Goal: Information Seeking & Learning: Find specific fact

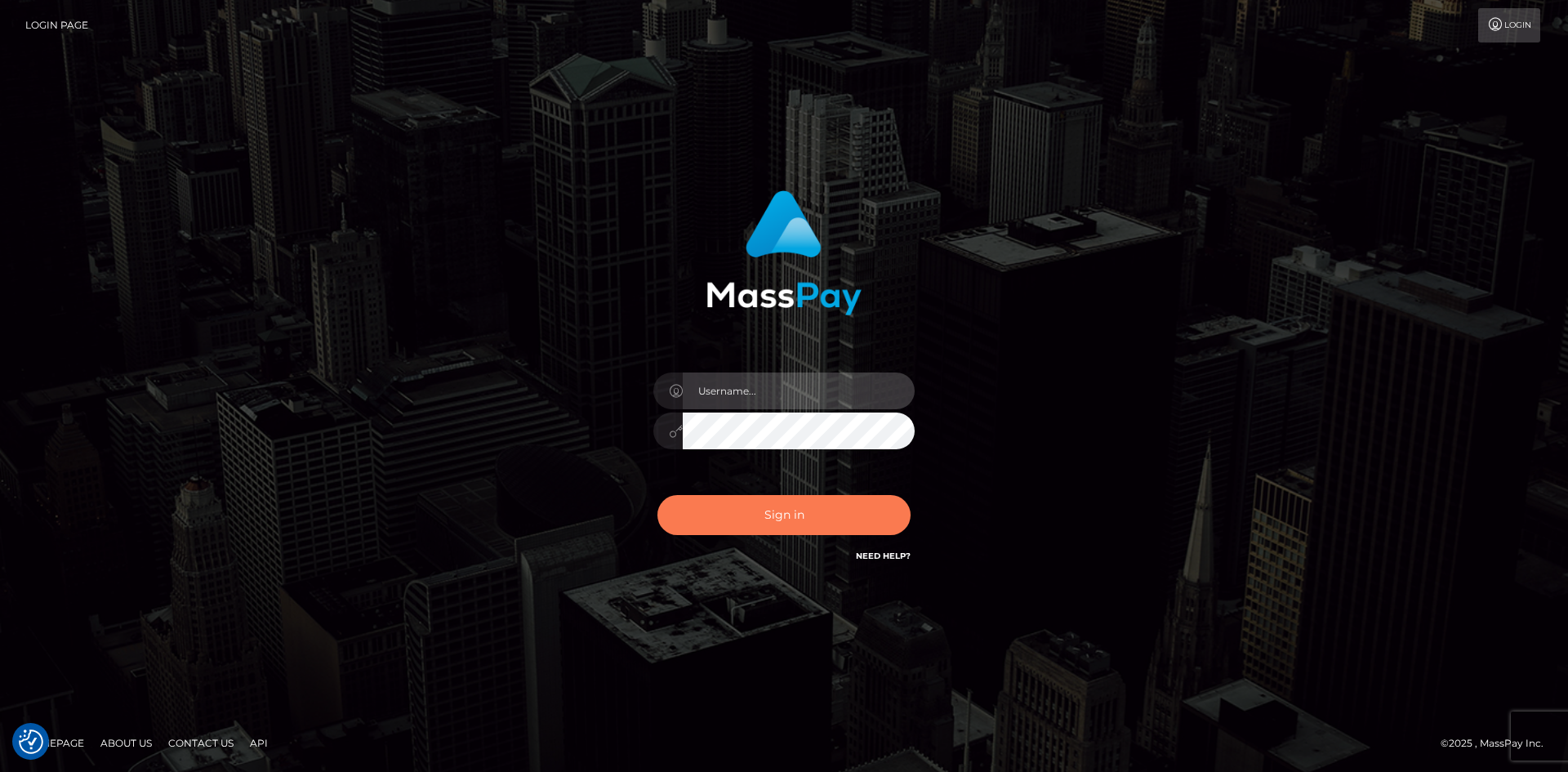
type input "alexstef"
click at [785, 513] on button "Sign in" at bounding box center [784, 515] width 253 height 40
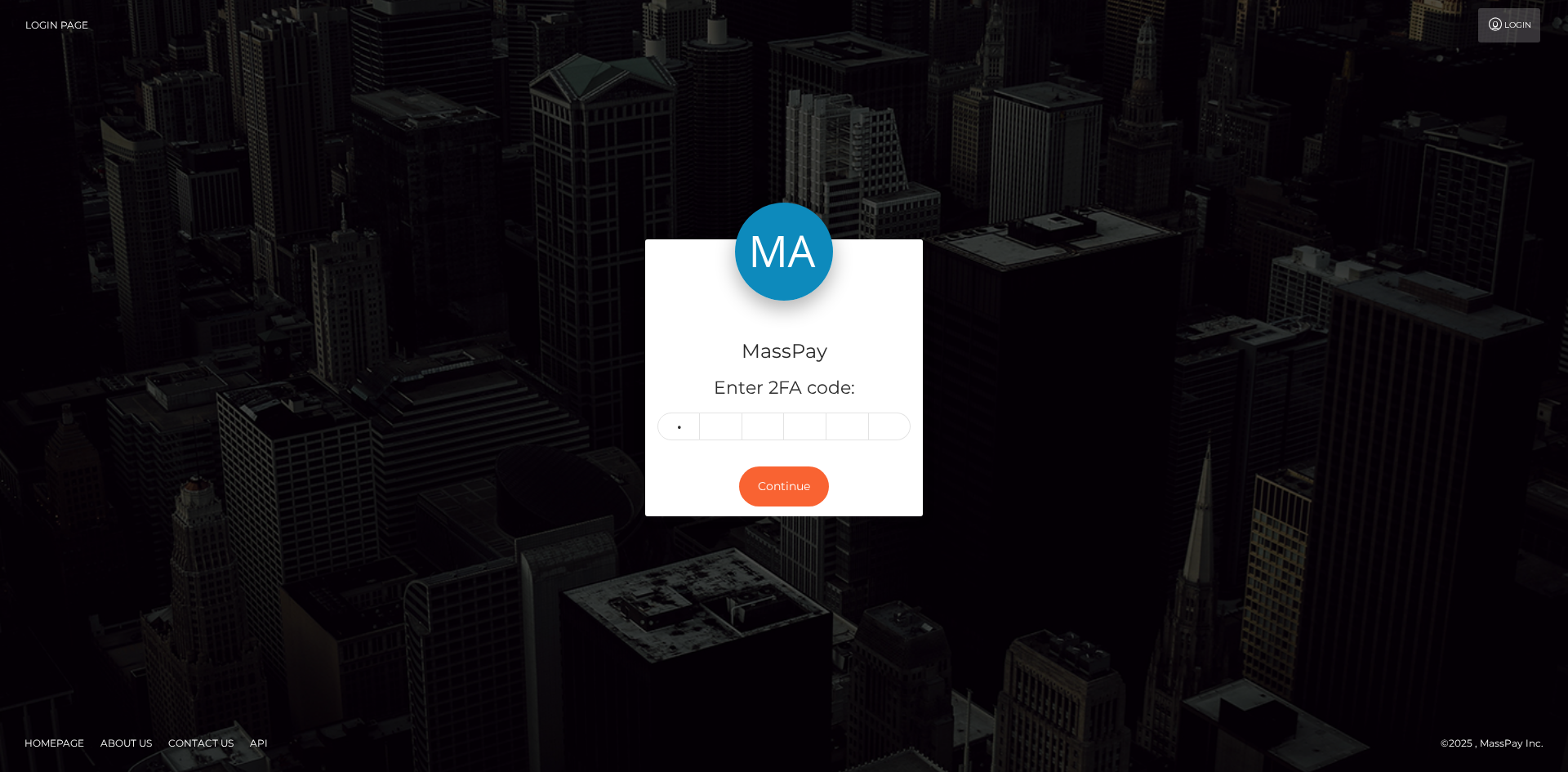
type input "0"
type input "8"
type input "9"
type input "3"
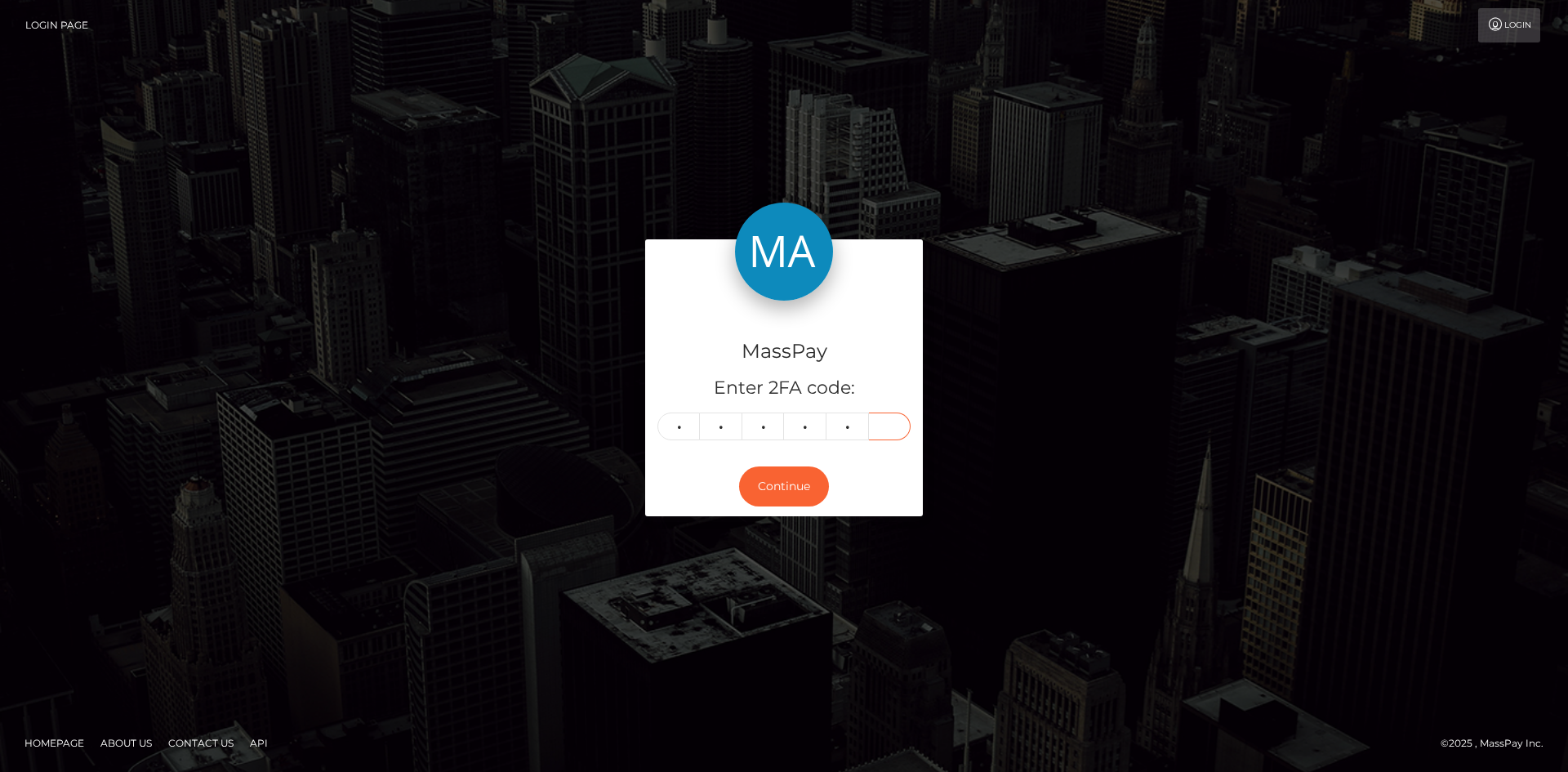
type input "6"
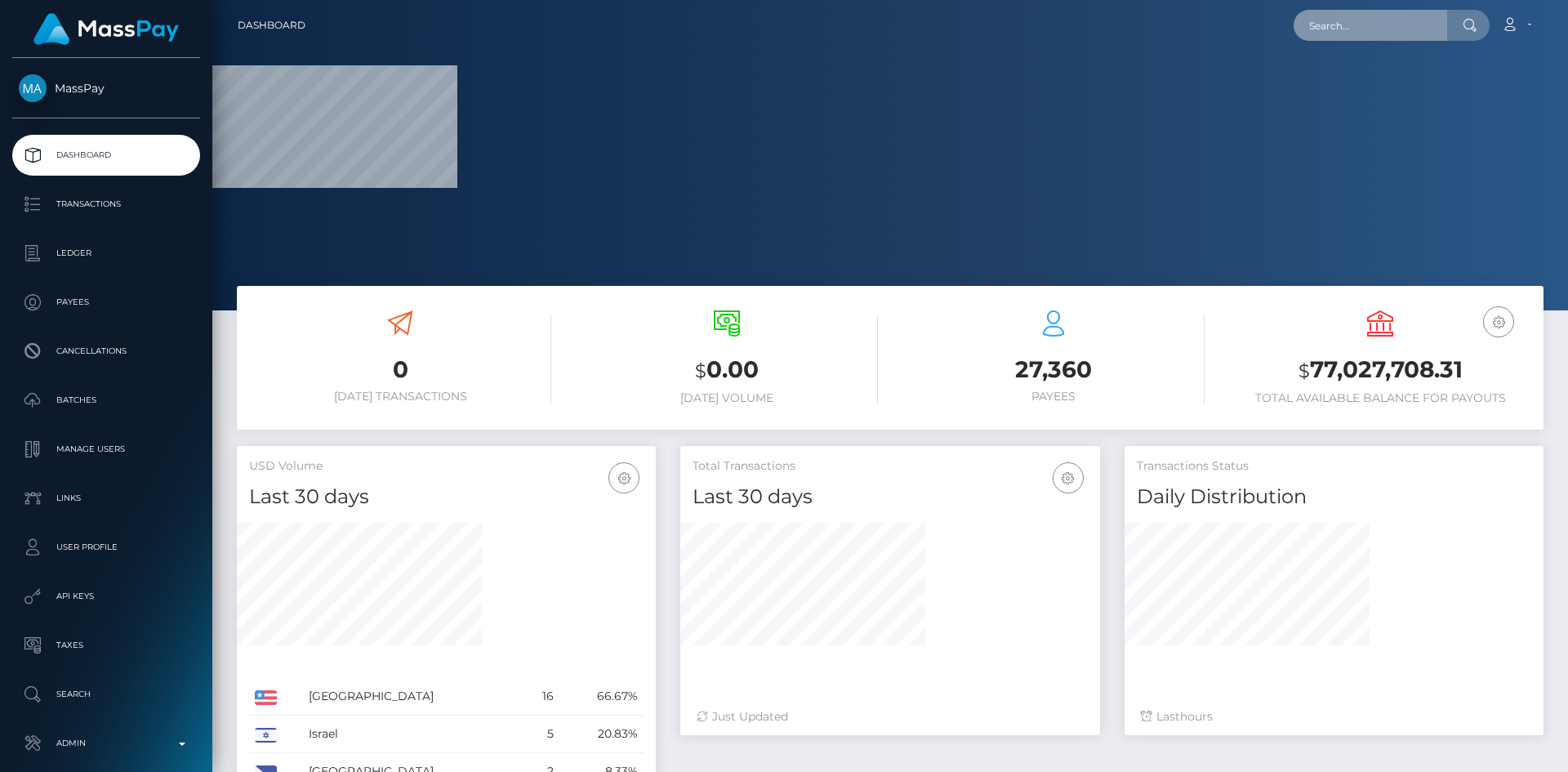
click at [1361, 35] on input "text" at bounding box center [1370, 26] width 154 height 31
paste input "[EMAIL_ADDRESS][DOMAIN_NAME]"
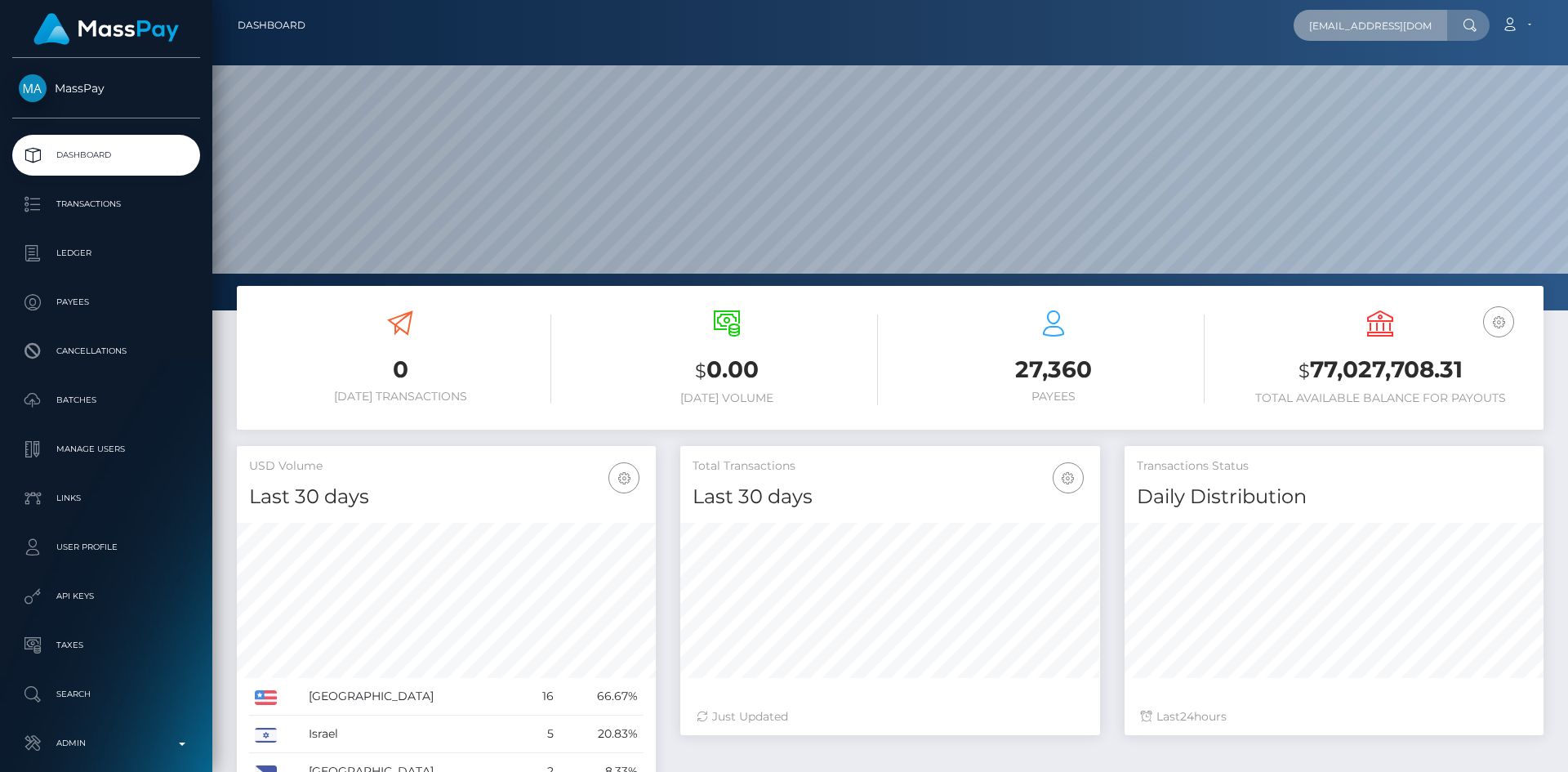
scroll to position [290, 419]
type input "[EMAIL_ADDRESS][DOMAIN_NAME]"
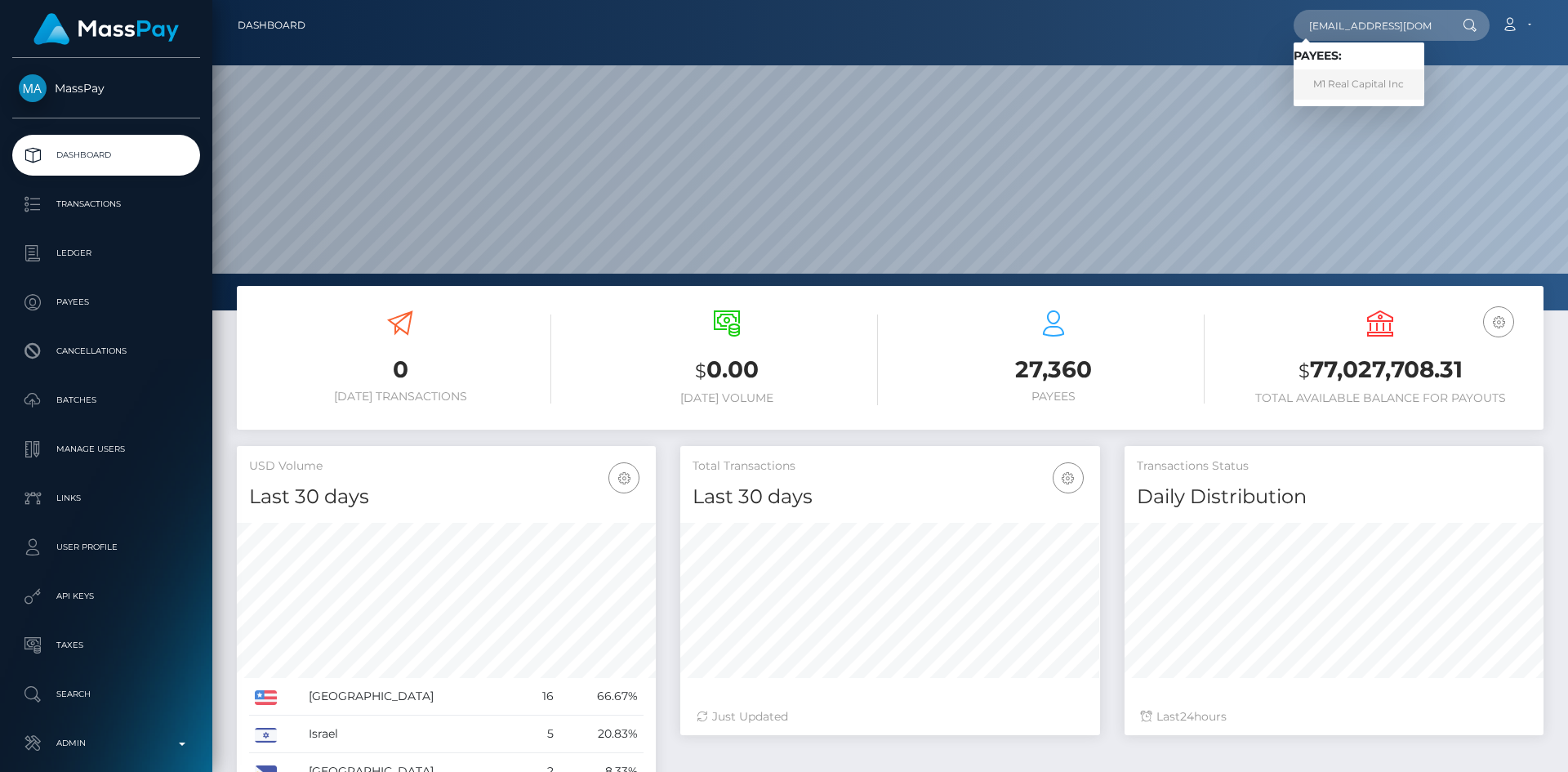
click at [1361, 82] on link "M1 Real Capital Inc" at bounding box center [1358, 84] width 131 height 30
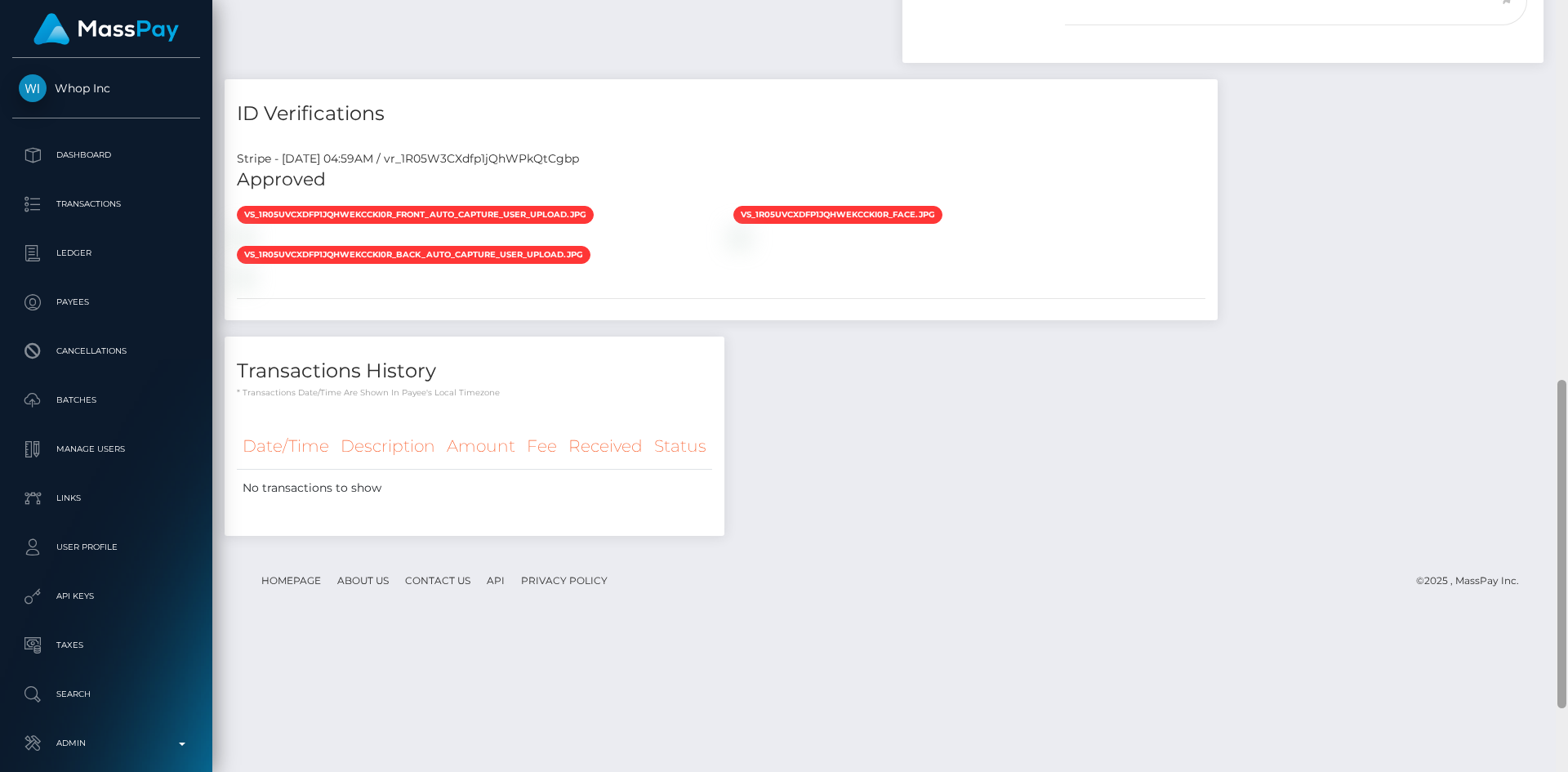
scroll to position [196, 419]
click at [1560, 647] on div at bounding box center [1562, 544] width 9 height 328
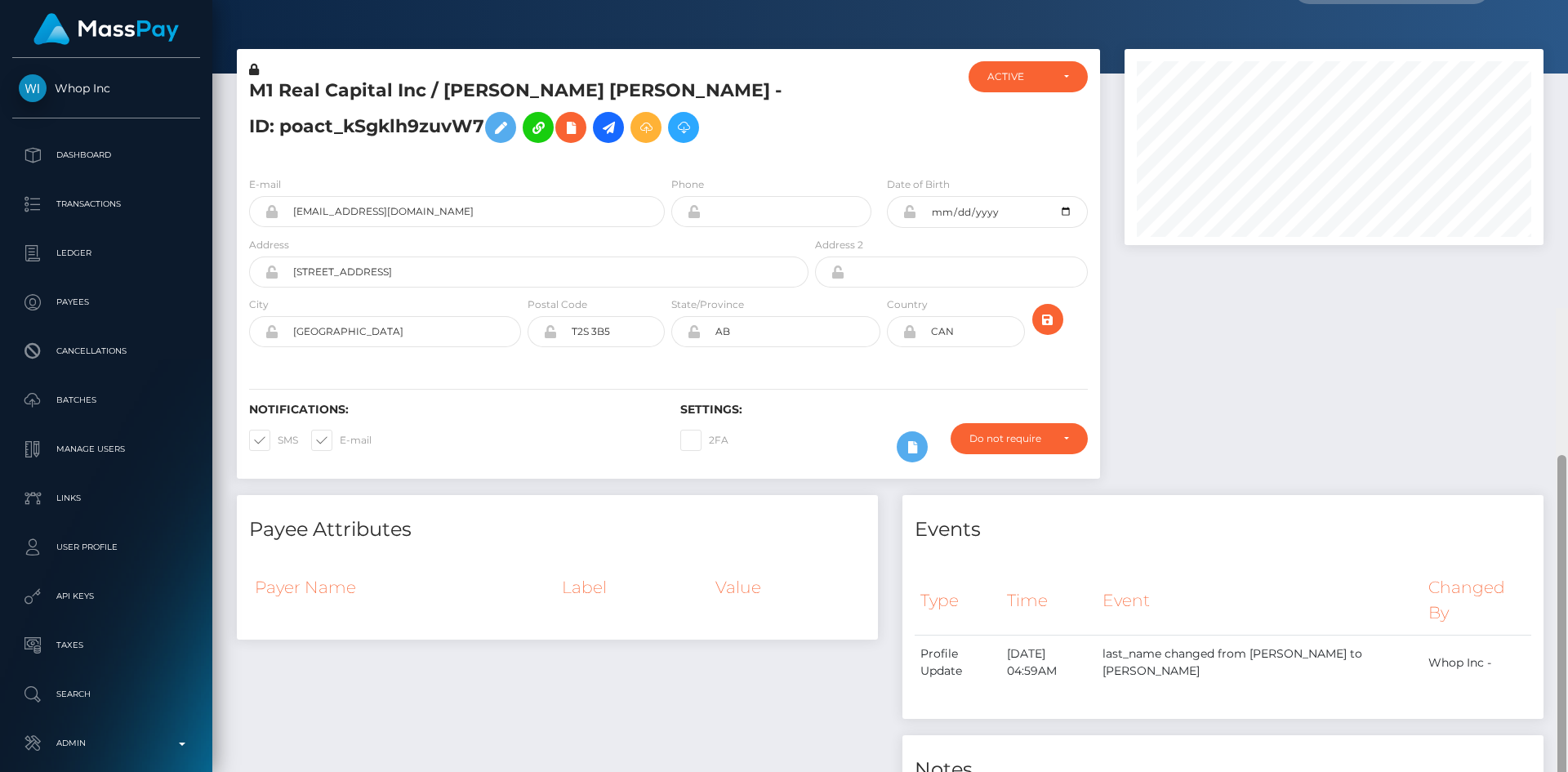
scroll to position [0, 0]
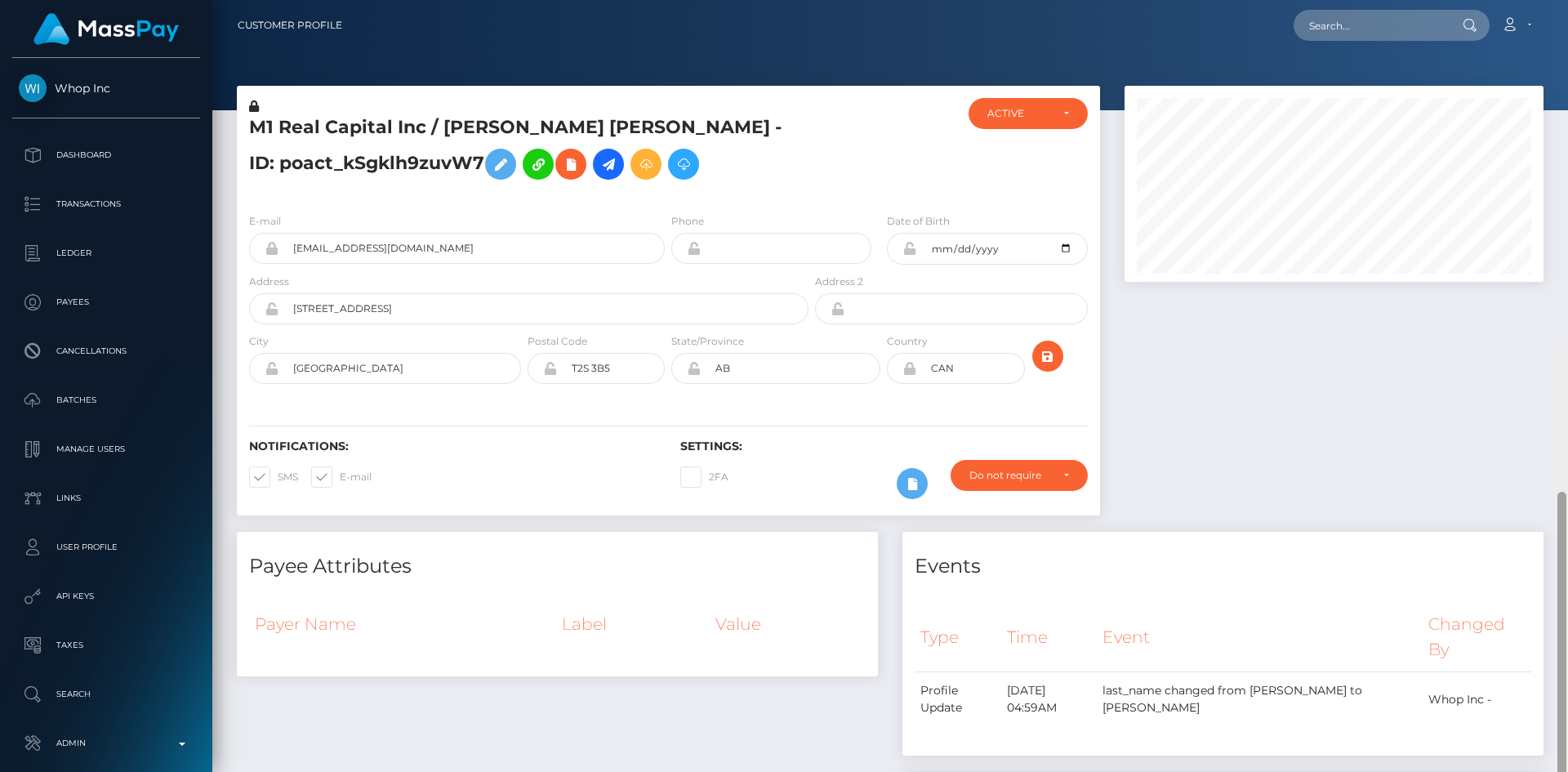
drag, startPoint x: 1563, startPoint y: 522, endPoint x: 1564, endPoint y: 58, distance: 464.0
click at [1567, 344] on div at bounding box center [1562, 730] width 12 height 772
click at [1363, 34] on input "text" at bounding box center [1370, 26] width 154 height 31
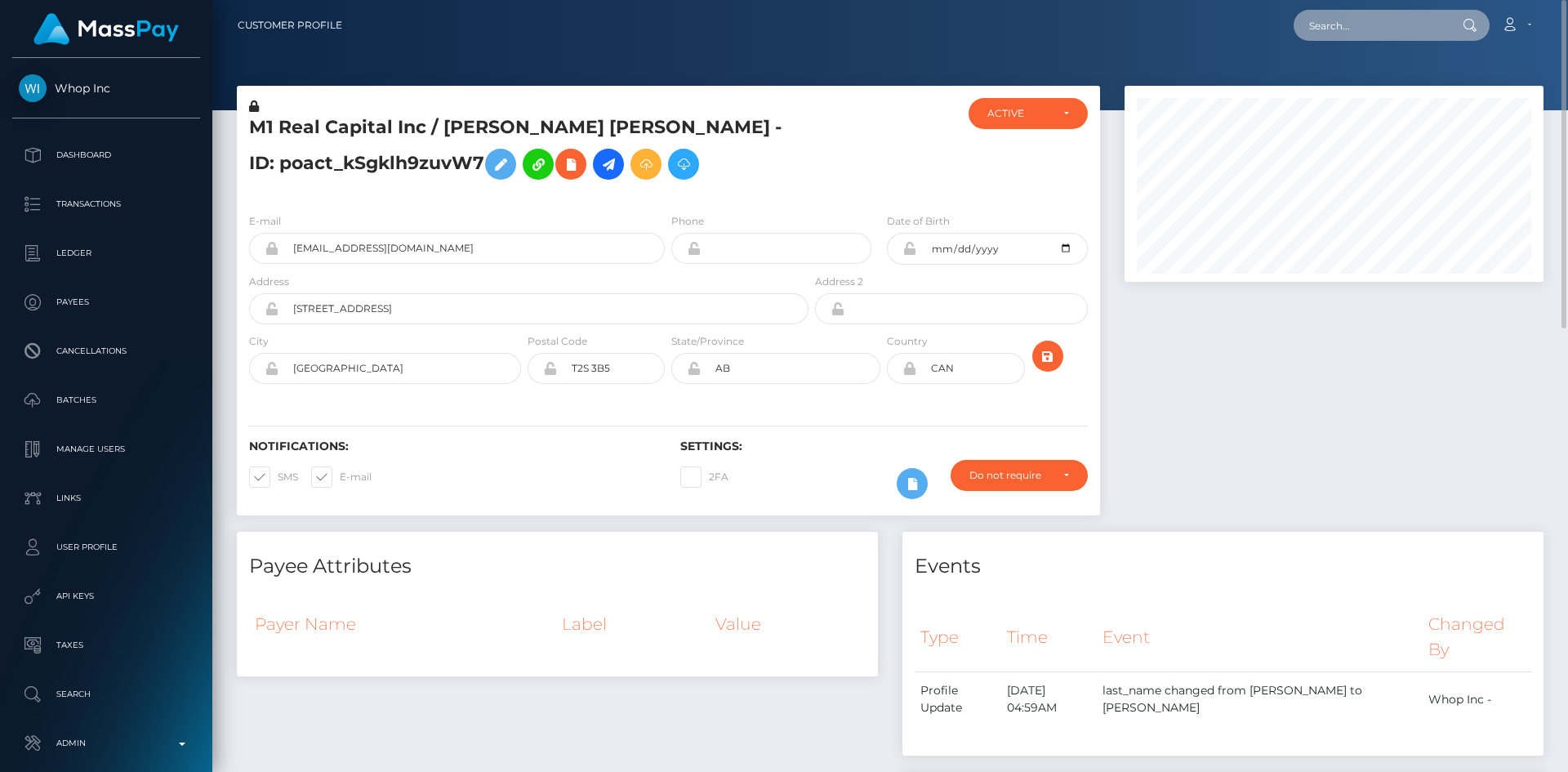
paste input "poact_xMJSjpjw7Wc3"
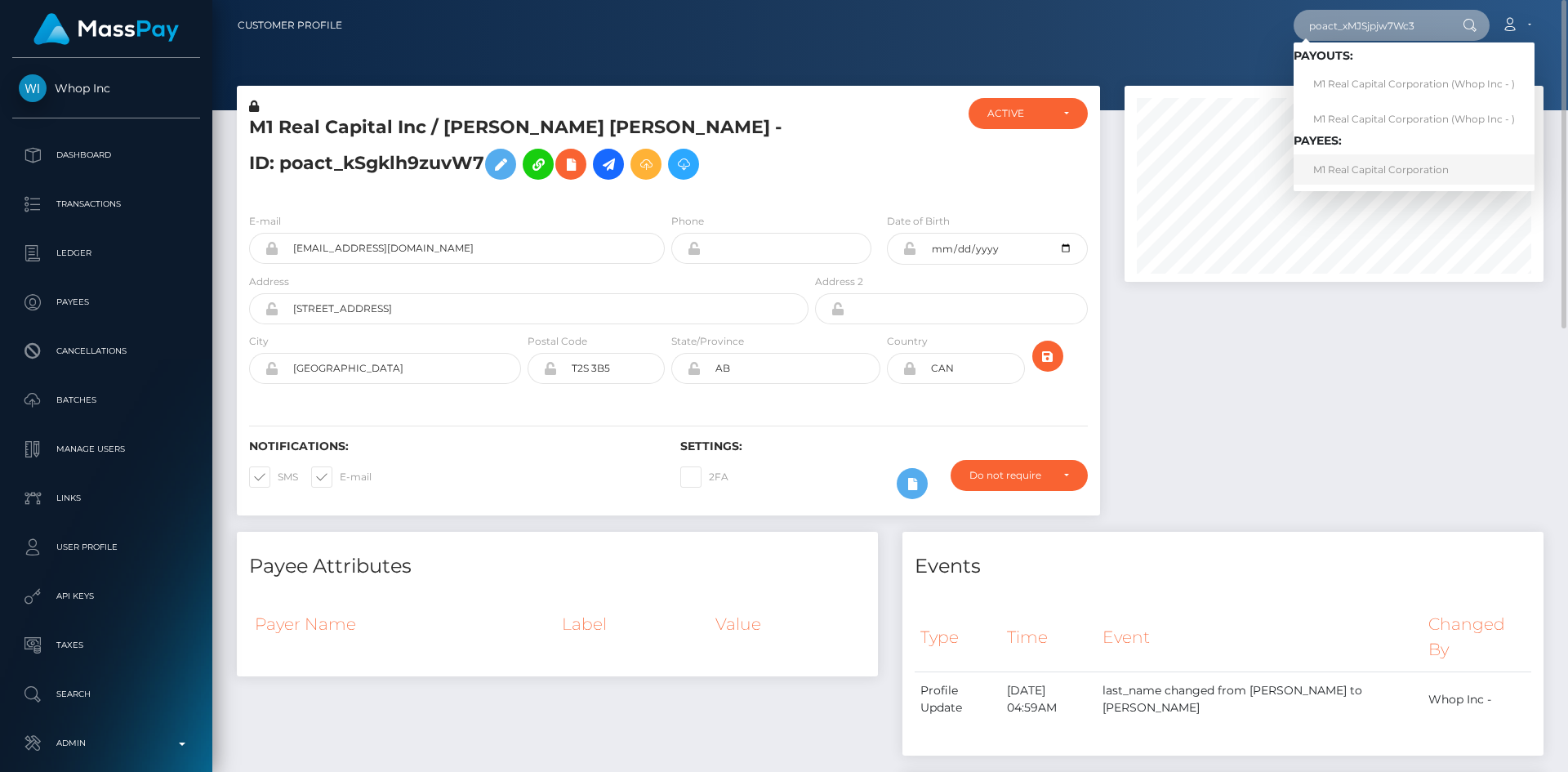
type input "poact_xMJSjpjw7Wc3"
click at [1363, 172] on link "M1 Real Capital Corporation" at bounding box center [1413, 169] width 241 height 30
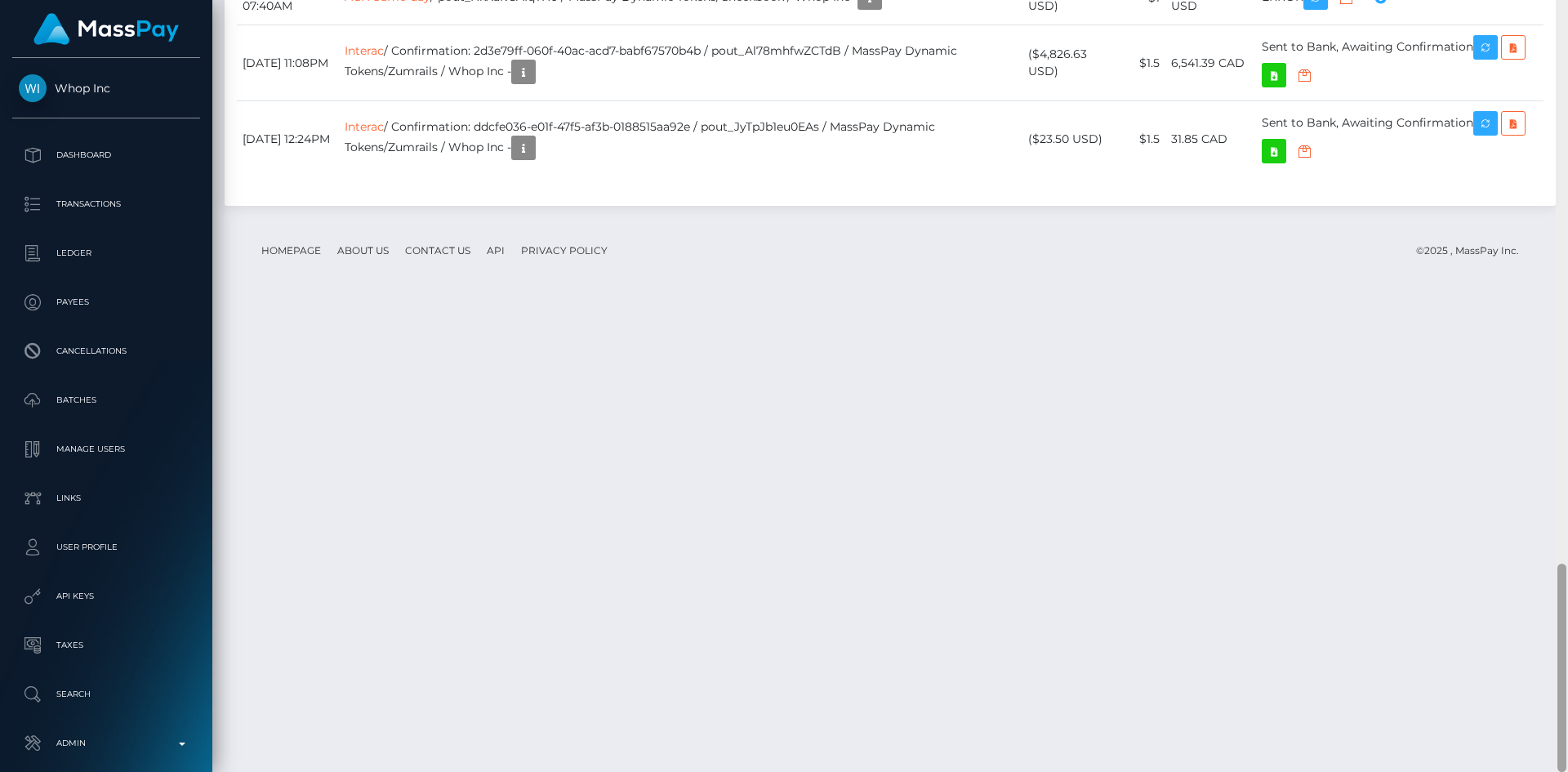
scroll to position [196, 419]
click at [1557, 688] on div at bounding box center [1562, 386] width 12 height 772
drag, startPoint x: 743, startPoint y: 517, endPoint x: 516, endPoint y: 524, distance: 227.1
click at [516, 102] on td "Interac / Confirmation: 2d3e79ff-060f-40ac-acd7-babf67570b4b / pout_Al78mhfwZCT…" at bounding box center [681, 63] width 683 height 76
copy td "2d3e79ff-060f-40ac-acd7-babf67570b4b"
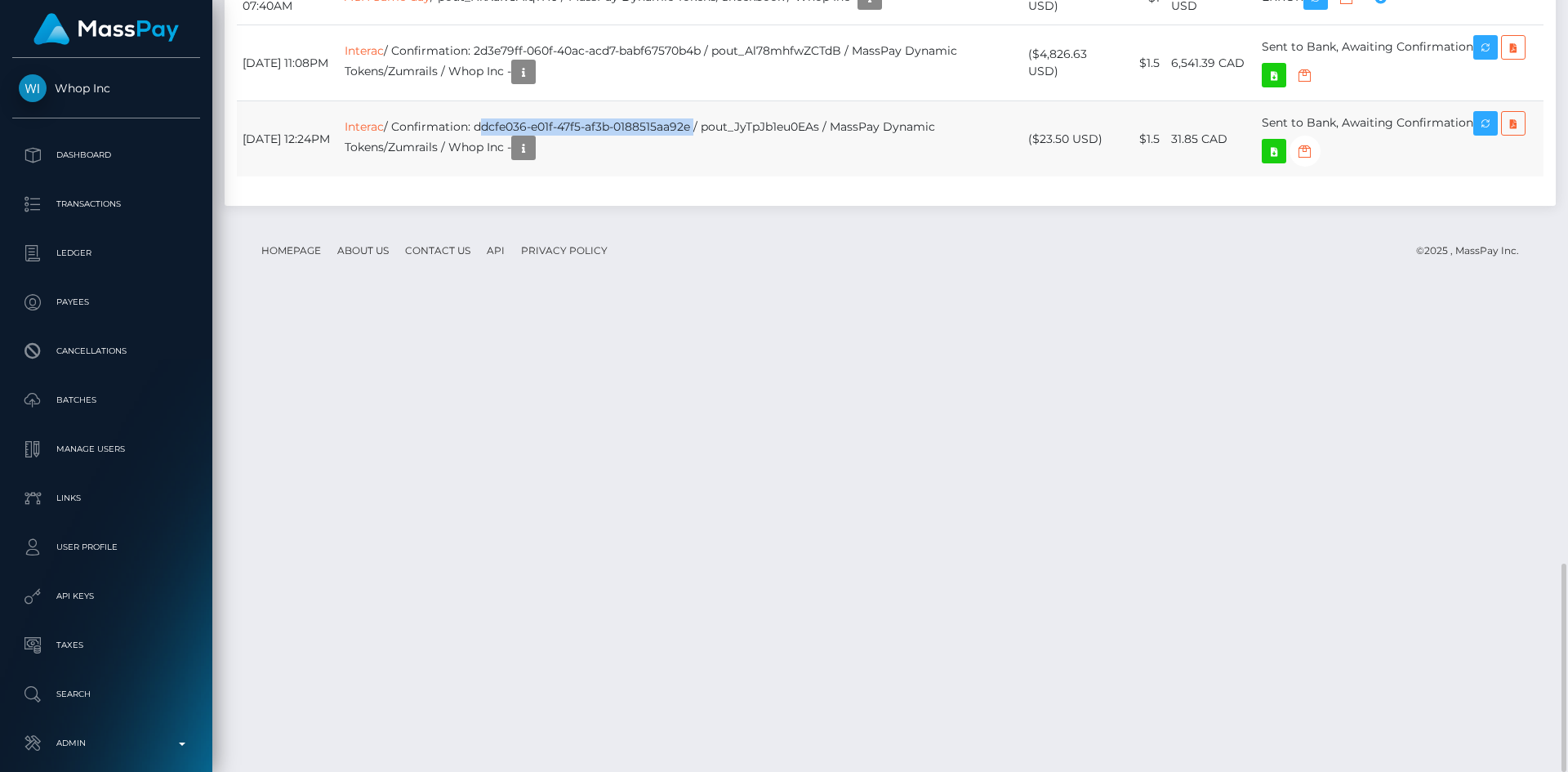
drag, startPoint x: 522, startPoint y: 592, endPoint x: 733, endPoint y: 594, distance: 211.0
click at [733, 177] on td "Interac / Confirmation: ddcfe036-e01f-47f5-af3b-0188515aa92e / pout_JyTpJb1eu0E…" at bounding box center [681, 139] width 683 height 76
copy td "ddcfe036-e01f-47f5-af3b-0188515aa92e"
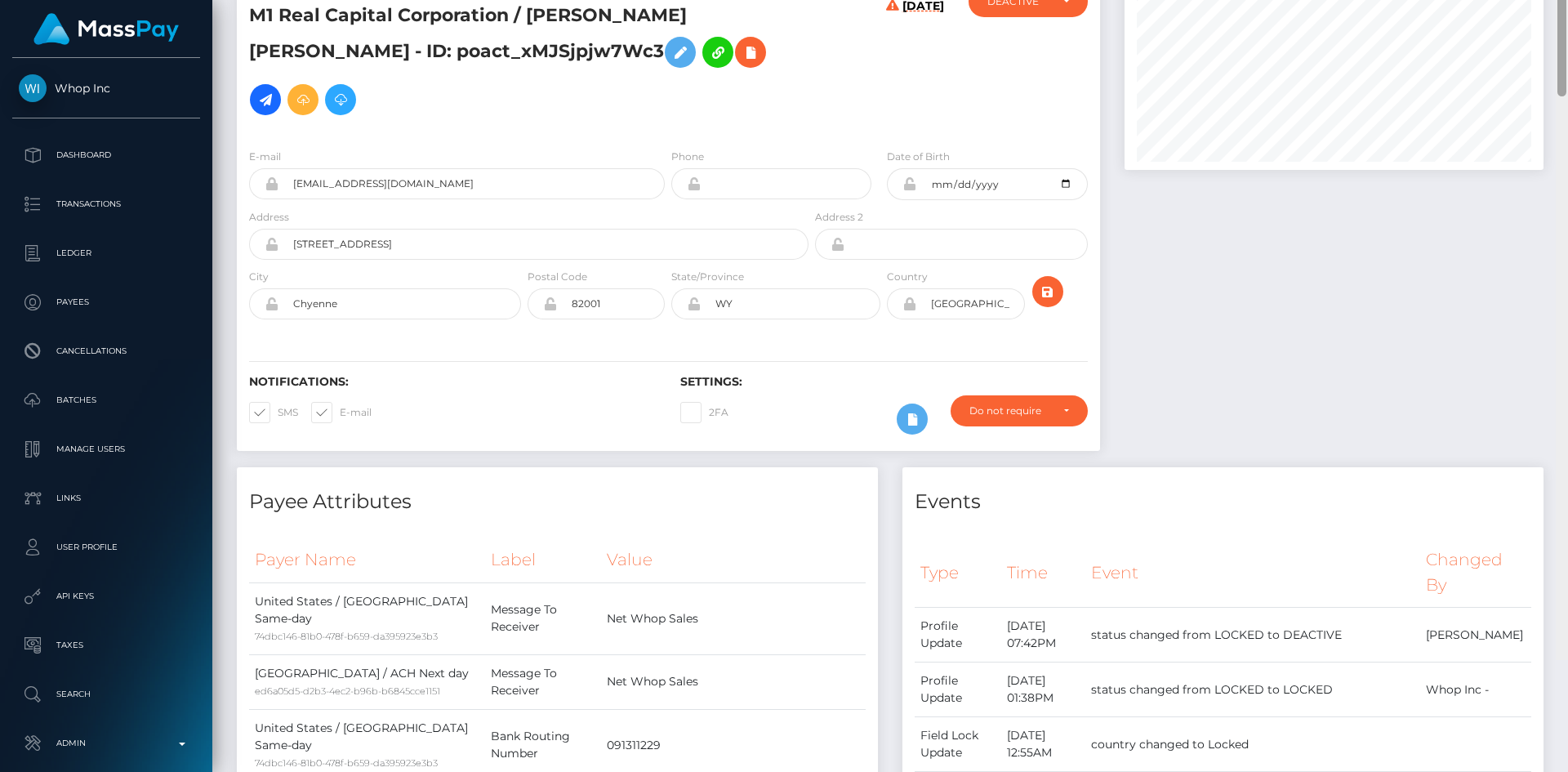
scroll to position [0, 0]
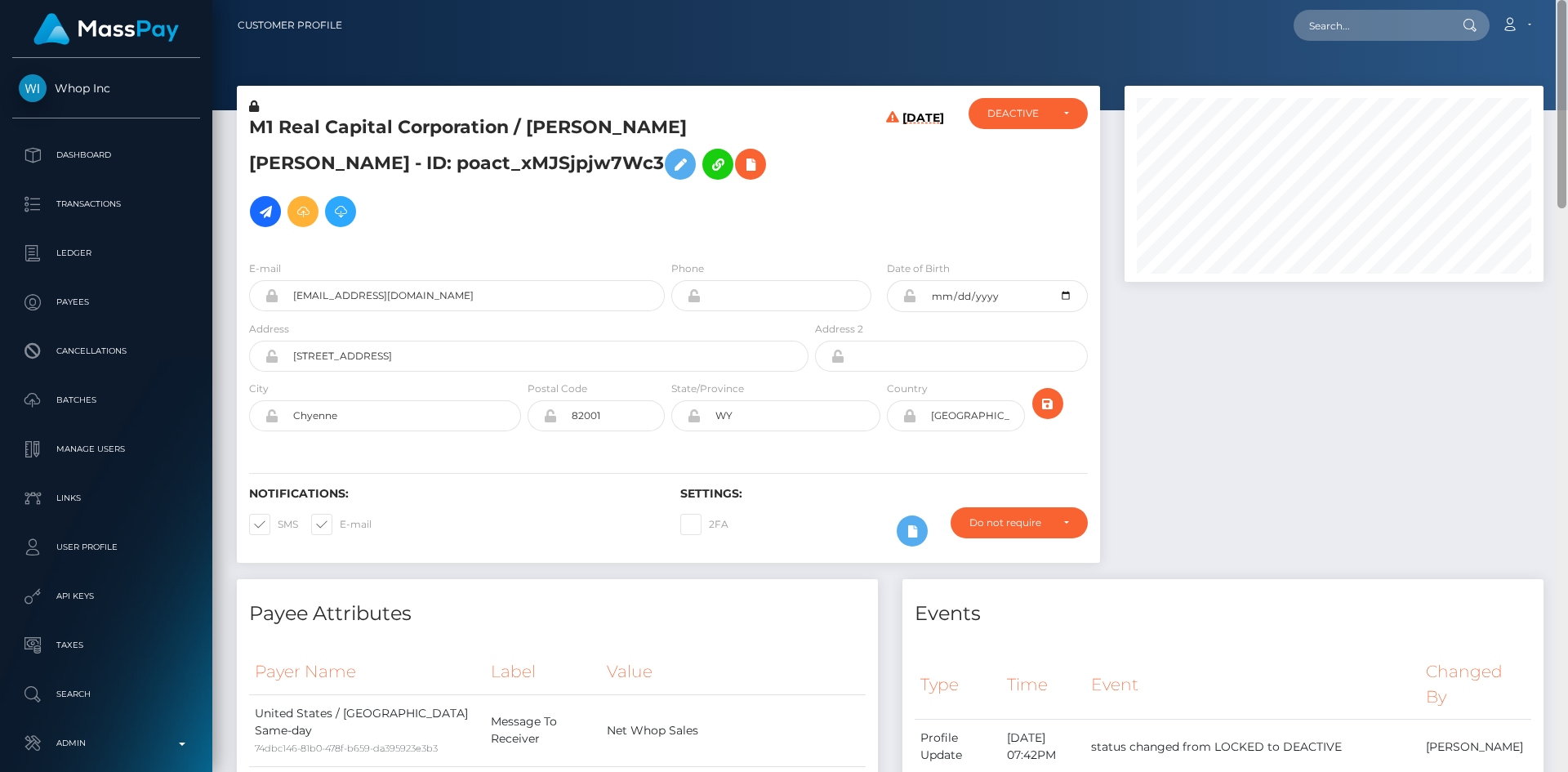
drag, startPoint x: 1560, startPoint y: 578, endPoint x: 1566, endPoint y: -7, distance: 585.0
click at [1566, 0] on html "Whop Inc Dashboard Transactions Ledger Payees Cancellations Links" at bounding box center [784, 386] width 1568 height 772
click at [1410, 32] on input "text" at bounding box center [1370, 26] width 154 height 31
paste input "tjikomes@gmail.com"
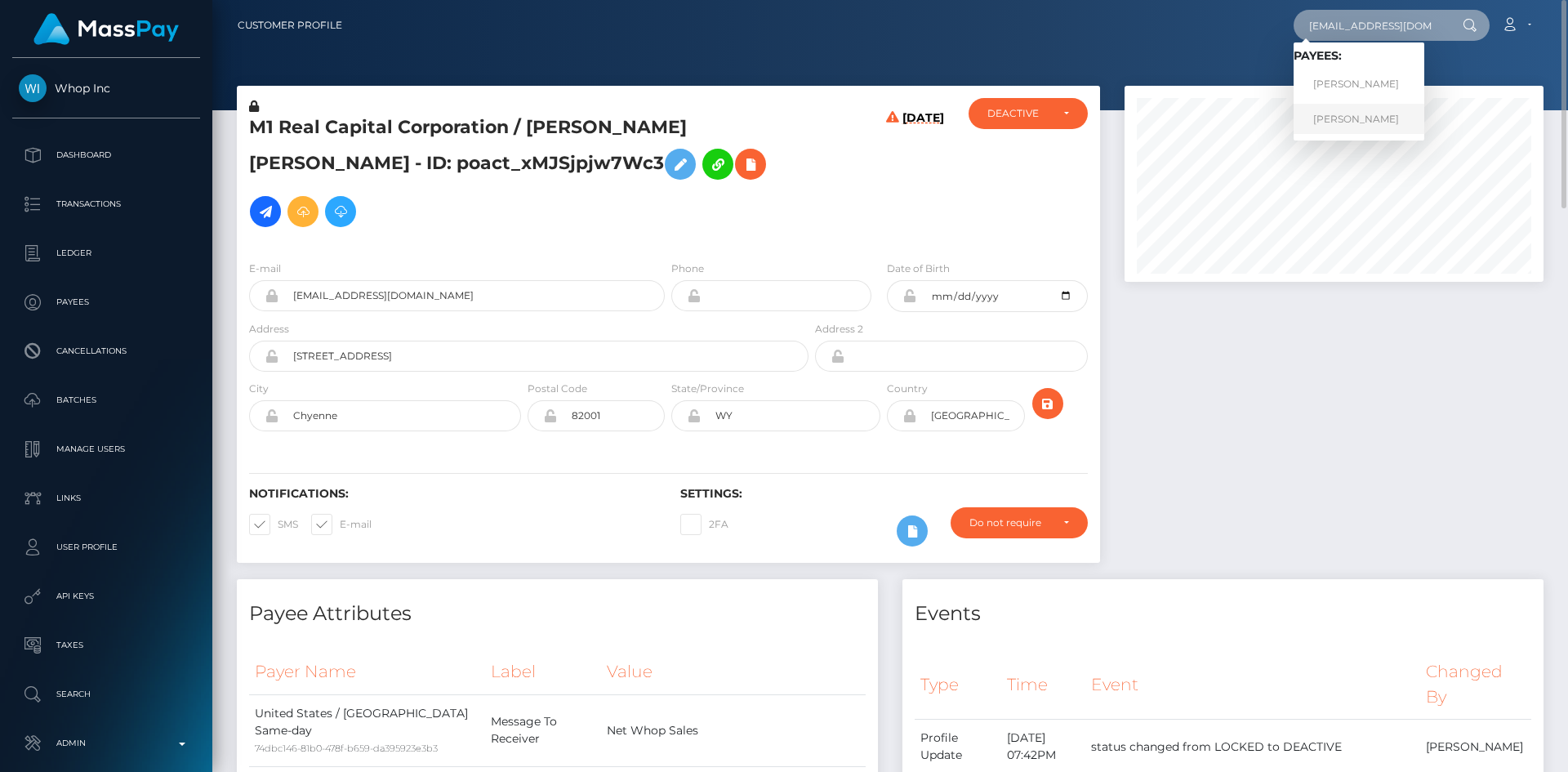
type input "tjikomes@gmail.com"
click at [1358, 121] on link "Tom Jikomes" at bounding box center [1358, 118] width 131 height 30
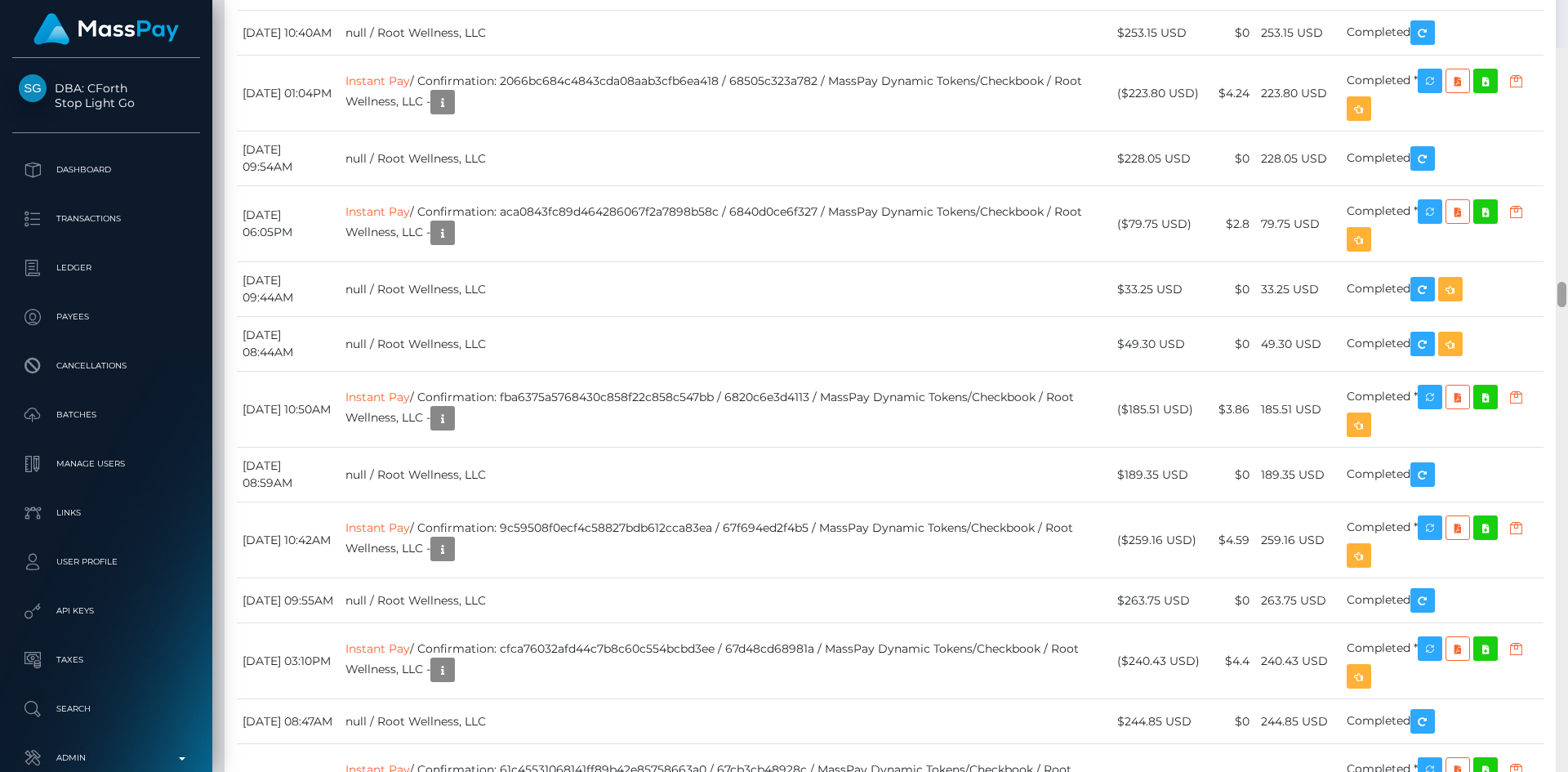
scroll to position [6905, 0]
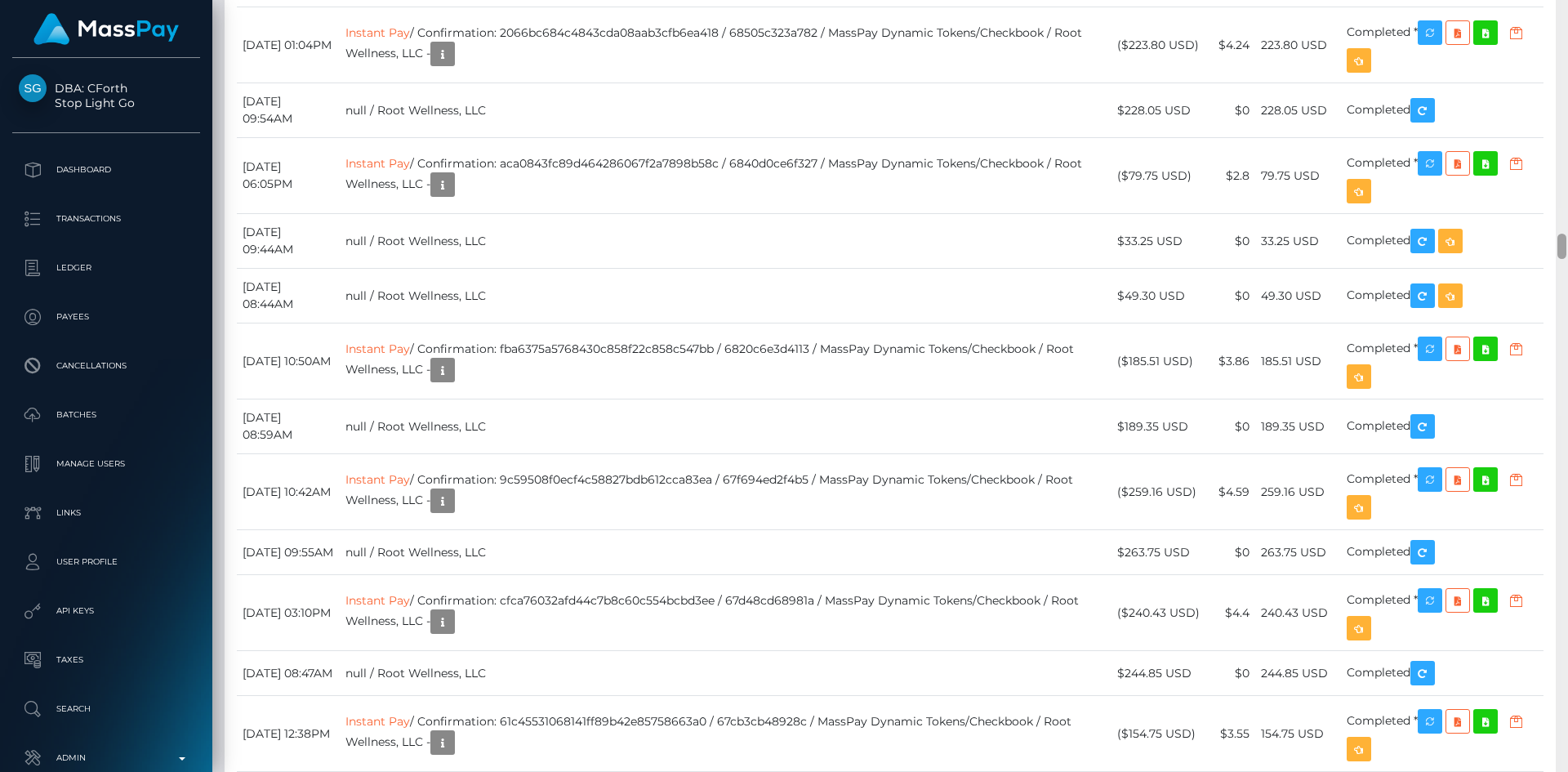
drag, startPoint x: 1561, startPoint y: 16, endPoint x: 1557, endPoint y: 247, distance: 231.0
click at [1557, 247] on div at bounding box center [1562, 246] width 9 height 26
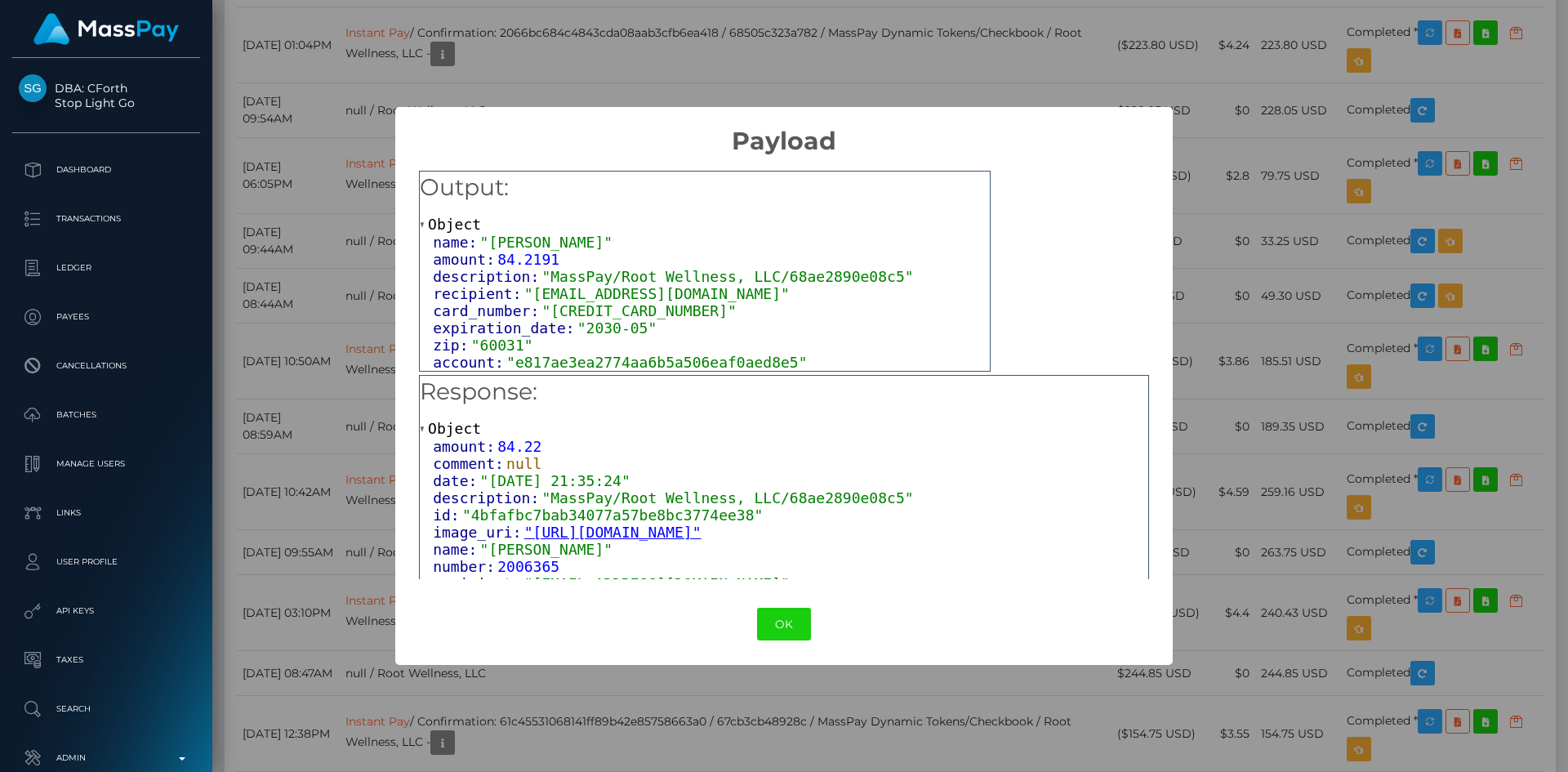
click at [495, 558] on span ""Tom Jikomes"" at bounding box center [546, 549] width 133 height 17
copy span "Tom"
click at [786, 622] on button "OK" at bounding box center [784, 624] width 54 height 34
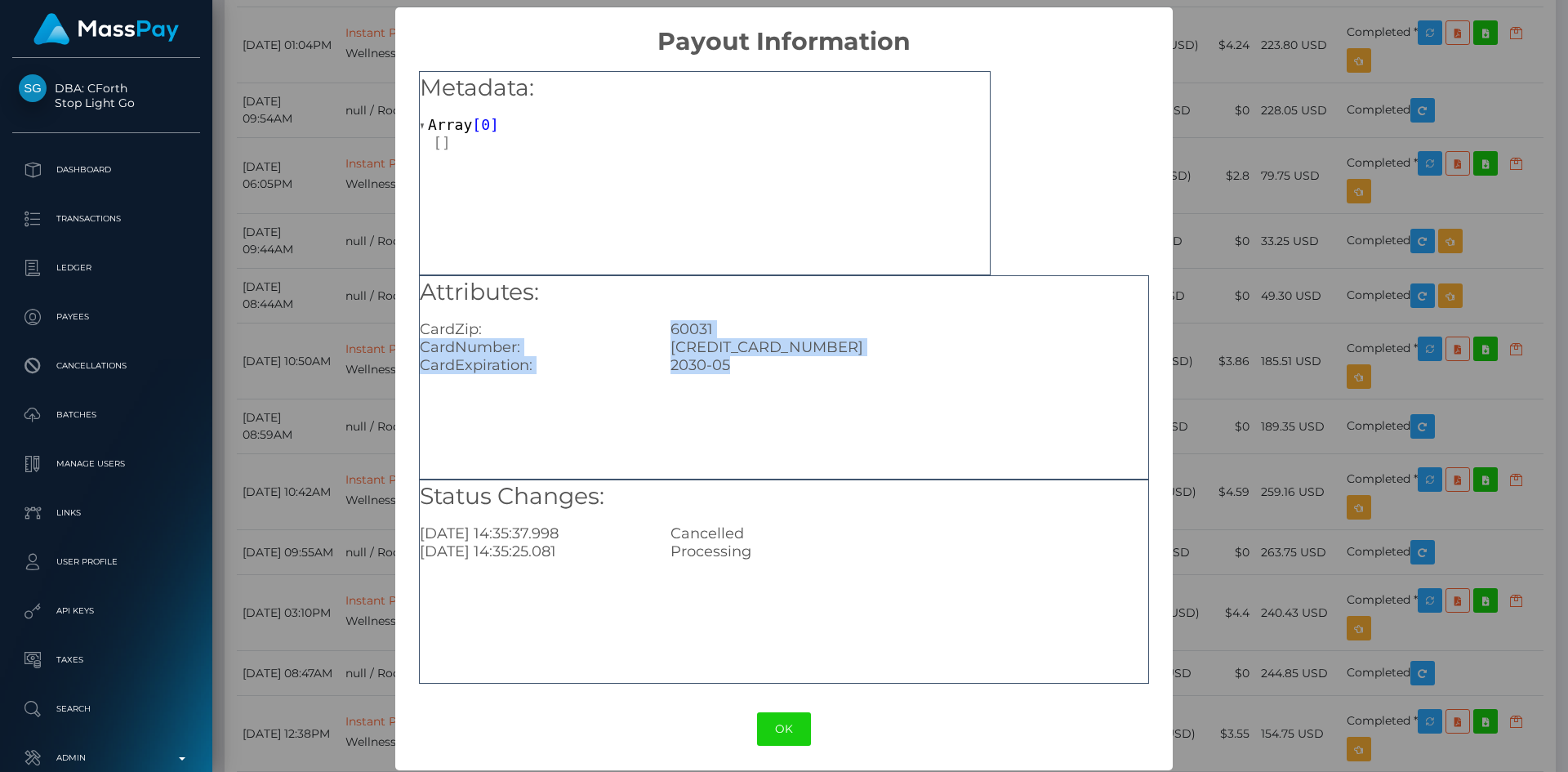
drag, startPoint x: 737, startPoint y: 365, endPoint x: 669, endPoint y: 323, distance: 79.9
click at [669, 323] on div "Attributes: CardZip: 60031 CardNumber: 5360621186350795 CardExpiration: 2030-05" at bounding box center [783, 325] width 728 height 99
copy div "60031 CardNumber: 5360621186350795 CardExpiration: 2030-05"
click at [1289, 258] on div "× Payout Information Metadata: Array [ 0 ] Attributes: CardZip: 60031 CardNumbe…" at bounding box center [784, 386] width 1568 height 772
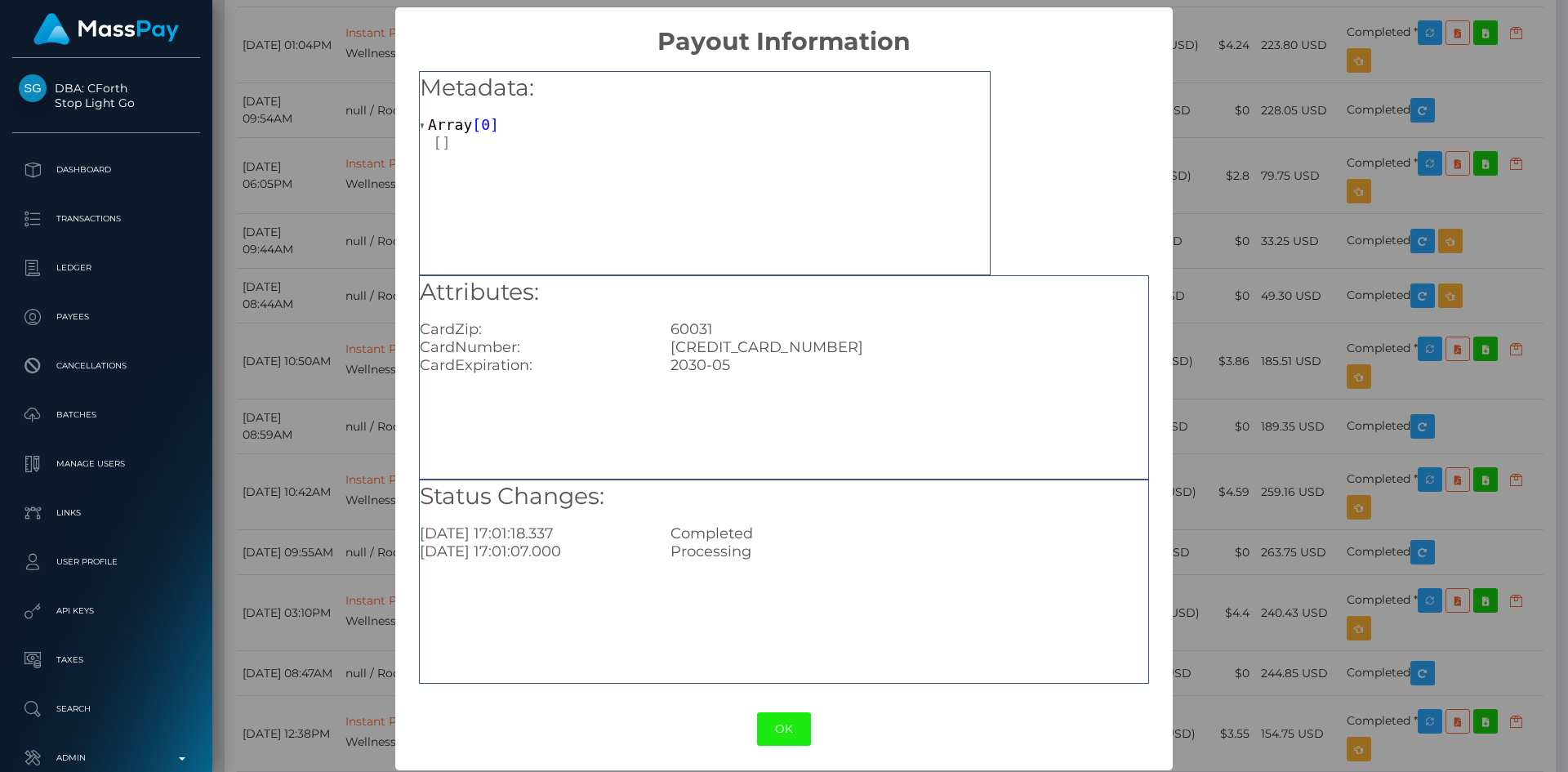
click at [792, 717] on button "OK" at bounding box center [784, 729] width 54 height 34
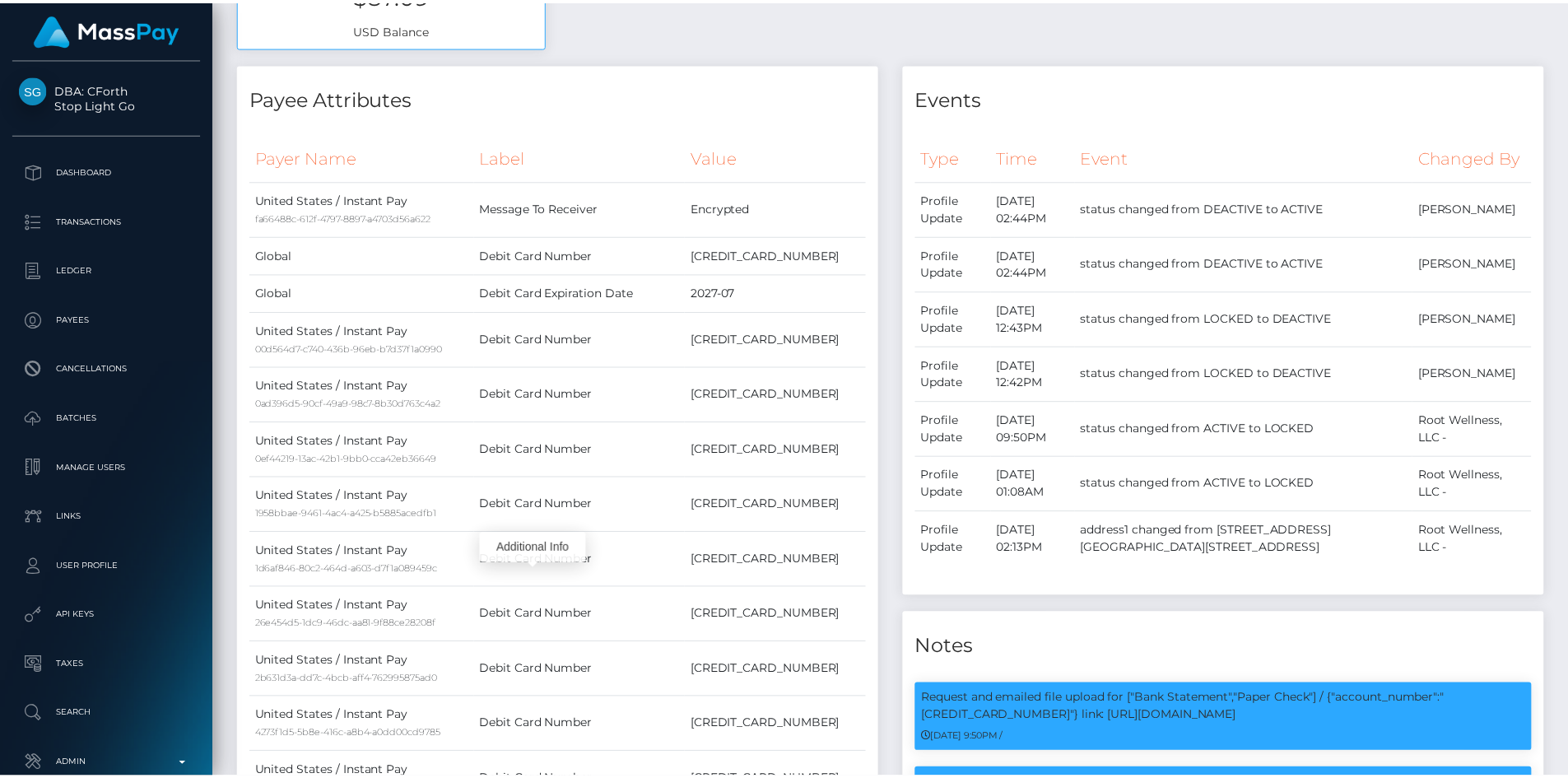
scroll to position [0, 0]
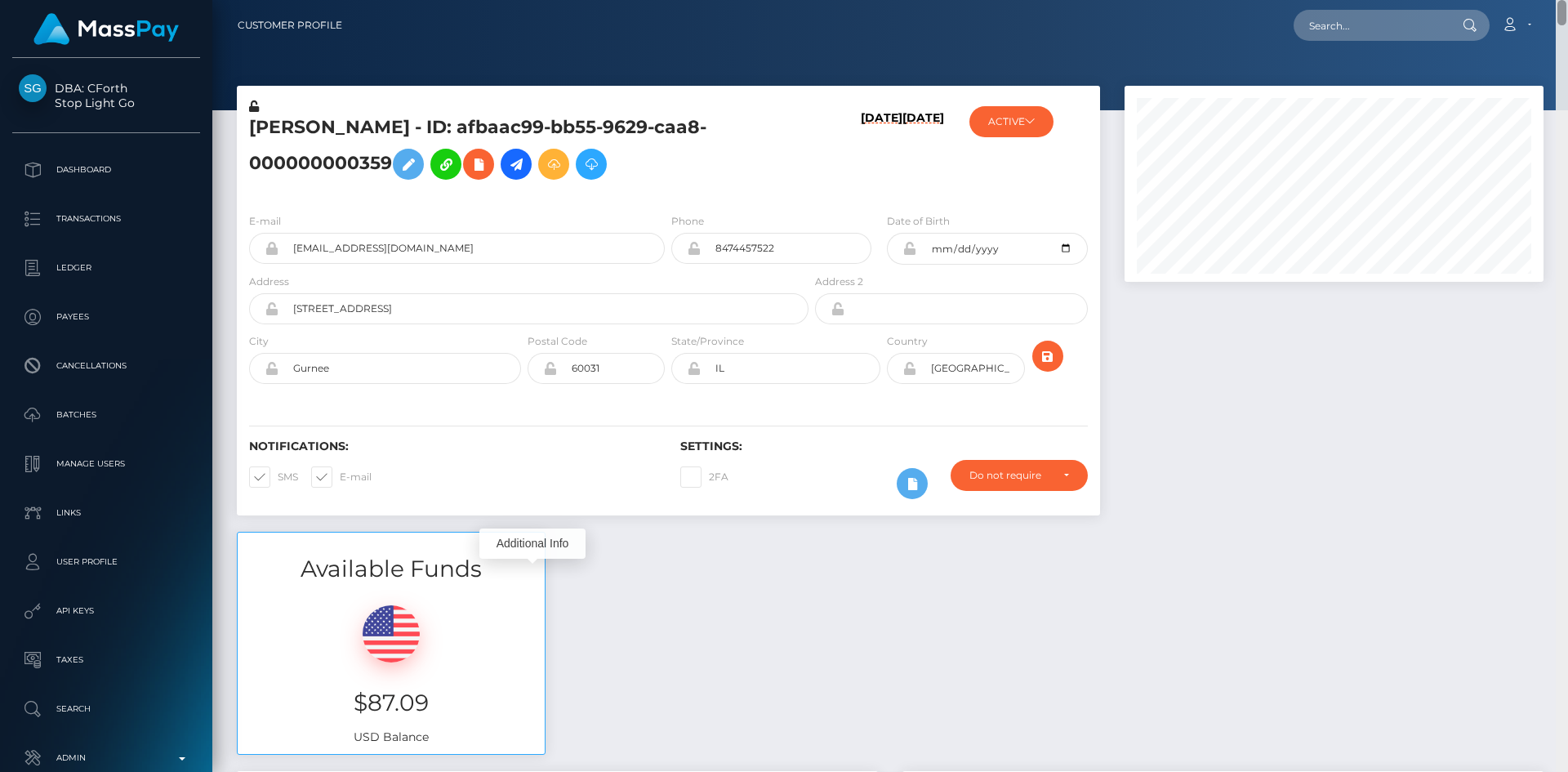
drag, startPoint x: 1560, startPoint y: 249, endPoint x: 1564, endPoint y: -5, distance: 254.0
click at [1564, 0] on html "DBA: CForth Stop Light Go Dashboard Transactions Ledger Payees Links" at bounding box center [784, 386] width 1568 height 772
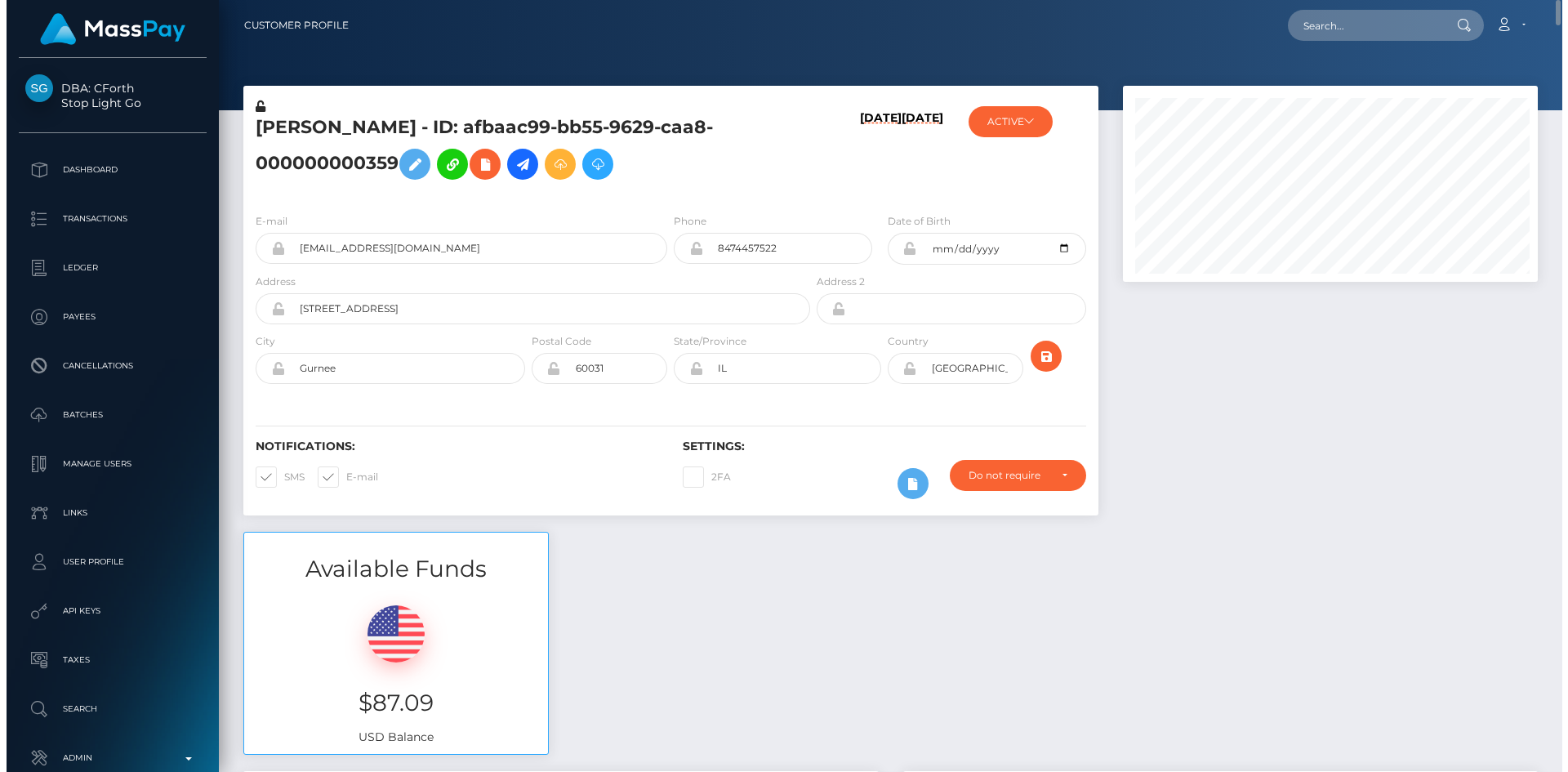
scroll to position [816372, 816252]
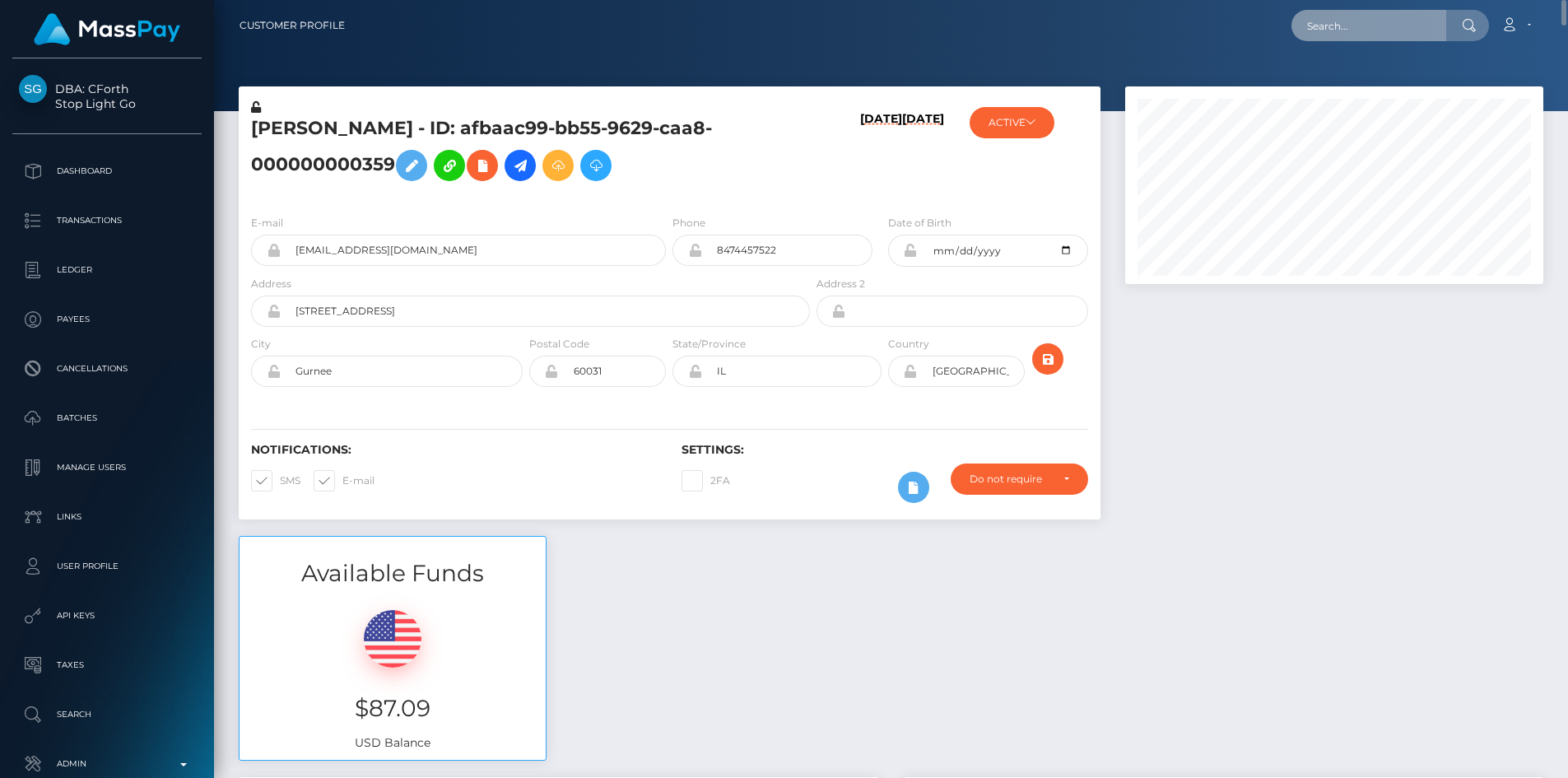
drag, startPoint x: 1351, startPoint y: 29, endPoint x: 1329, endPoint y: 41, distance: 25.1
click at [1351, 29] on input "text" at bounding box center [1369, 26] width 155 height 31
paste input "france.heil101@gmail.com"
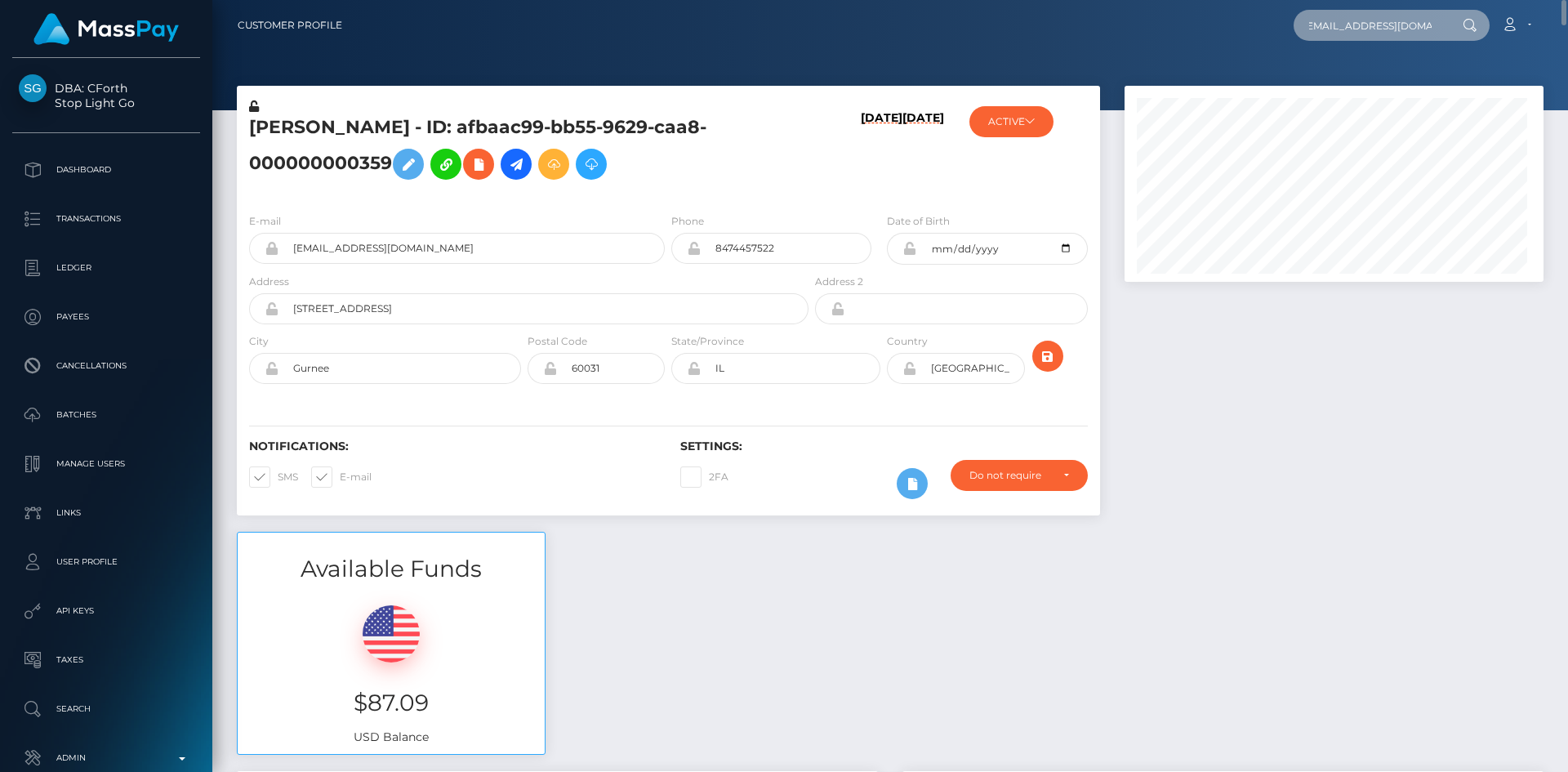
scroll to position [196, 419]
type input "france.heil101@gmail.com"
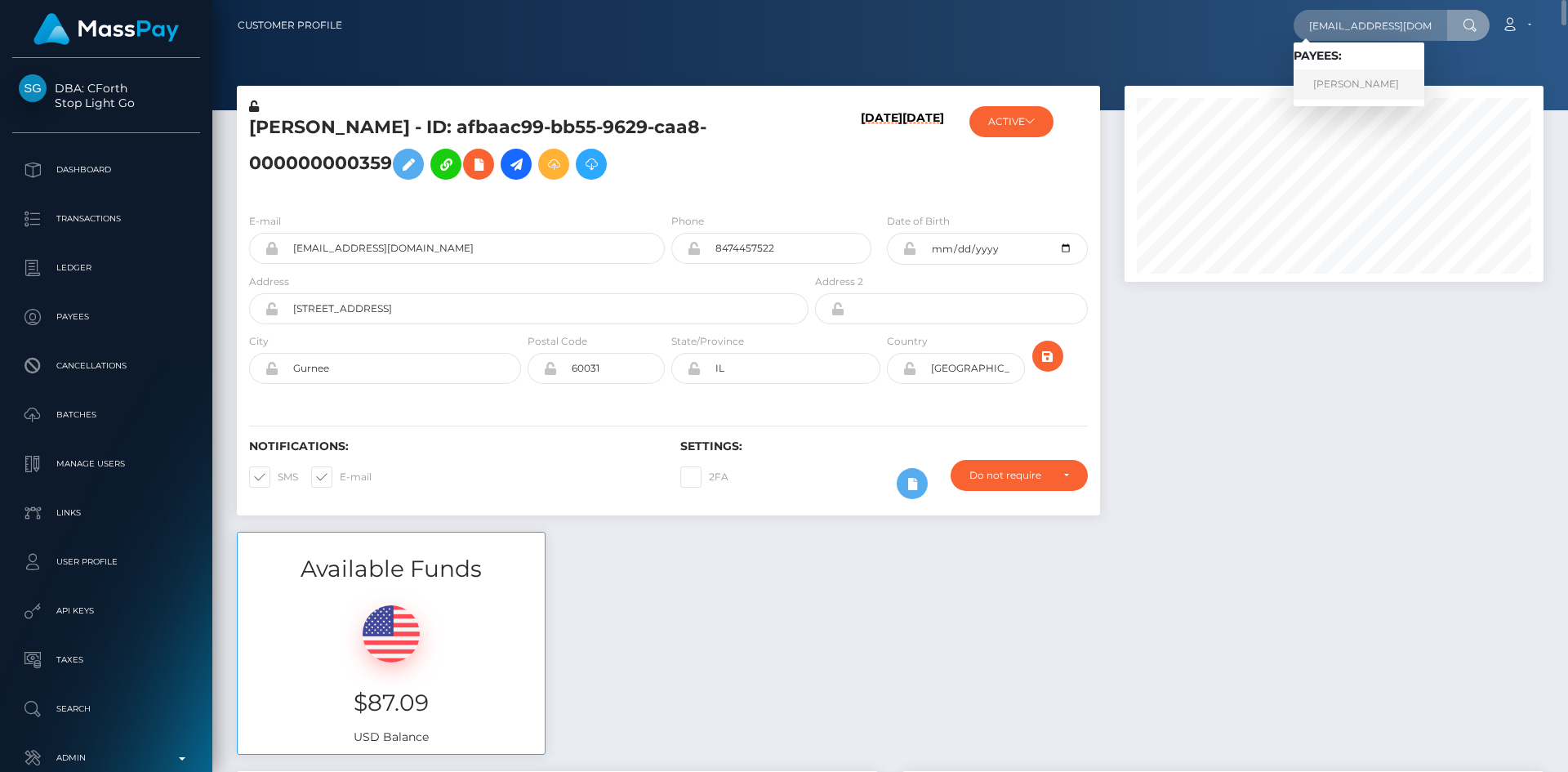
click at [1408, 86] on link "Francis Heil McDow" at bounding box center [1358, 84] width 131 height 30
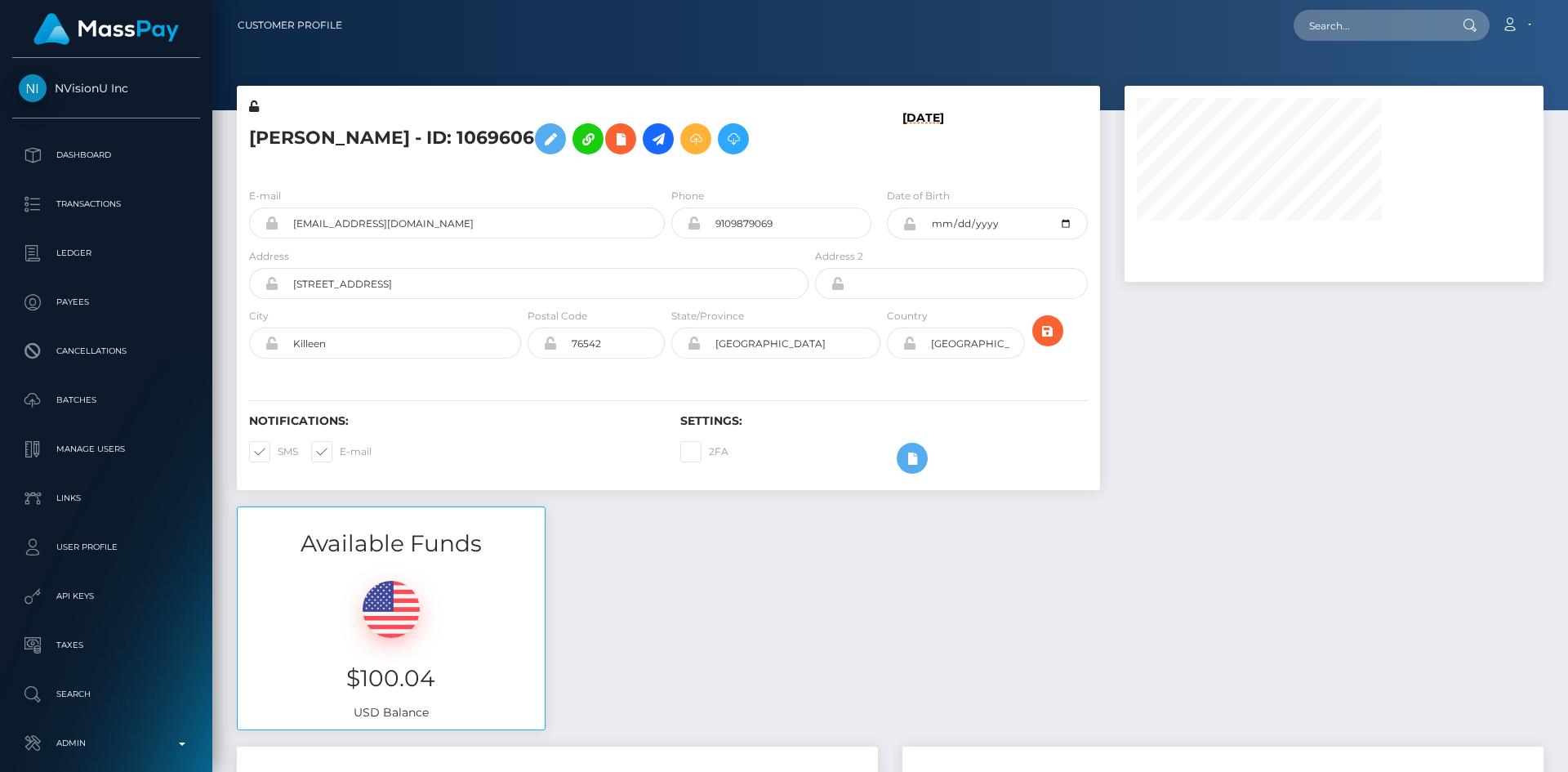
click at [279, 149] on h5 "[PERSON_NAME] - ID: 1069606" at bounding box center [524, 139] width 550 height 48
click at [279, 149] on h5 "Francis Heil McDow - ID: 1069606" at bounding box center [524, 139] width 550 height 48
copy h5 "Francis"
drag, startPoint x: 1563, startPoint y: 126, endPoint x: 1260, endPoint y: 49, distance: 312.6
click at [1565, 34] on div "Customer Profile Loading... Loading..." at bounding box center [890, 386] width 1356 height 772
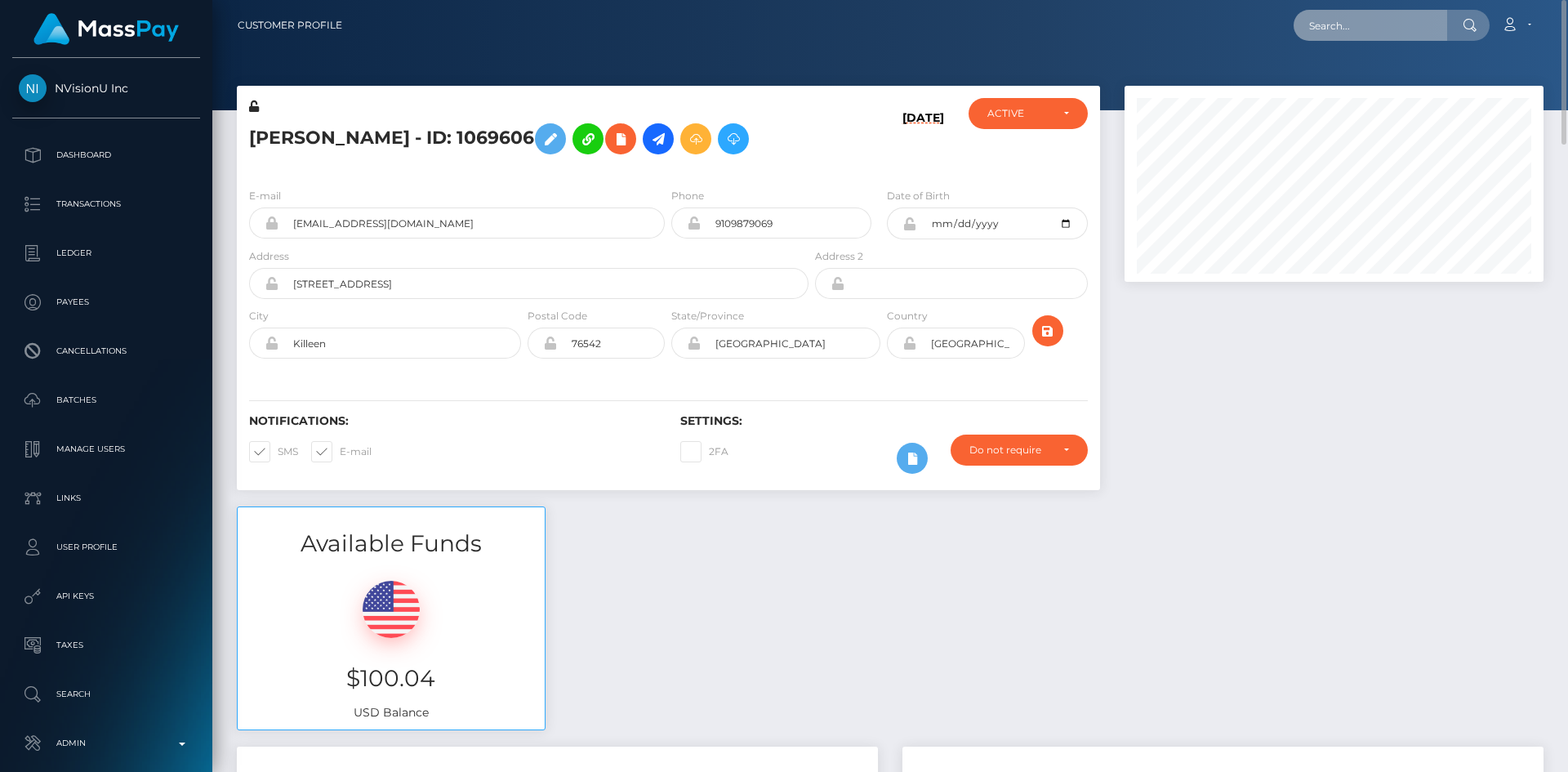
click at [1318, 15] on input "text" at bounding box center [1370, 26] width 154 height 31
paste input "tilly.shygirl@outlook.com"
type input "tilly.shygirl@outlook.com"
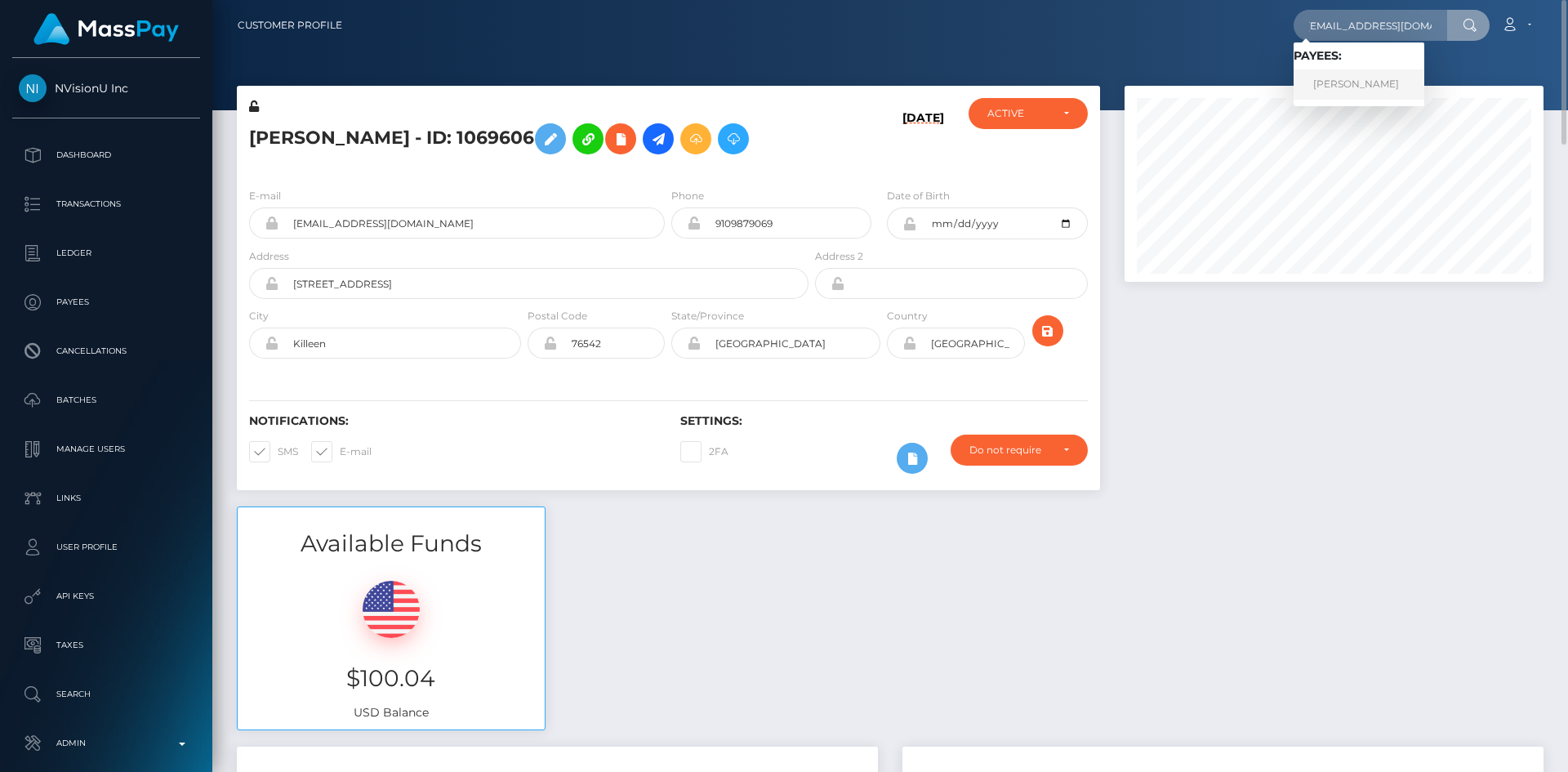
scroll to position [0, 0]
click at [1353, 86] on link "Tia Lloyd" at bounding box center [1358, 84] width 131 height 30
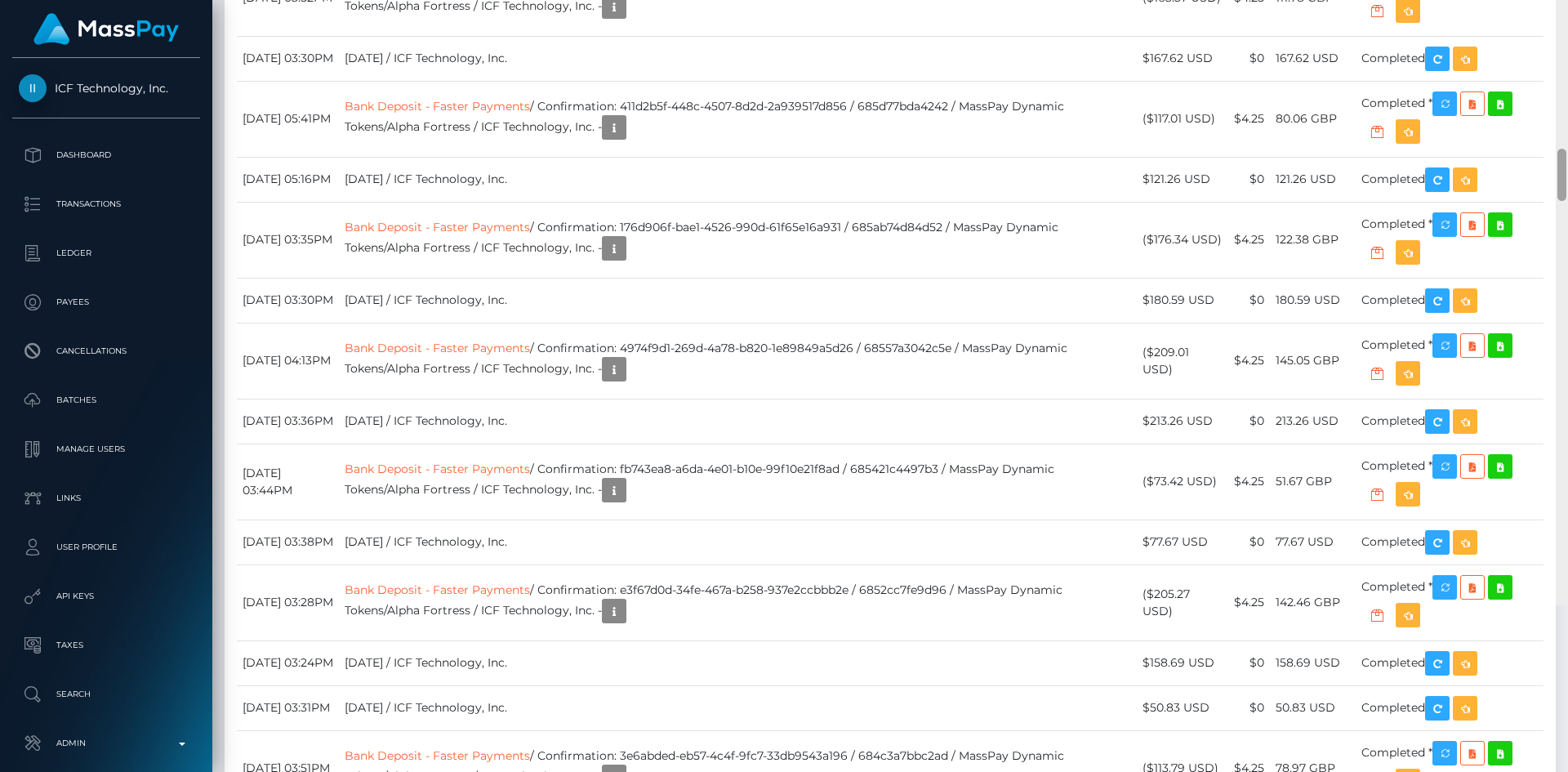
scroll to position [4888, 0]
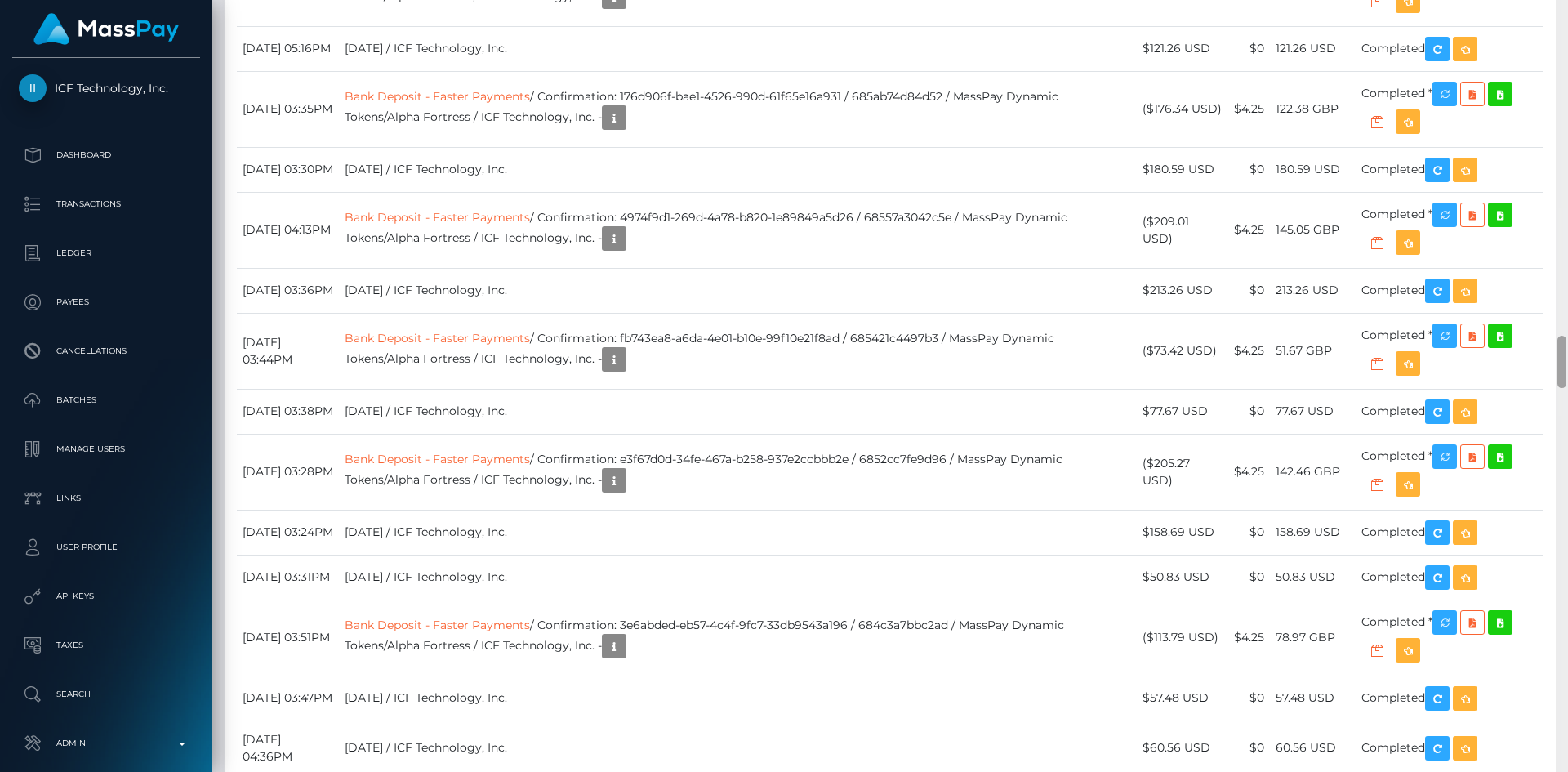
drag, startPoint x: 1560, startPoint y: 41, endPoint x: 1566, endPoint y: 373, distance: 332.1
click at [1566, 373] on div at bounding box center [1562, 386] width 12 height 772
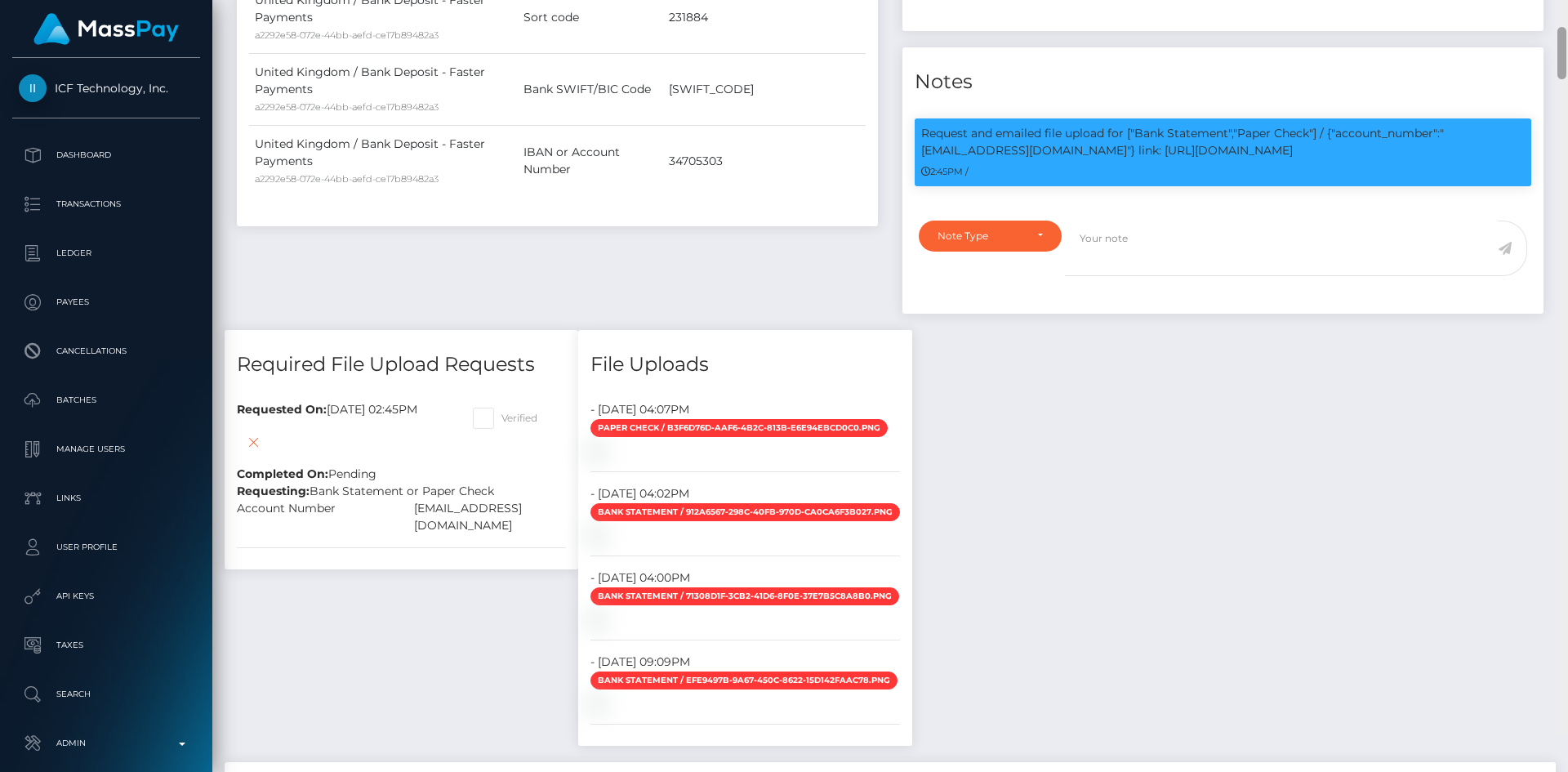
scroll to position [889, 0]
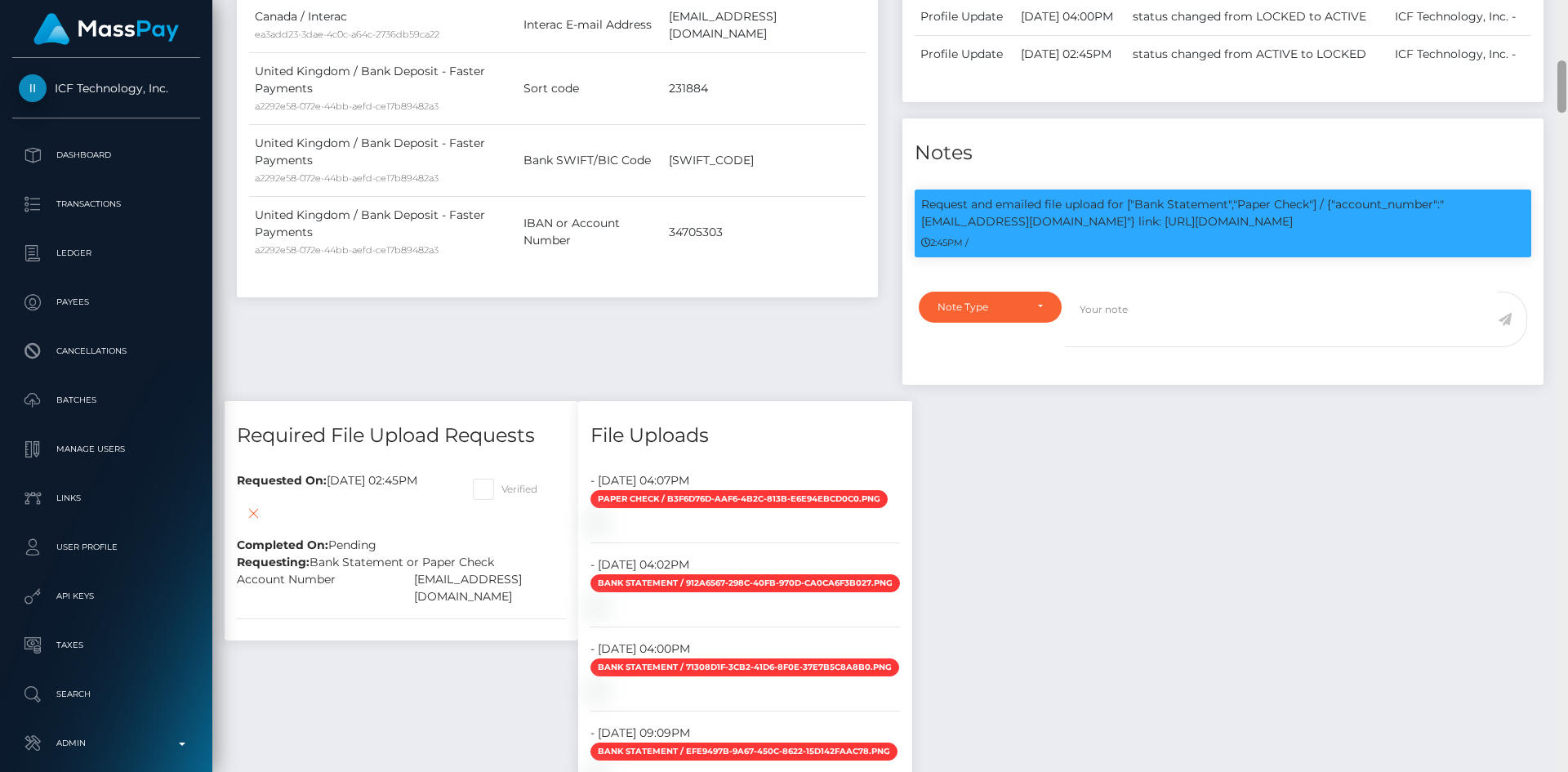
drag, startPoint x: 1563, startPoint y: 368, endPoint x: 1562, endPoint y: 93, distance: 275.0
click at [1562, 93] on div at bounding box center [1562, 86] width 9 height 52
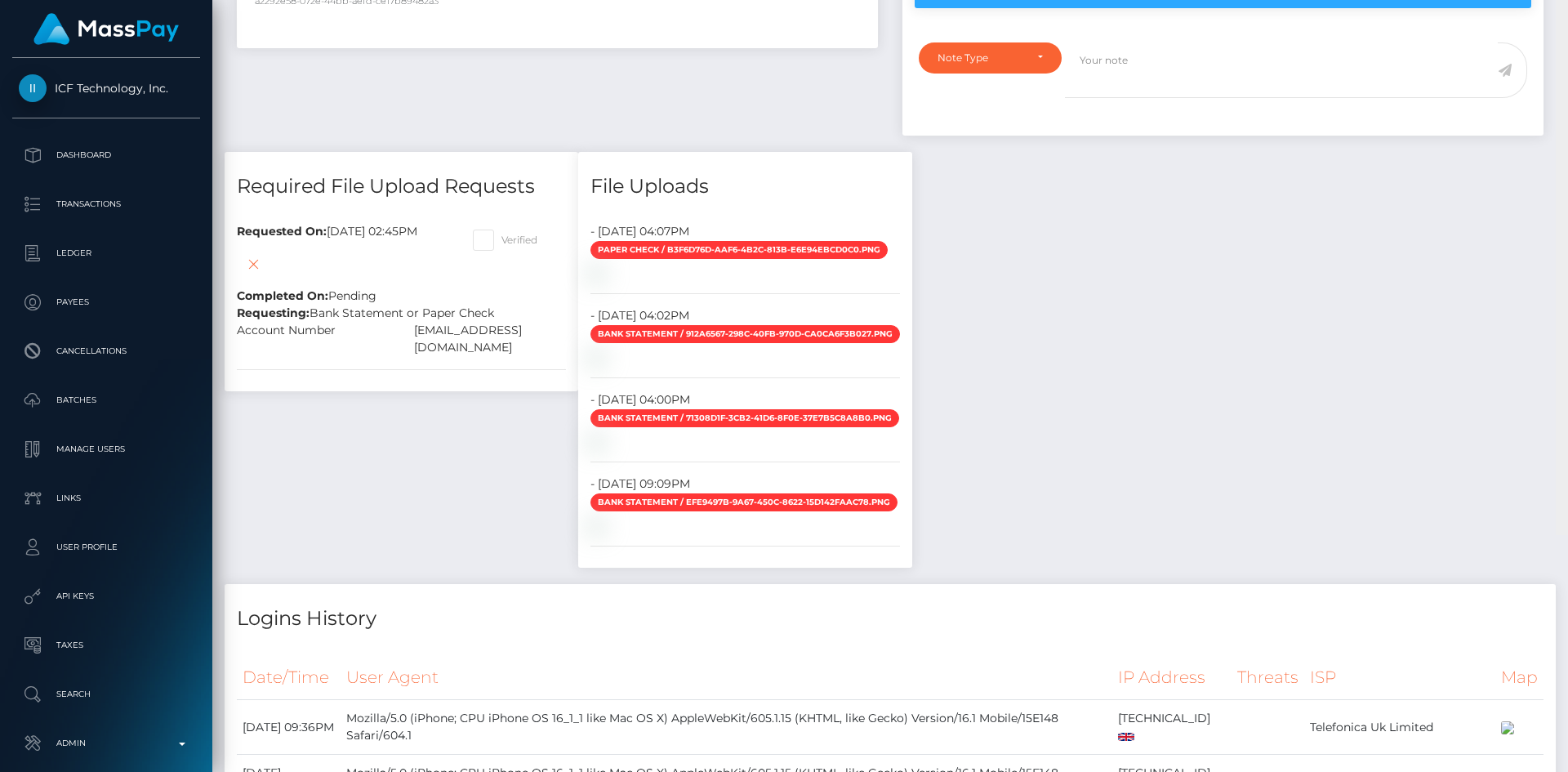
scroll to position [1162, 0]
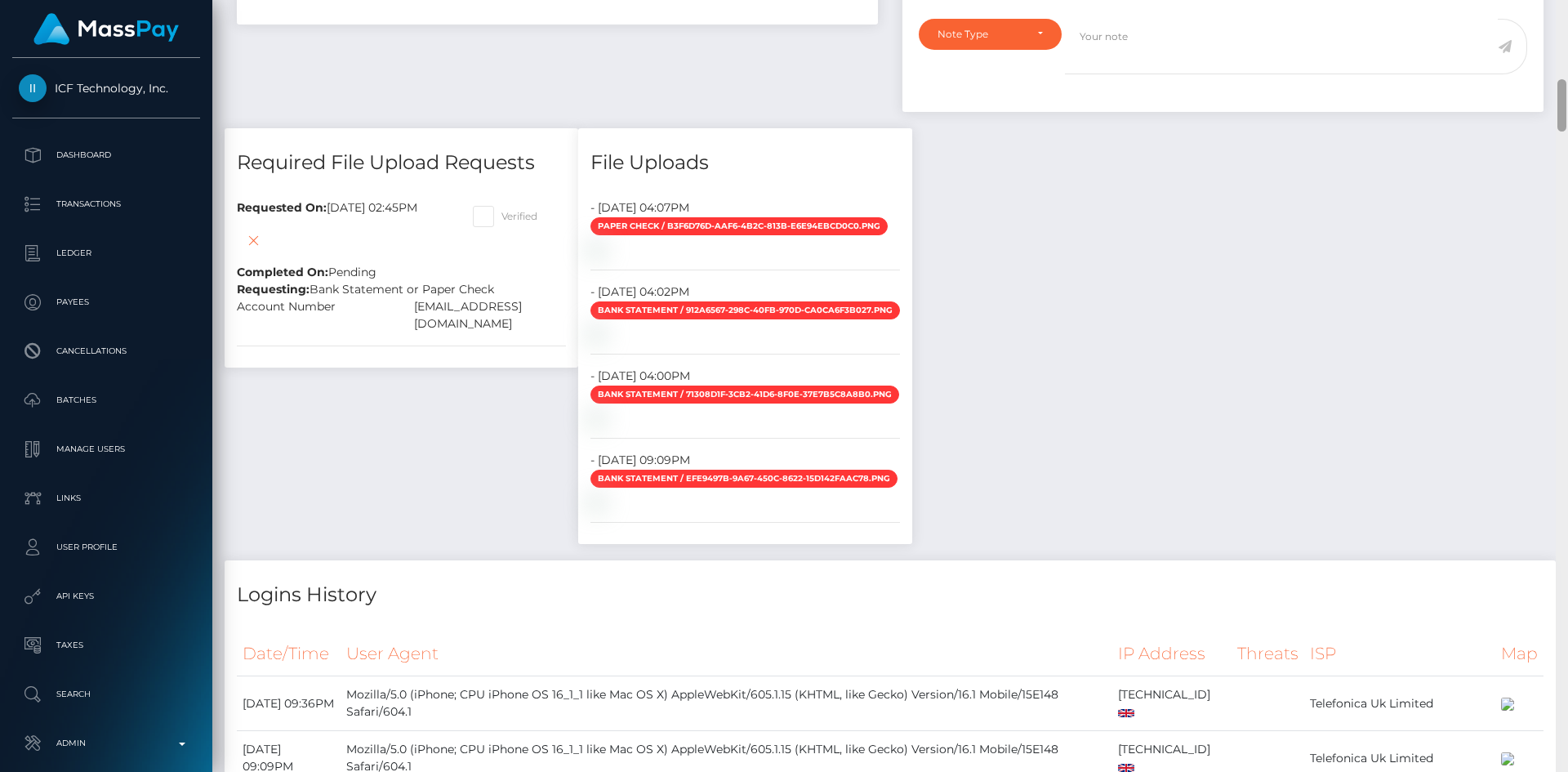
drag, startPoint x: 1561, startPoint y: 94, endPoint x: 1557, endPoint y: 118, distance: 24.3
click at [1557, 118] on div at bounding box center [1562, 386] width 12 height 772
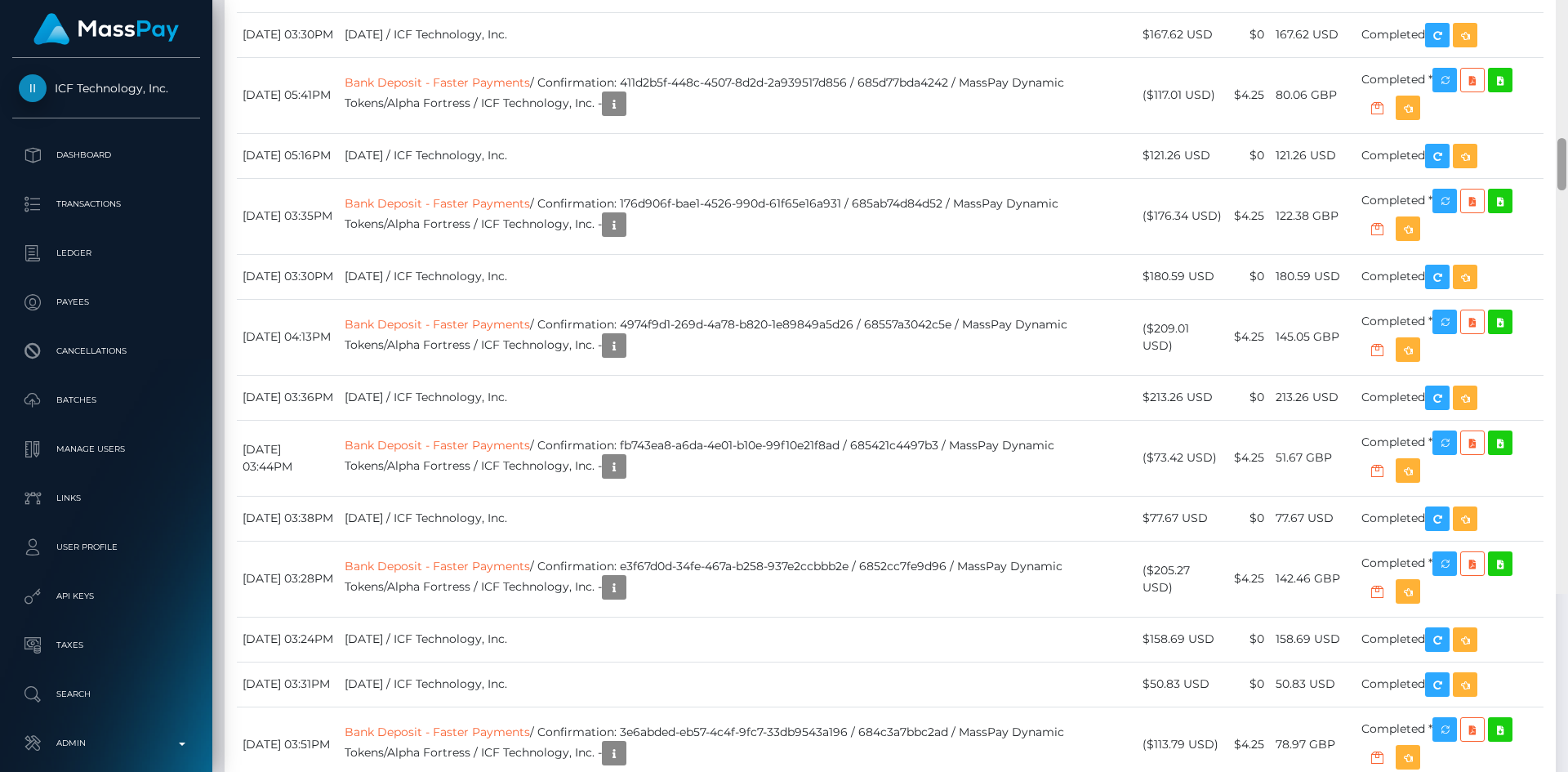
scroll to position [4817, 0]
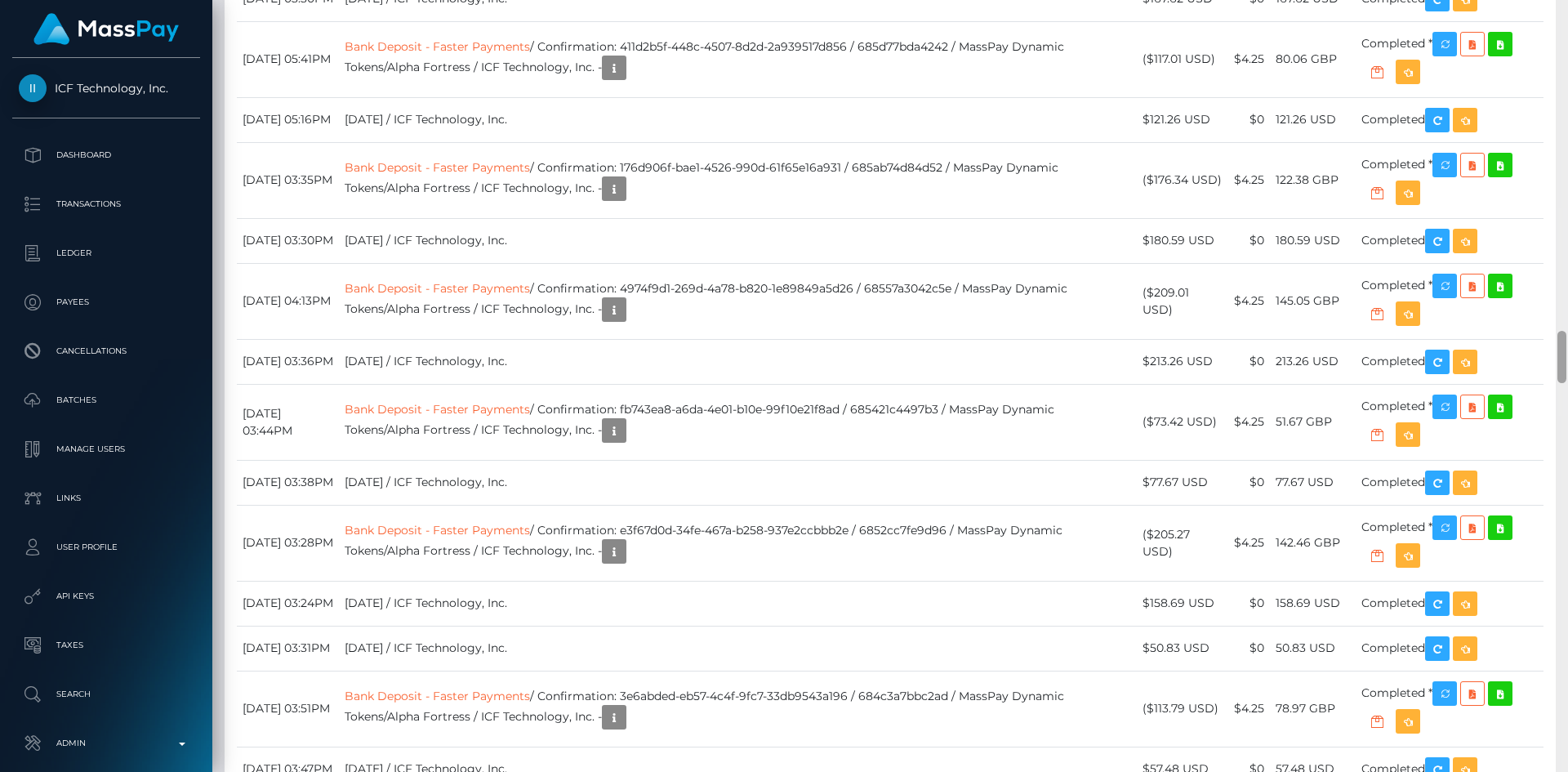
drag, startPoint x: 1563, startPoint y: 110, endPoint x: 1511, endPoint y: 362, distance: 257.3
click at [1511, 362] on div "Customer Profile Loading... Loading..." at bounding box center [890, 386] width 1356 height 772
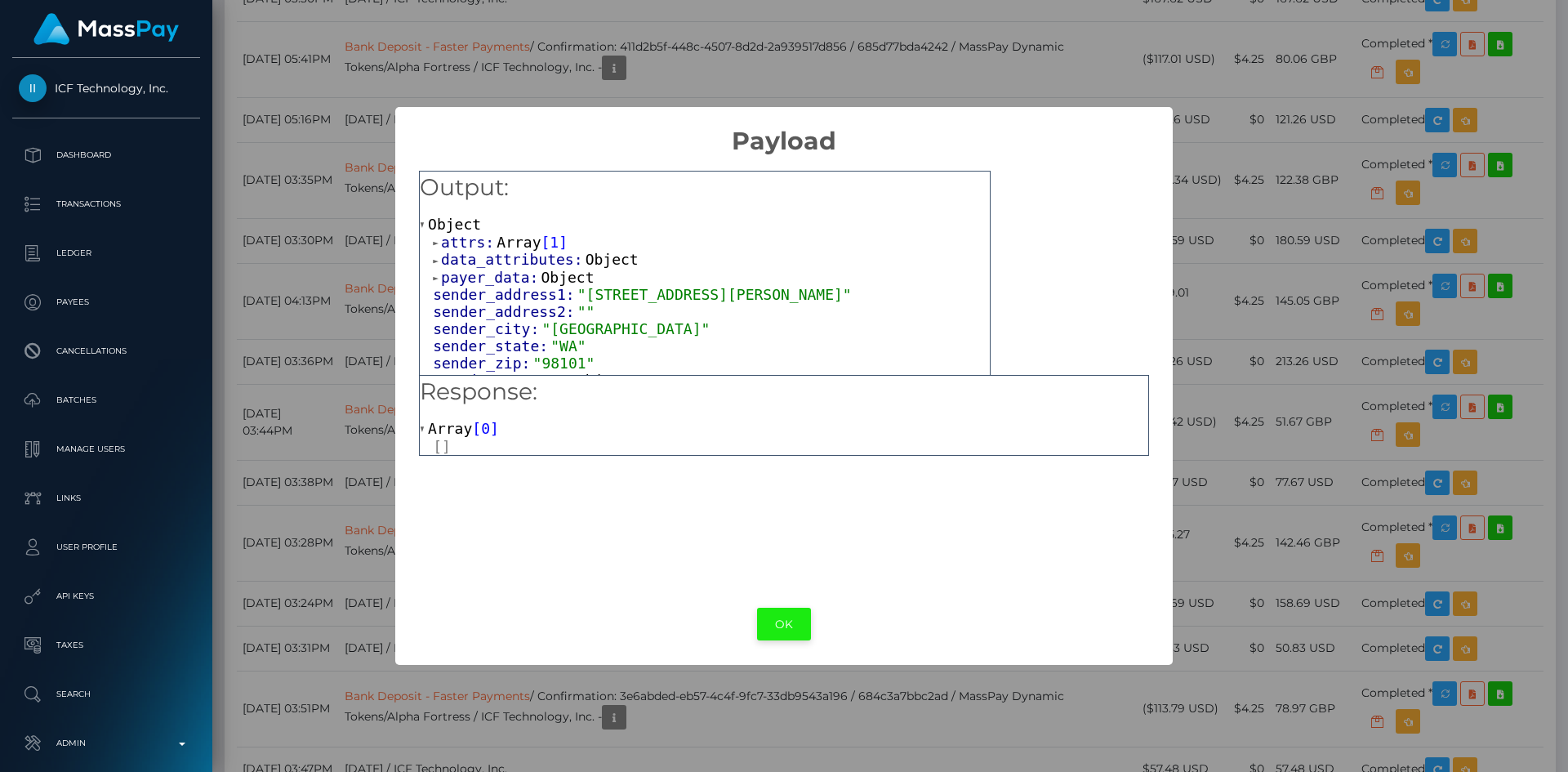
click at [776, 627] on button "OK" at bounding box center [784, 624] width 54 height 34
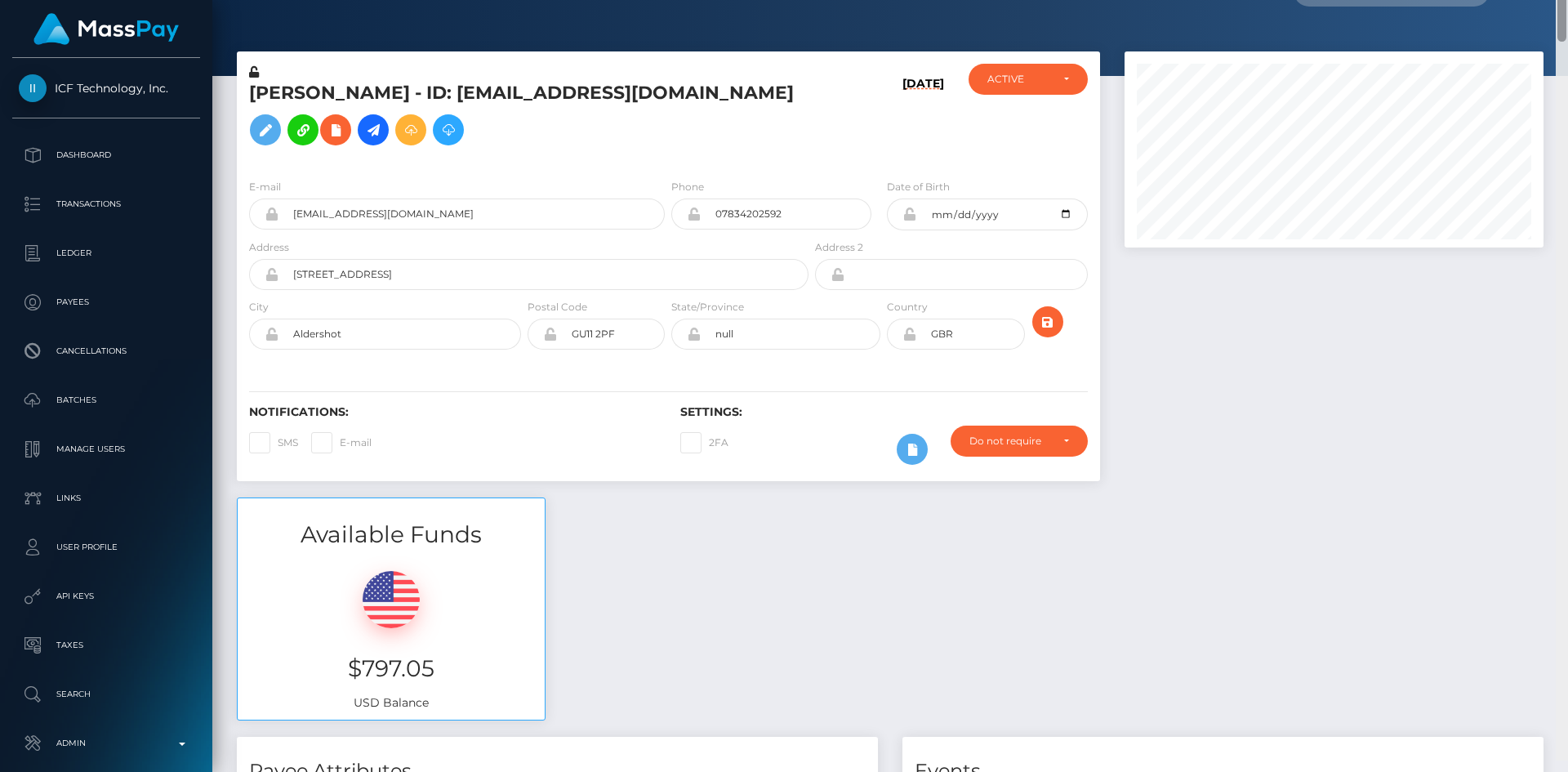
scroll to position [0, 0]
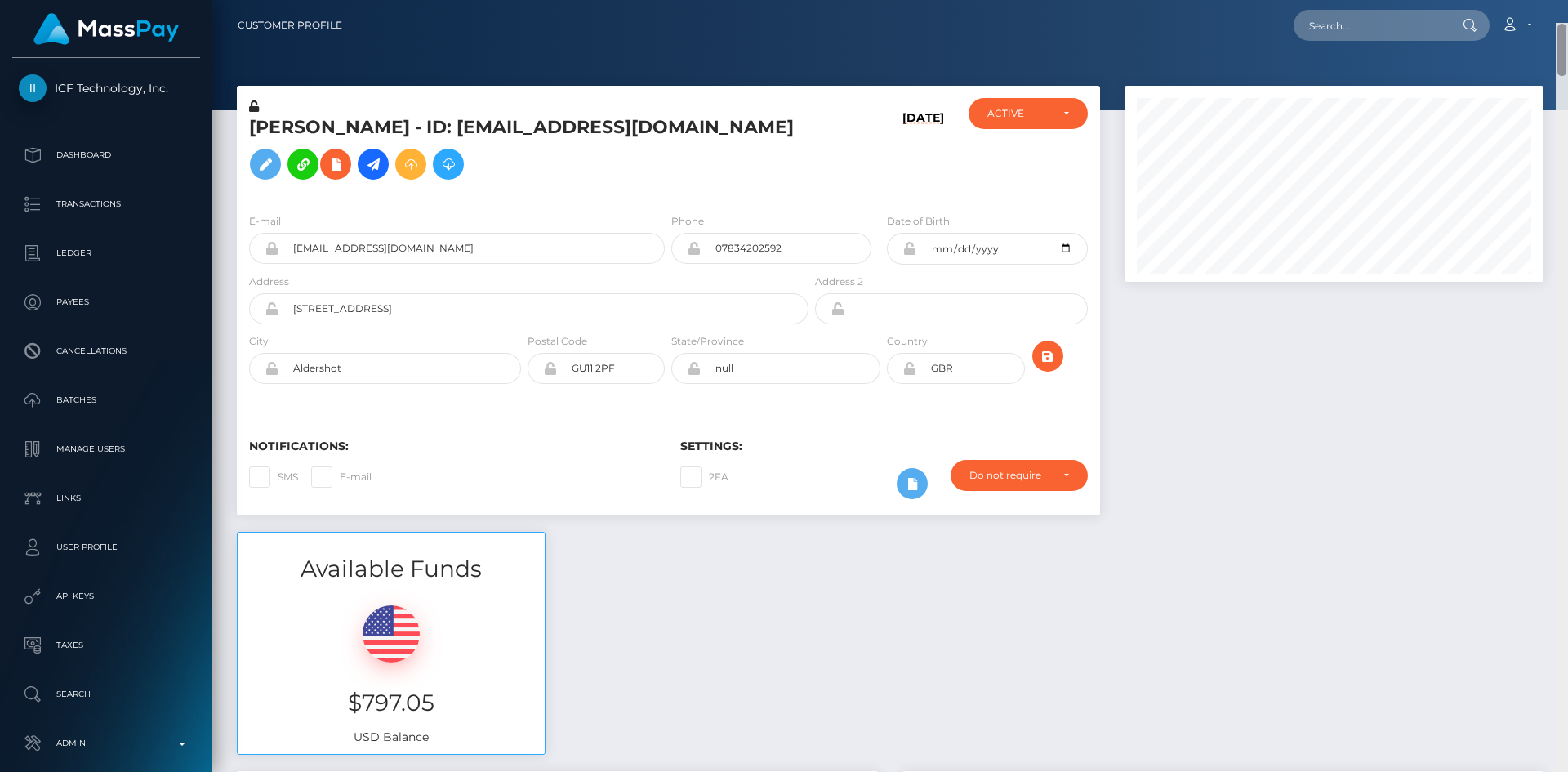
drag, startPoint x: 1562, startPoint y: 372, endPoint x: 1564, endPoint y: 16, distance: 356.0
click at [1564, 16] on div "Customer Profile Loading... Loading..." at bounding box center [890, 386] width 1356 height 772
drag, startPoint x: 1564, startPoint y: 34, endPoint x: 1559, endPoint y: -14, distance: 48.3
click at [1559, 0] on html "ICF Technology, Inc. Dashboard Transactions Ledger Payees Batches" at bounding box center [784, 386] width 1568 height 772
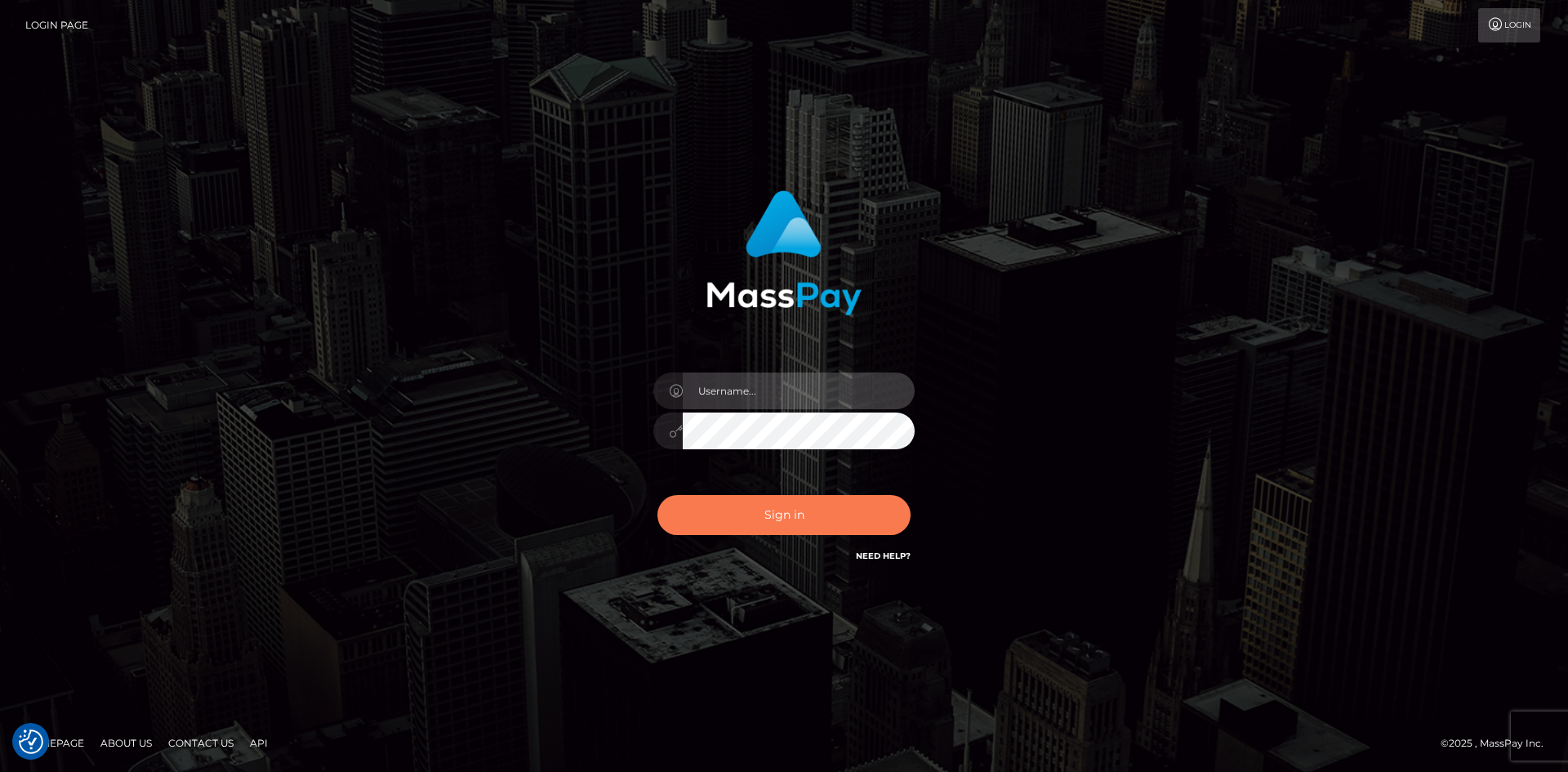
type input "alexstef"
click at [783, 508] on button "Sign in" at bounding box center [784, 515] width 253 height 40
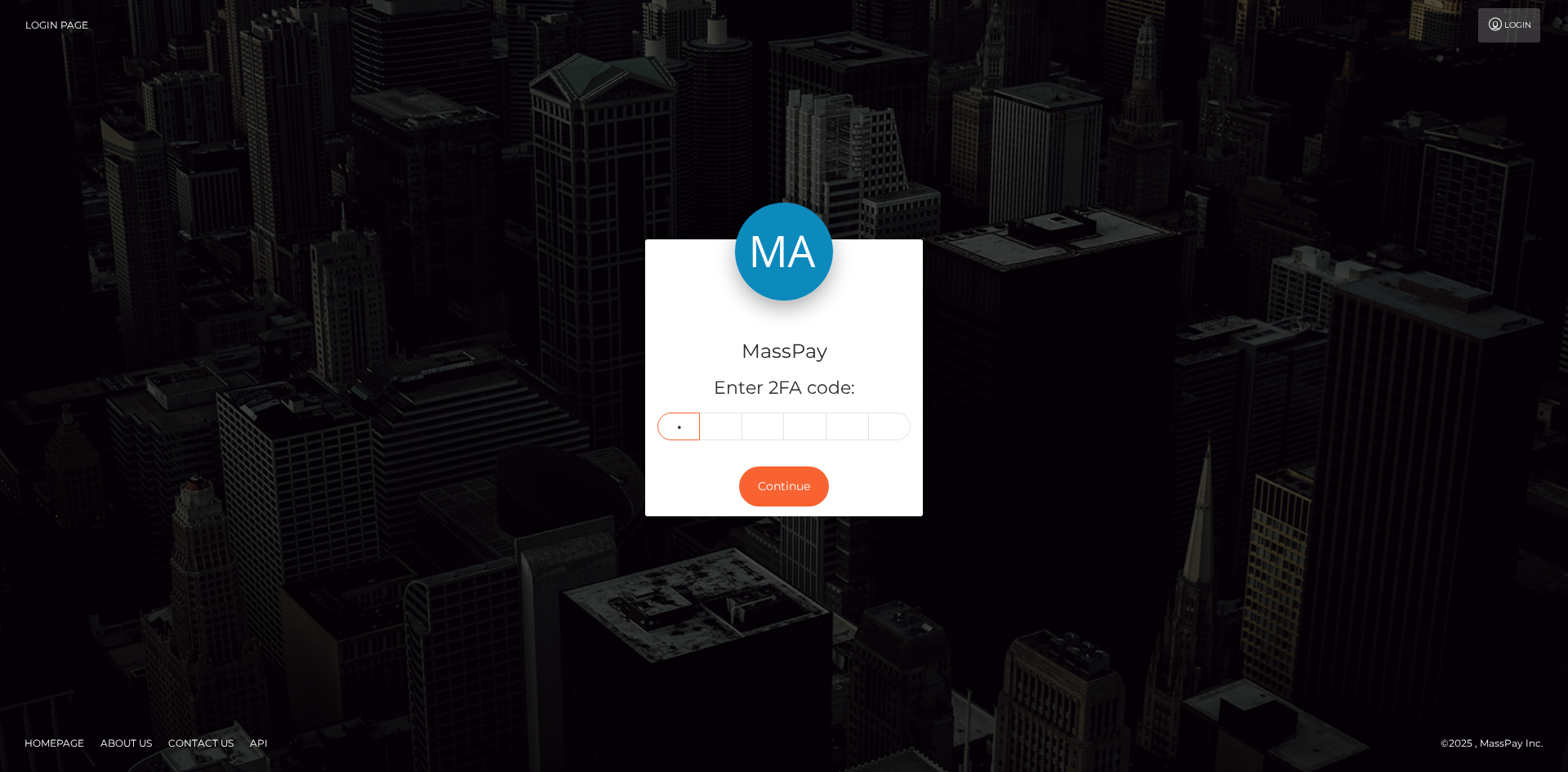
type input "7"
type input "5"
type input "3"
type input "8"
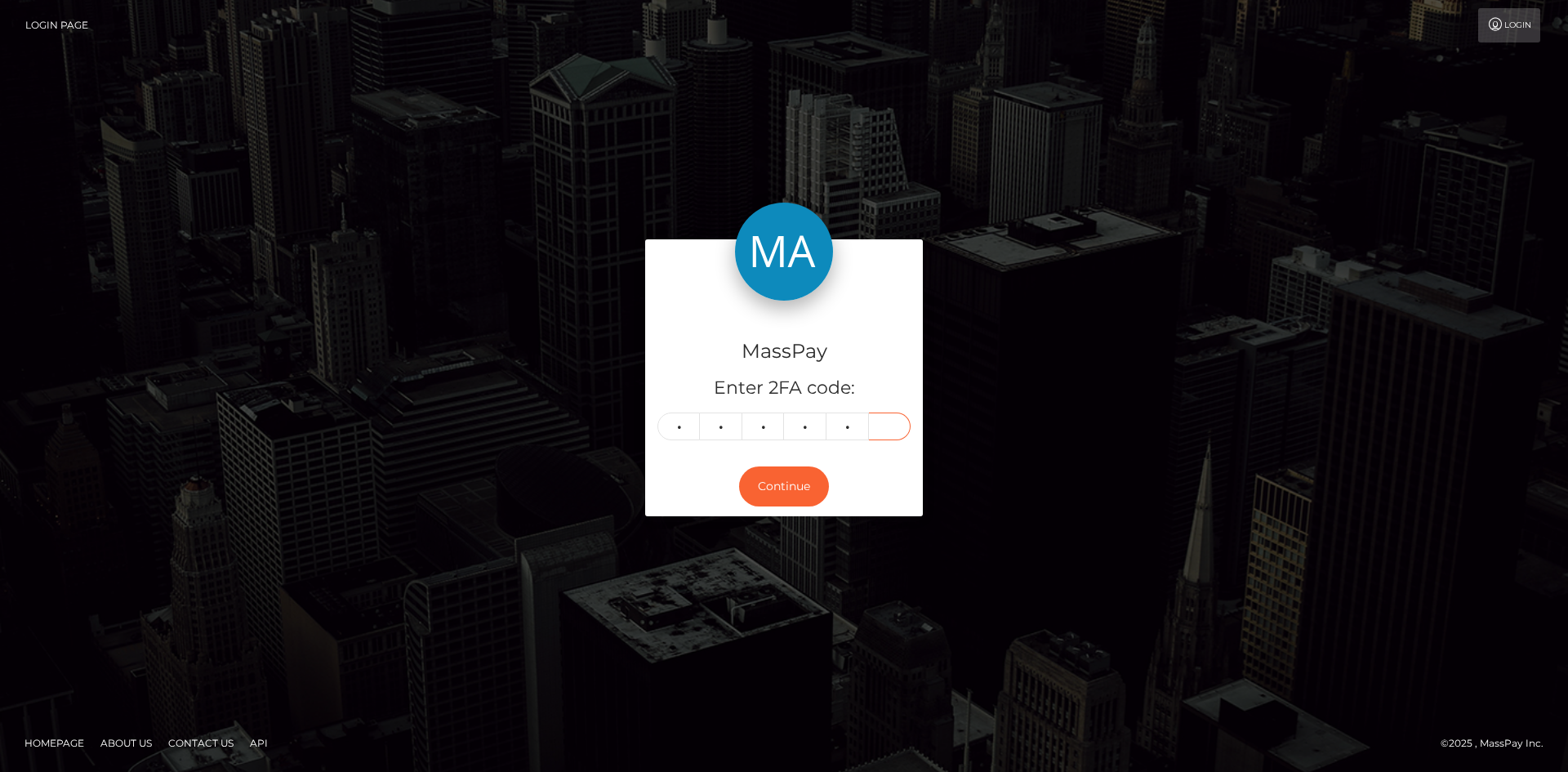
type input "4"
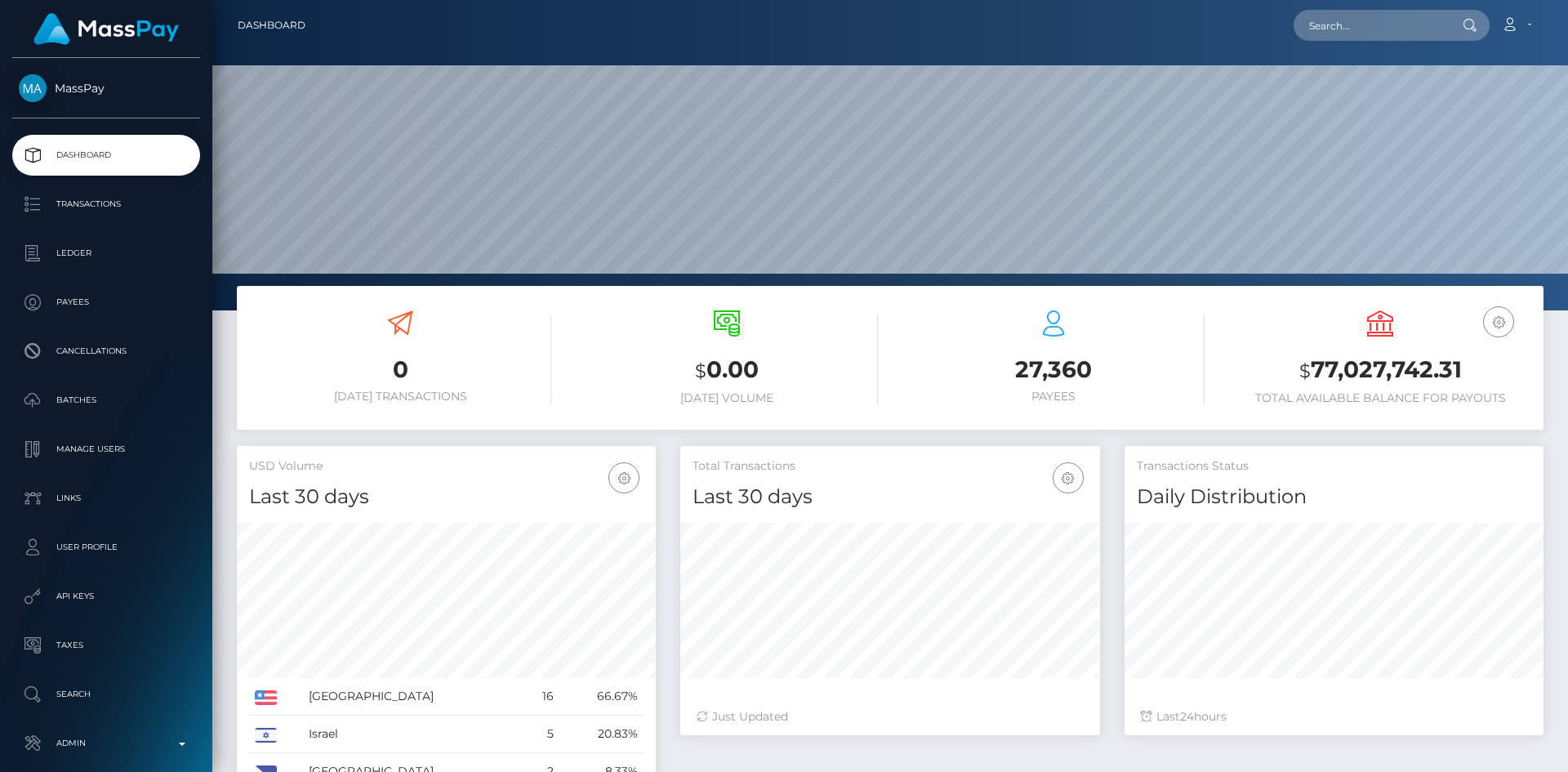
scroll to position [290, 419]
click at [1338, 29] on input "text" at bounding box center [1370, 26] width 154 height 31
paste input "130416-250807-1"
type input "130416-250807-1"
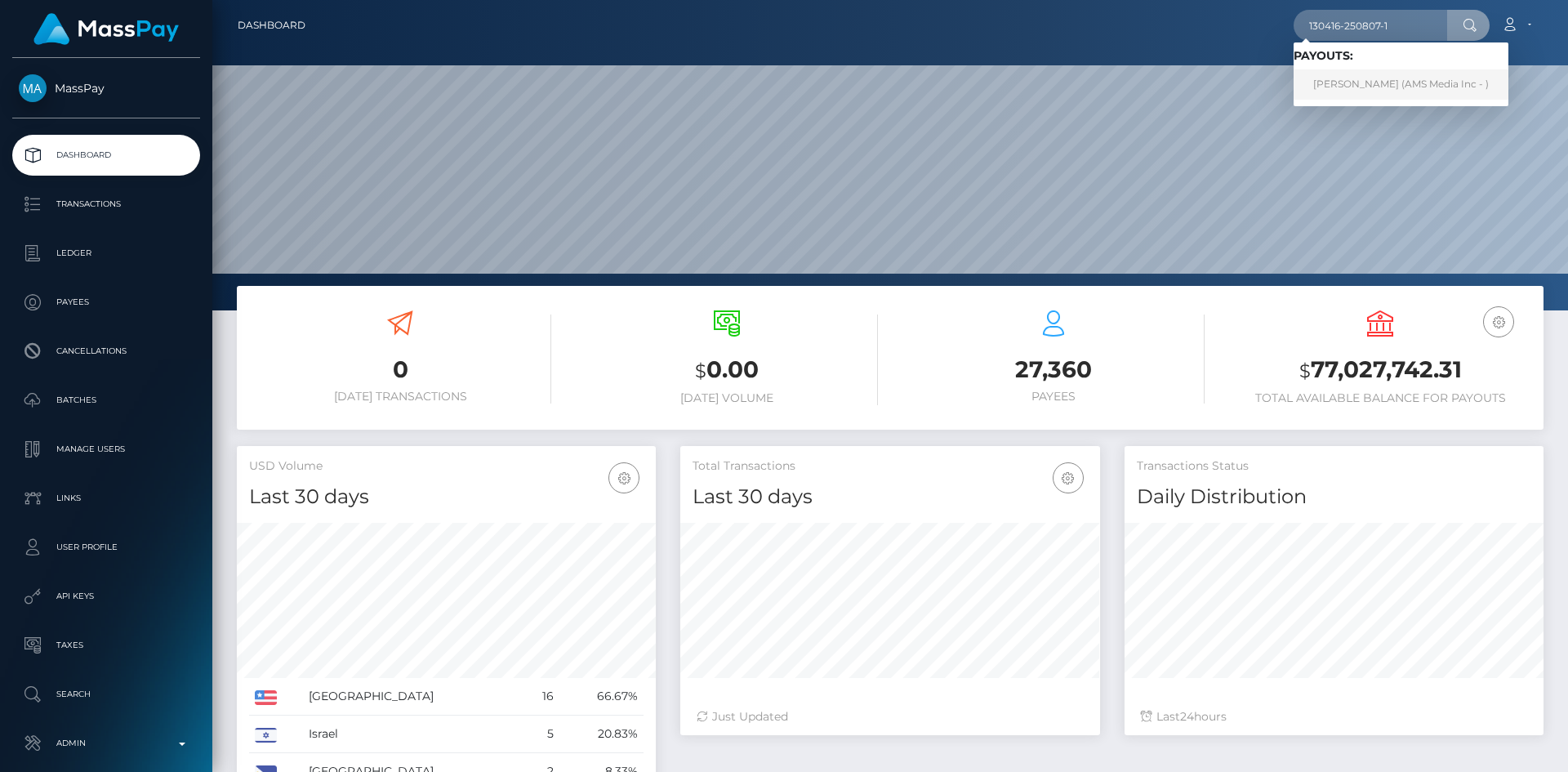
click at [1376, 79] on link "Alexa Curnuck (AMS Media Inc - )" at bounding box center [1400, 84] width 215 height 30
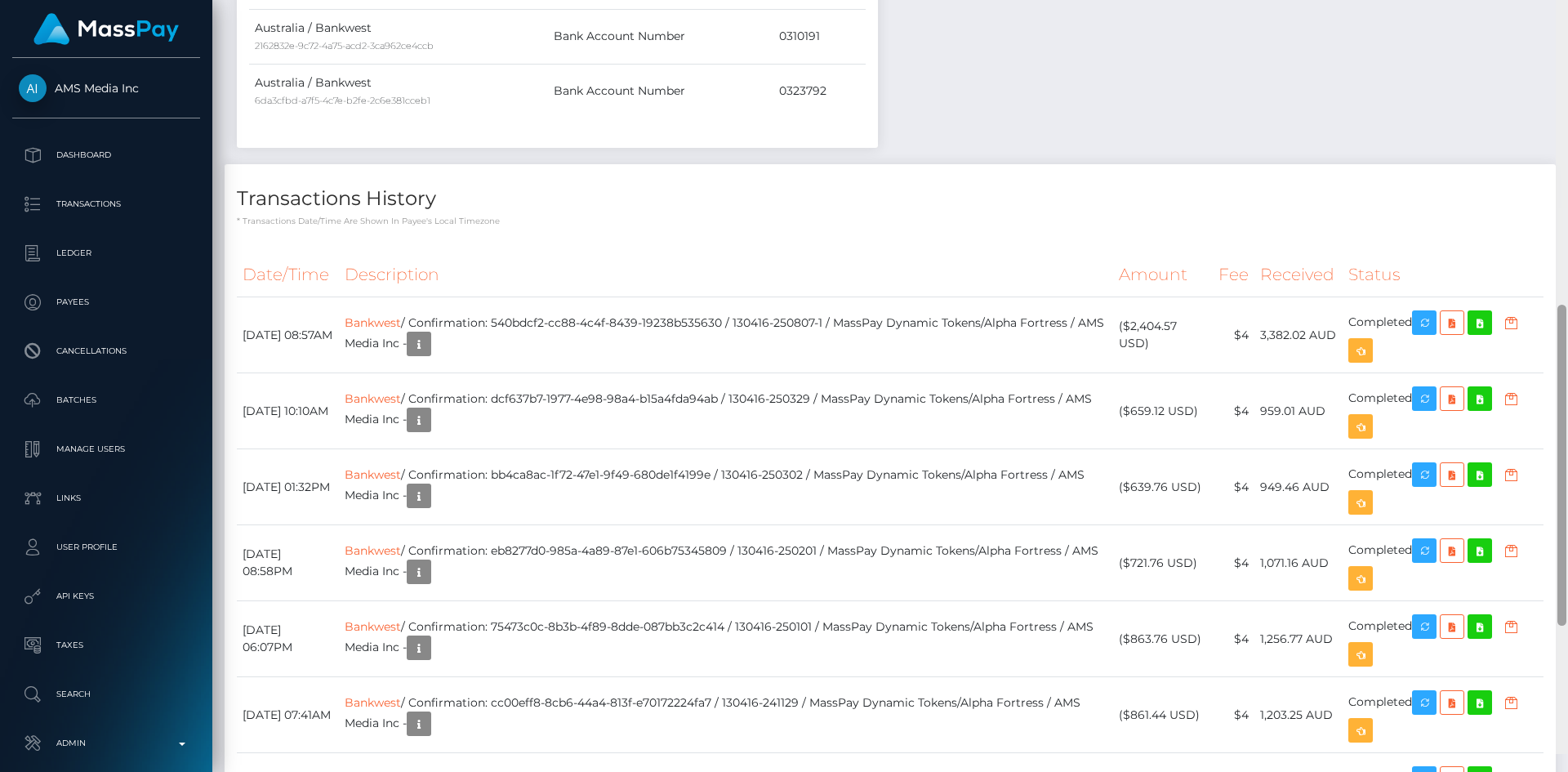
scroll to position [743, 0]
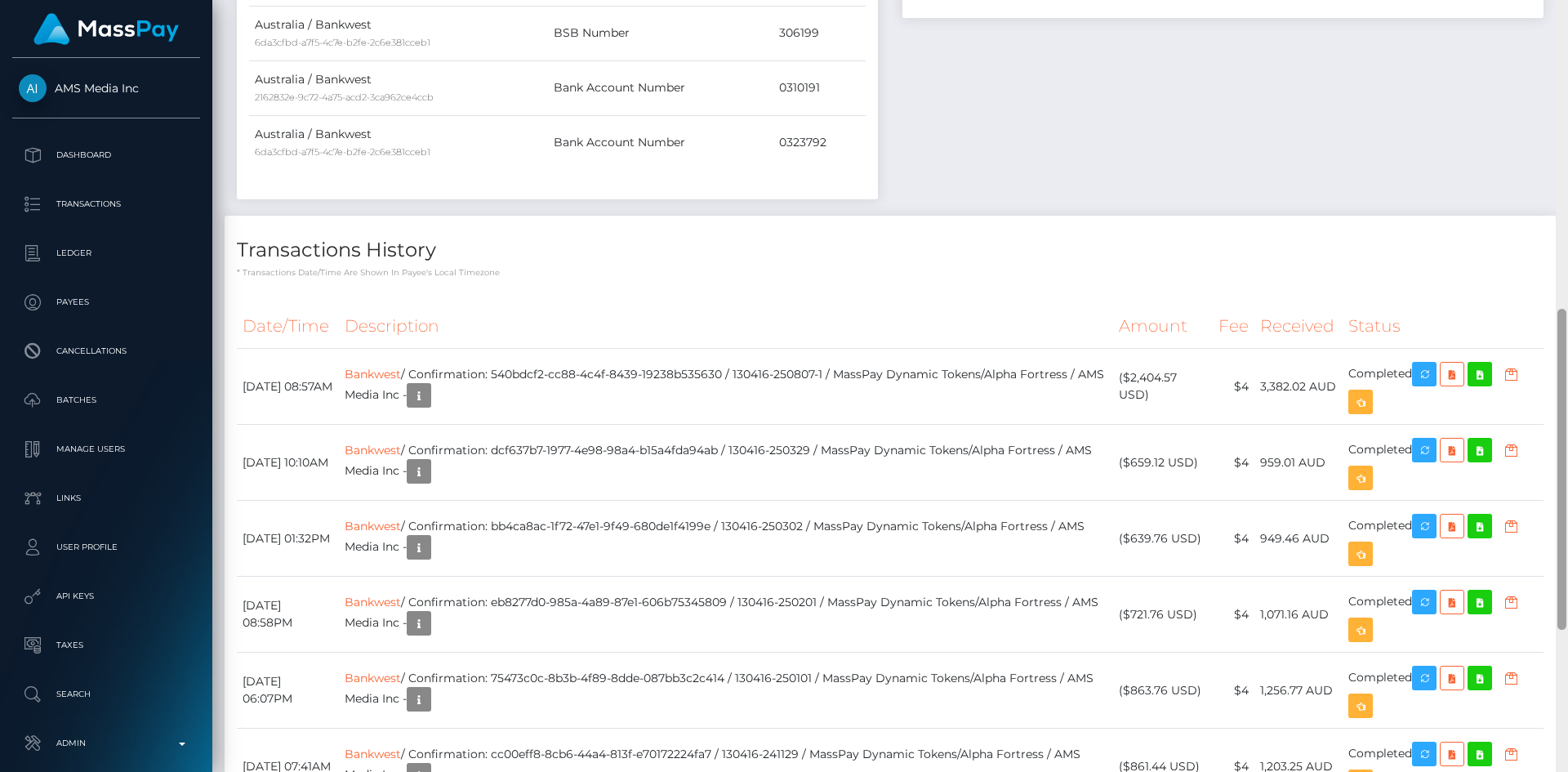
drag, startPoint x: 1567, startPoint y: 146, endPoint x: 1567, endPoint y: 405, distance: 259.0
click at [1567, 405] on div at bounding box center [1562, 386] width 12 height 772
click at [871, 349] on td "Bankwest / Confirmation: 540bdcf2-cc88-4c4f-8439-19238b535630 / 130416-250807-1…" at bounding box center [725, 386] width 773 height 76
drag, startPoint x: 780, startPoint y: 322, endPoint x: 550, endPoint y: 327, distance: 230.1
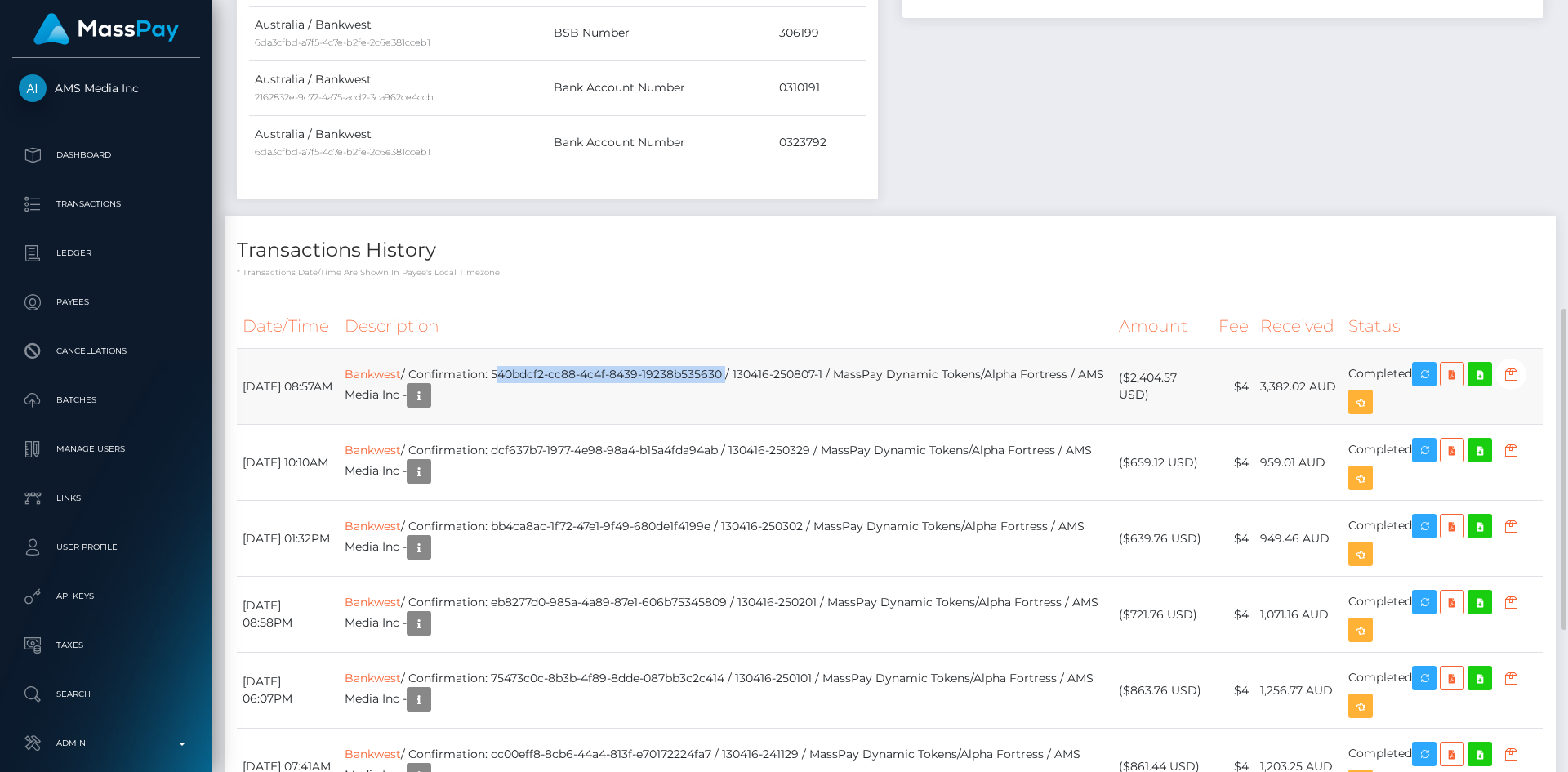
click at [550, 349] on td "Bankwest / Confirmation: 540bdcf2-cc88-4c4f-8439-19238b535630 / 130416-250807-1…" at bounding box center [725, 386] width 773 height 76
copy td "540bdcf2-cc88-4c4f-8439-19238b535630"
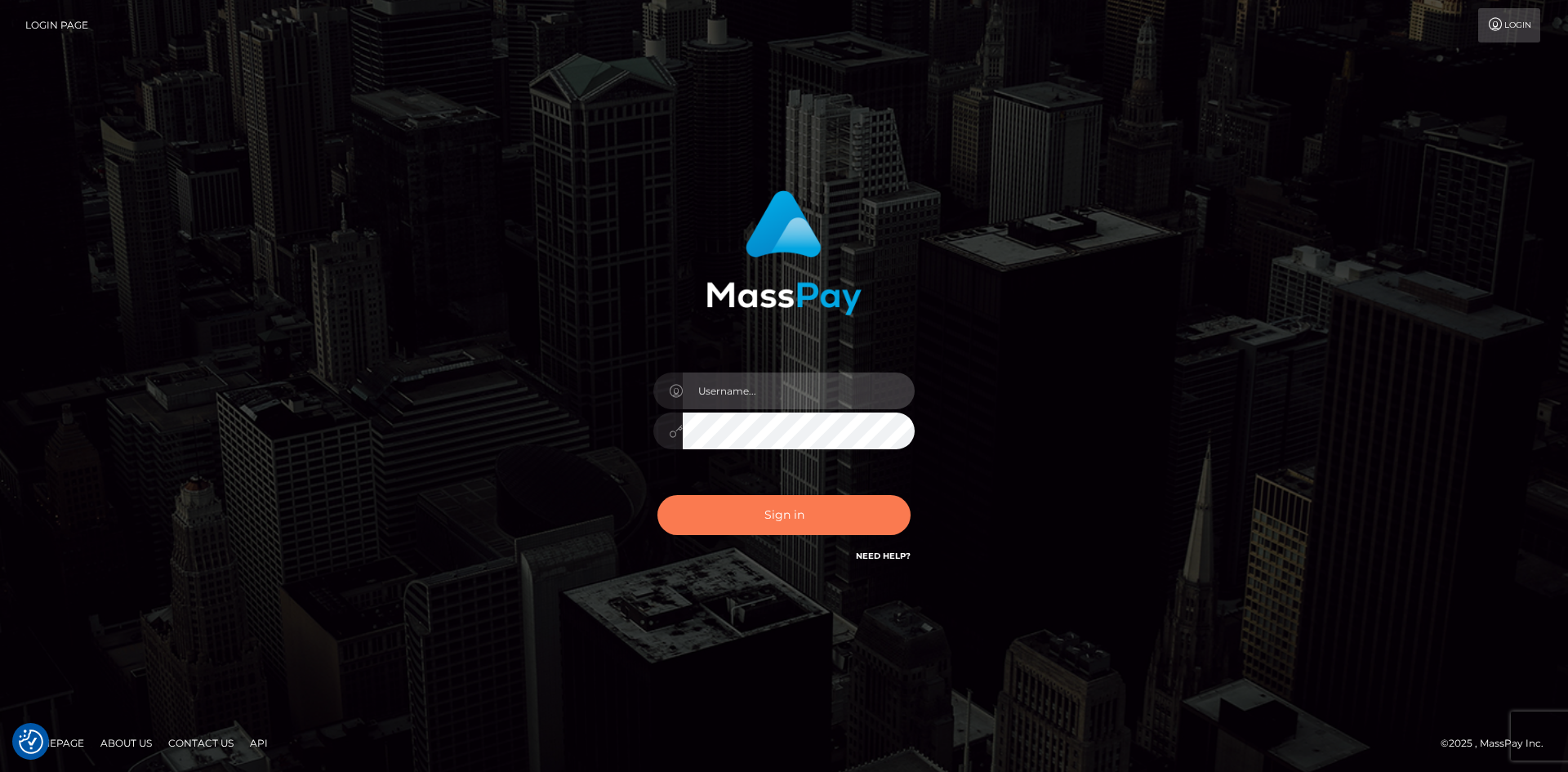
type input "alexstef"
click at [806, 506] on button "Sign in" at bounding box center [784, 515] width 253 height 40
type input "alexstef"
click at [835, 511] on button "Sign in" at bounding box center [784, 515] width 253 height 40
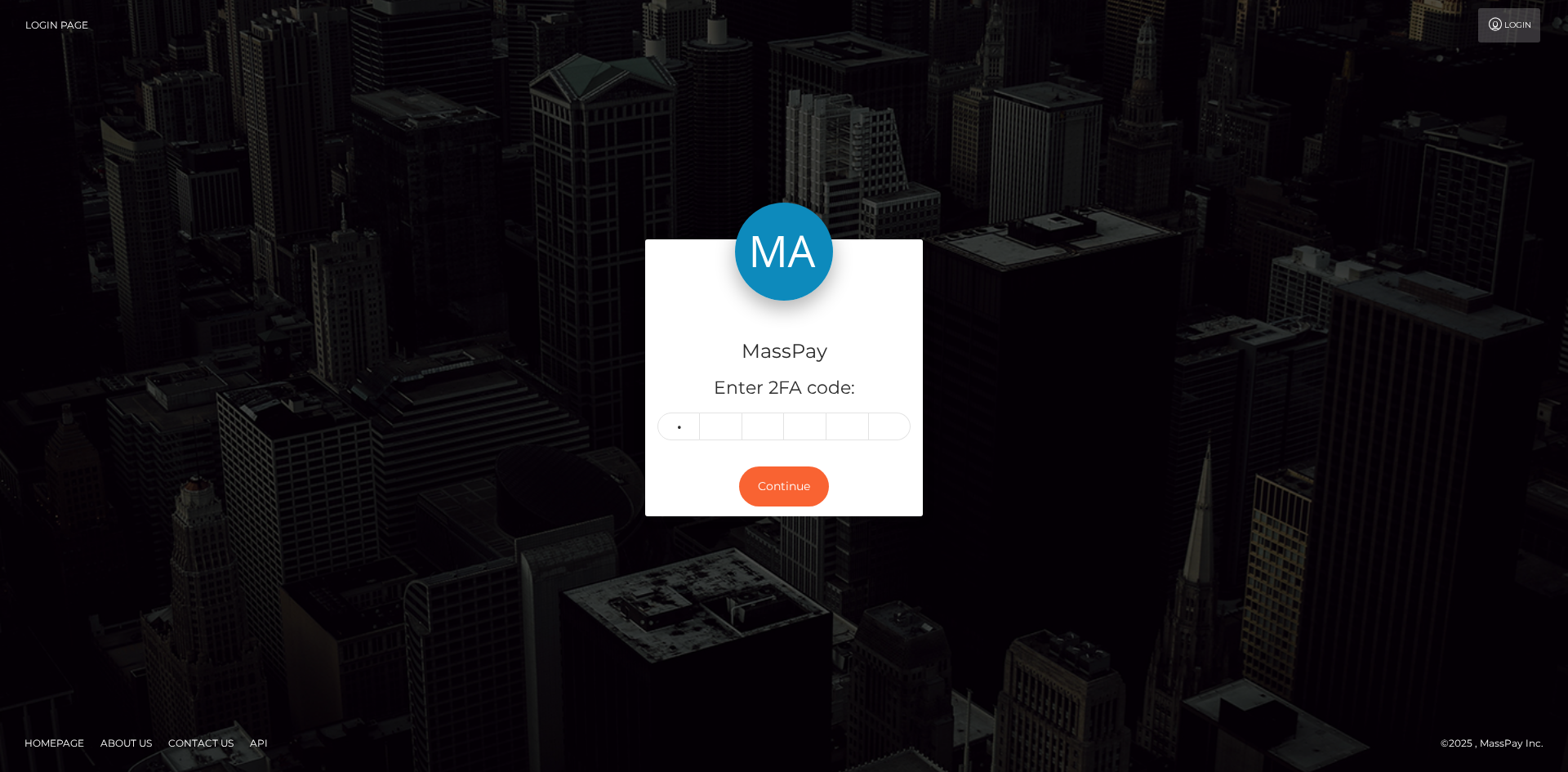
type input "8"
type input "4"
type input "3"
type input "4"
type input "1"
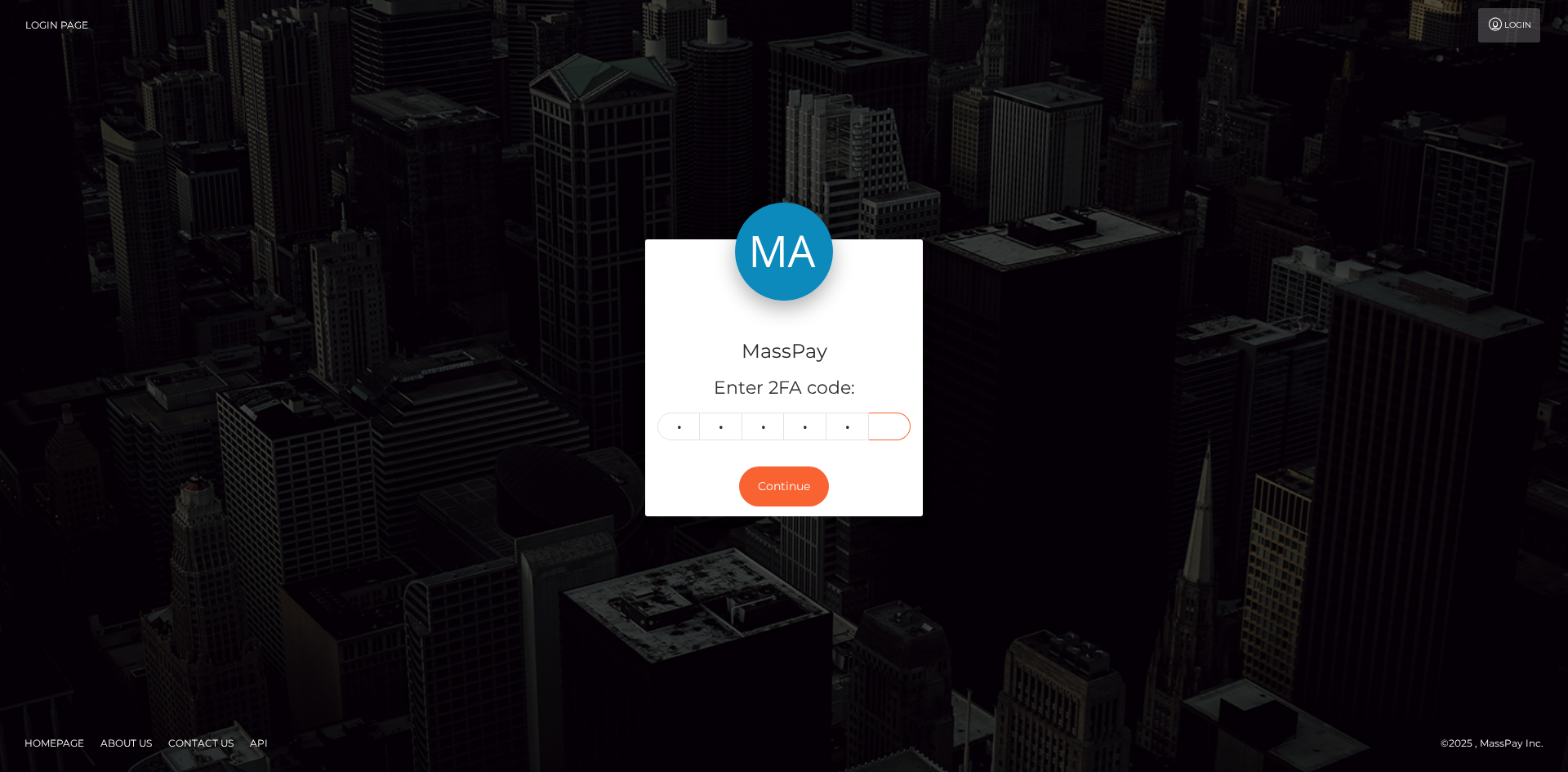
type input "8"
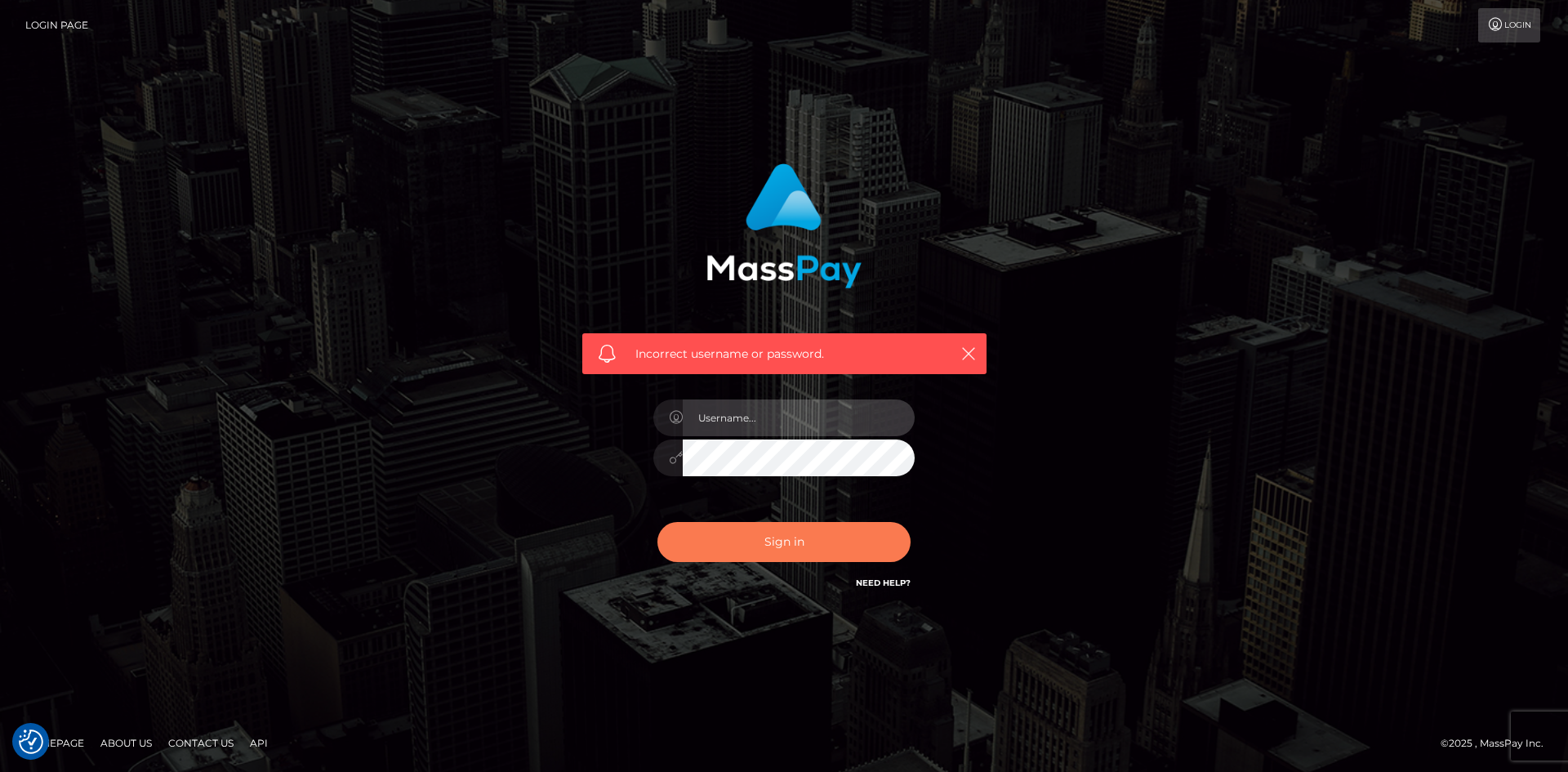
type input "alexstef"
click at [816, 528] on button "Sign in" at bounding box center [784, 542] width 253 height 40
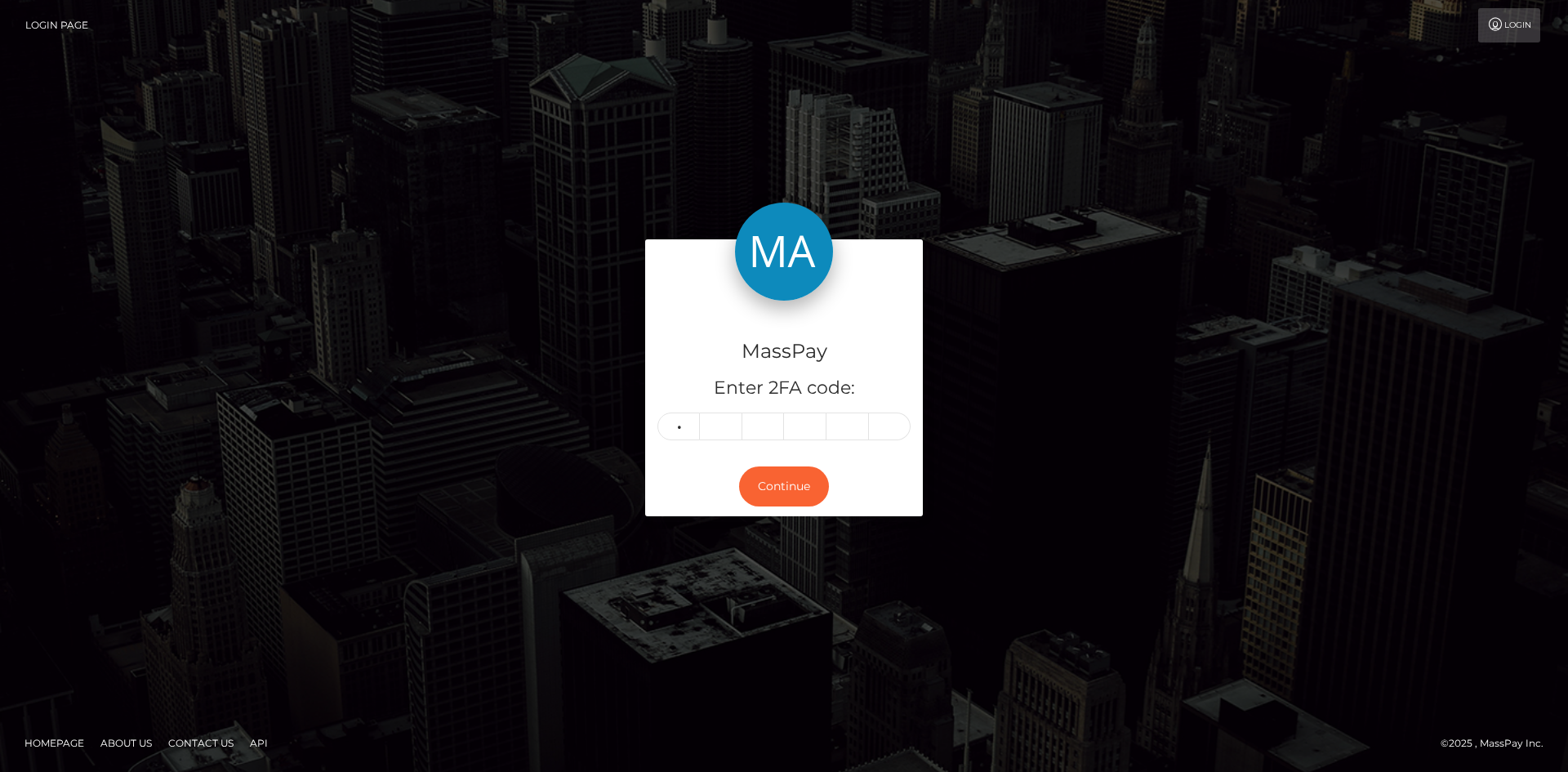
type input "1"
type input "3"
type input "0"
type input "8"
type input "6"
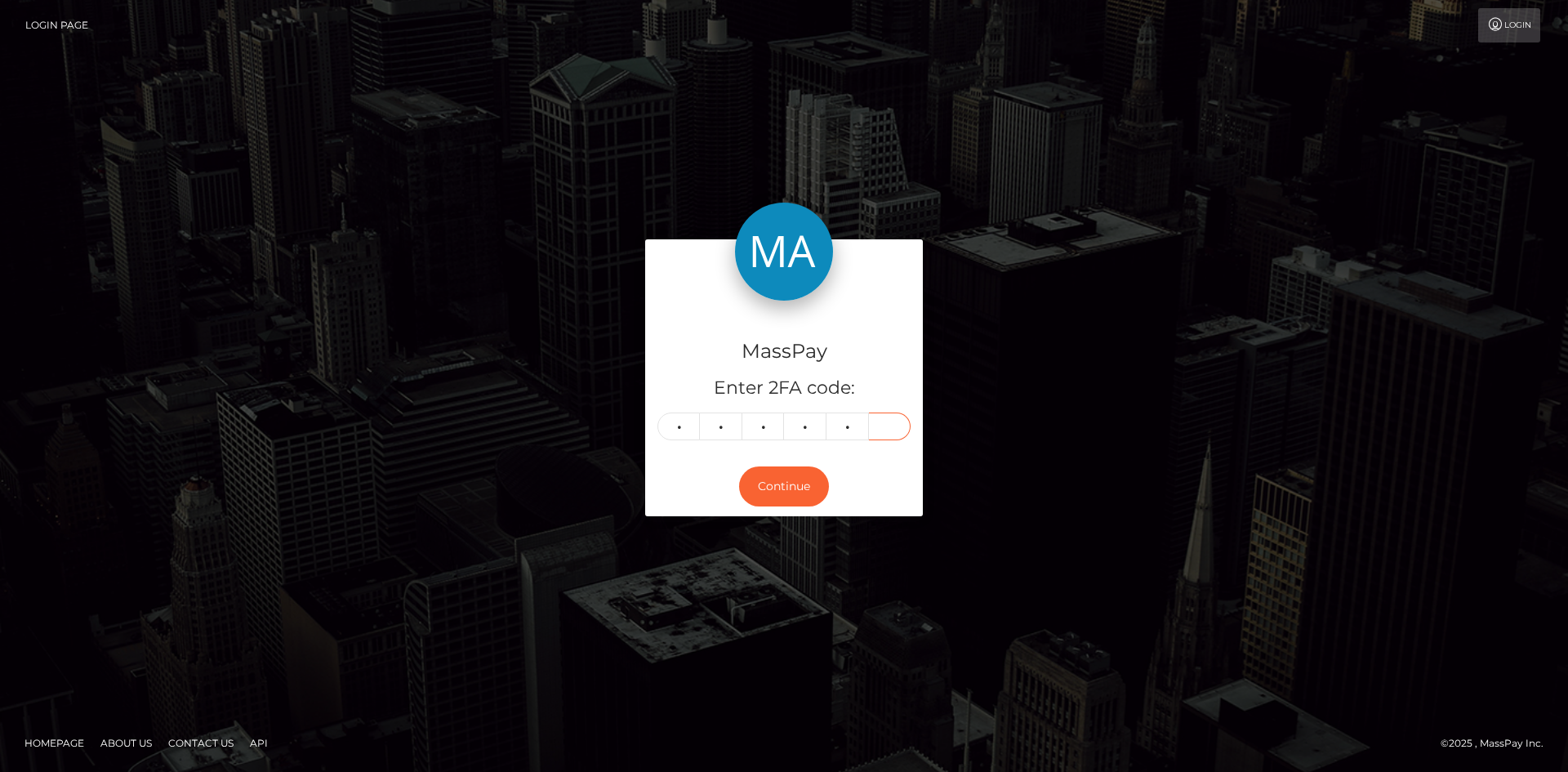
type input "1"
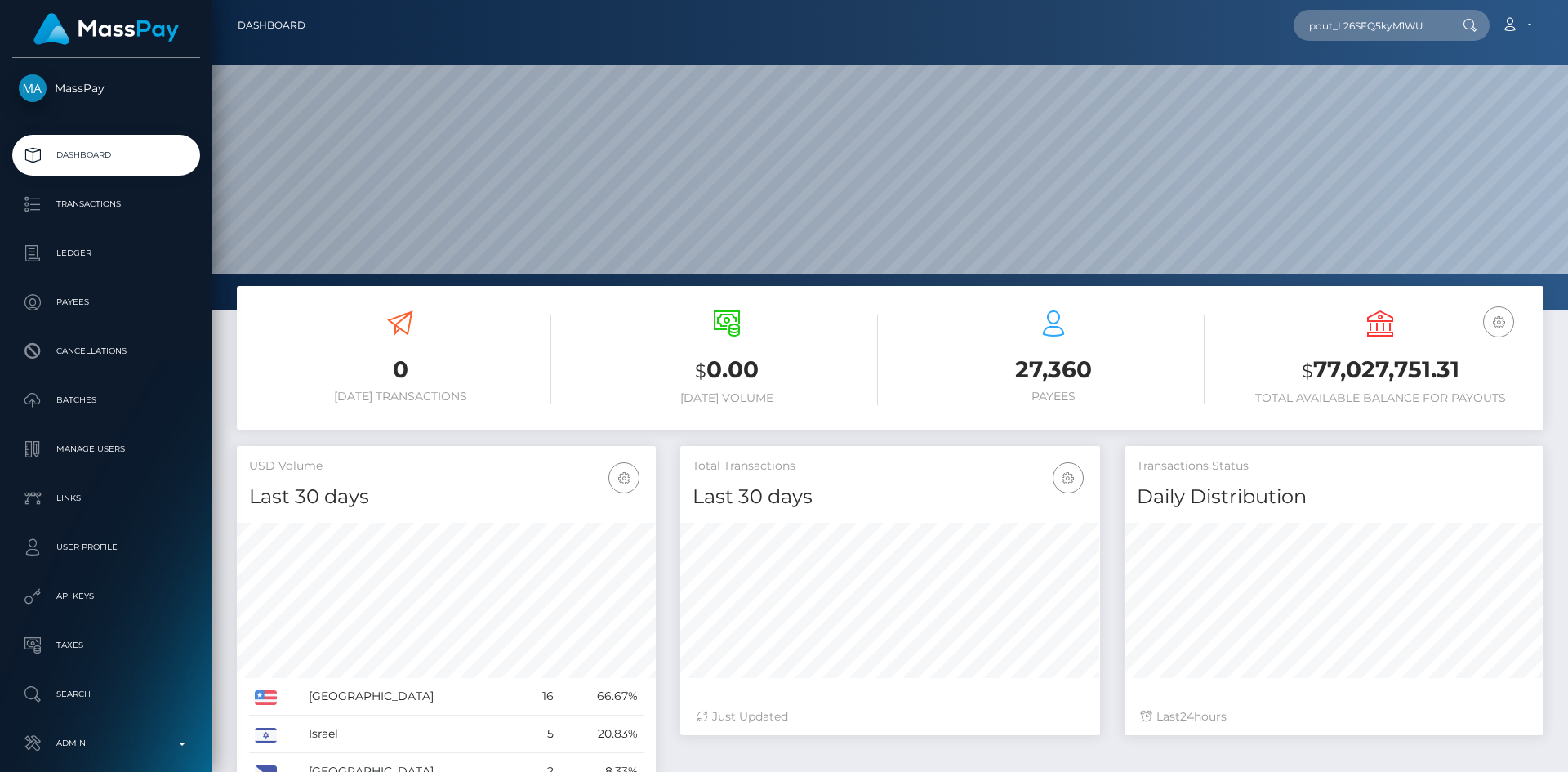
scroll to position [290, 419]
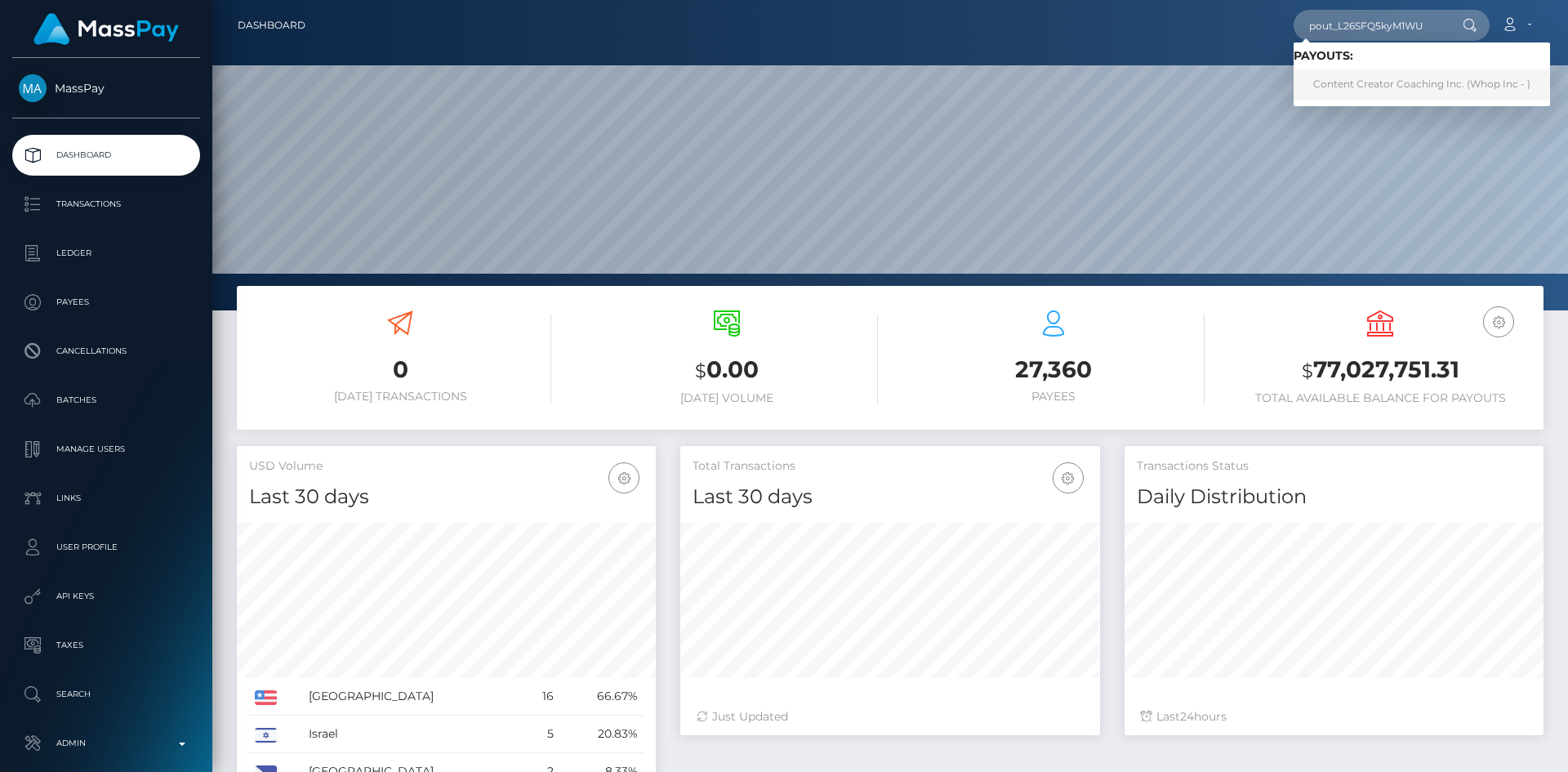
type input "pout_L26SFQ5kyM1WU"
click at [1360, 78] on link "Content Creator Coaching Inc. (Whop Inc - )" at bounding box center [1421, 84] width 256 height 30
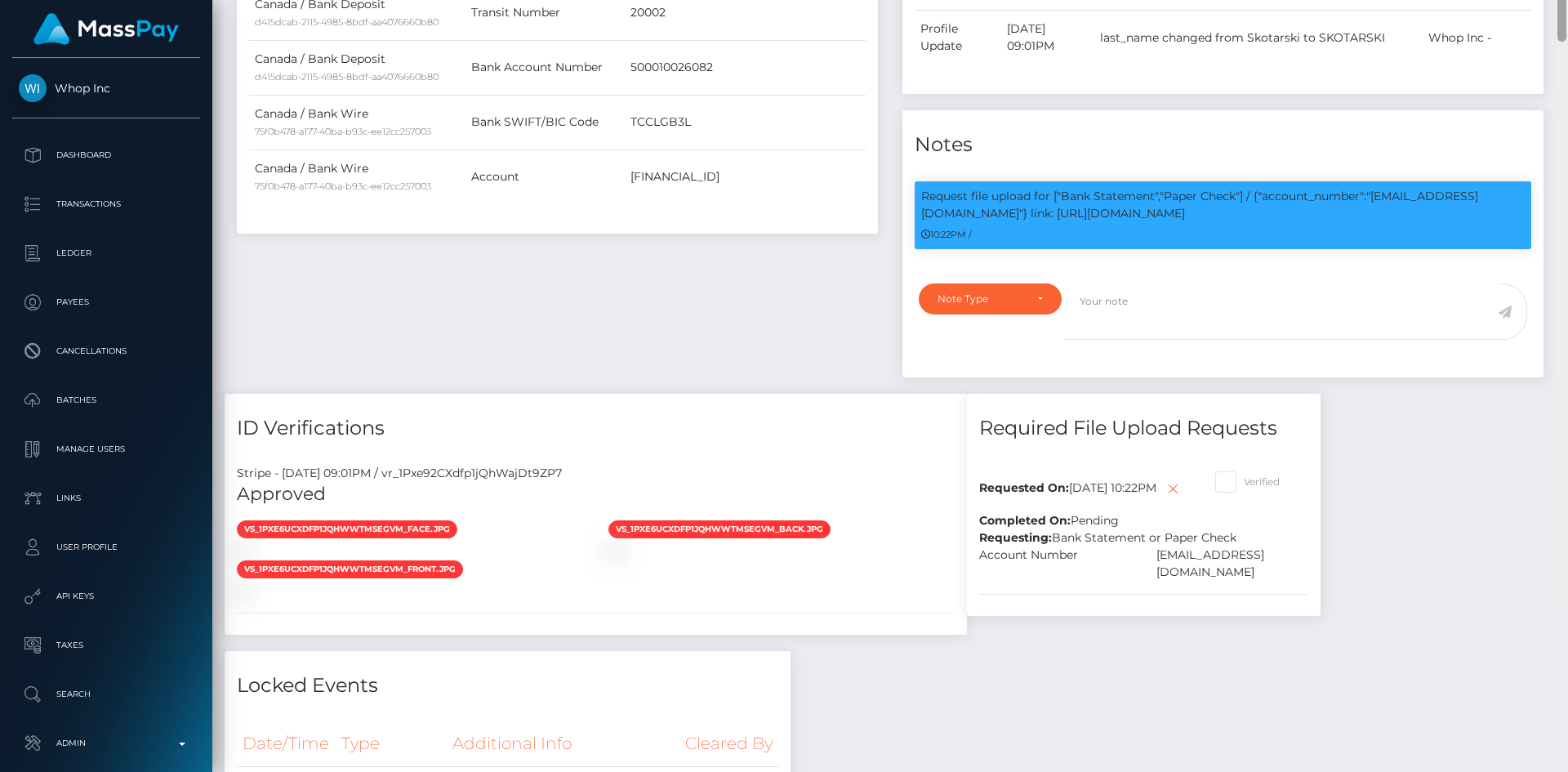
scroll to position [794, 0]
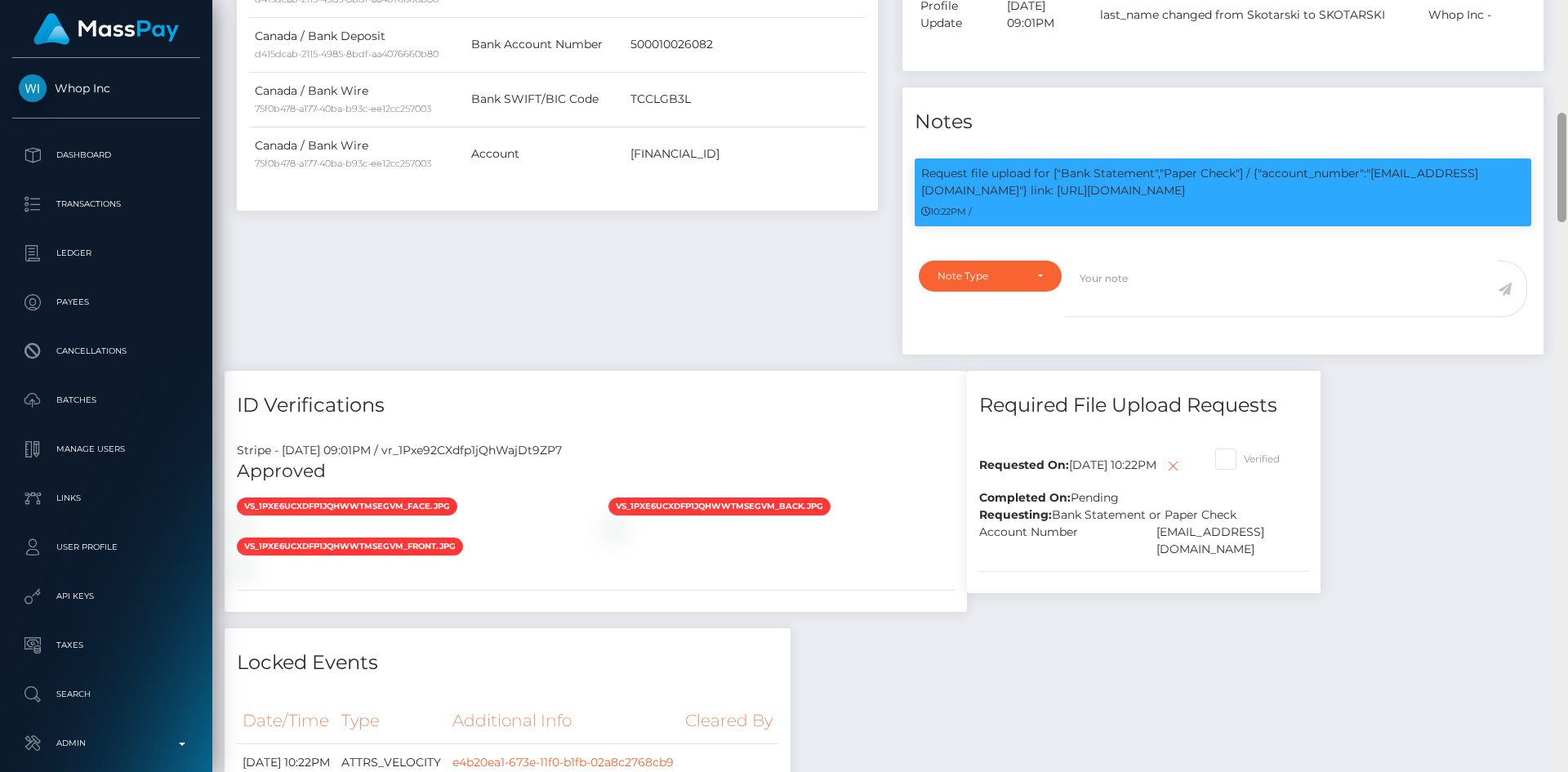
drag, startPoint x: 1562, startPoint y: 87, endPoint x: 1554, endPoint y: 185, distance: 98.3
click at [1554, 185] on div "Customer Profile Loading... Loading..." at bounding box center [890, 386] width 1356 height 772
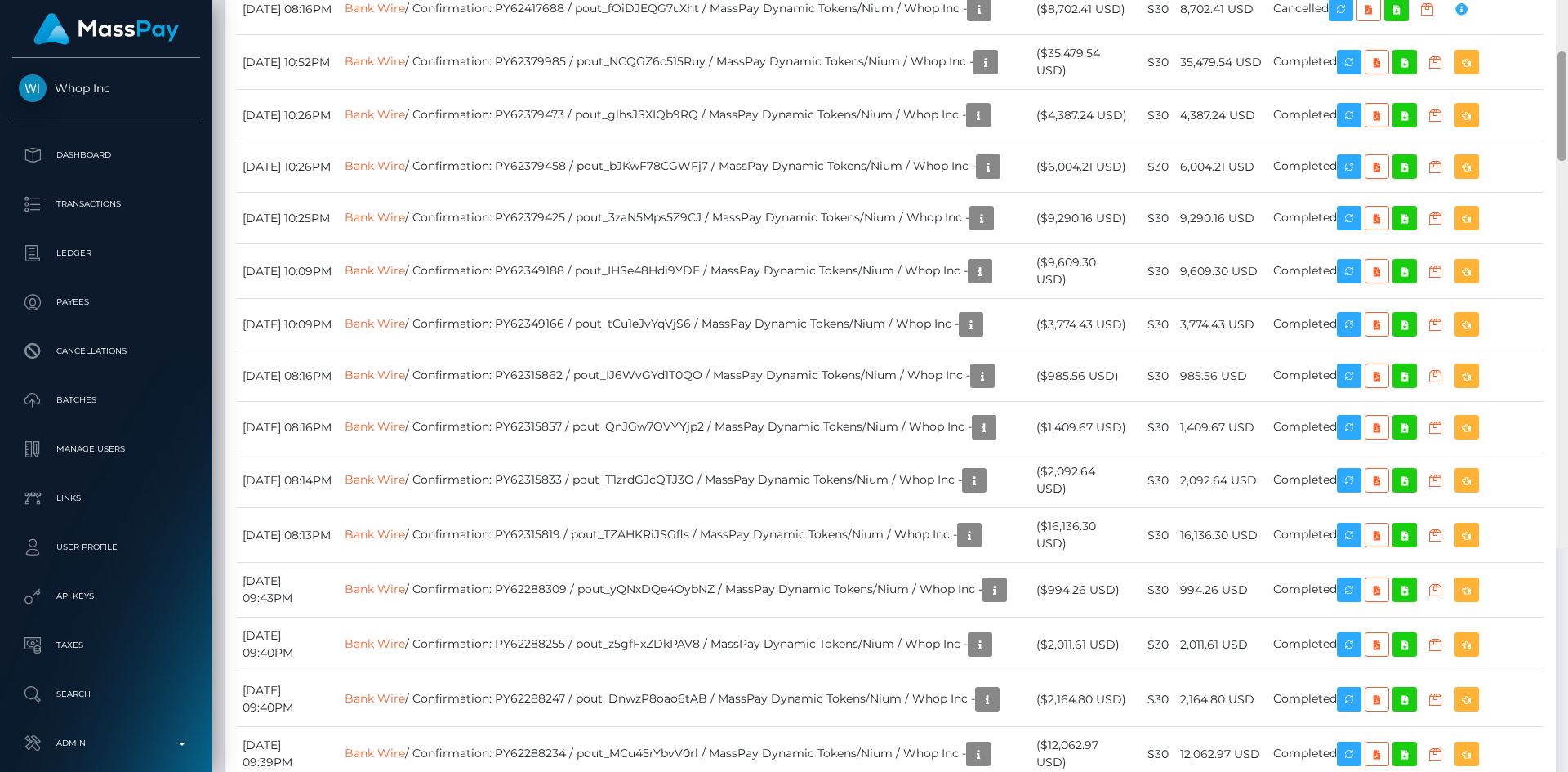
scroll to position [1873, 0]
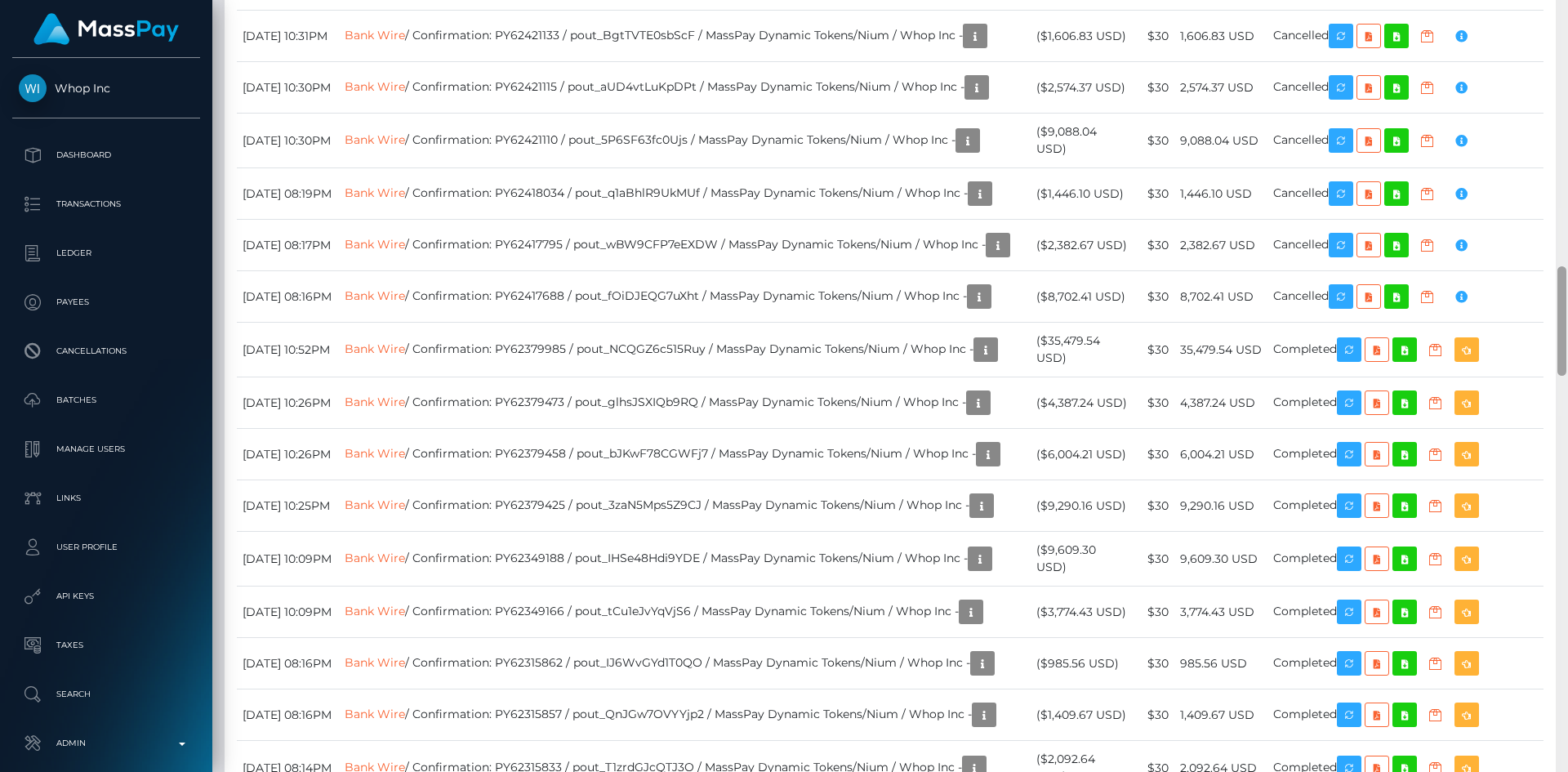
drag, startPoint x: 1560, startPoint y: 151, endPoint x: 1534, endPoint y: 305, distance: 156.2
click at [1534, 305] on div "Customer Profile Loading... Loading..." at bounding box center [890, 386] width 1356 height 772
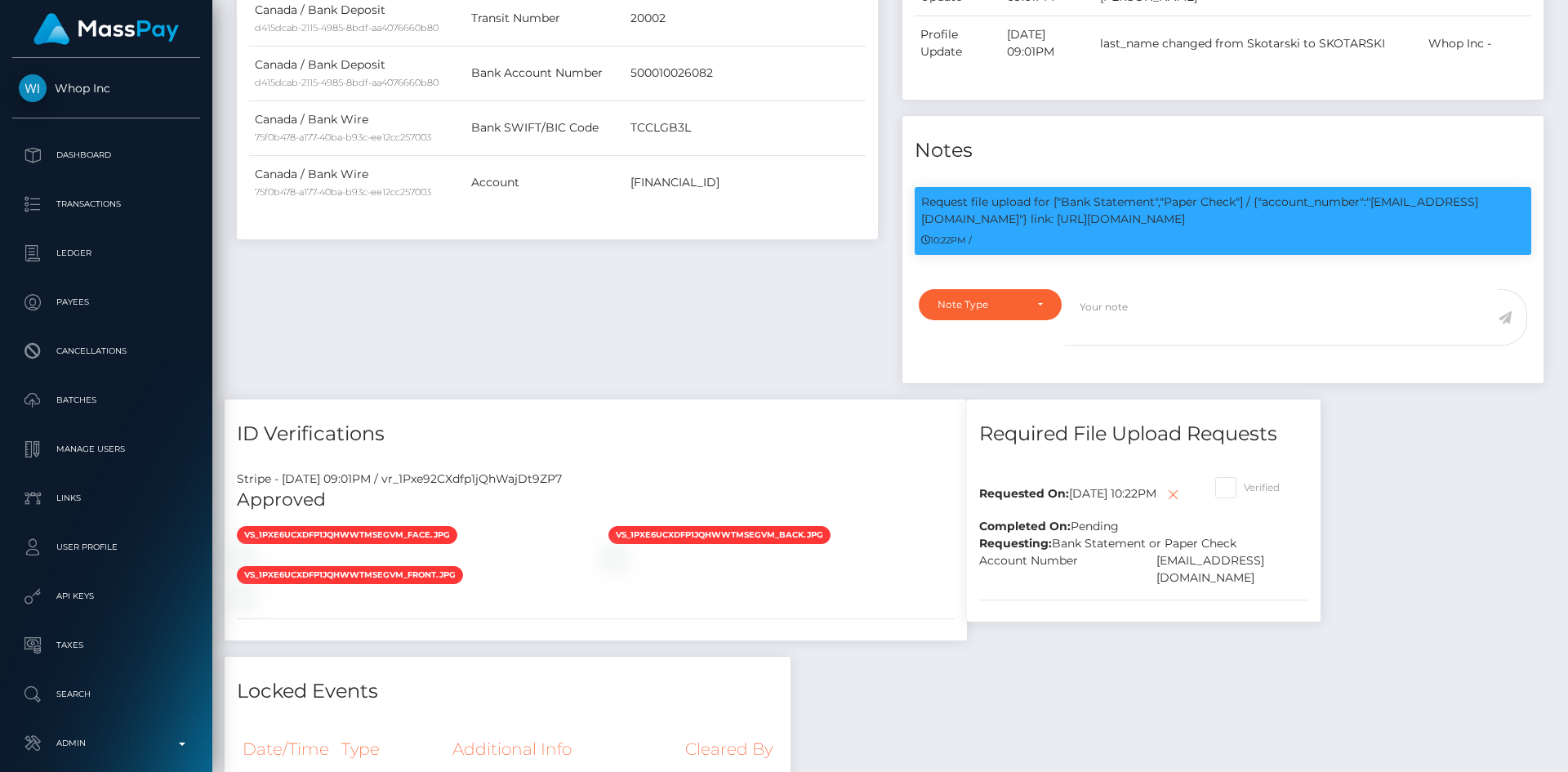
scroll to position [0, 0]
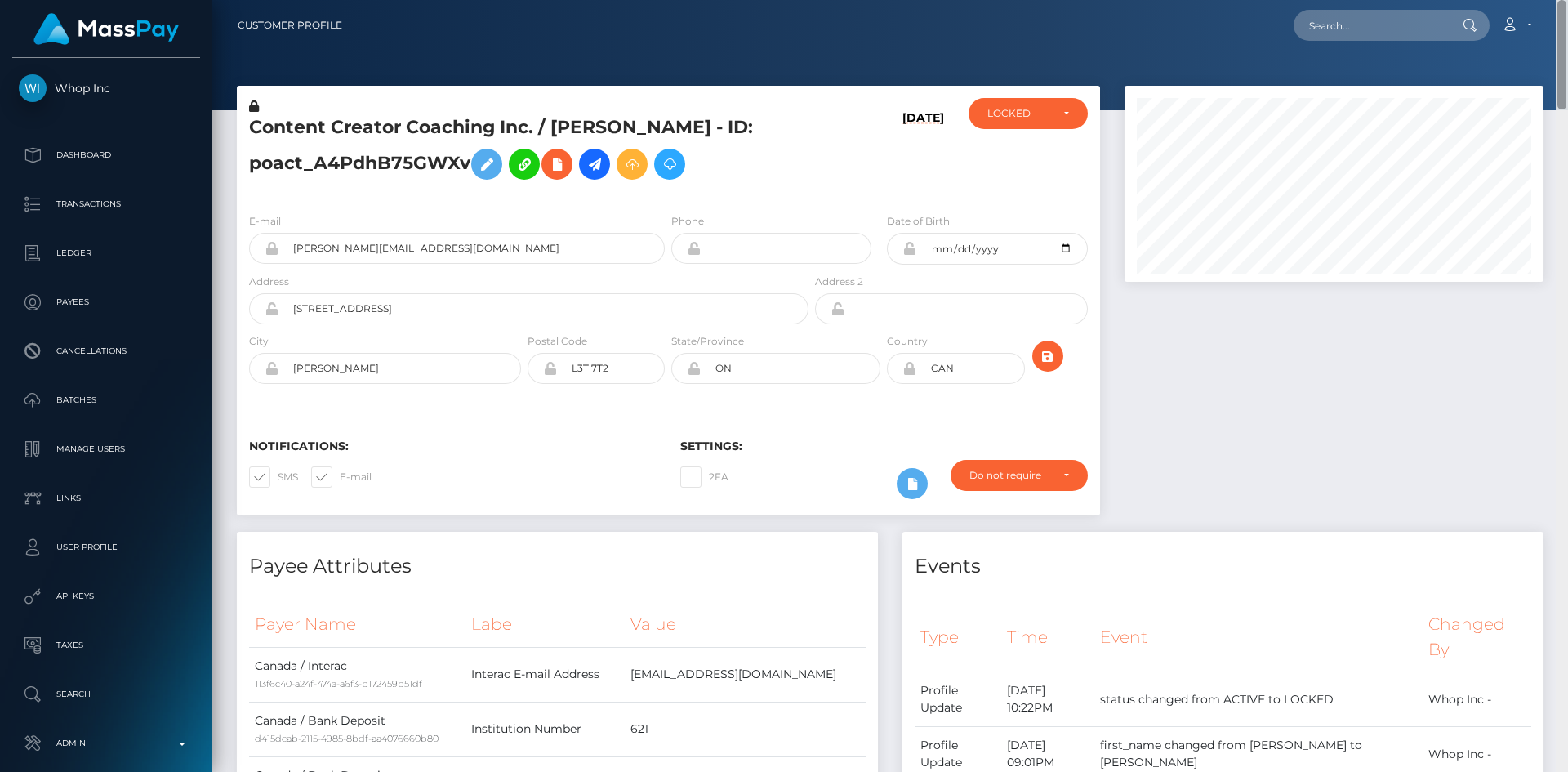
drag, startPoint x: 1561, startPoint y: 335, endPoint x: 1567, endPoint y: -42, distance: 377.0
click at [1567, 0] on html "Whop Inc Dashboard Transactions Ledger Payees Cancellations Links" at bounding box center [784, 386] width 1568 height 772
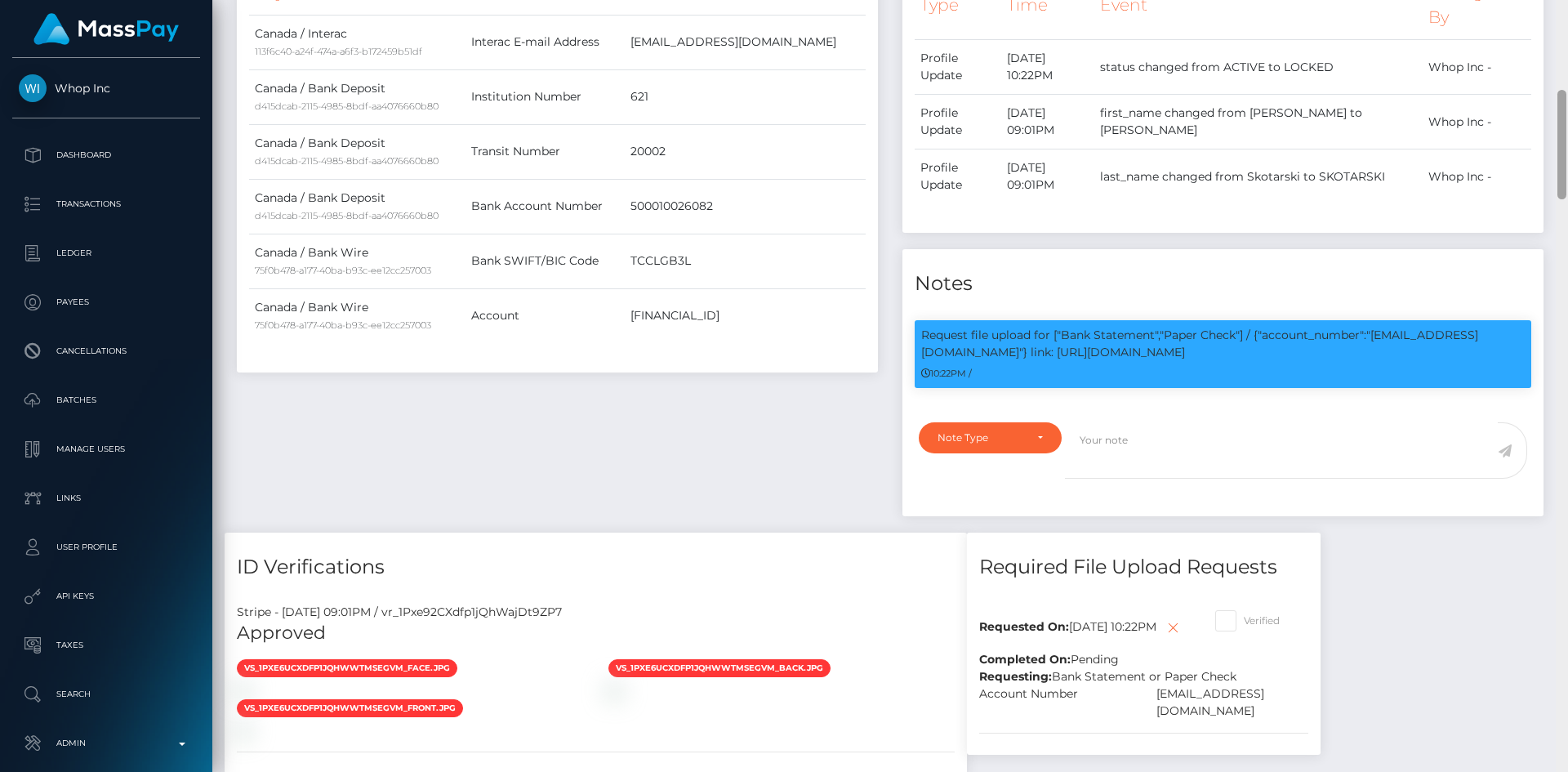
scroll to position [626, 0]
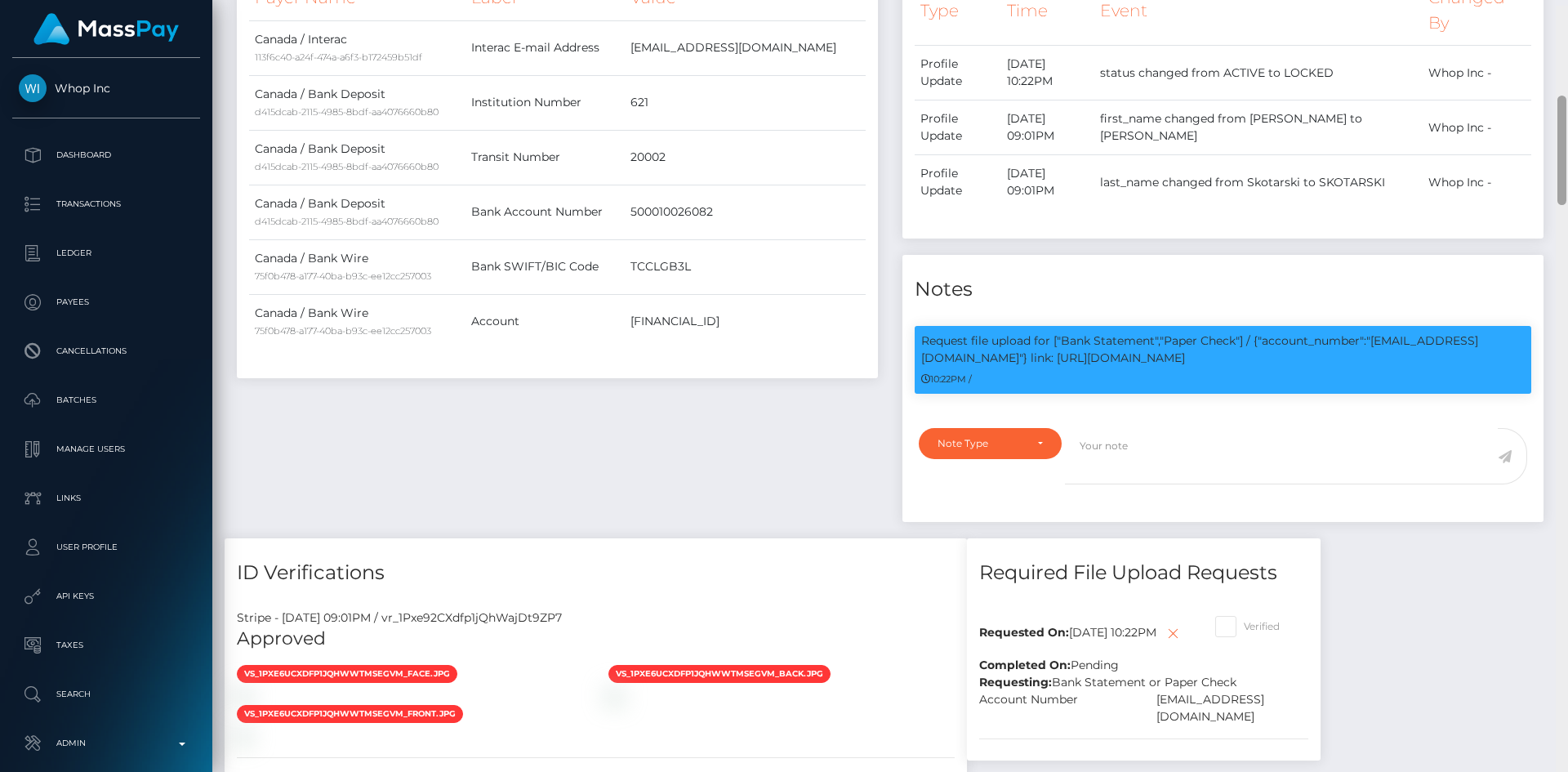
drag, startPoint x: 1560, startPoint y: 101, endPoint x: 1558, endPoint y: 164, distance: 63.0
click at [1566, 155] on div at bounding box center [1562, 391] width 12 height 772
drag, startPoint x: 1297, startPoint y: 356, endPoint x: 1377, endPoint y: 346, distance: 80.6
click at [1377, 346] on p "Request file upload for ["Bank Statement","Paper Check"] / {"account_number":"c…" at bounding box center [1223, 349] width 604 height 34
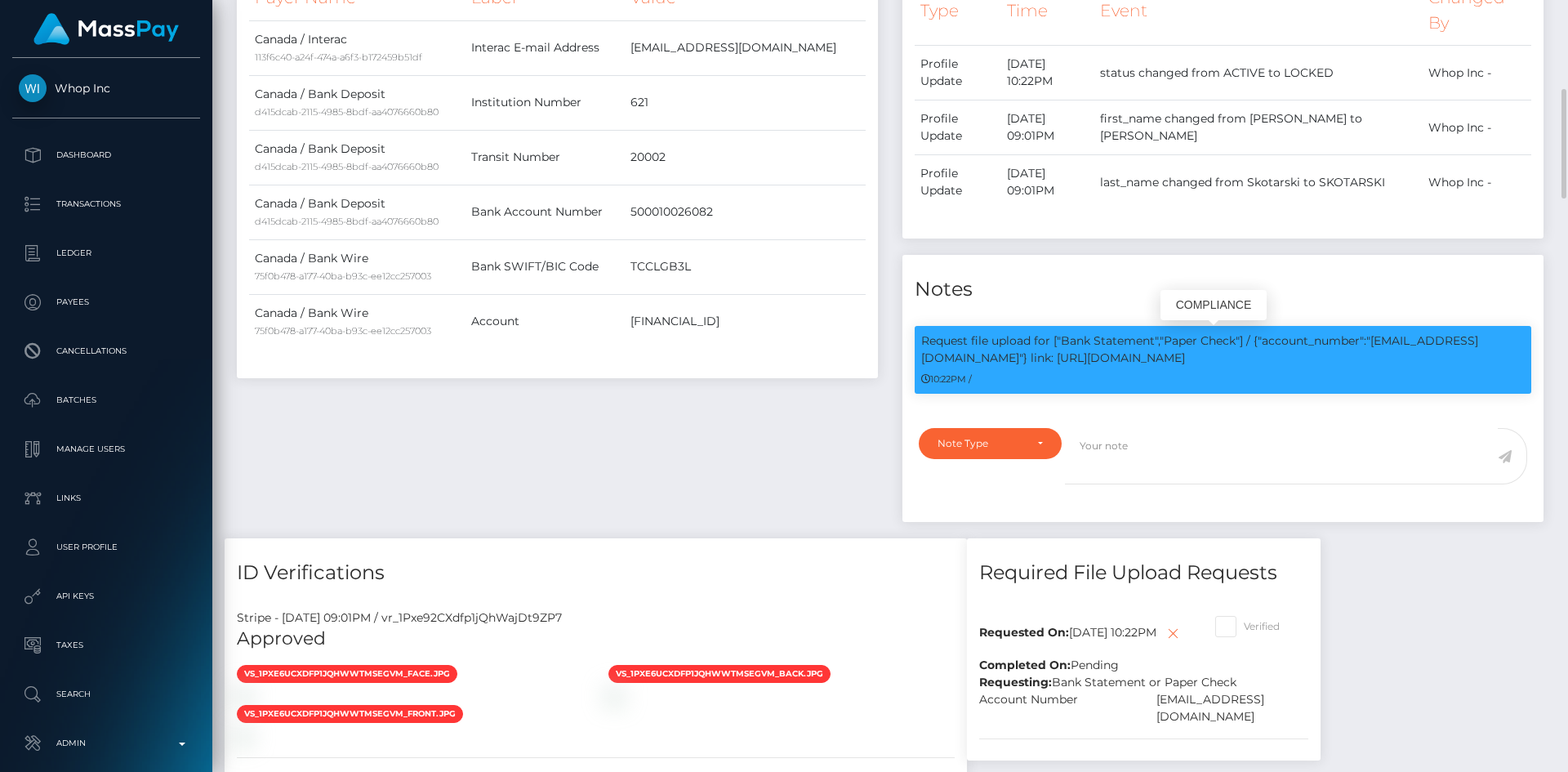
copy p "content-creator-coaching-inc@vaultpayments.ca"} link: https://l.maspay.io/Kho9i"
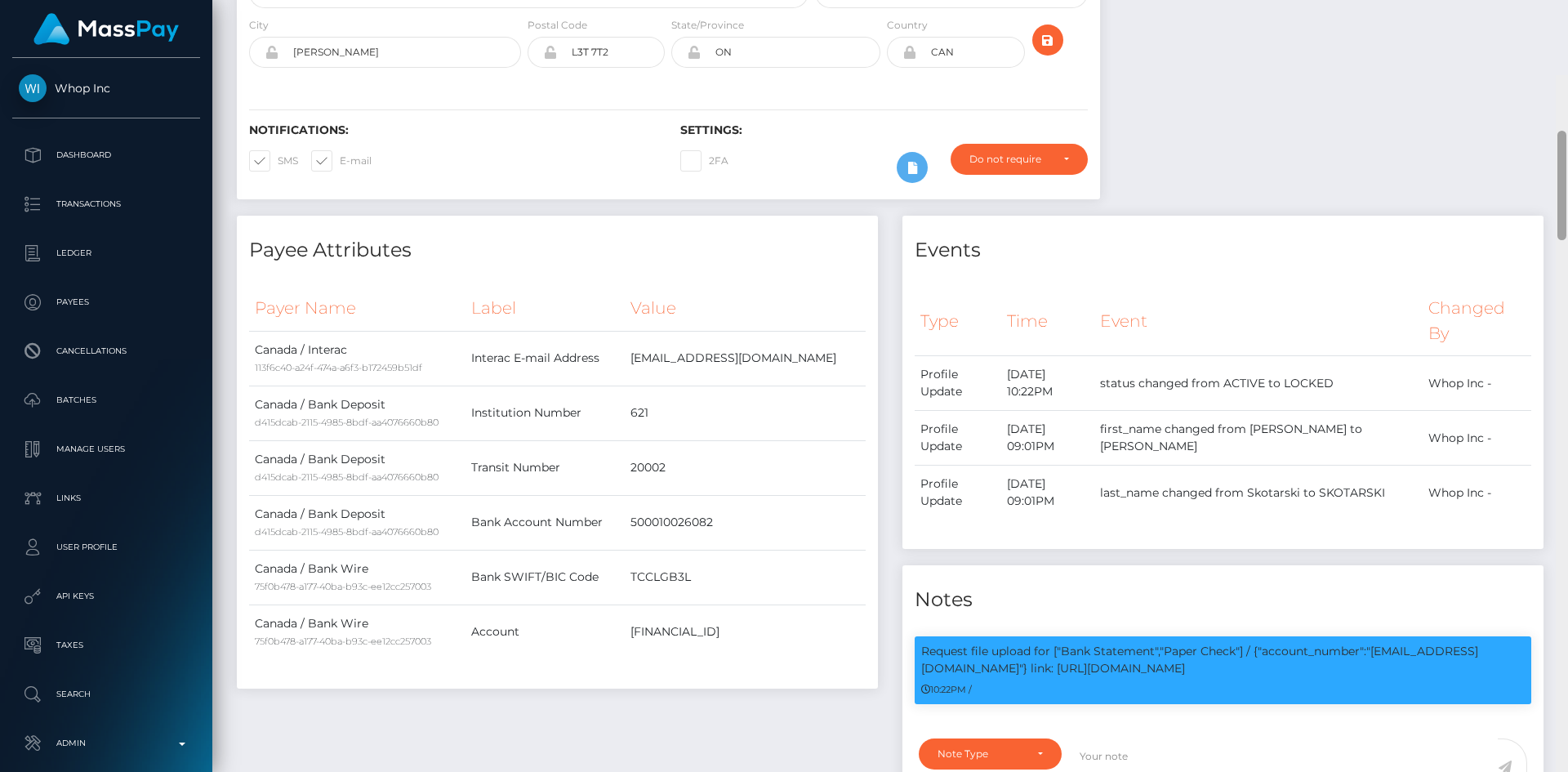
scroll to position [0, 0]
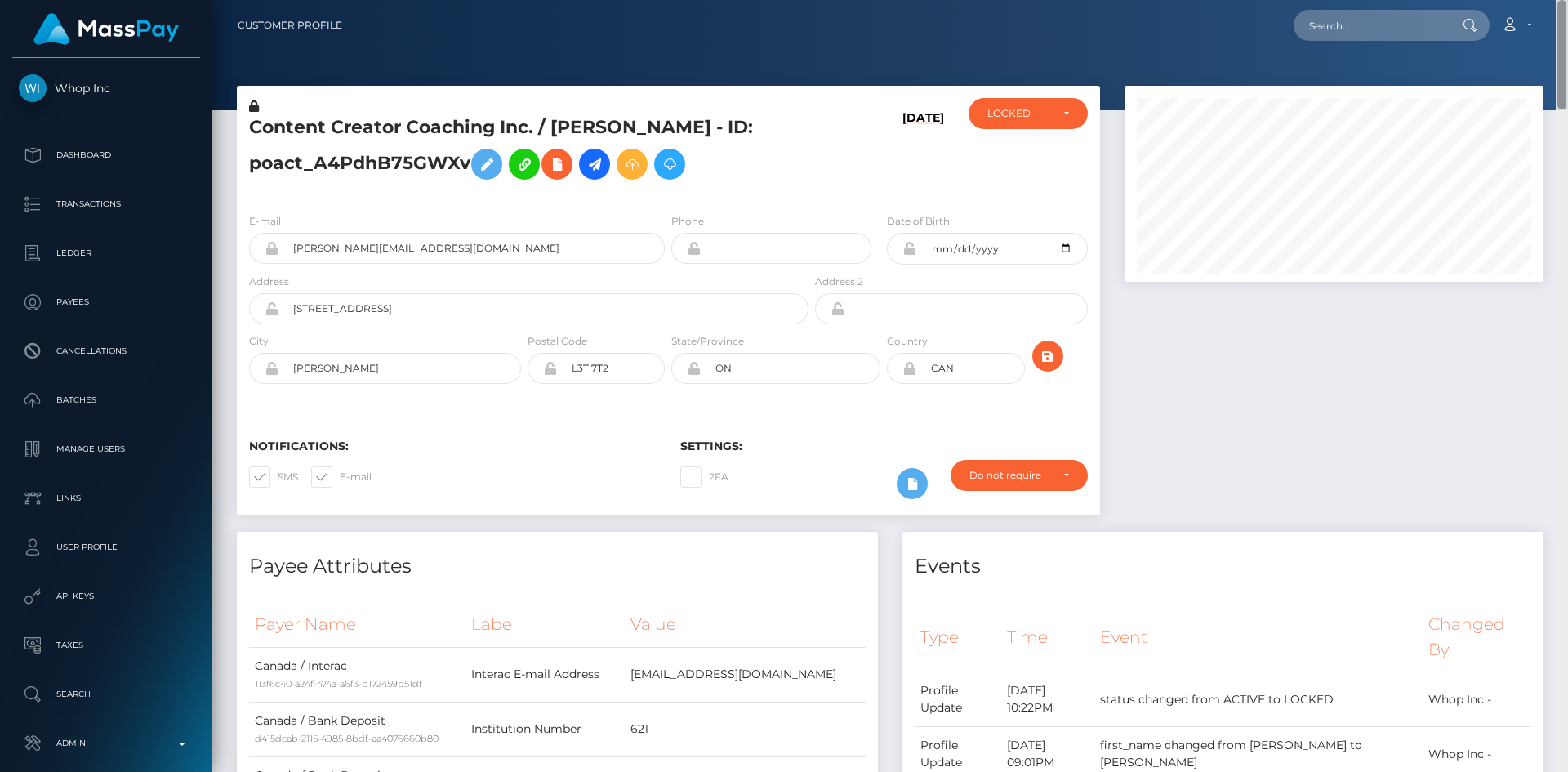
drag, startPoint x: 1562, startPoint y: 177, endPoint x: 1557, endPoint y: 37, distance: 140.1
click at [1557, 37] on div "Customer Profile Loading... Loading..." at bounding box center [890, 386] width 1356 height 772
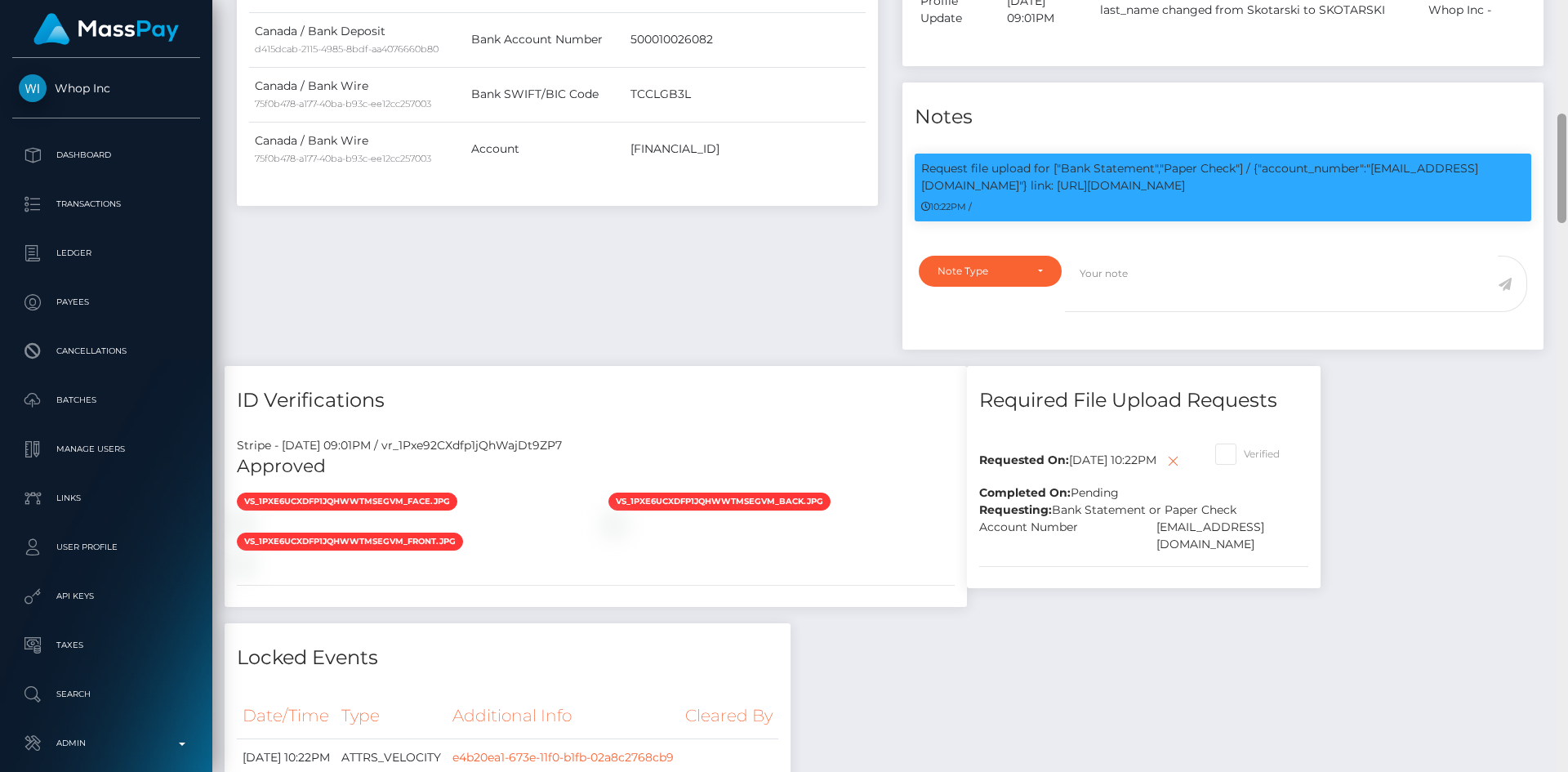
scroll to position [775, 0]
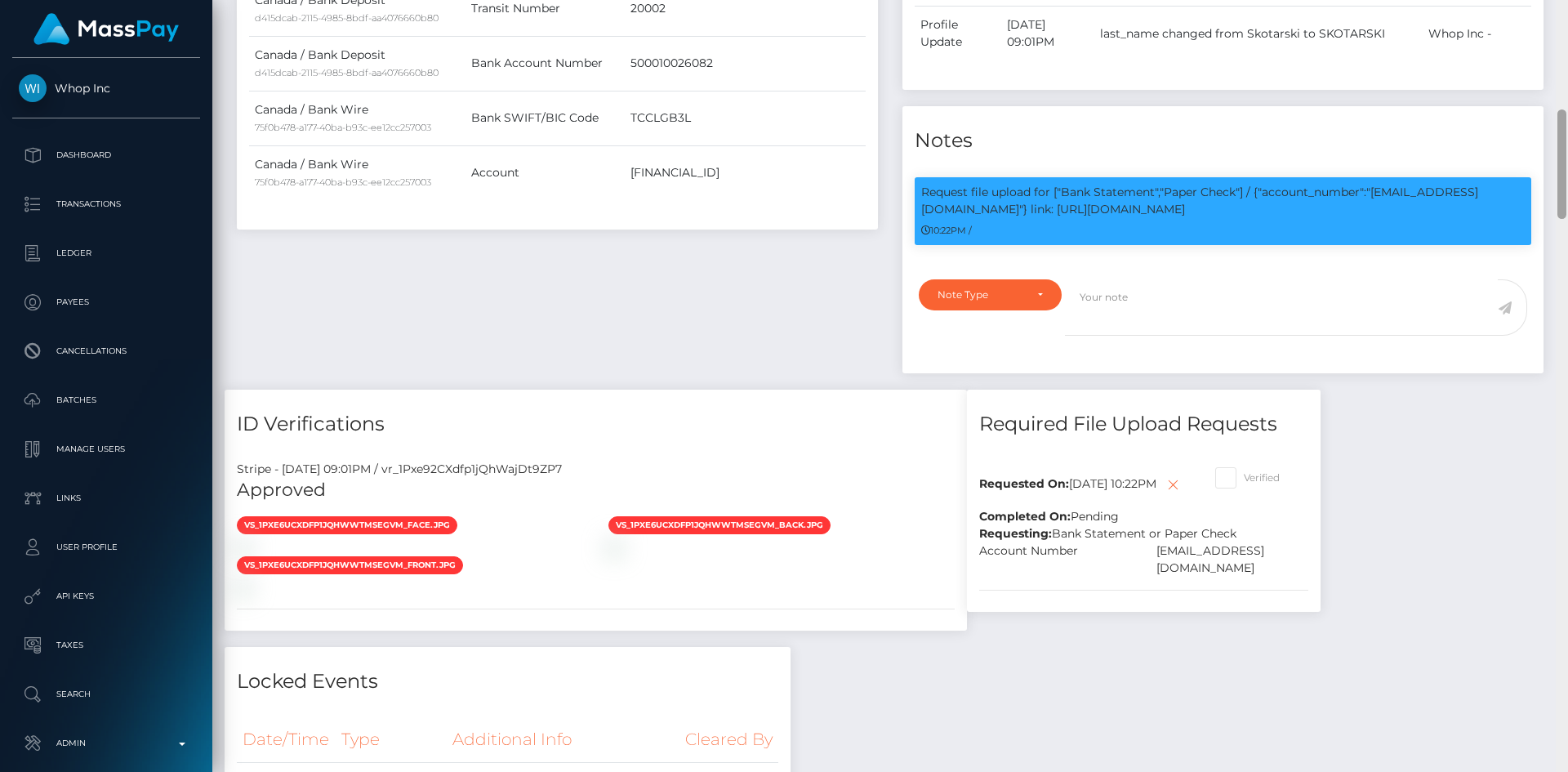
drag, startPoint x: 1563, startPoint y: 70, endPoint x: 1560, endPoint y: 179, distance: 109.0
click at [1560, 179] on div at bounding box center [1562, 163] width 9 height 109
click at [1421, 190] on p "Request file upload for ["Bank Statement","Paper Check"] / {"account_number":"c…" at bounding box center [1223, 201] width 604 height 34
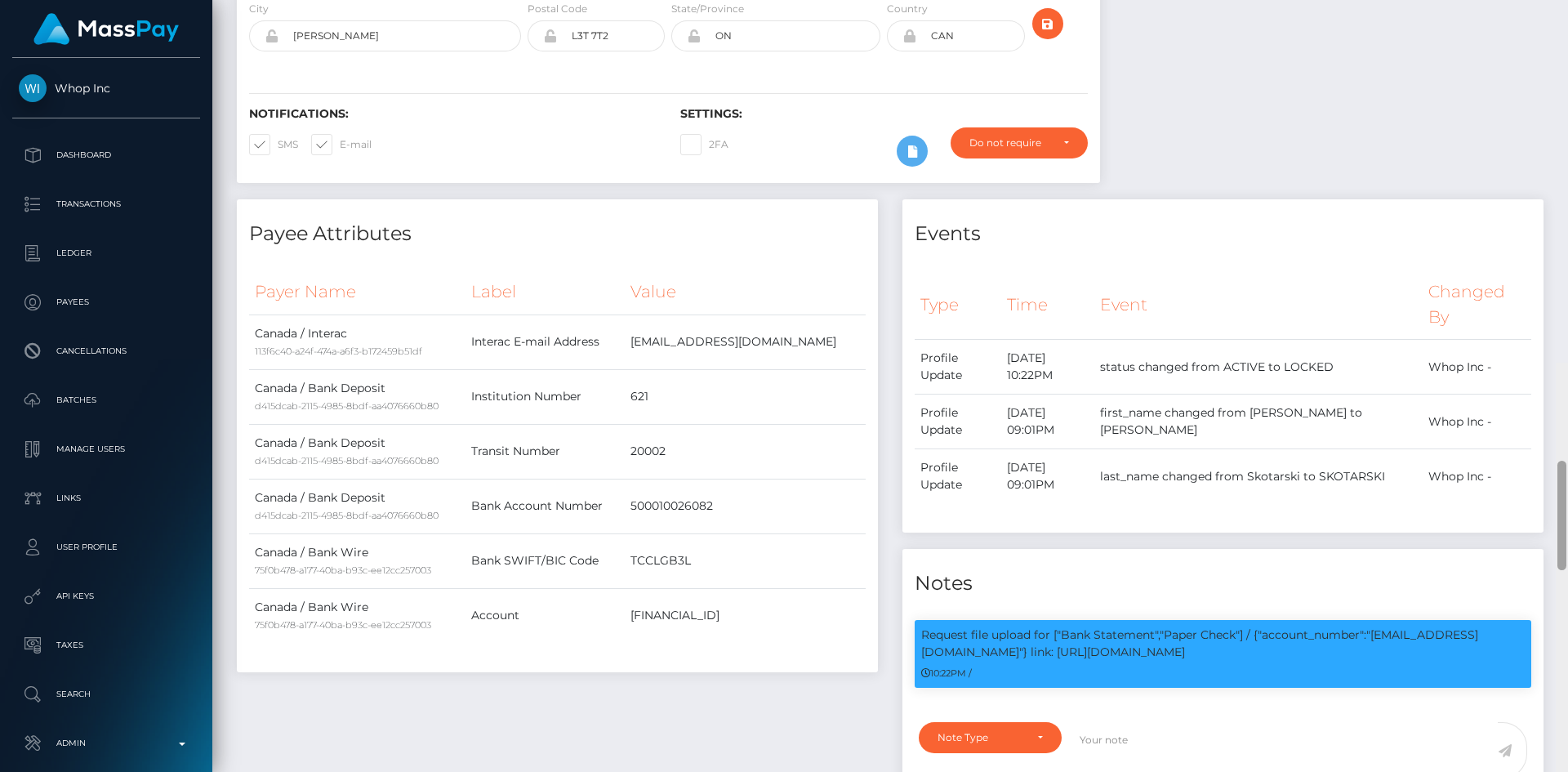
scroll to position [0, 0]
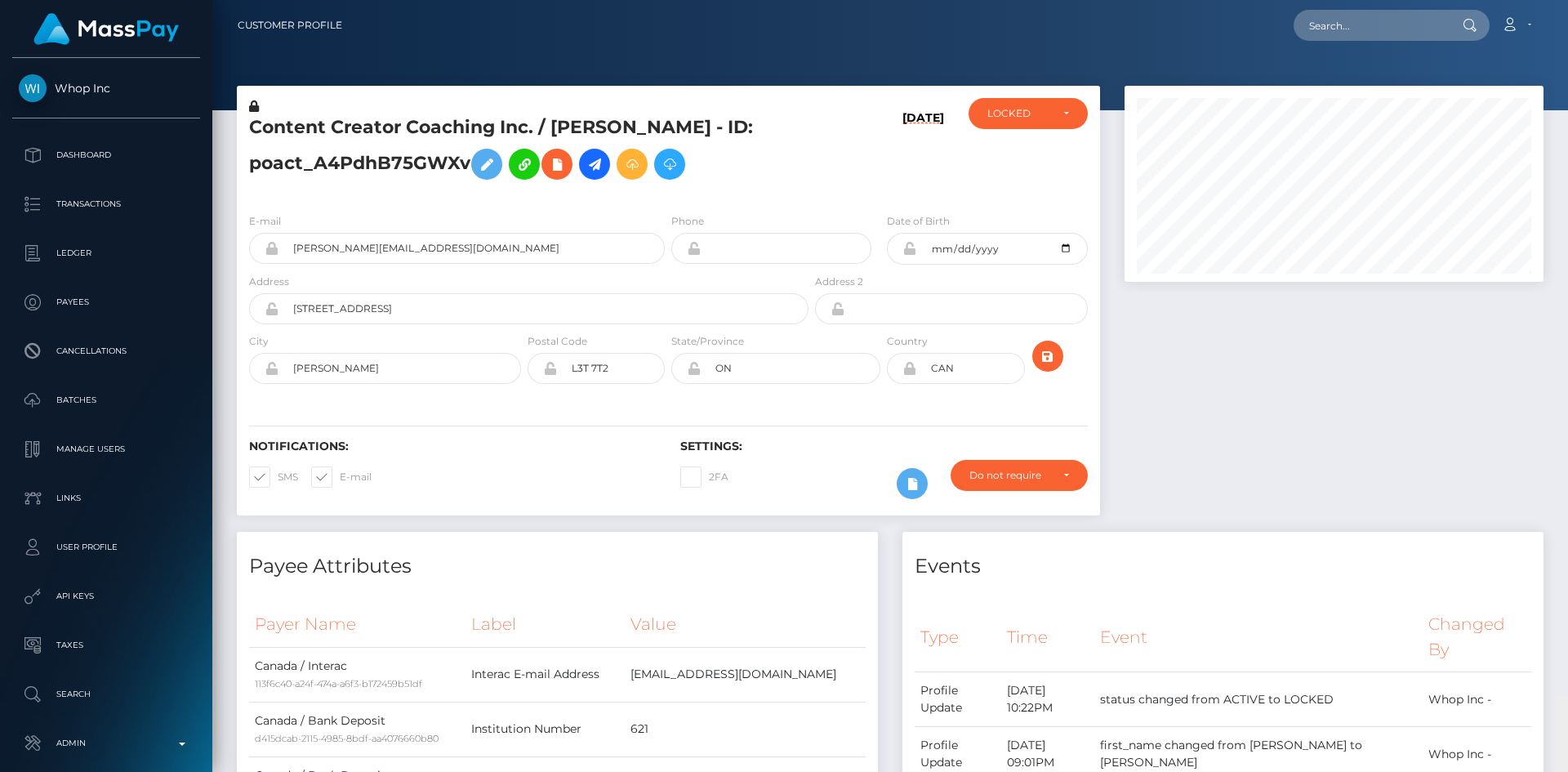
drag, startPoint x: 1561, startPoint y: 197, endPoint x: 1552, endPoint y: 14, distance: 183.2
click at [1553, 15] on div "Customer Profile Loading... Loading..." at bounding box center [890, 386] width 1356 height 772
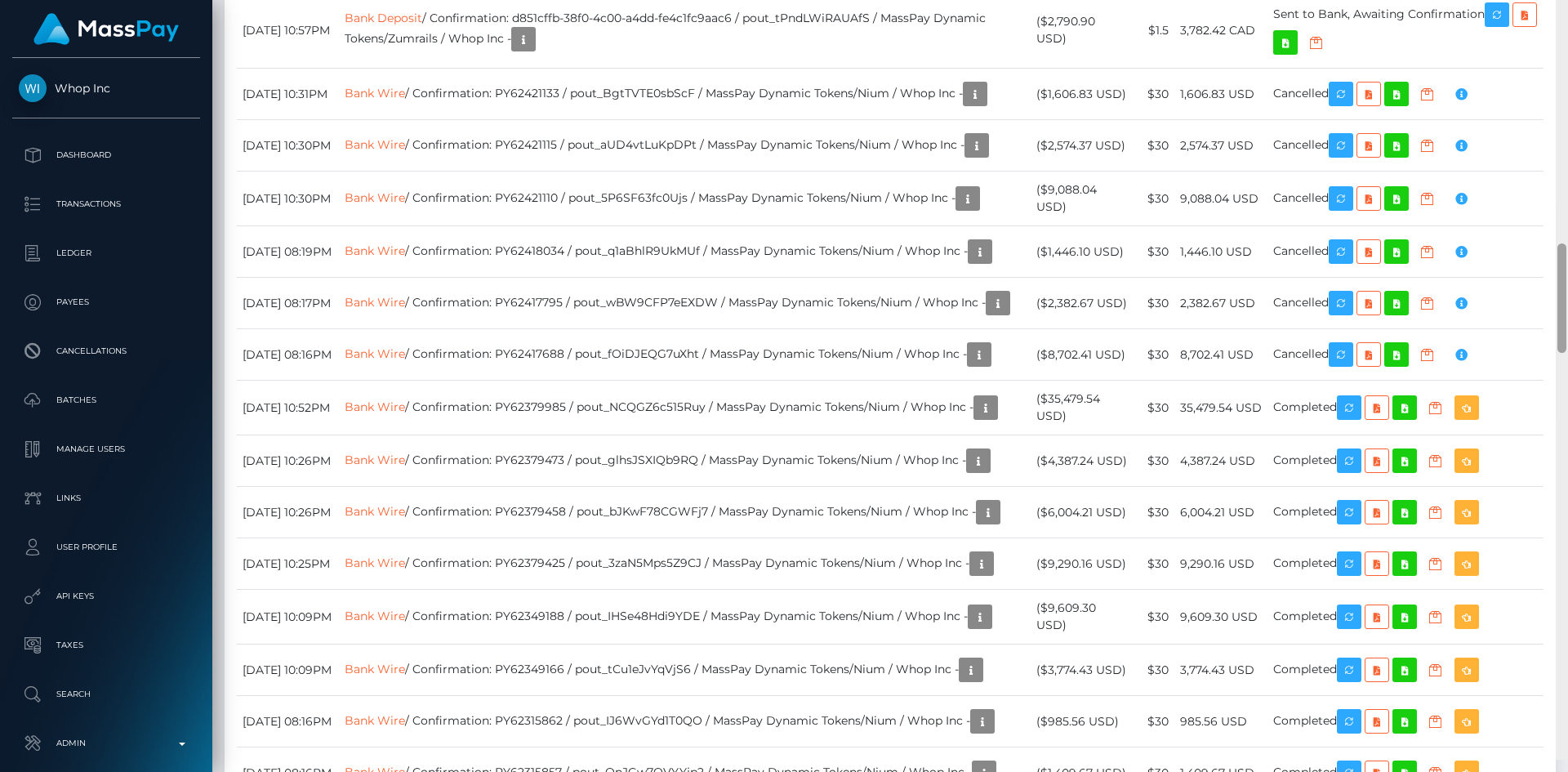
scroll to position [1740, 0]
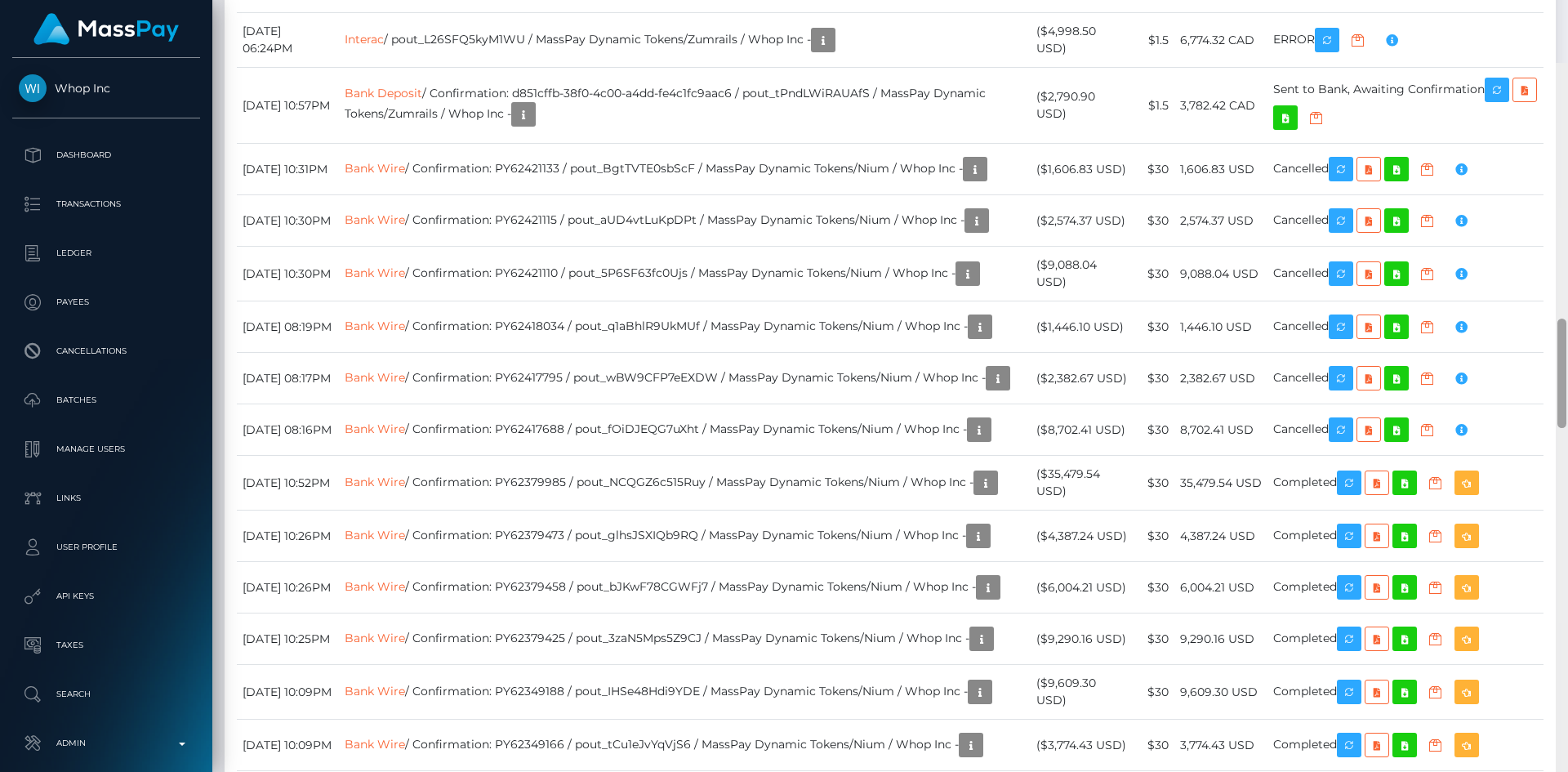
drag, startPoint x: 1561, startPoint y: 82, endPoint x: 1544, endPoint y: 328, distance: 246.6
click at [1548, 329] on div "Customer Profile Loading... Loading..." at bounding box center [890, 386] width 1356 height 772
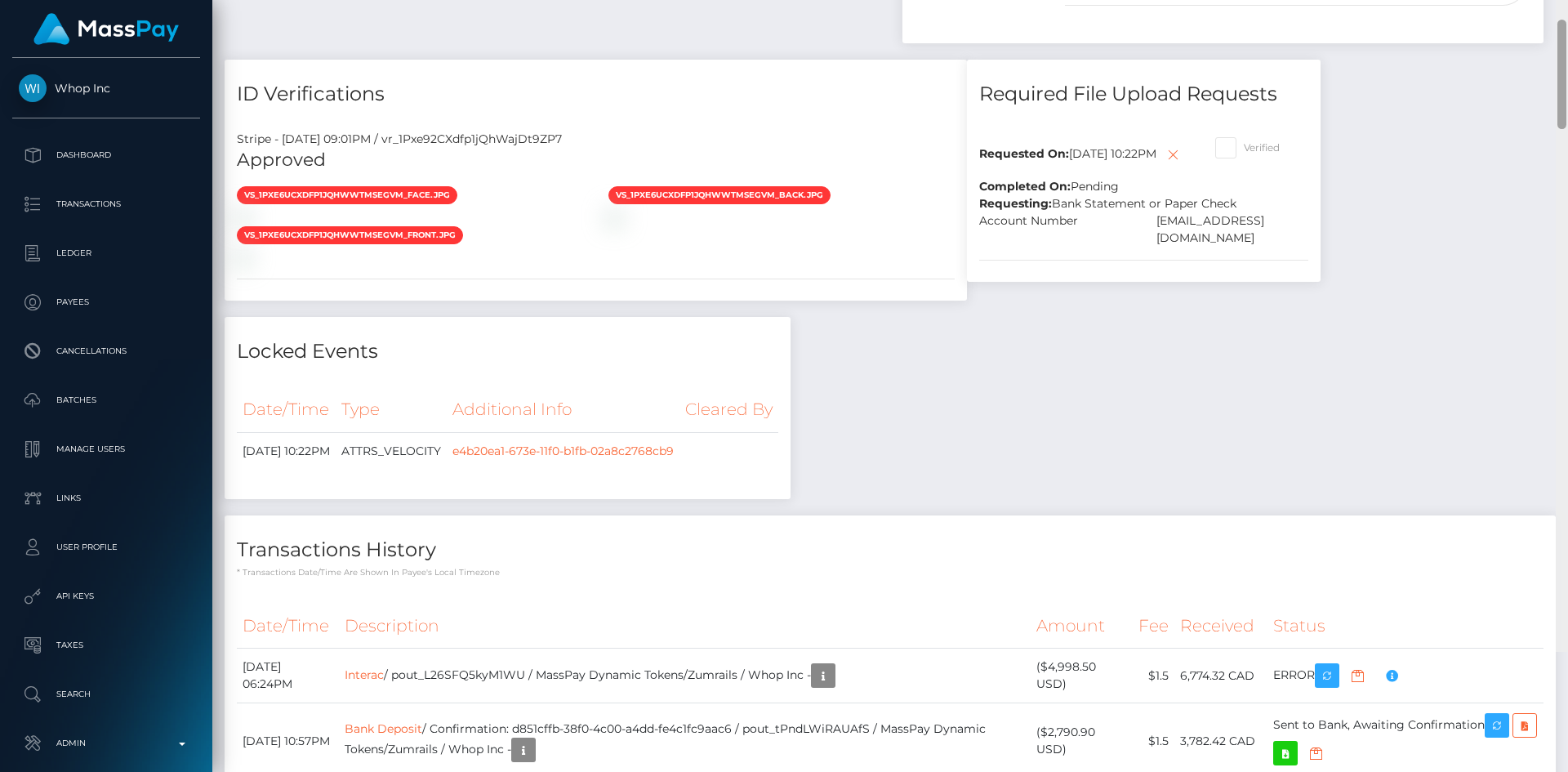
scroll to position [1111, 0]
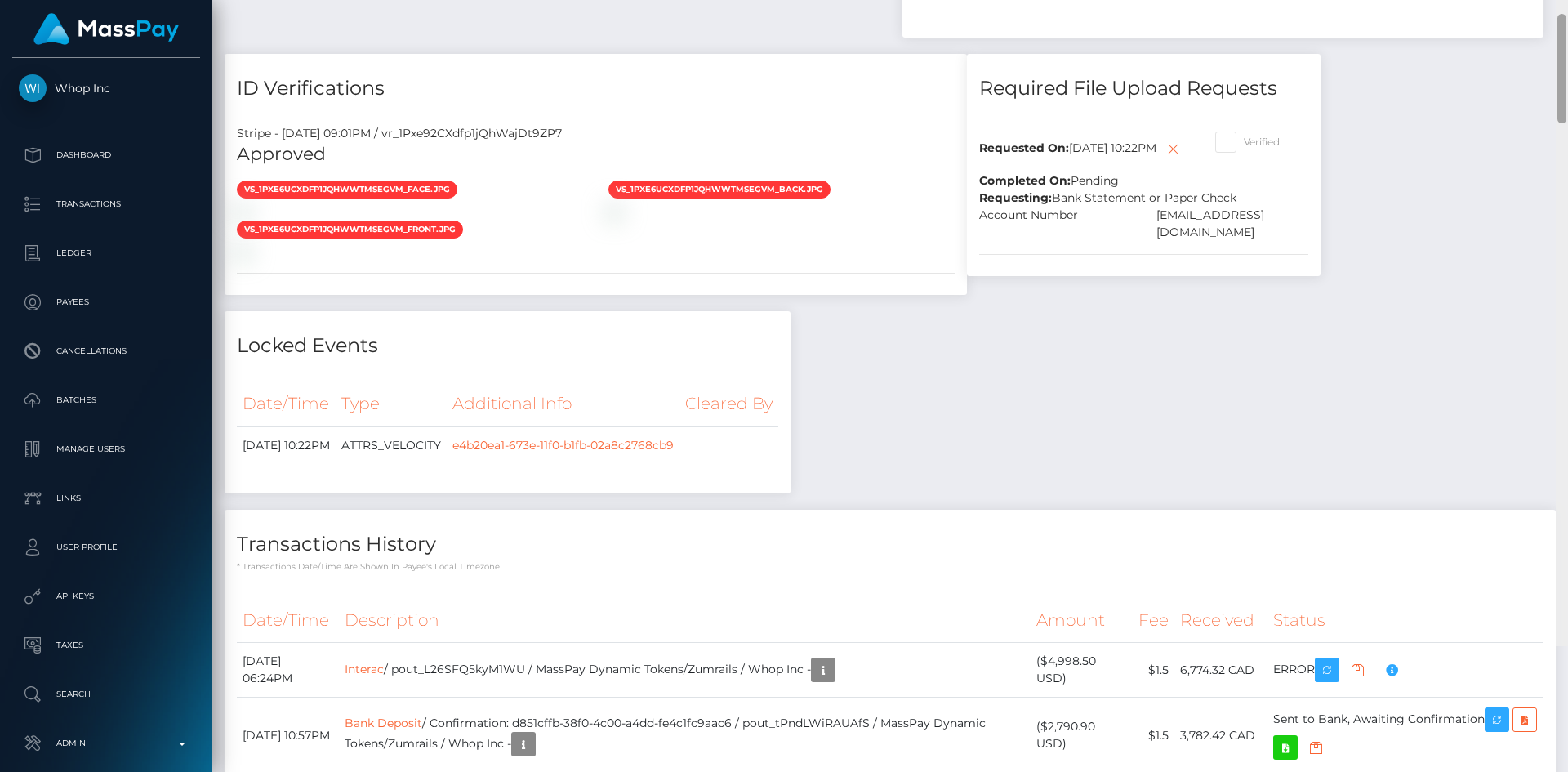
drag, startPoint x: 1564, startPoint y: 298, endPoint x: 1558, endPoint y: 185, distance: 113.2
click at [1558, 124] on div at bounding box center [1562, 68] width 9 height 109
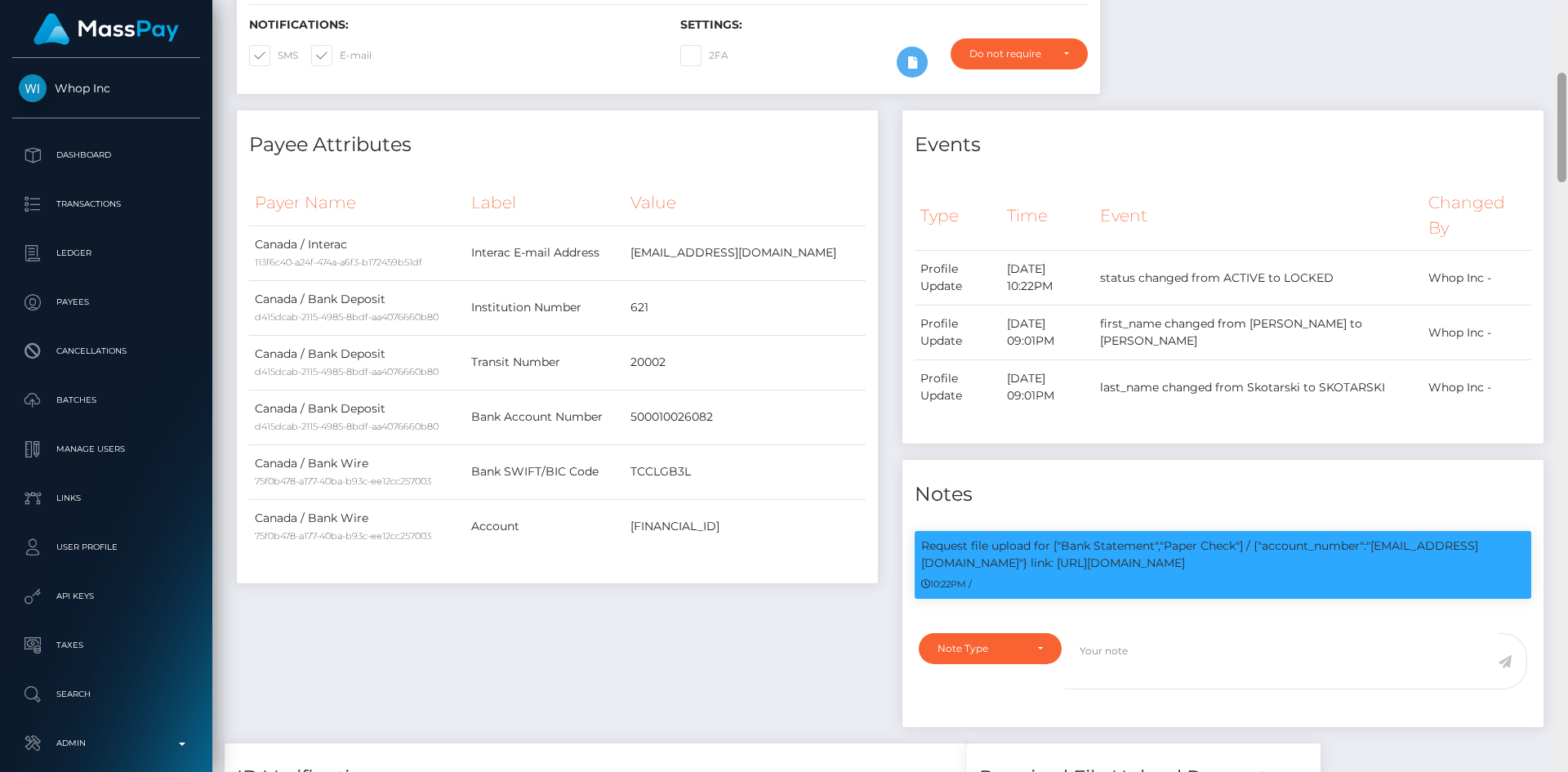
scroll to position [0, 0]
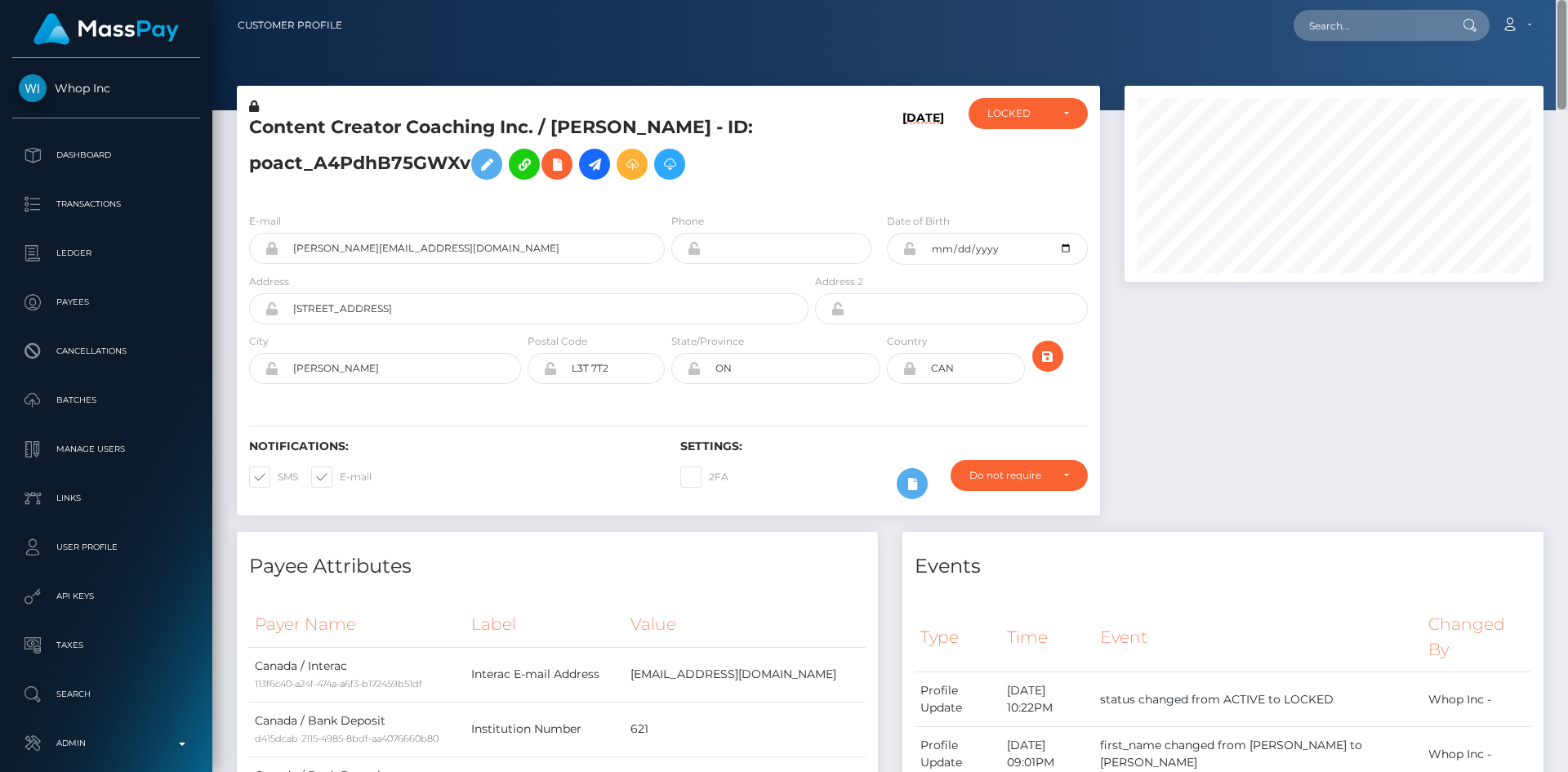
drag, startPoint x: 1561, startPoint y: 216, endPoint x: 1296, endPoint y: 46, distance: 314.8
click at [1563, 53] on div at bounding box center [1562, 54] width 9 height 109
drag, startPoint x: 1562, startPoint y: 63, endPoint x: 1546, endPoint y: 43, distance: 25.6
click at [1546, 43] on div "Customer Profile Loading... Loading..." at bounding box center [890, 386] width 1356 height 772
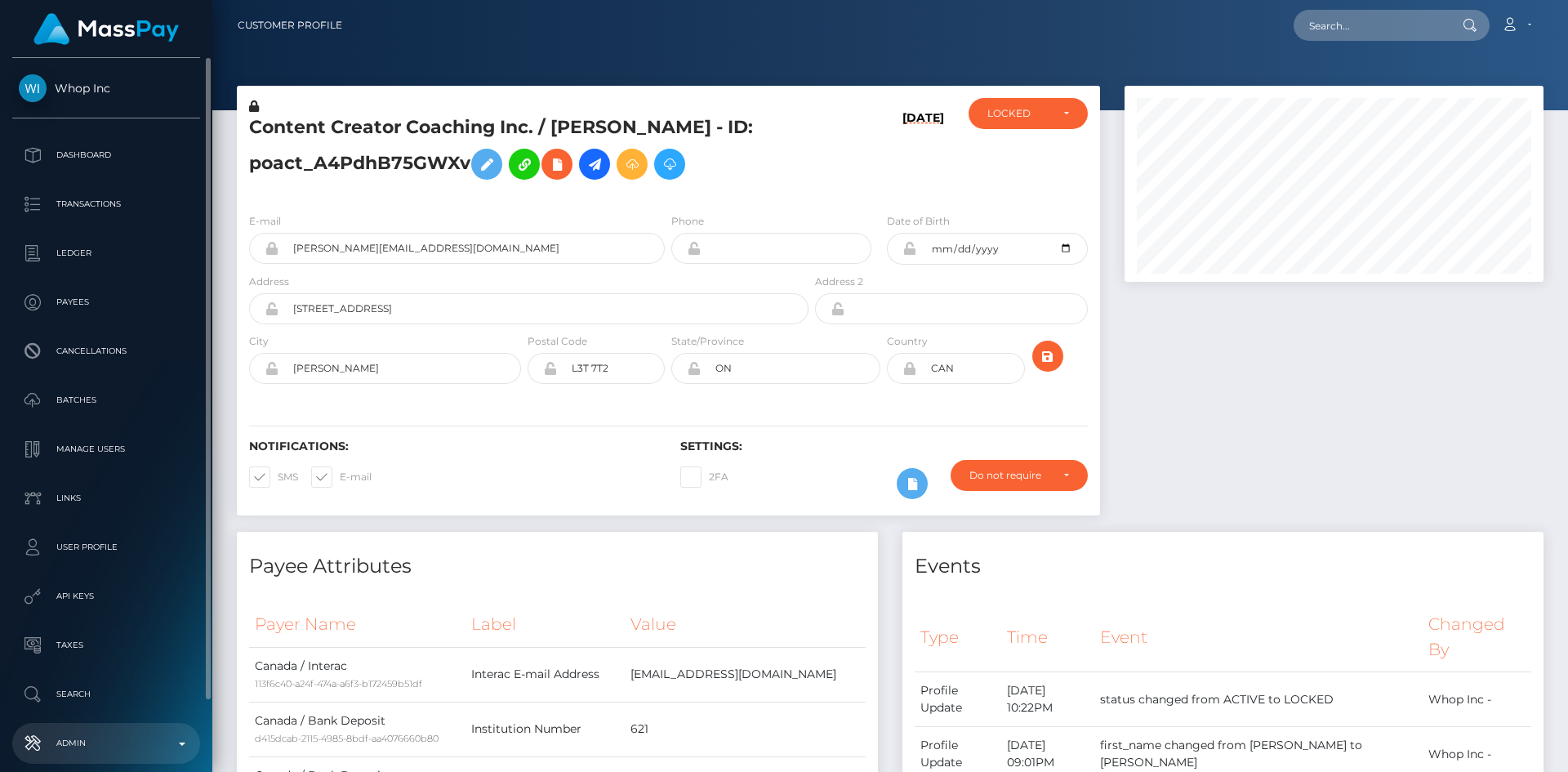
click at [87, 737] on p "Admin" at bounding box center [106, 743] width 175 height 25
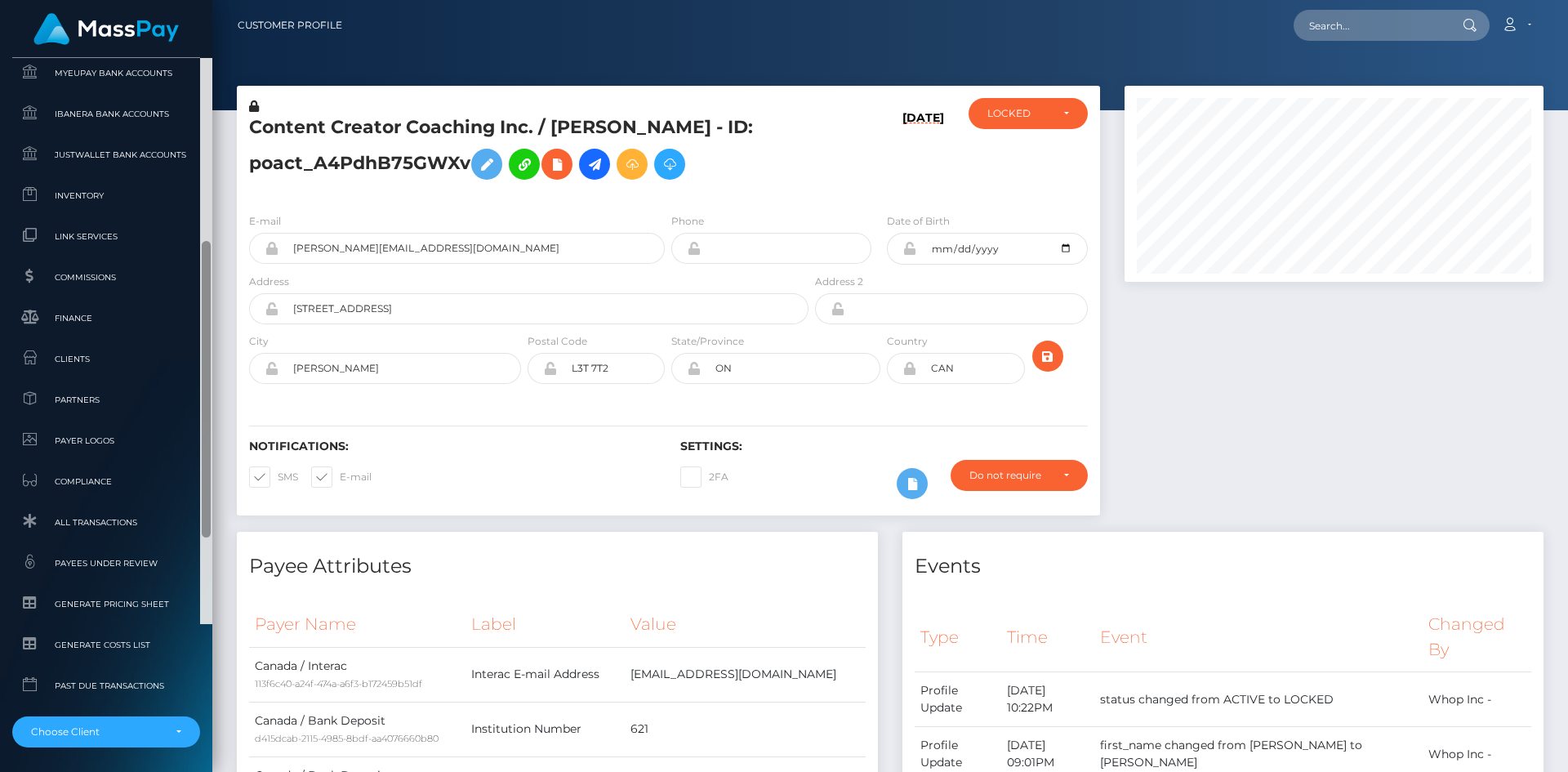
scroll to position [965, 0]
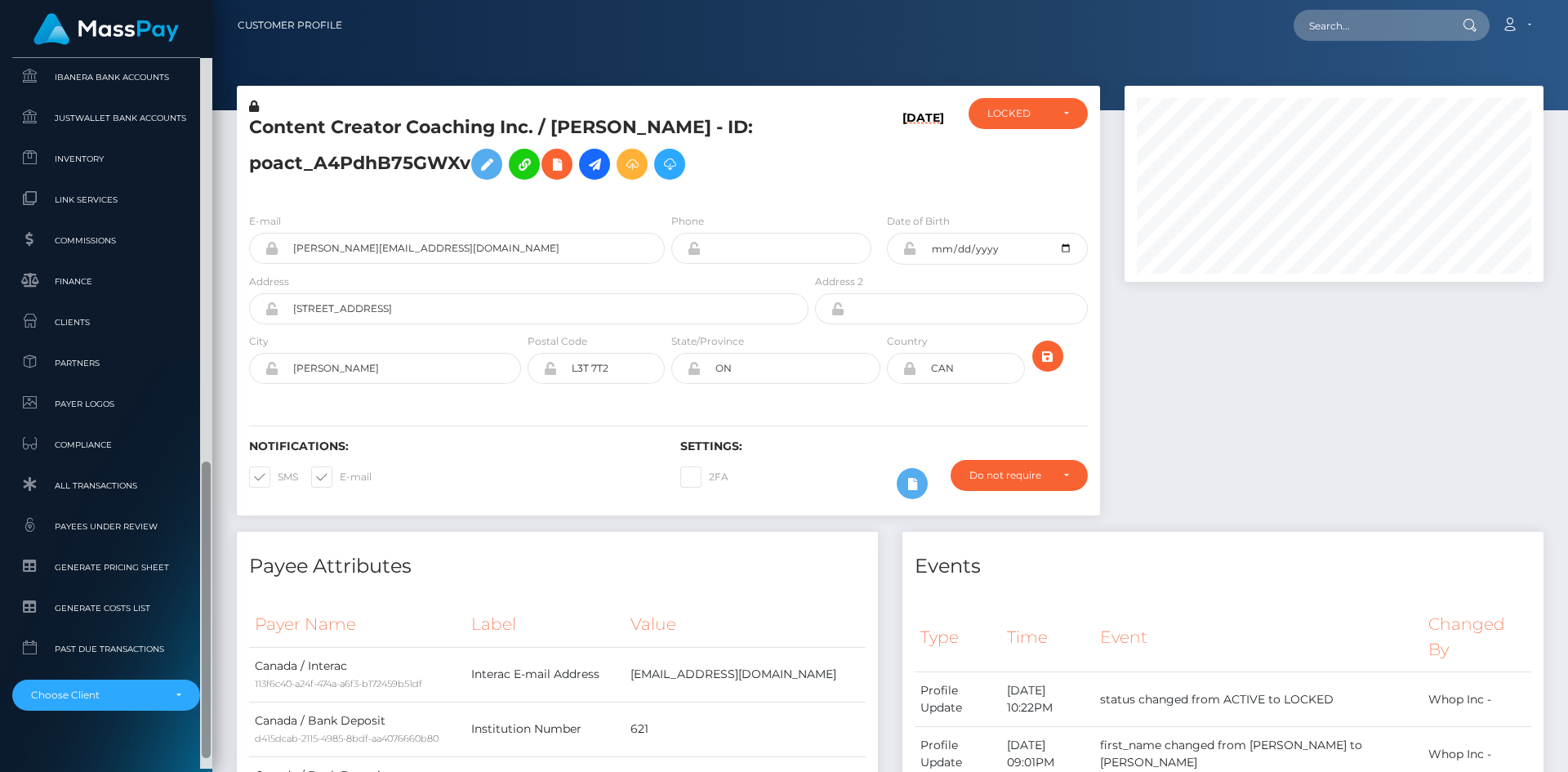
drag, startPoint x: 204, startPoint y: 251, endPoint x: 205, endPoint y: 654, distance: 403.0
click at [205, 654] on div at bounding box center [206, 610] width 9 height 297
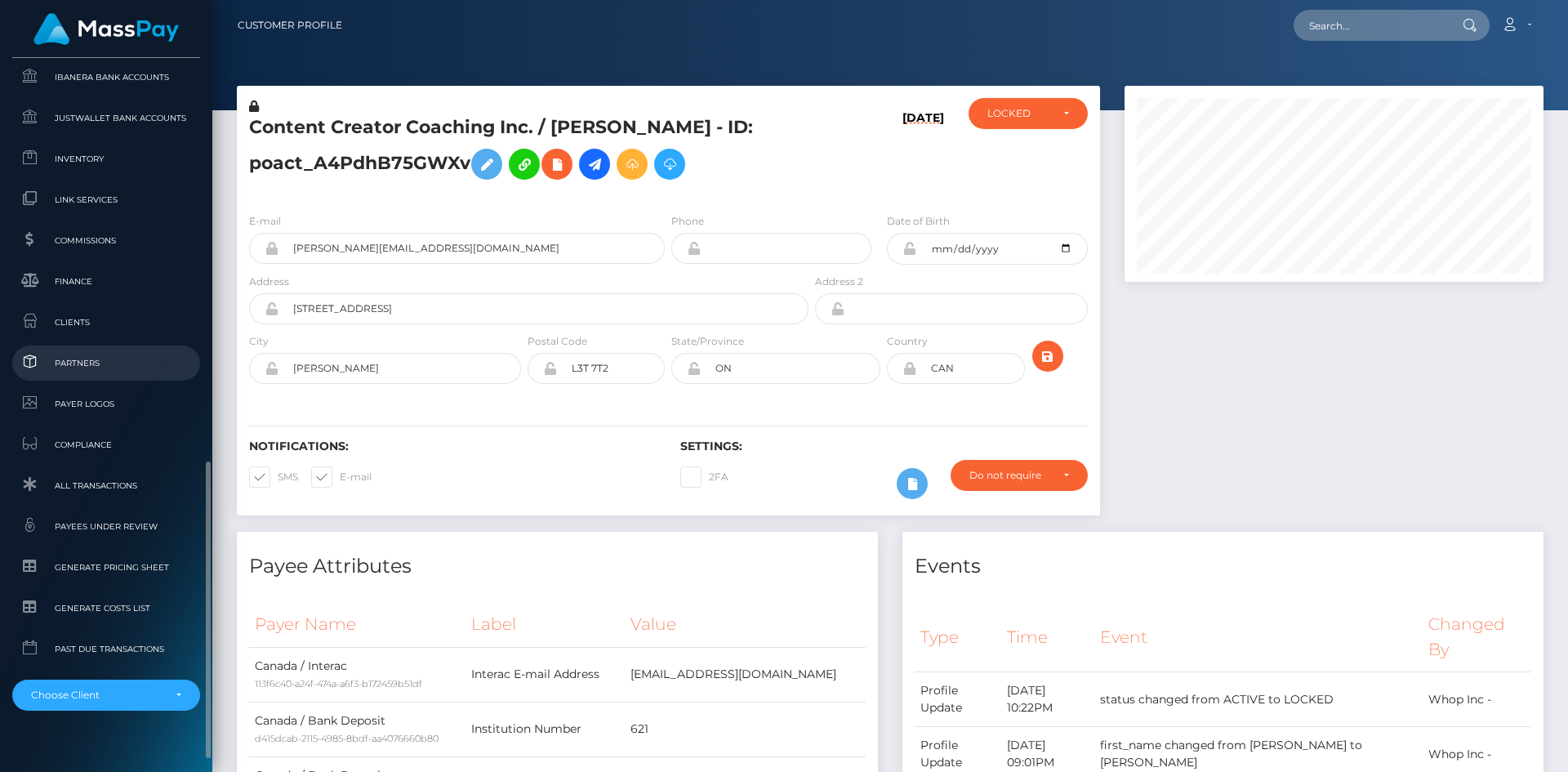
click at [138, 355] on span "Partners" at bounding box center [106, 363] width 175 height 19
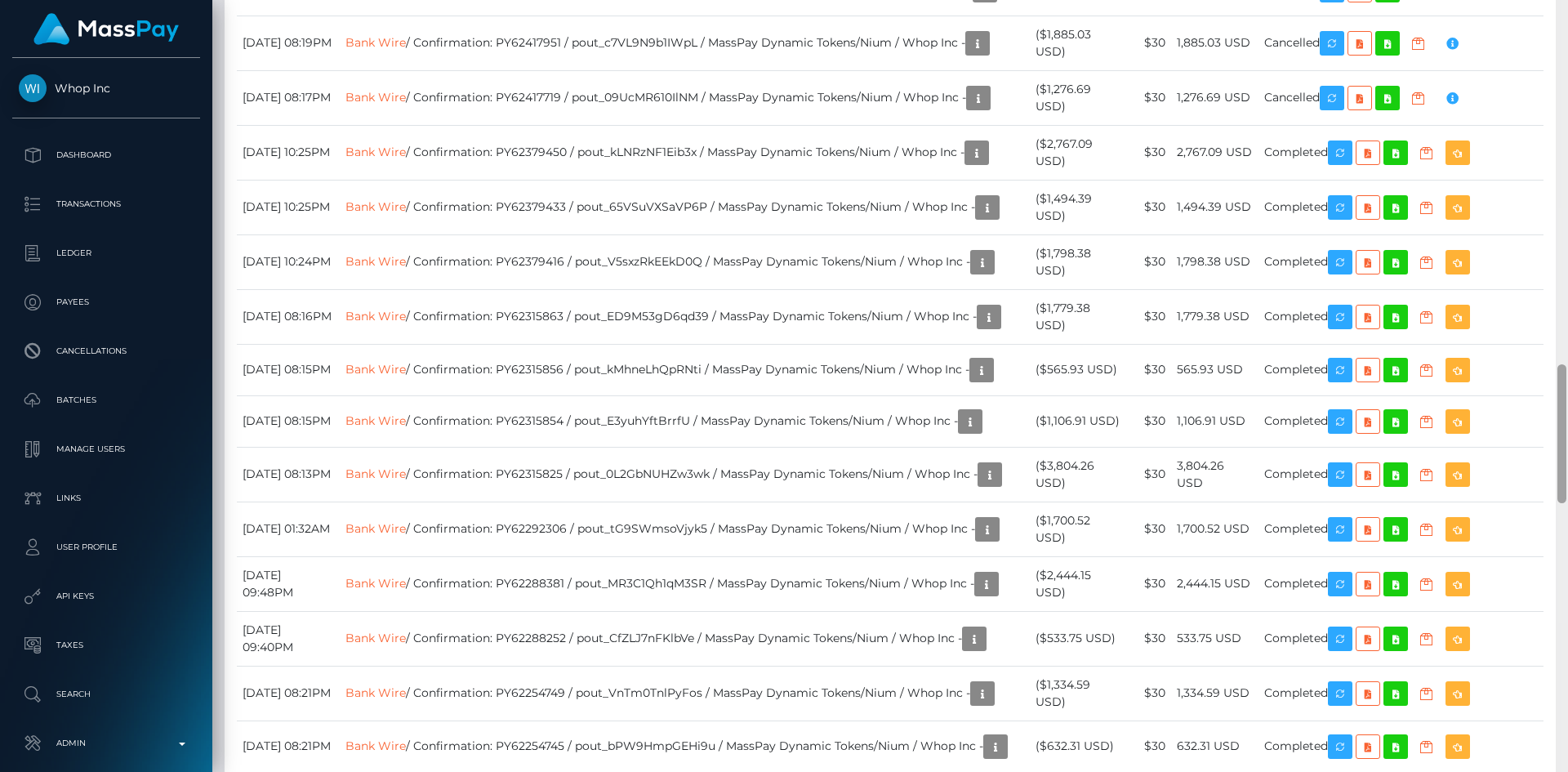
scroll to position [1669, 0]
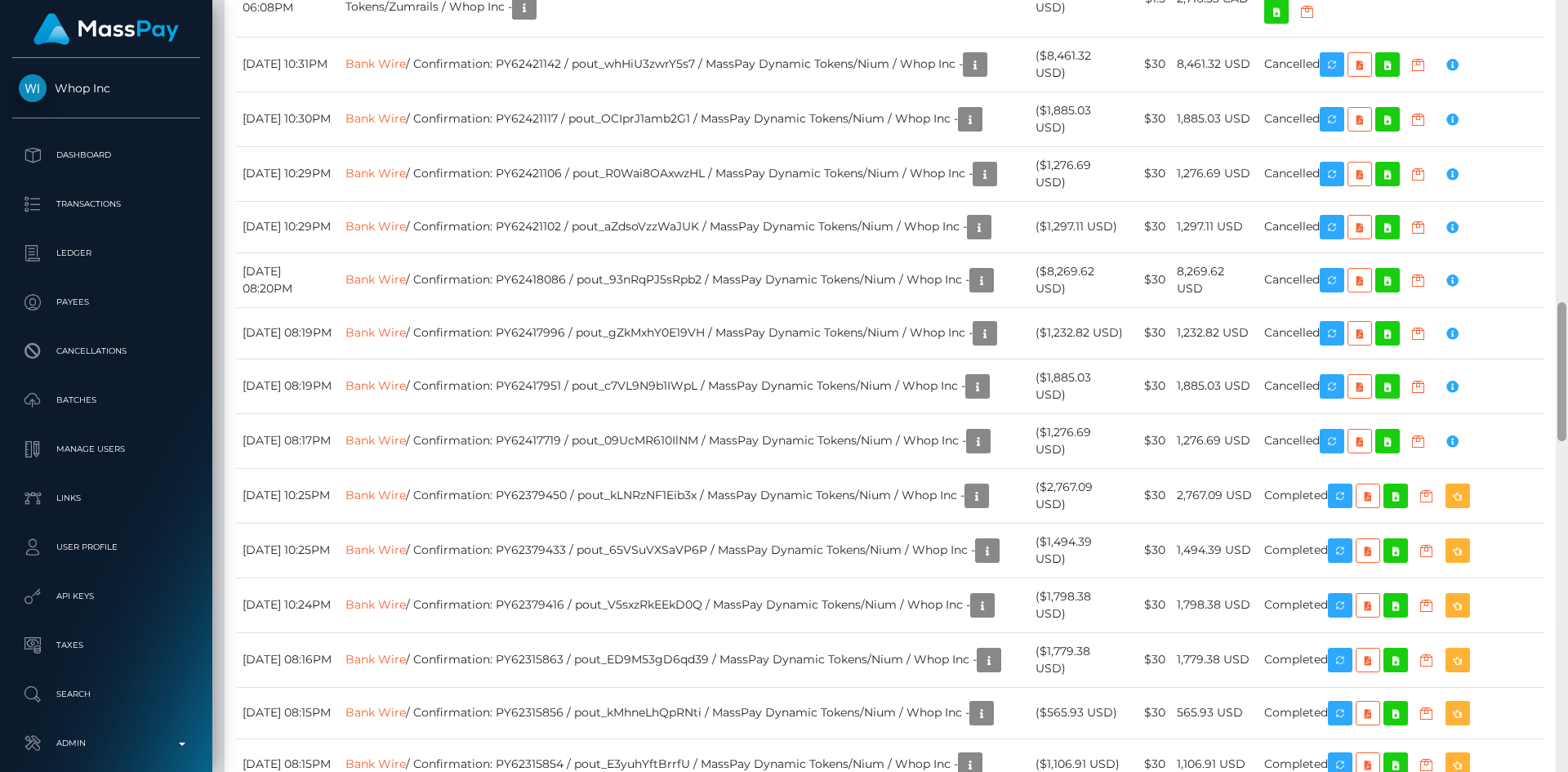
drag, startPoint x: 1562, startPoint y: 49, endPoint x: 1552, endPoint y: 331, distance: 282.2
click at [1552, 331] on div "Customer Profile Loading... Loading..." at bounding box center [890, 386] width 1356 height 772
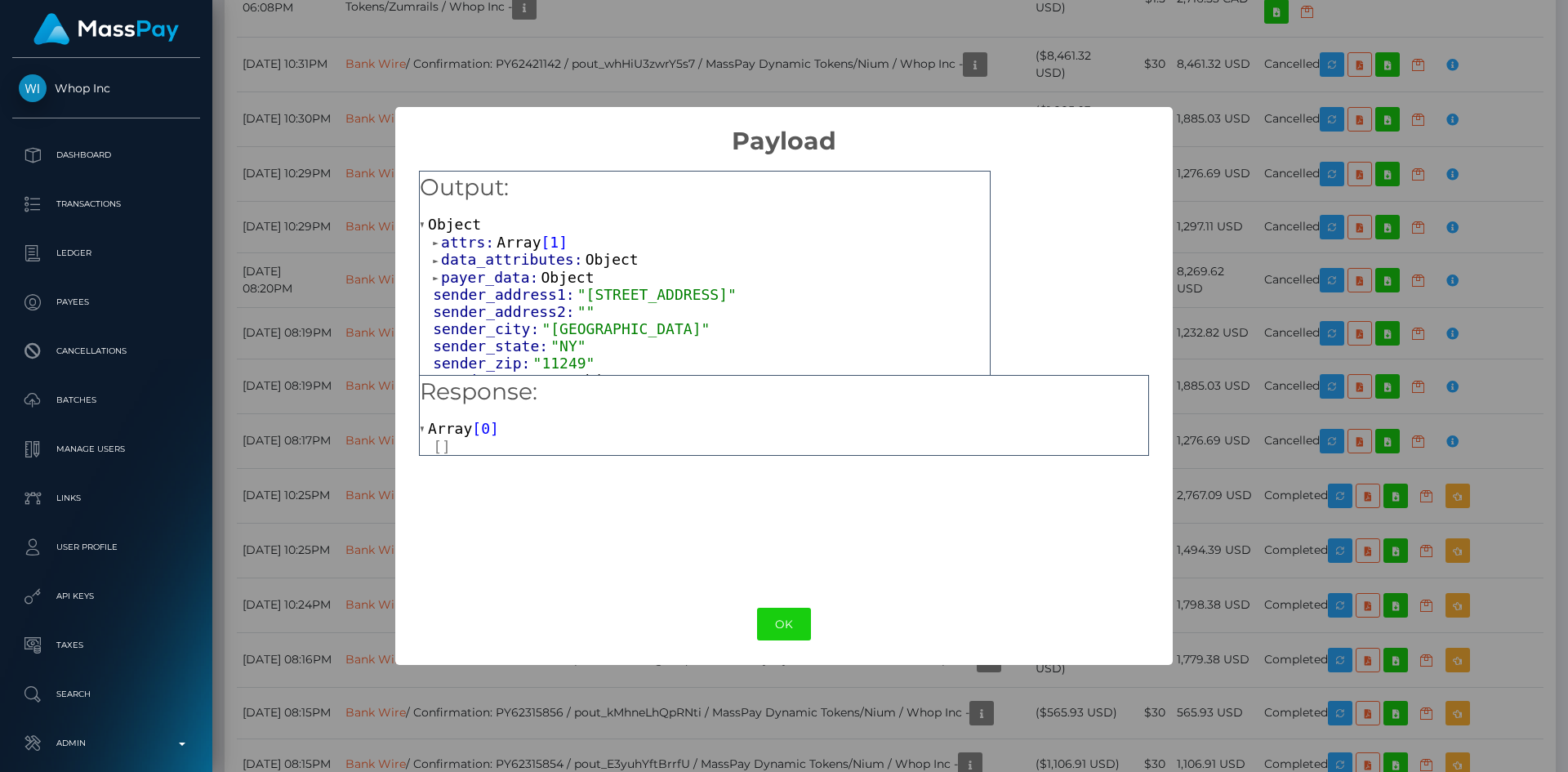
click at [526, 243] on span "Array" at bounding box center [518, 242] width 44 height 17
click at [511, 264] on span "Object" at bounding box center [501, 259] width 53 height 17
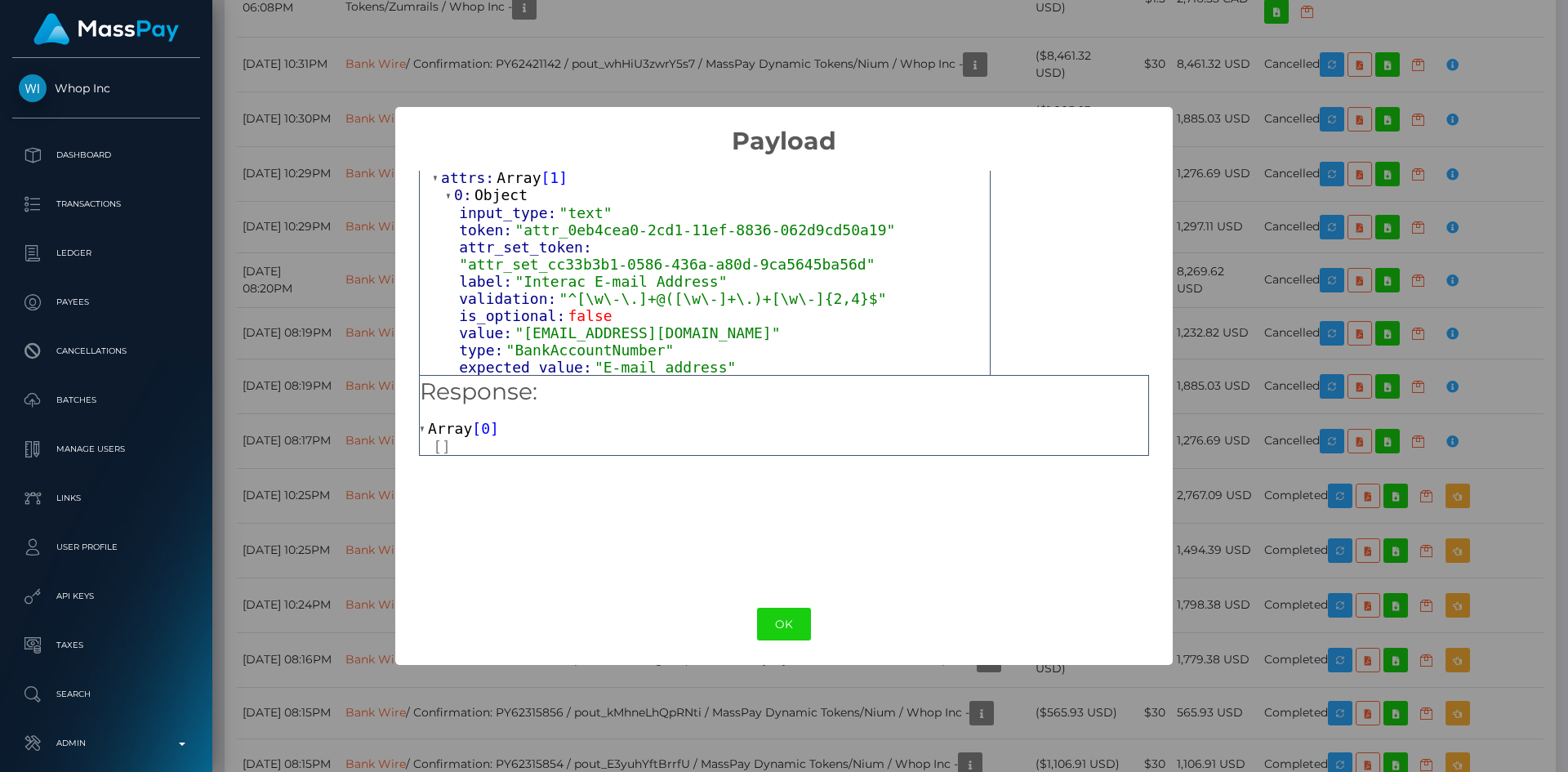
scroll to position [82, 0]
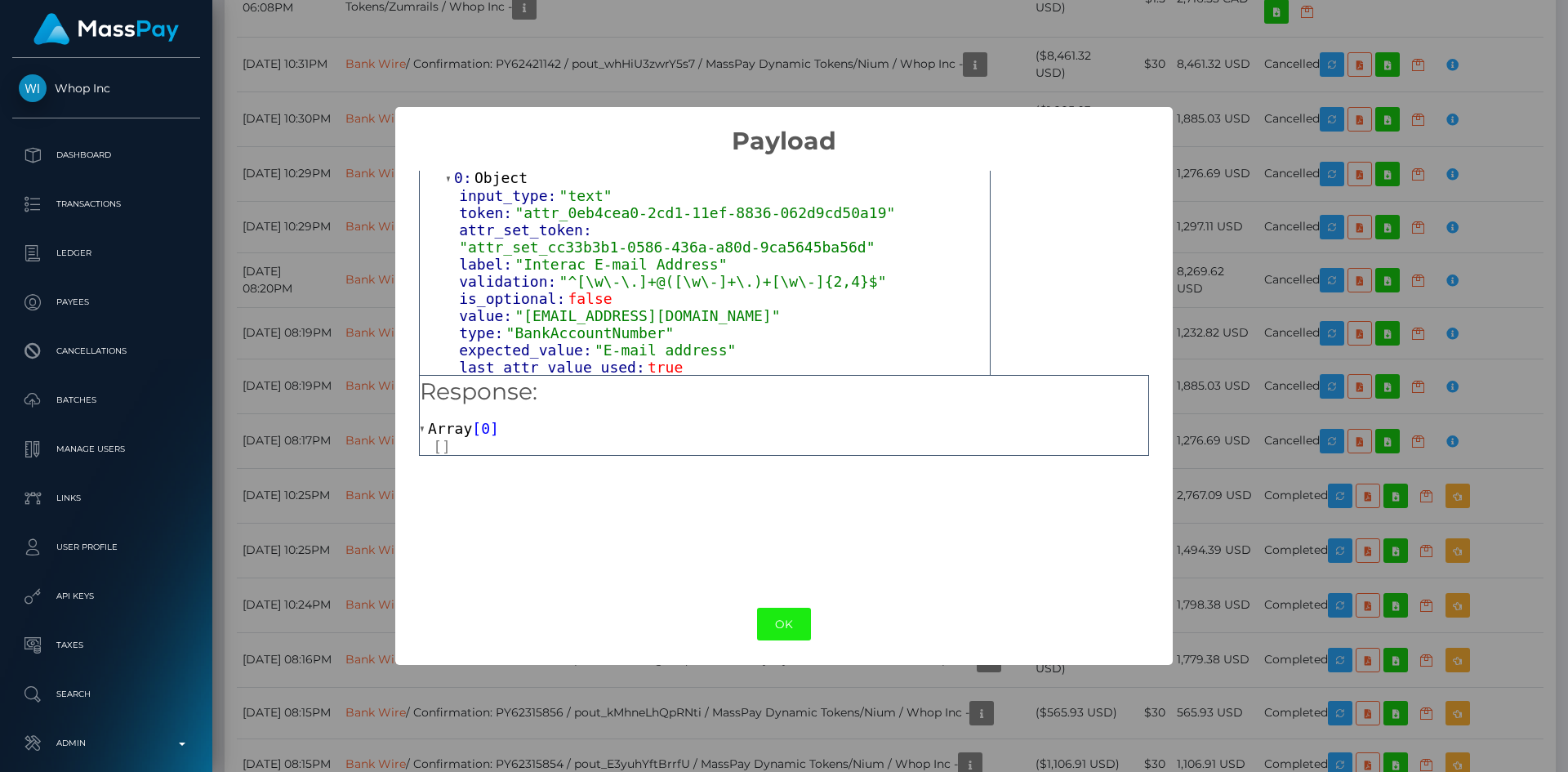
click at [798, 610] on button "OK" at bounding box center [784, 624] width 54 height 34
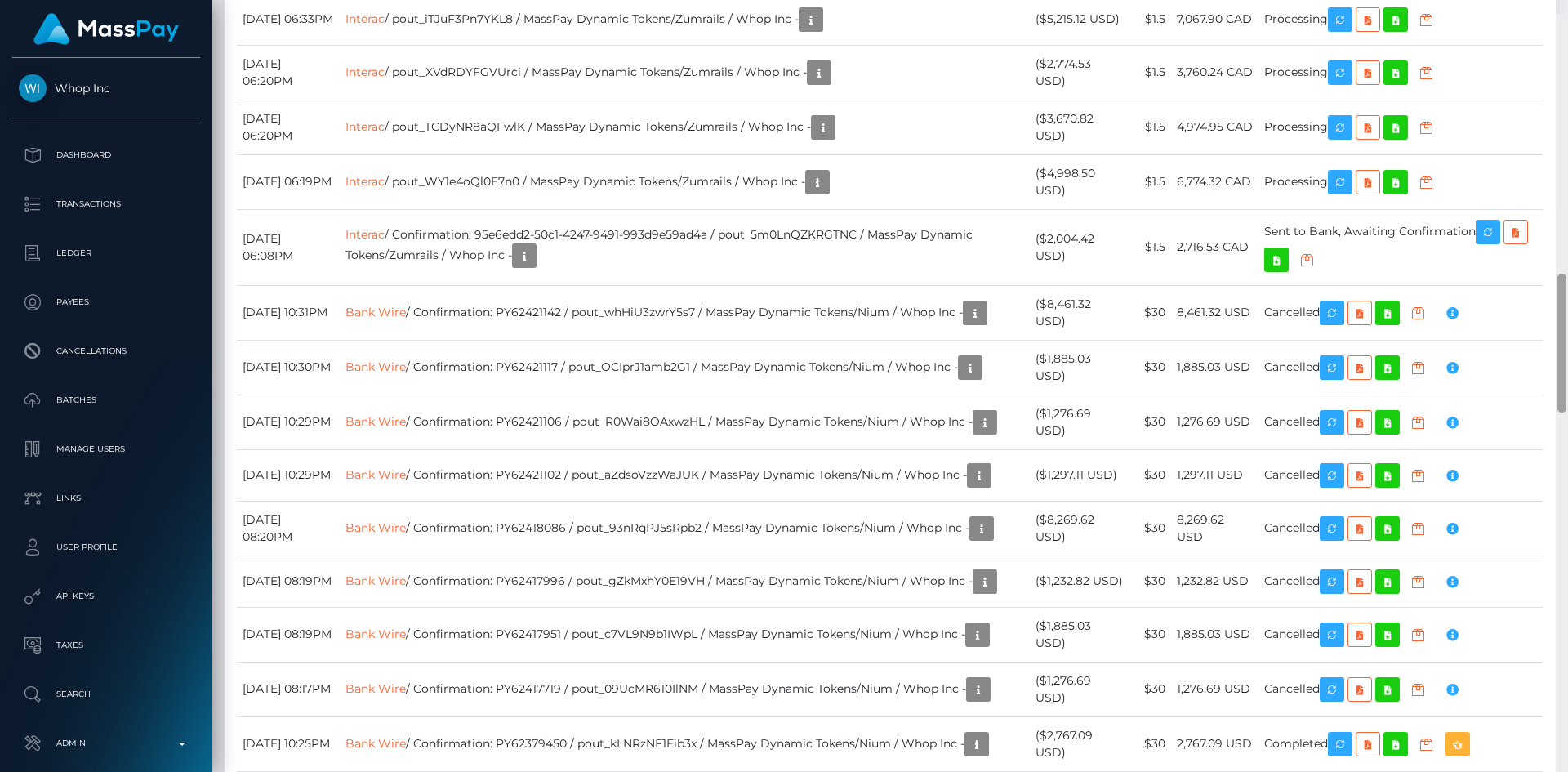
scroll to position [1404, 0]
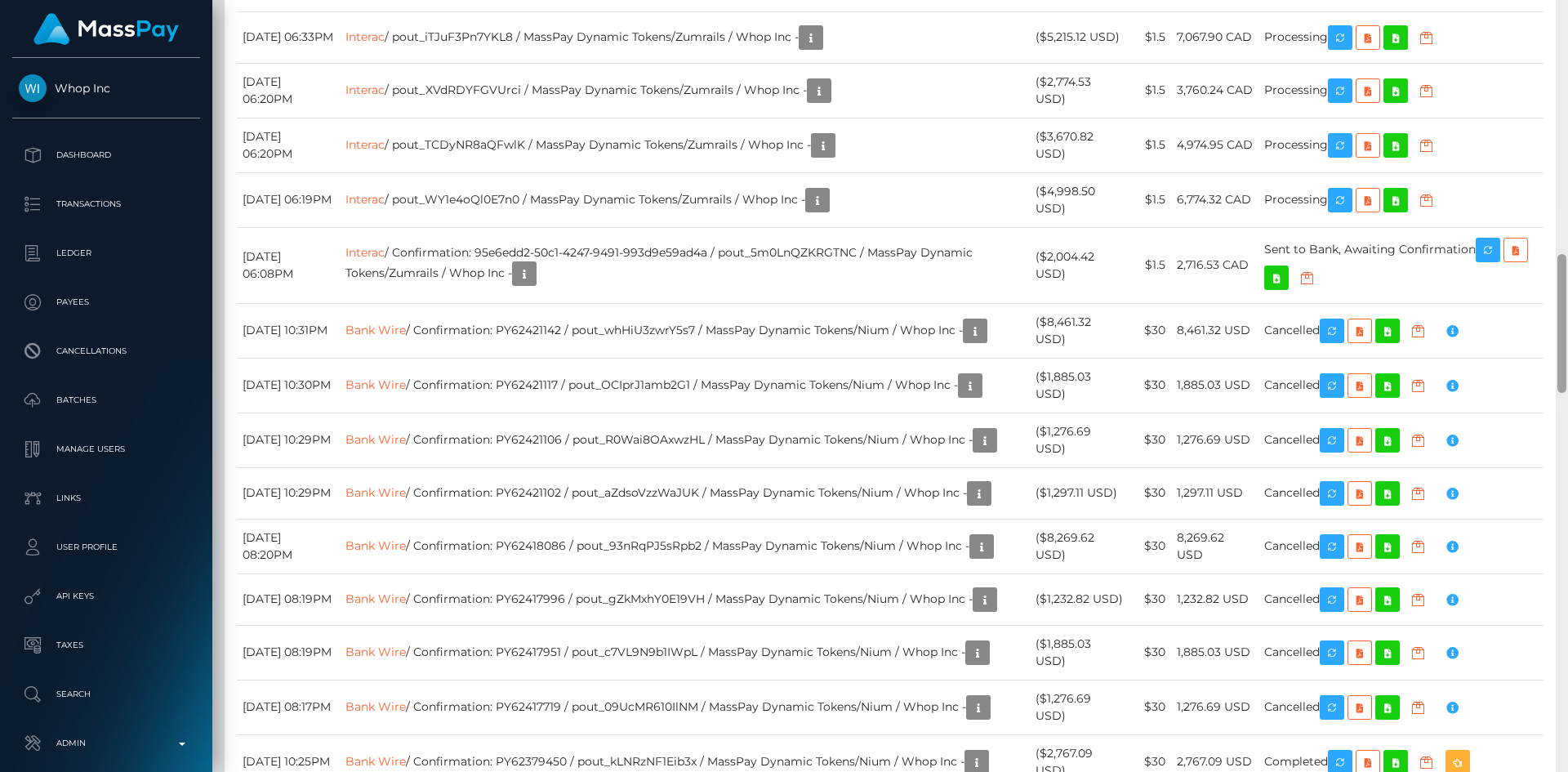
drag, startPoint x: 1563, startPoint y: 428, endPoint x: 1560, endPoint y: 380, distance: 48.1
click at [1560, 380] on div at bounding box center [1562, 323] width 9 height 139
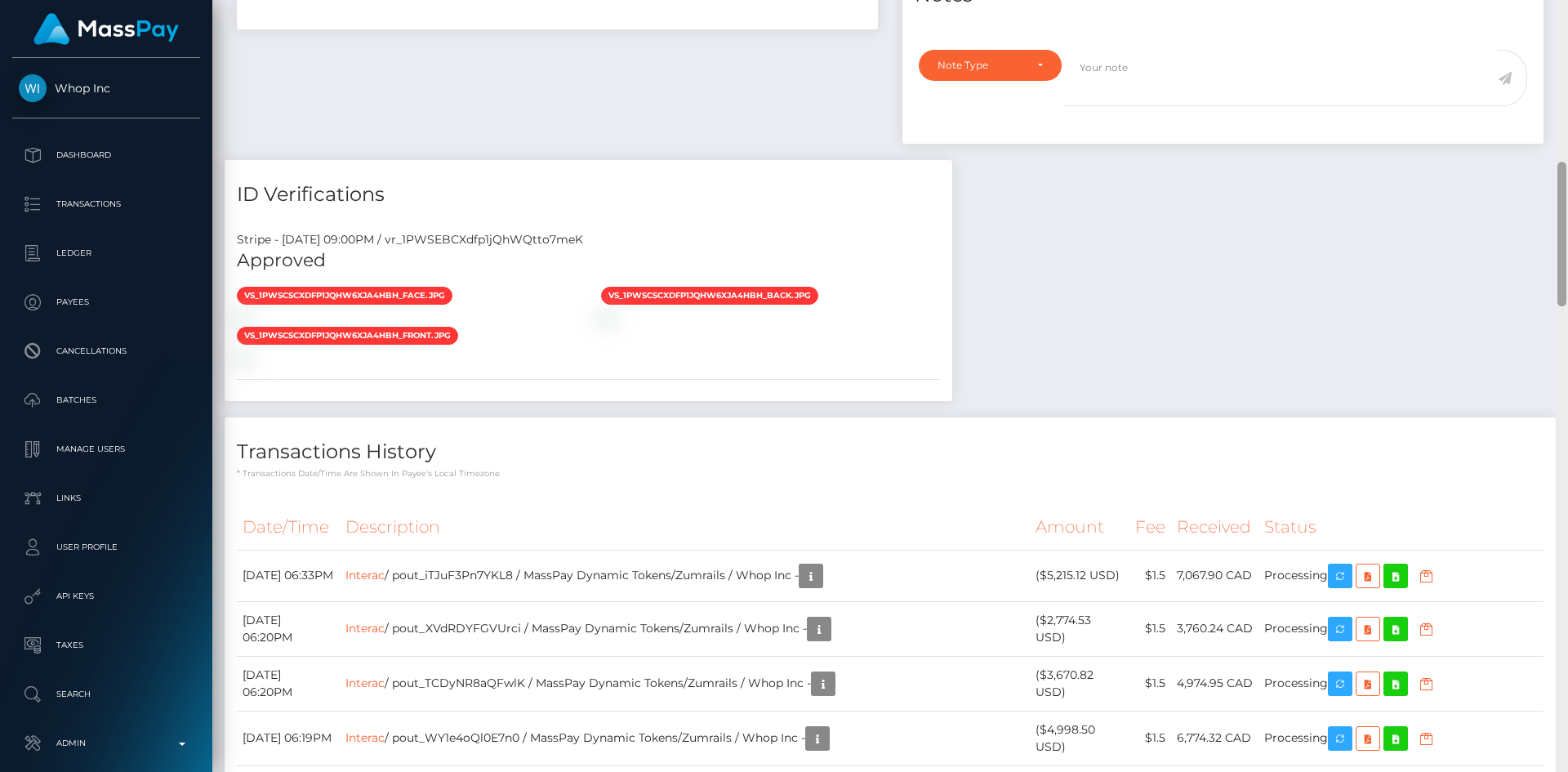
scroll to position [196, 419]
drag, startPoint x: 1557, startPoint y: 134, endPoint x: 702, endPoint y: 612, distance: 979.5
click at [1541, 266] on div "Customer Profile Loading... Loading..." at bounding box center [890, 386] width 1356 height 772
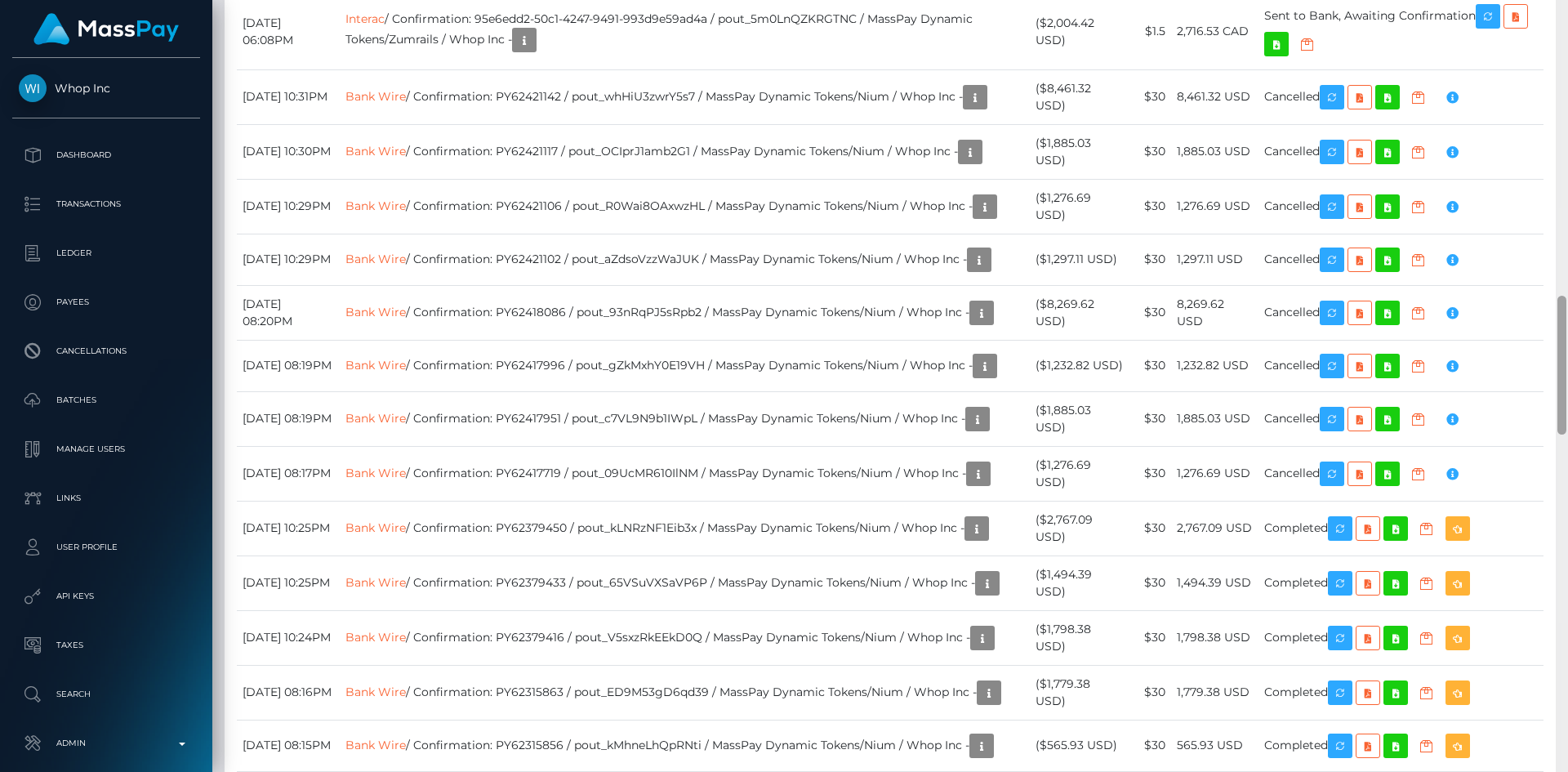
drag, startPoint x: 1566, startPoint y: 256, endPoint x: 1563, endPoint y: 206, distance: 50.1
click at [1563, 206] on div at bounding box center [1562, 386] width 12 height 772
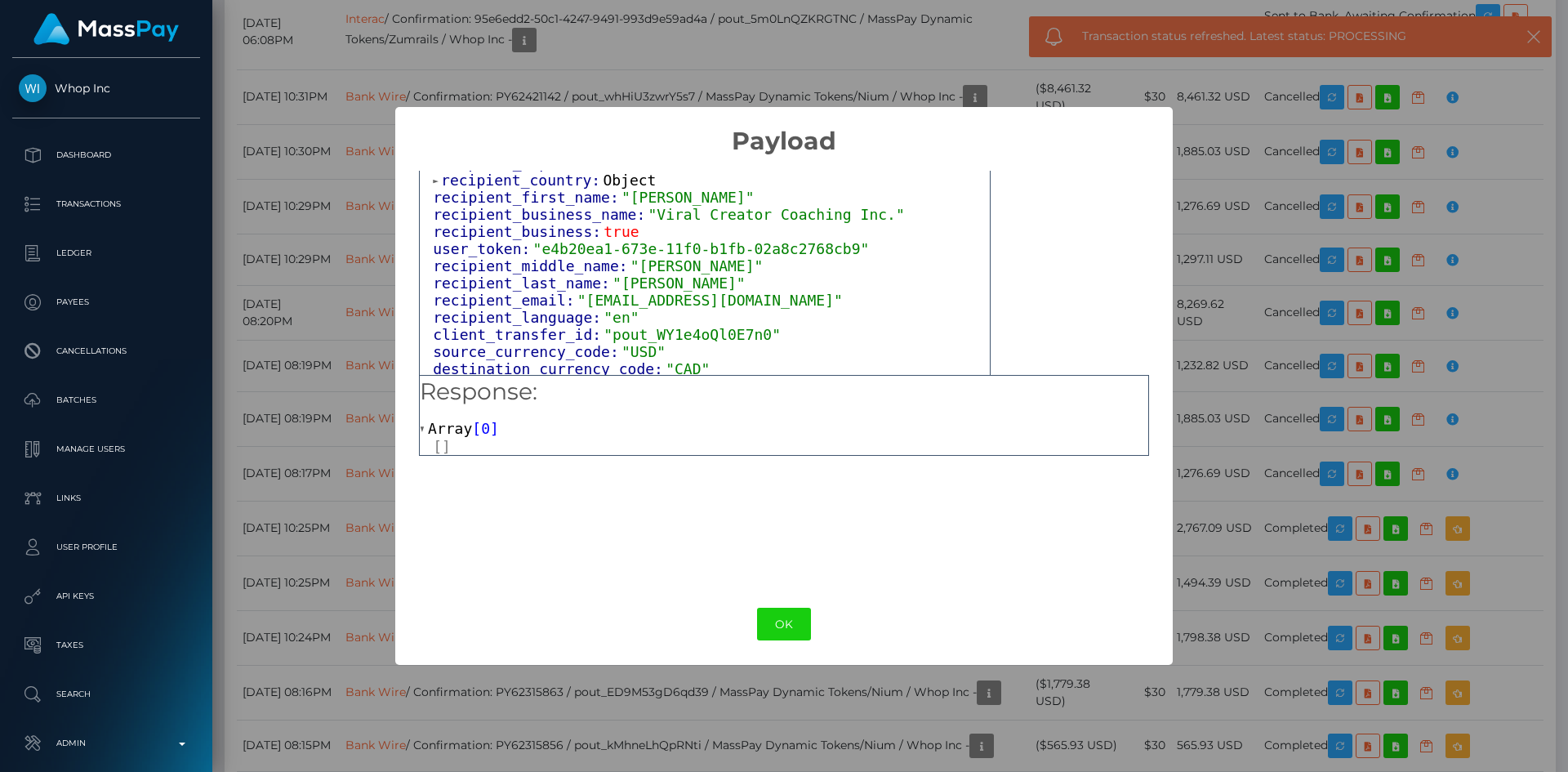
scroll to position [1041, 0]
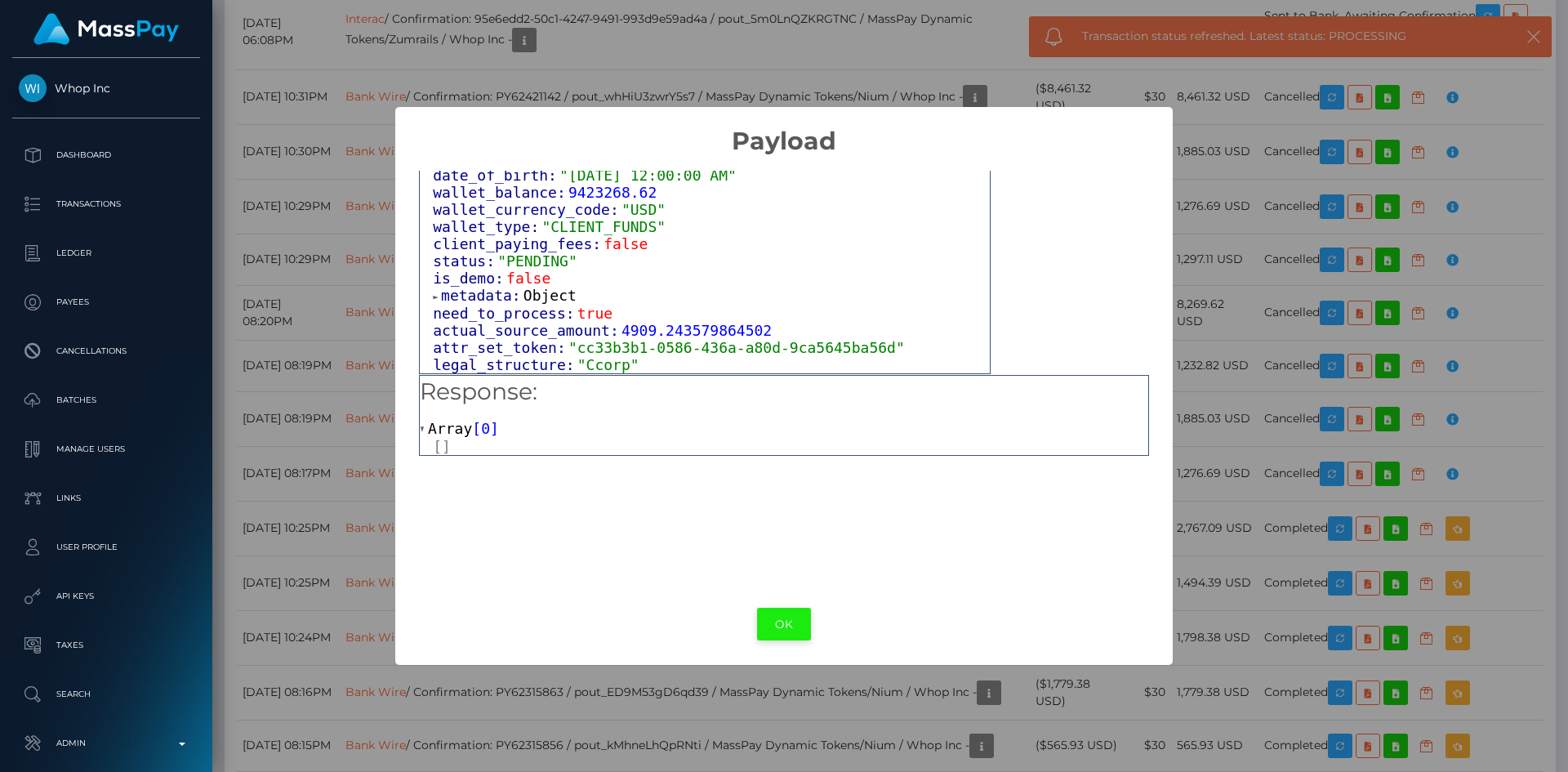
click at [787, 625] on button "OK" at bounding box center [784, 624] width 54 height 34
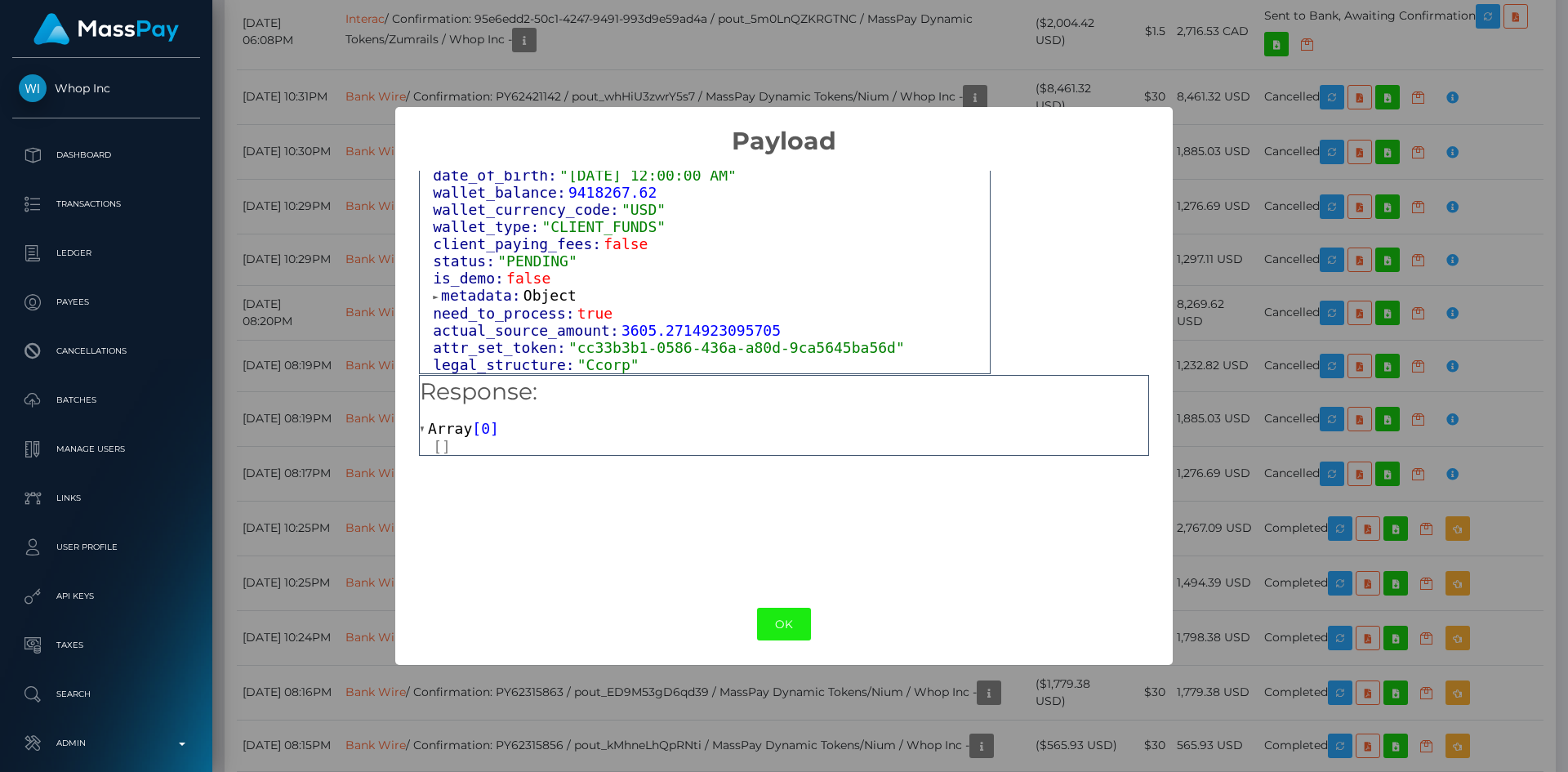
click at [787, 627] on button "OK" at bounding box center [784, 624] width 54 height 34
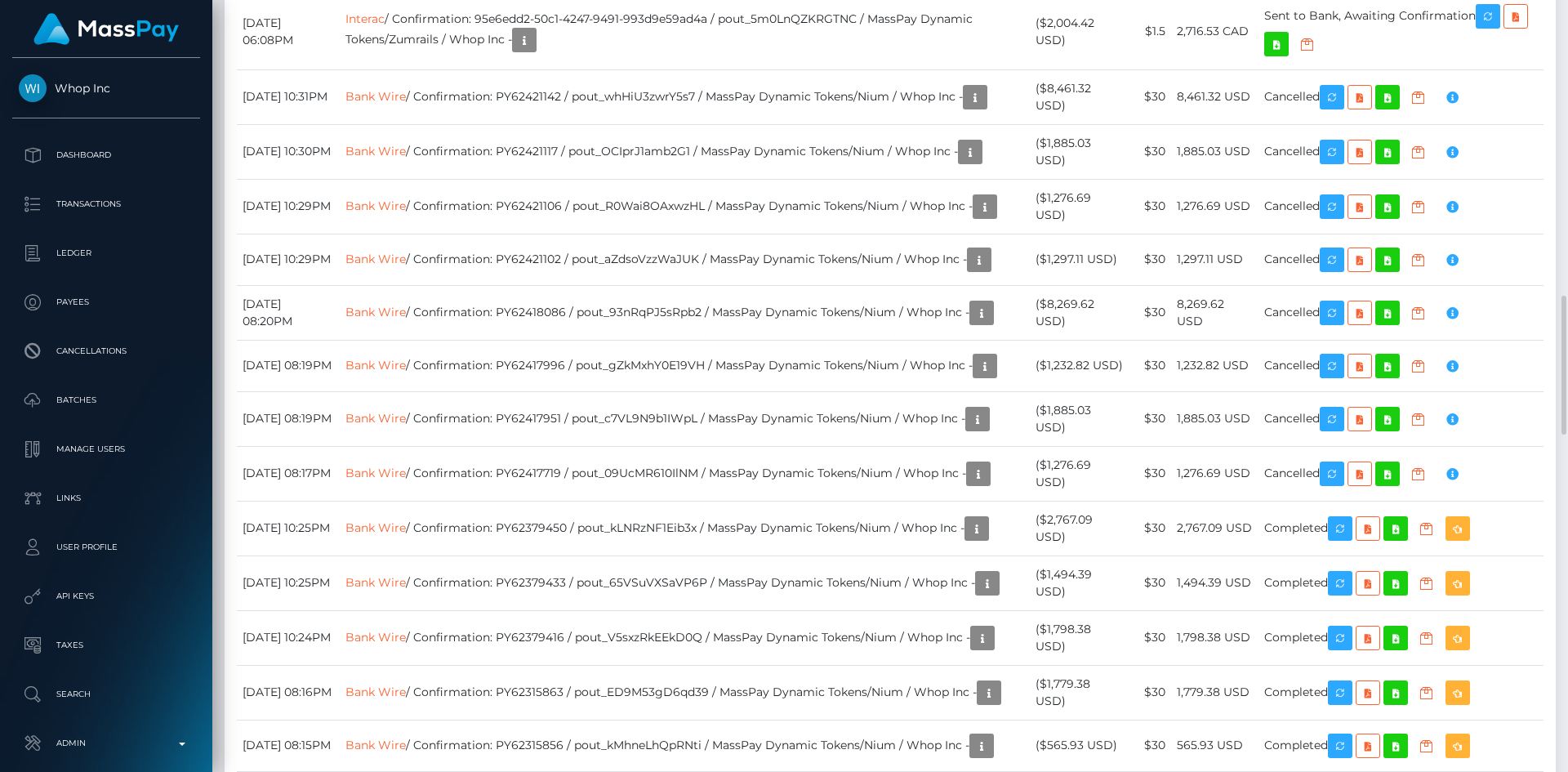
copy td "pout_WY1e4oQl0E7n0"
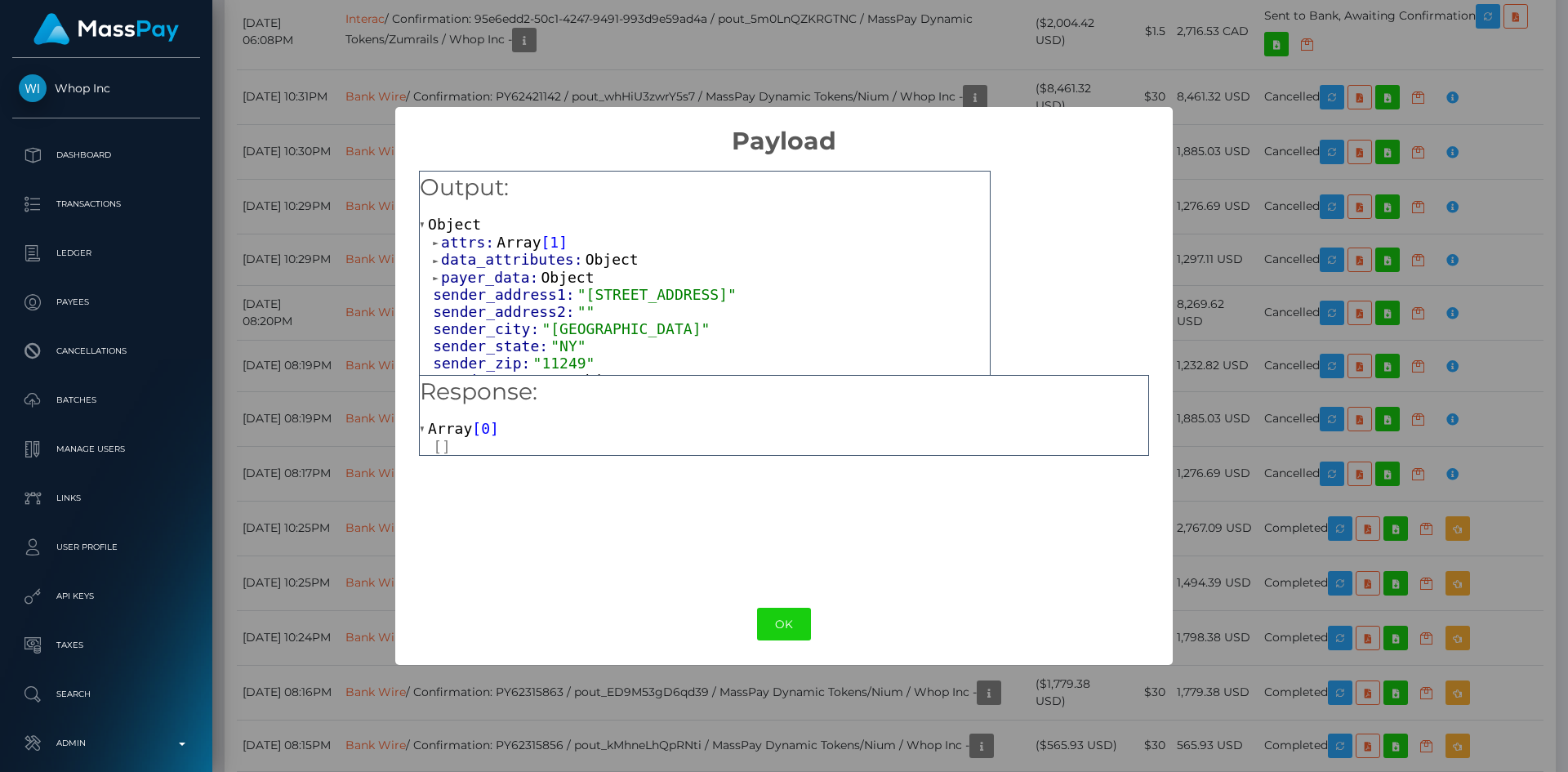
click at [1288, 66] on div "× Payload Output: Object attrs: Array [ 1 ] data_attributes: Object payer_data:…" at bounding box center [784, 386] width 1568 height 772
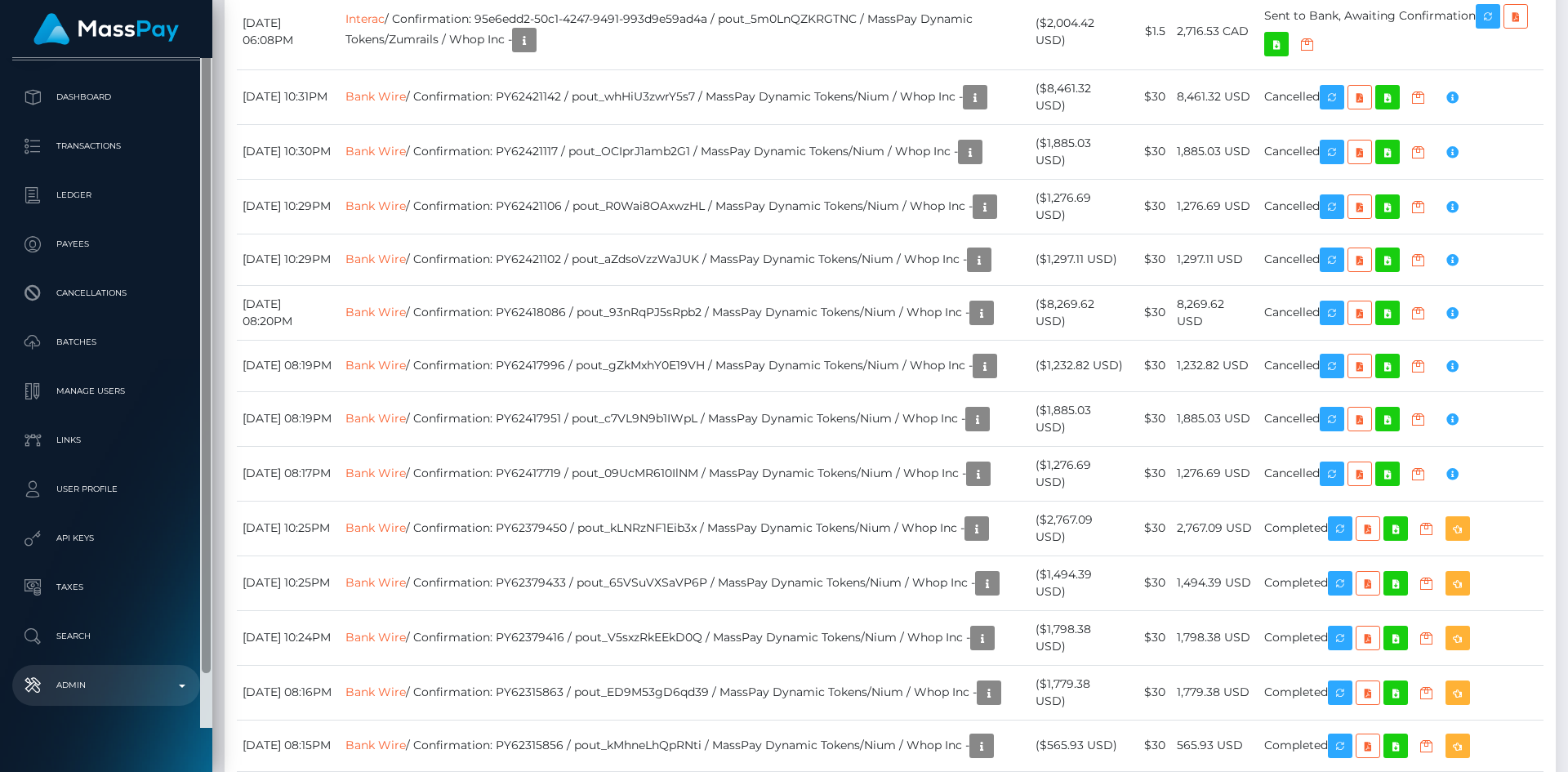
scroll to position [77, 0]
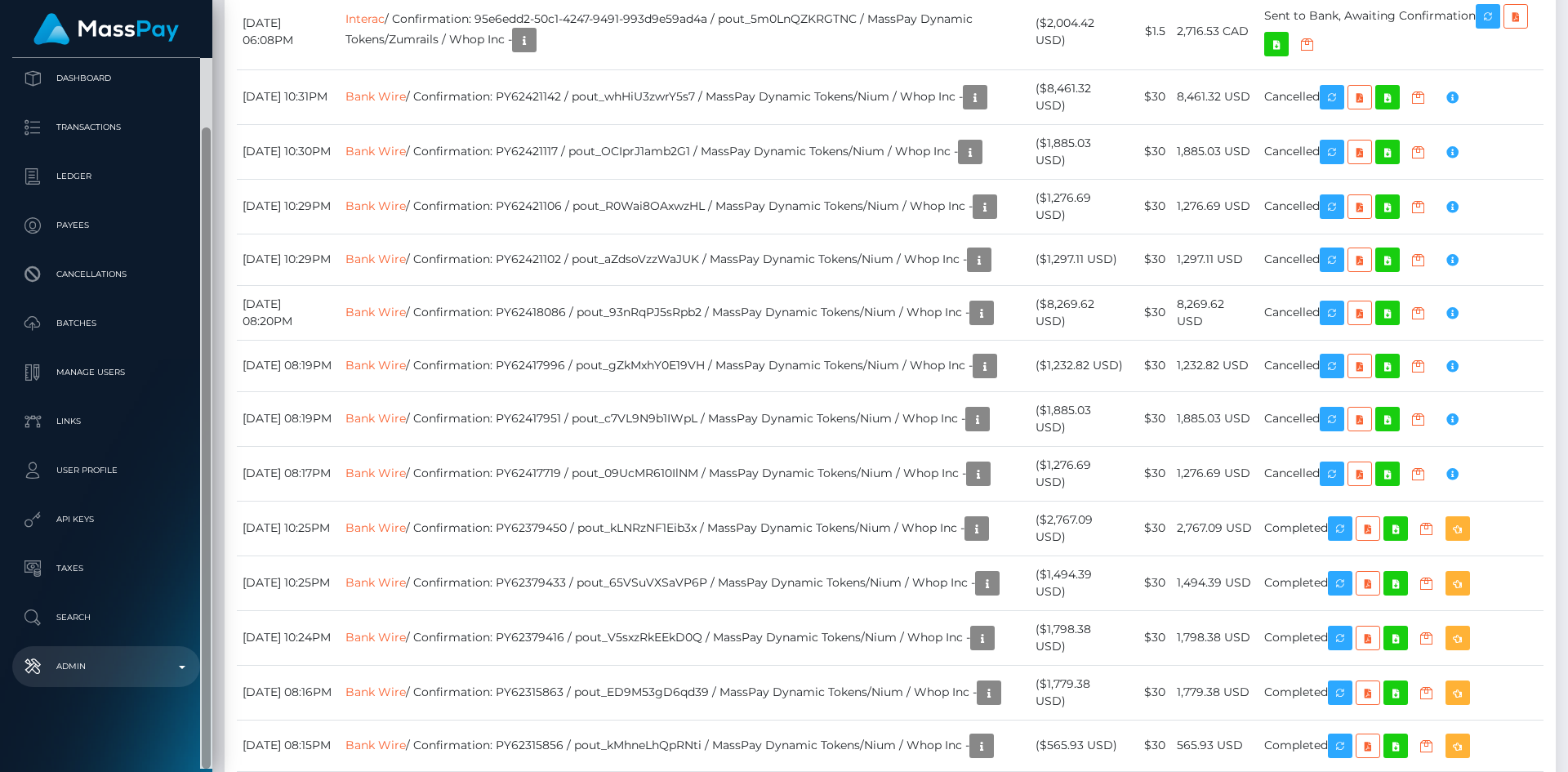
drag, startPoint x: 206, startPoint y: 579, endPoint x: 195, endPoint y: 687, distance: 108.6
click at [195, 687] on div "Whop Inc Dashboard Transactions Ledger Payees Cancellations" at bounding box center [106, 413] width 212 height 711
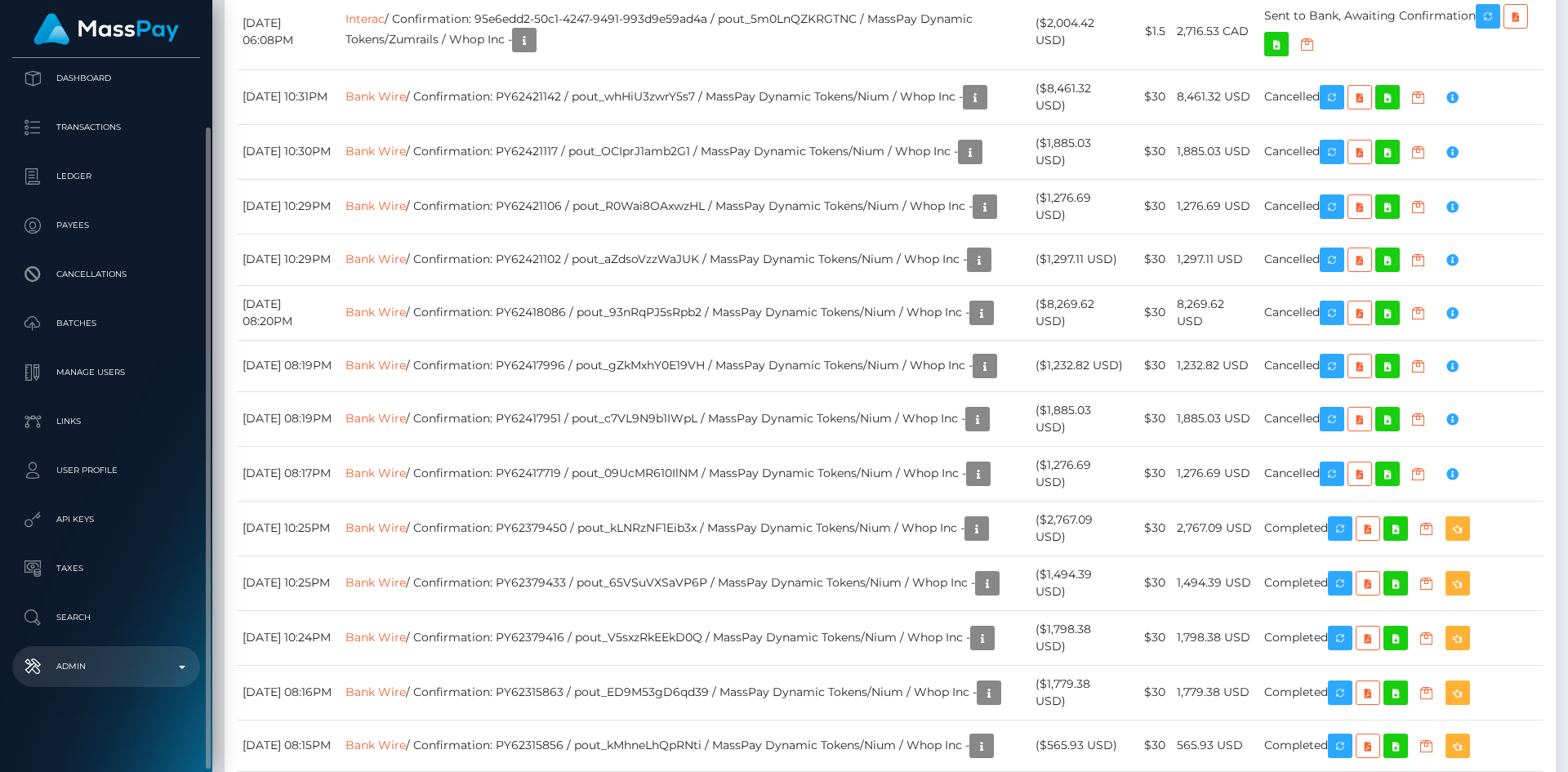
click at [158, 670] on p "Admin" at bounding box center [106, 666] width 175 height 25
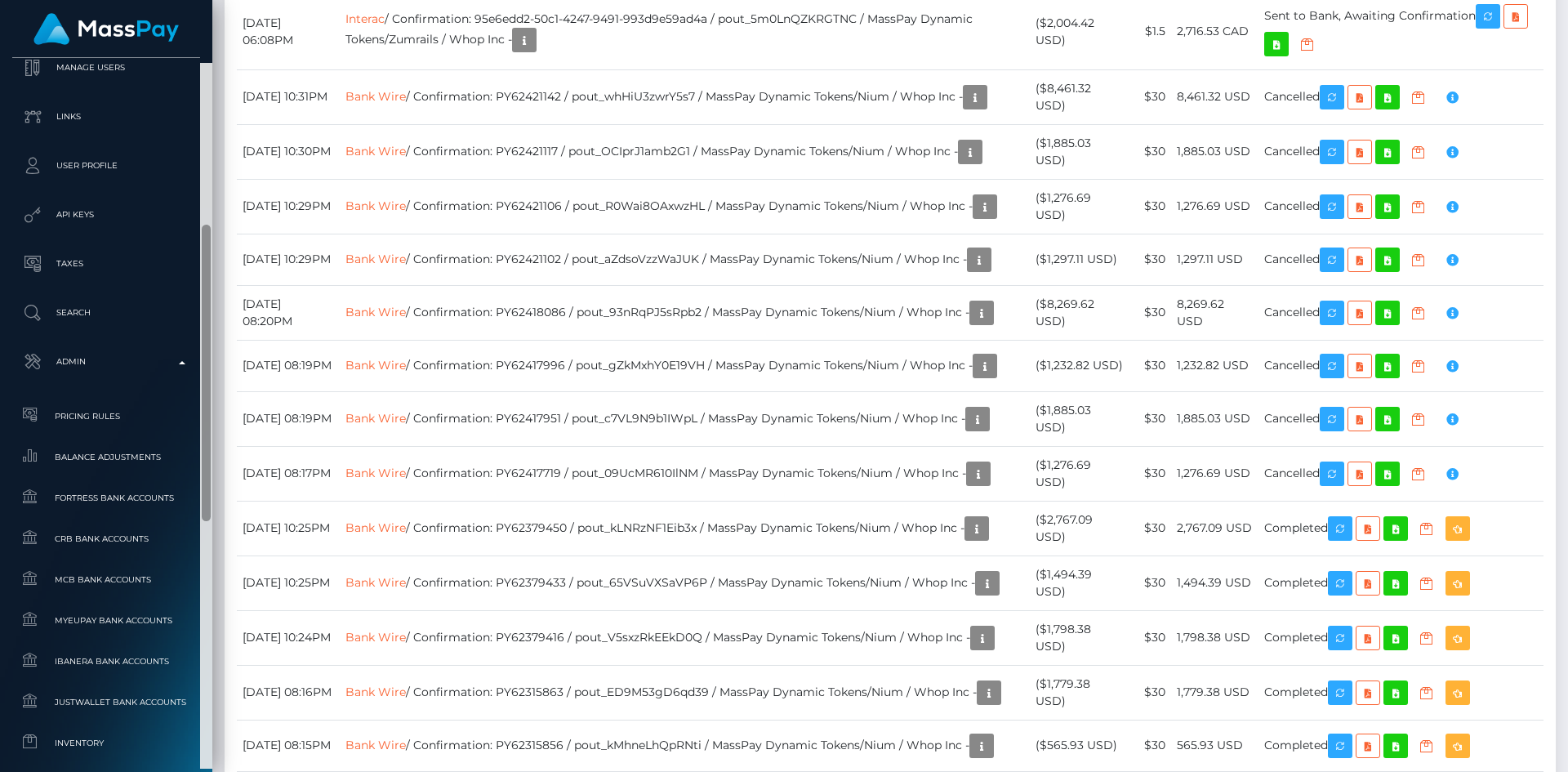
scroll to position [386, 0]
drag, startPoint x: 204, startPoint y: 530, endPoint x: 203, endPoint y: 810, distance: 280.0
click at [203, 771] on html "Whop Inc Dashboard Transactions Ledger Payees Cancellations Links" at bounding box center [784, 386] width 1568 height 772
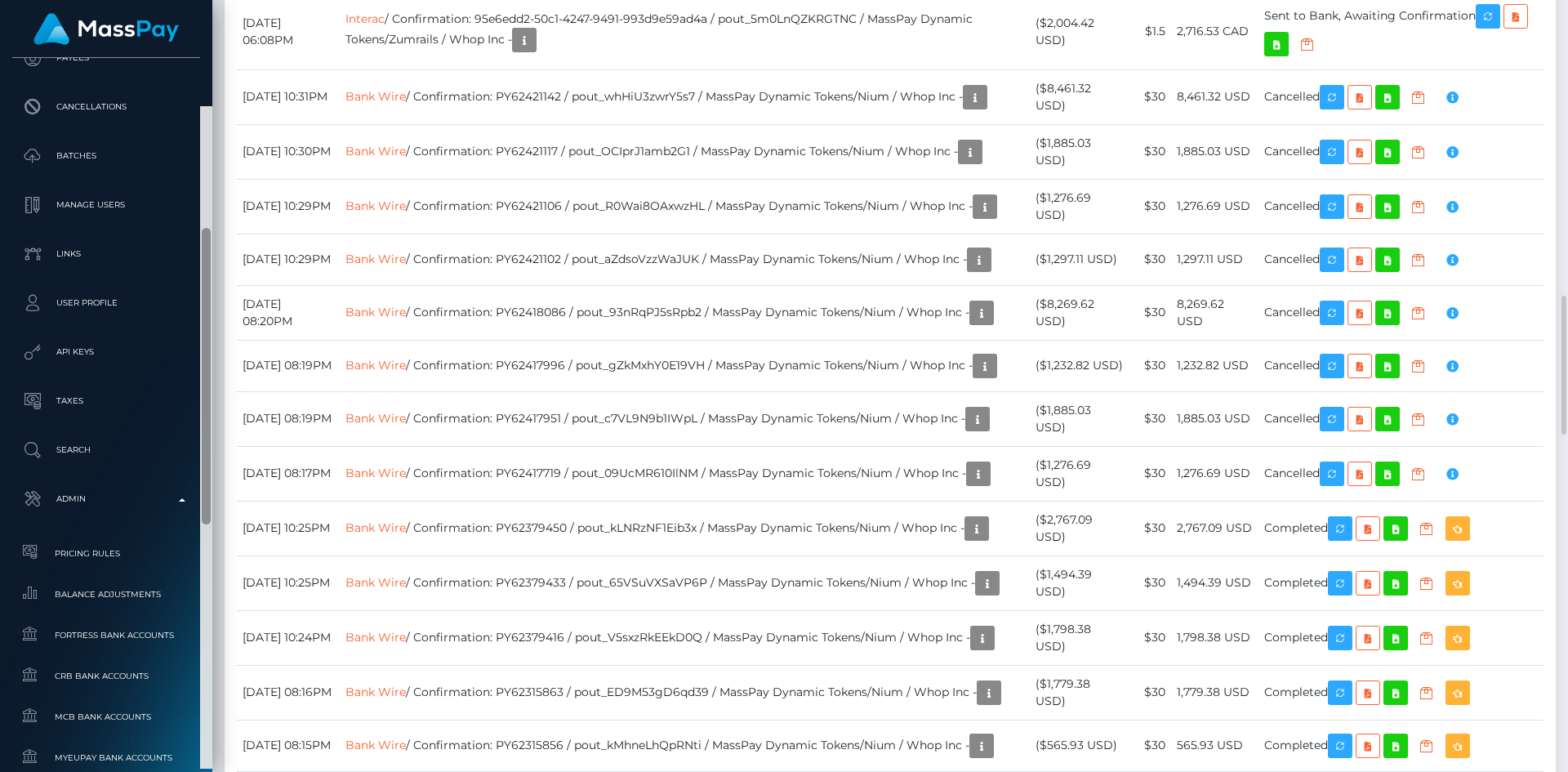
scroll to position [0, 0]
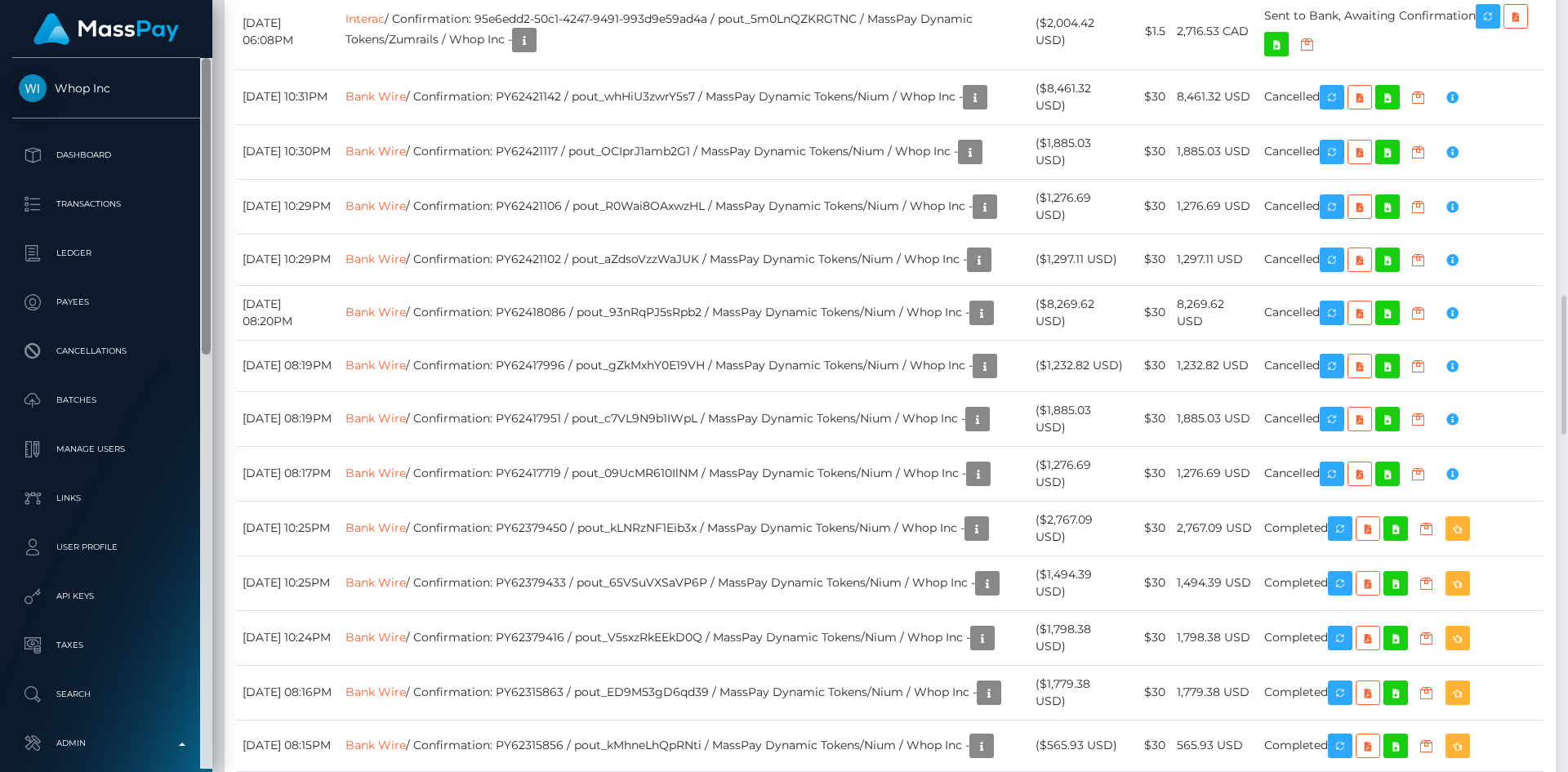
drag, startPoint x: 201, startPoint y: 392, endPoint x: 262, endPoint y: 152, distance: 247.6
click at [261, 157] on div "Whop Inc Dashboard Transactions Ledger Payees" at bounding box center [784, 386] width 1568 height 772
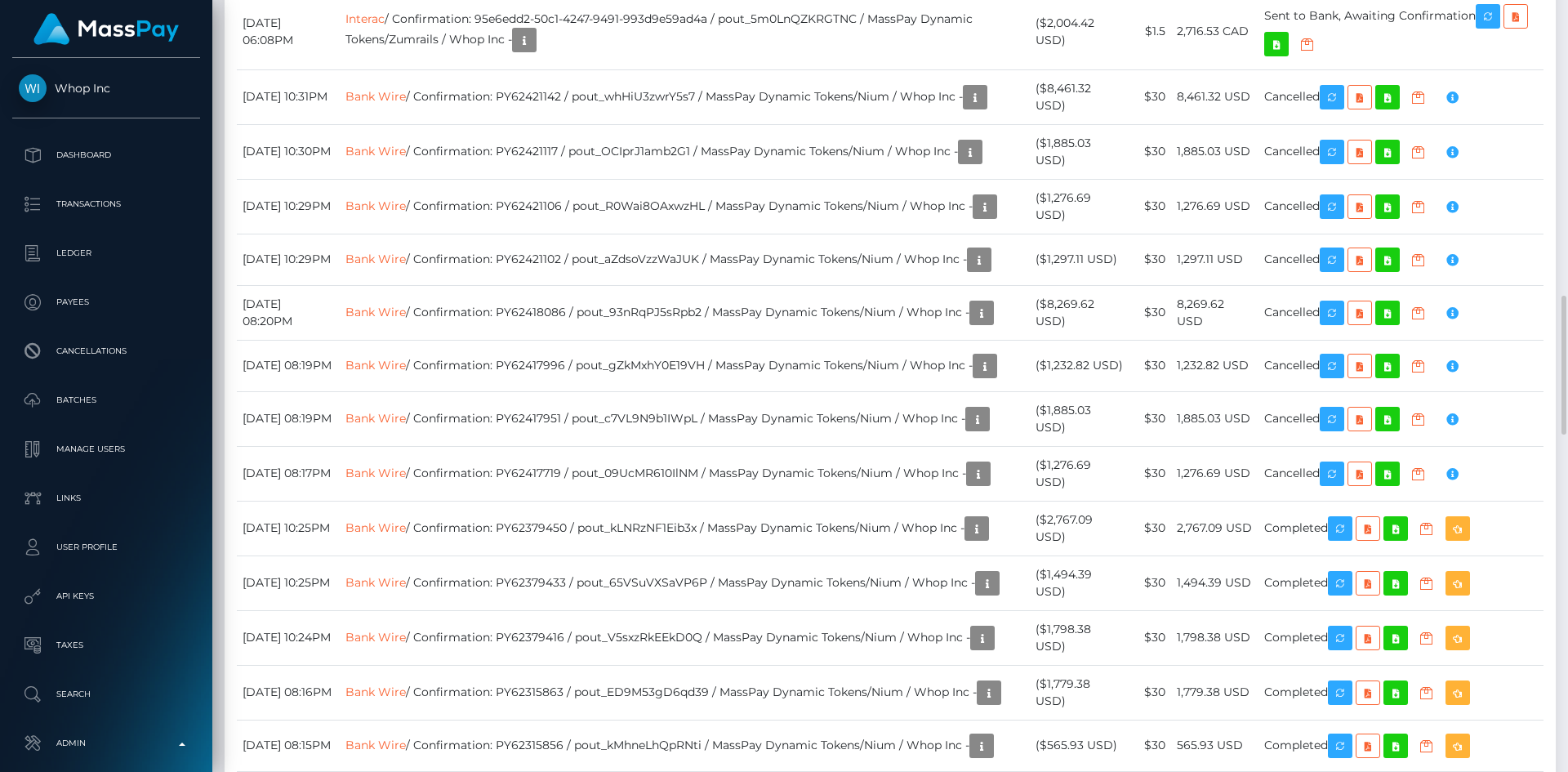
scroll to position [196, 419]
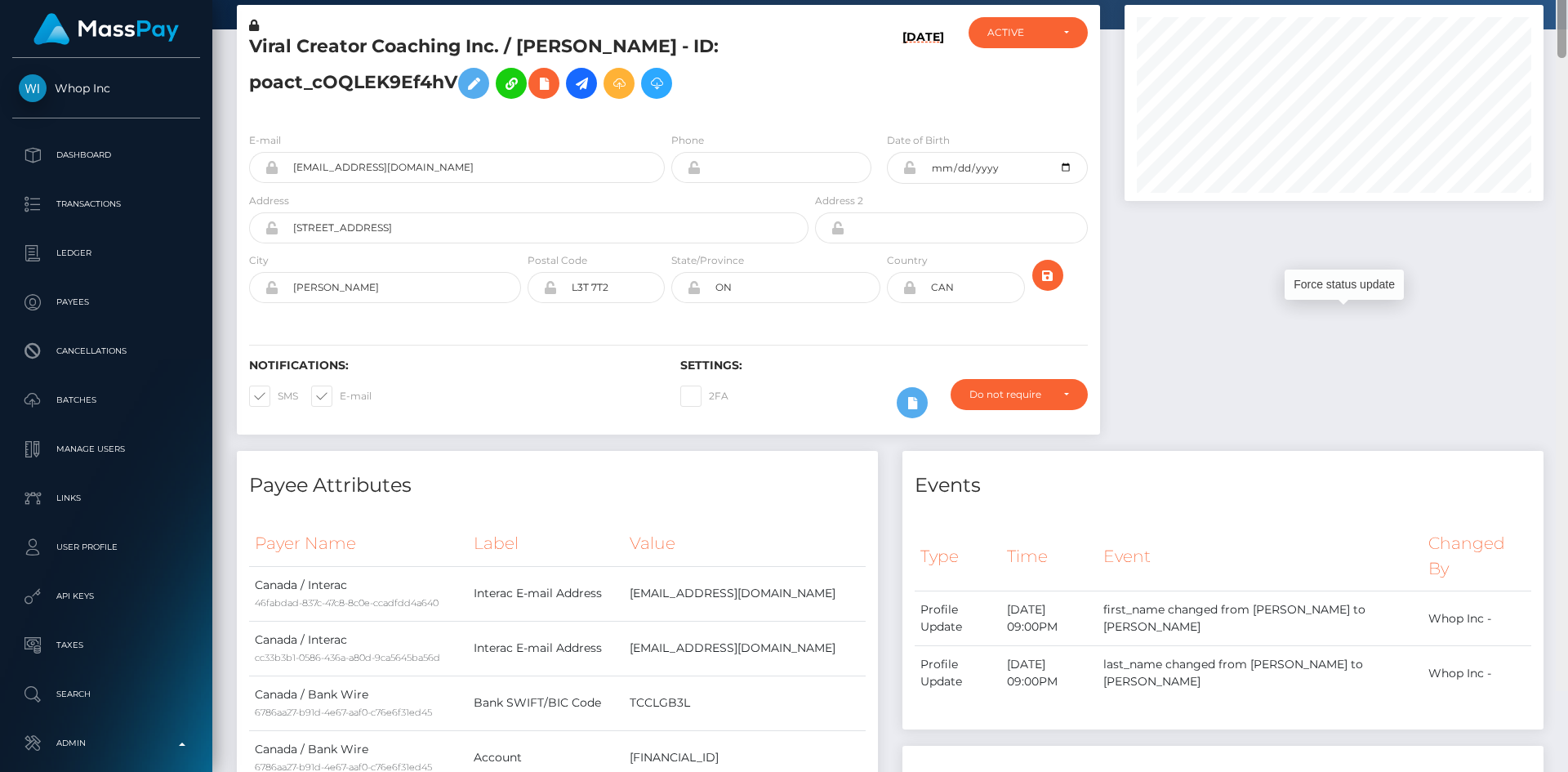
scroll to position [0, 0]
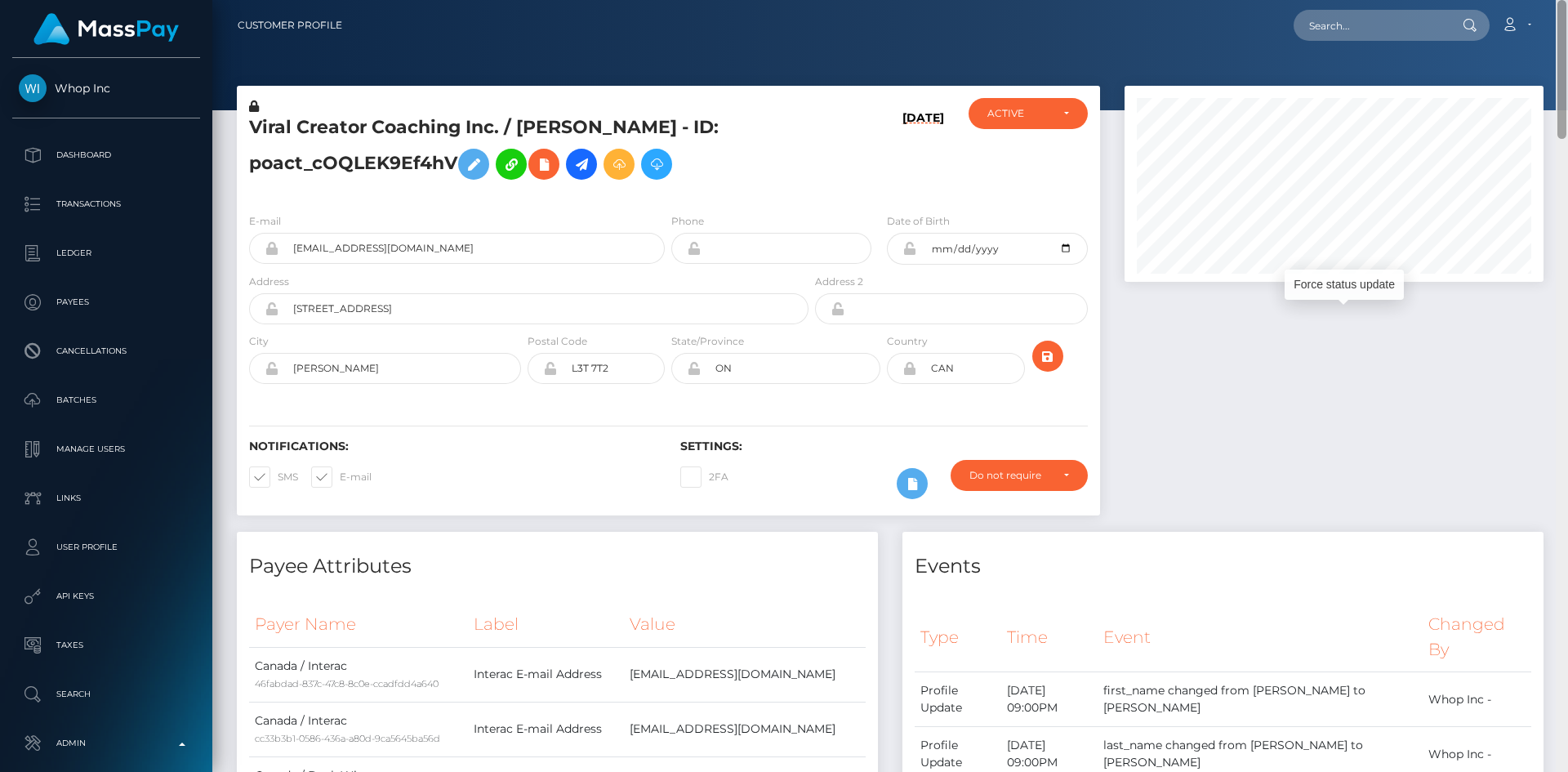
drag, startPoint x: 1563, startPoint y: 402, endPoint x: 1557, endPoint y: -15, distance: 417.0
click at [1557, 0] on html "Whop Inc Dashboard Transactions Ledger Payees Cancellations Links" at bounding box center [784, 386] width 1568 height 772
click at [1395, 27] on input "text" at bounding box center [1370, 26] width 154 height 31
paste input "pout_L26SFQ5kyM1WU"
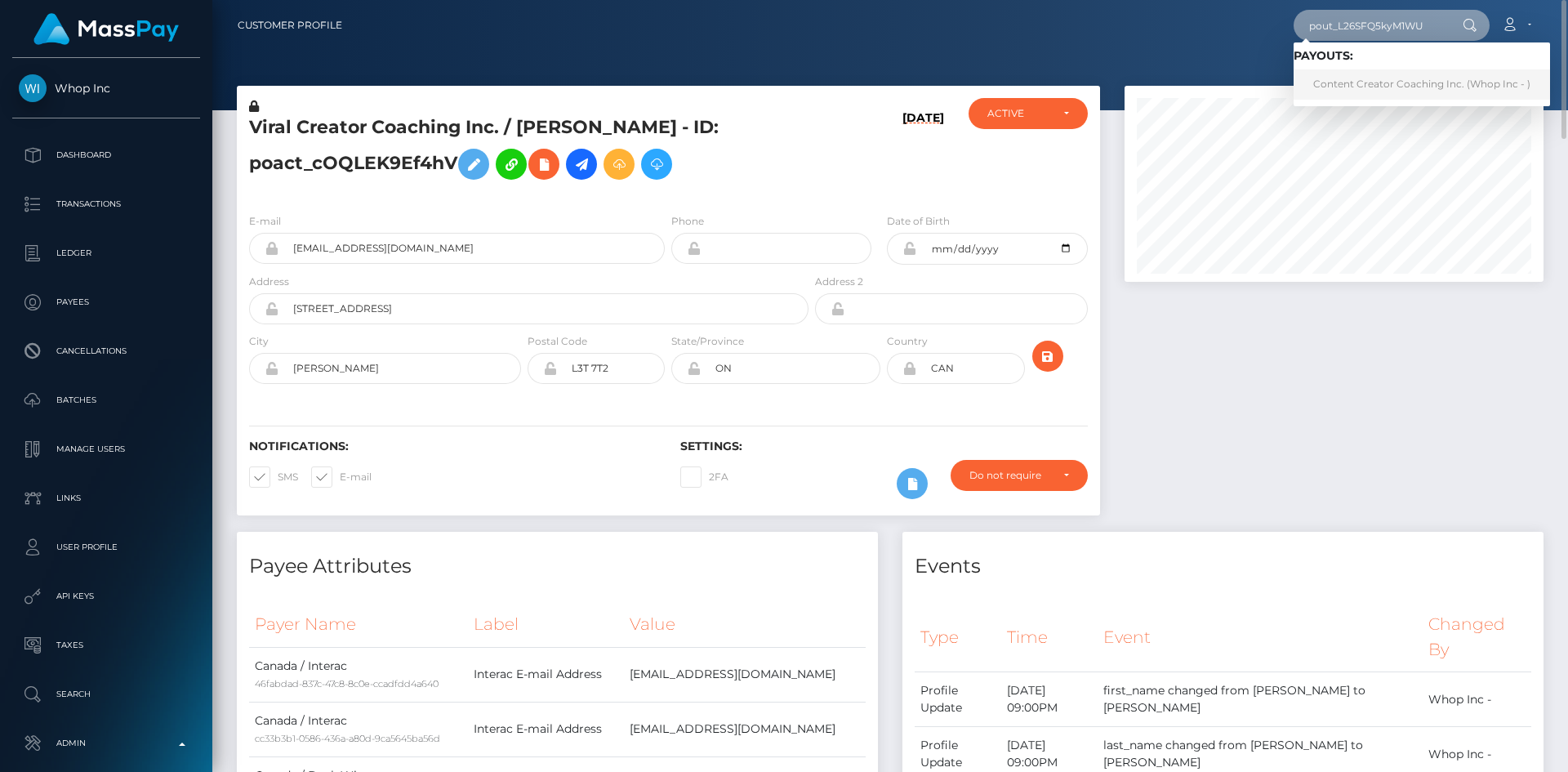
type input "pout_L26SFQ5kyM1WU"
click at [1364, 82] on link "Content Creator Coaching Inc. (Whop Inc - )" at bounding box center [1421, 84] width 256 height 30
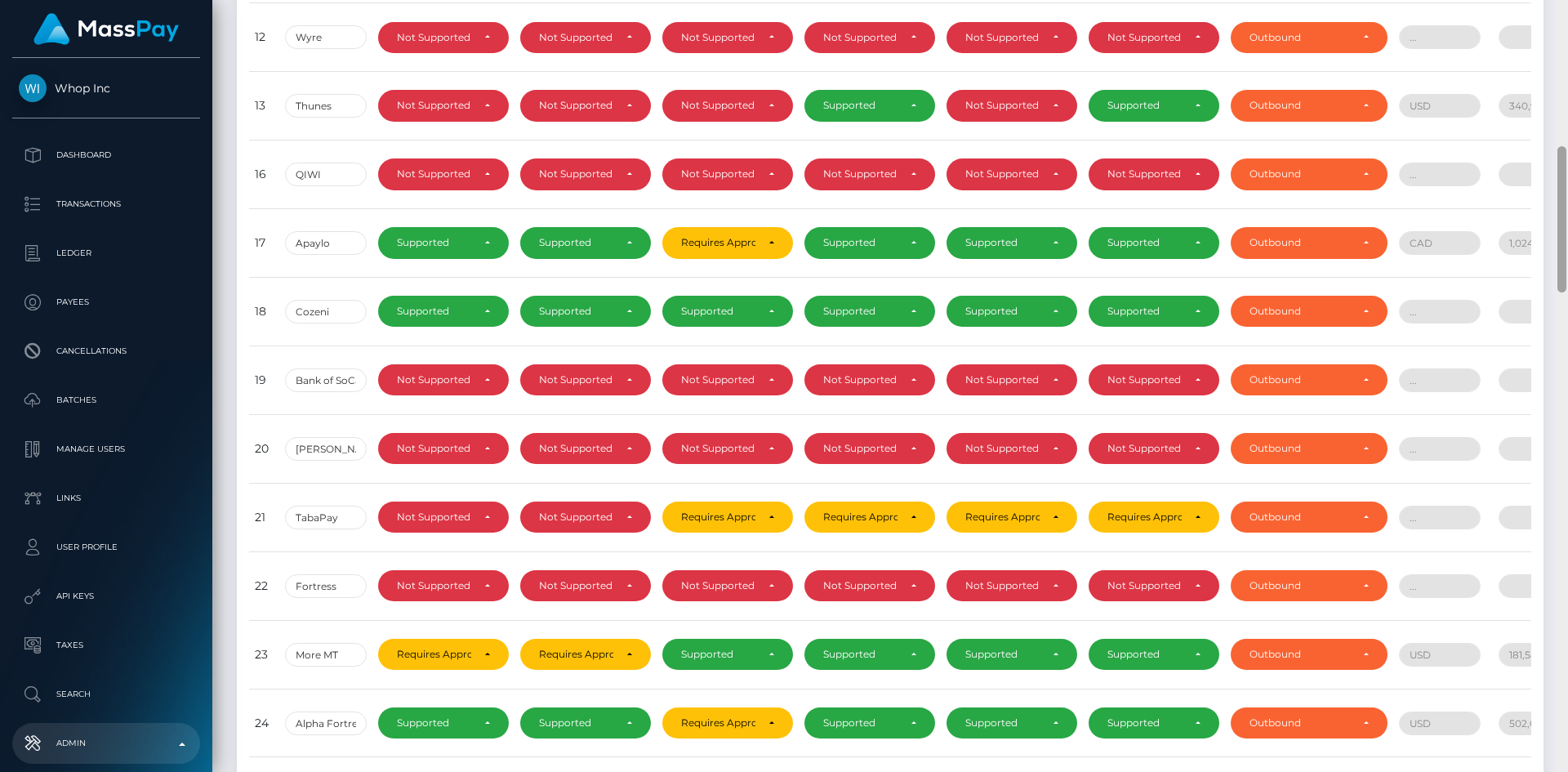
drag, startPoint x: 1567, startPoint y: 117, endPoint x: 1567, endPoint y: 136, distance: 19.0
click at [1567, 136] on div at bounding box center [1562, 386] width 12 height 772
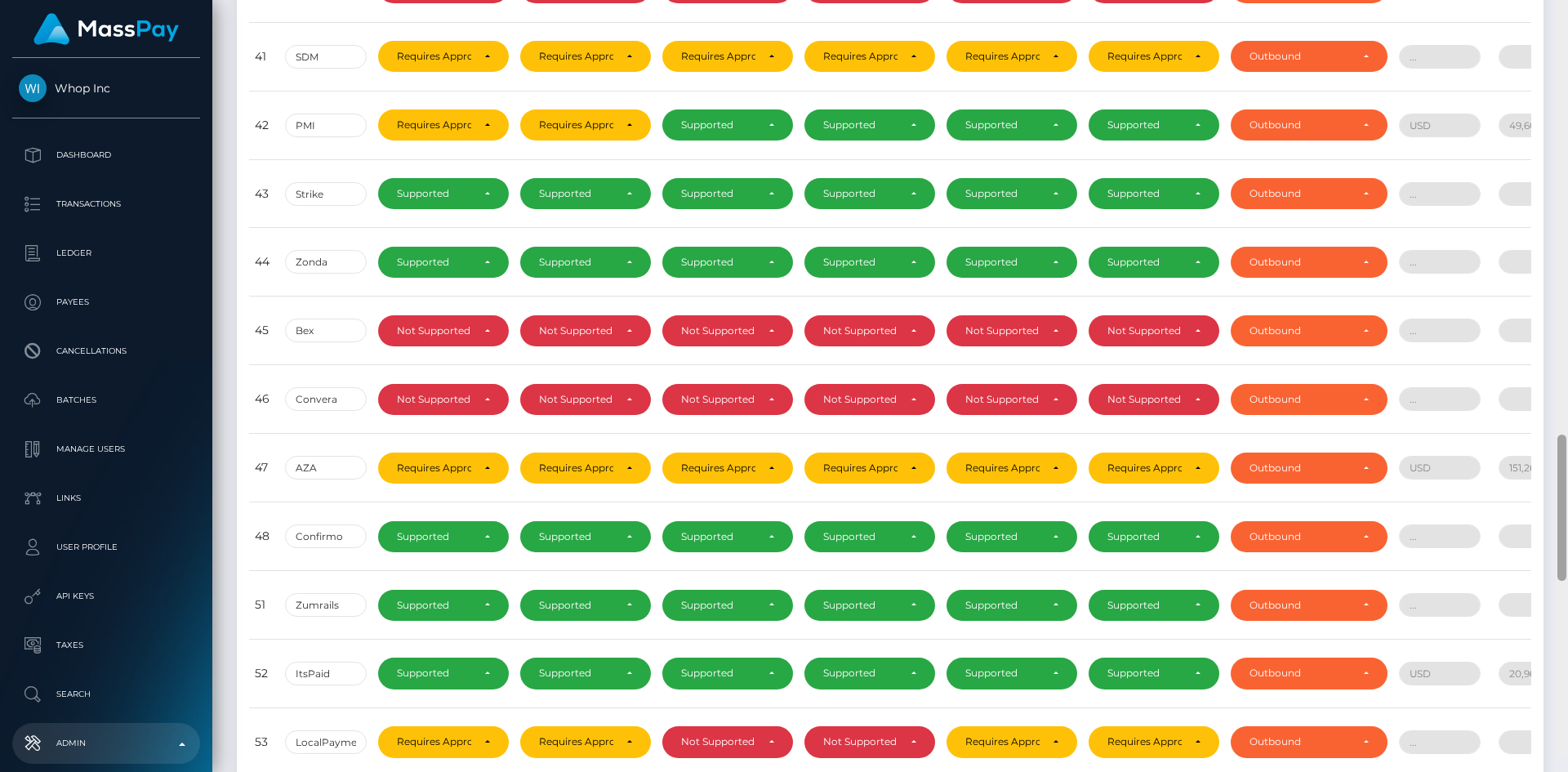
scroll to position [2466, 0]
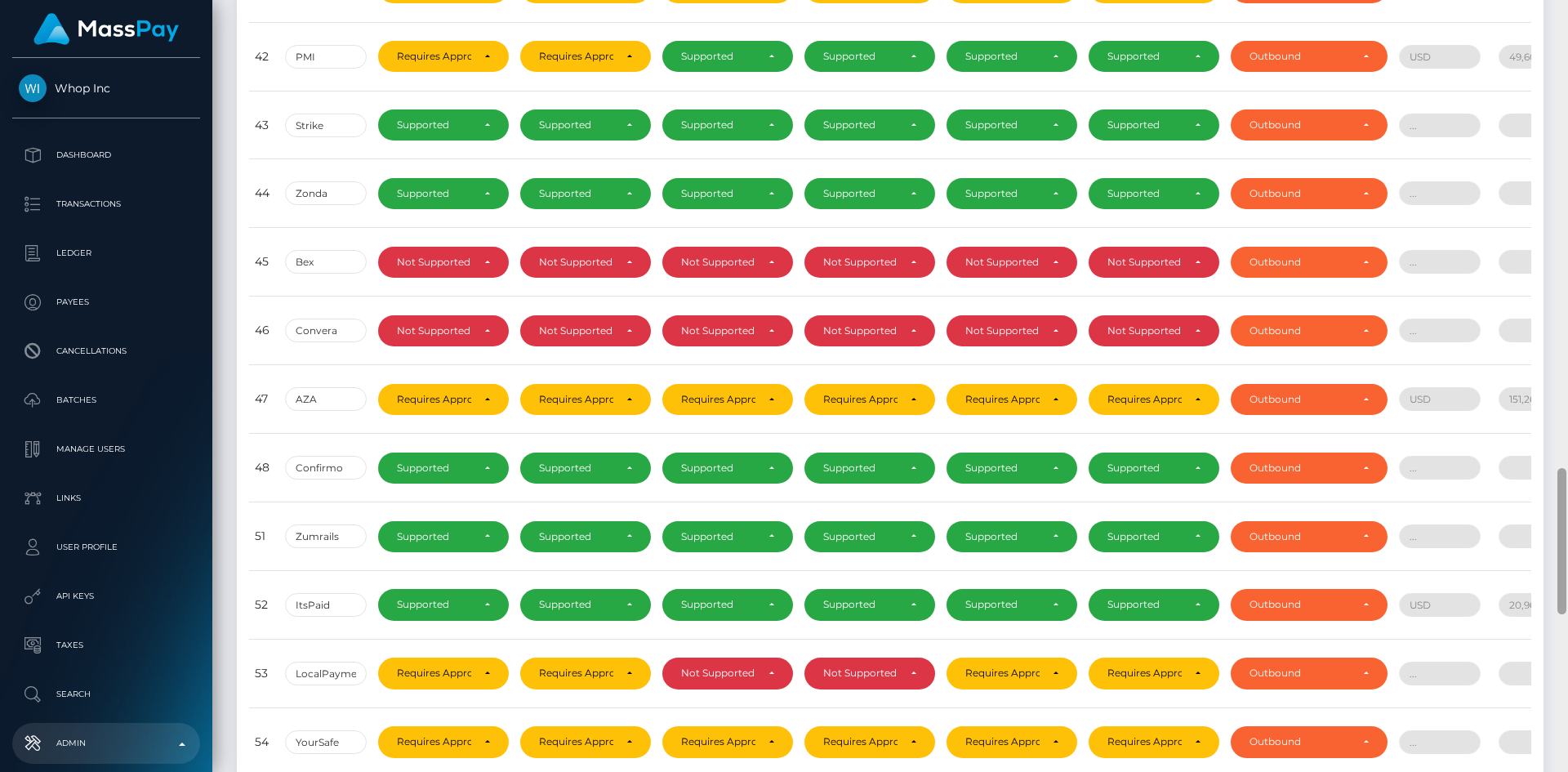
drag, startPoint x: 1562, startPoint y: 164, endPoint x: 1538, endPoint y: 486, distance: 322.9
click at [1538, 486] on div "Admin Partners Loading... Loading..." at bounding box center [890, 386] width 1356 height 772
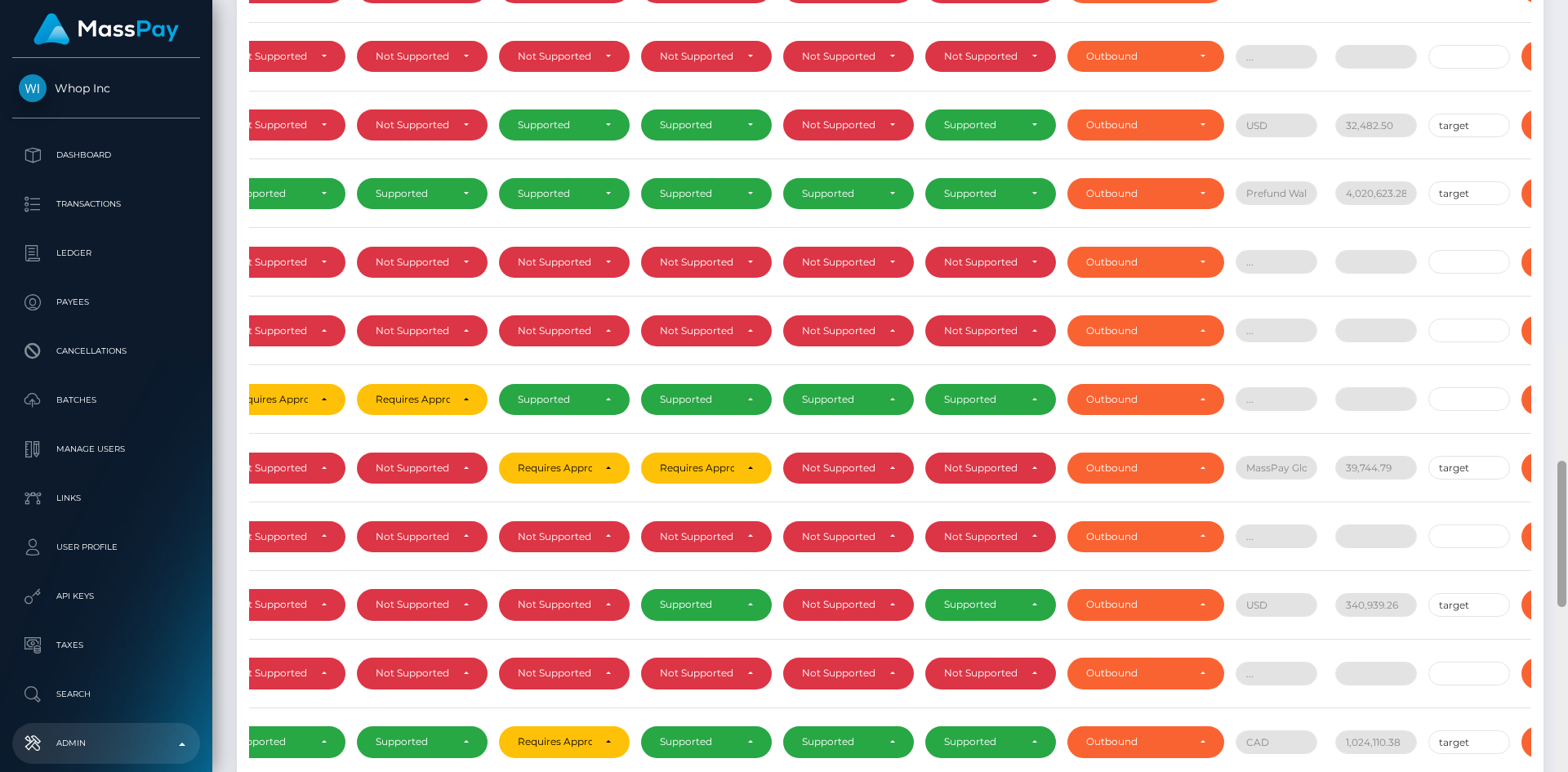
scroll to position [0, 0]
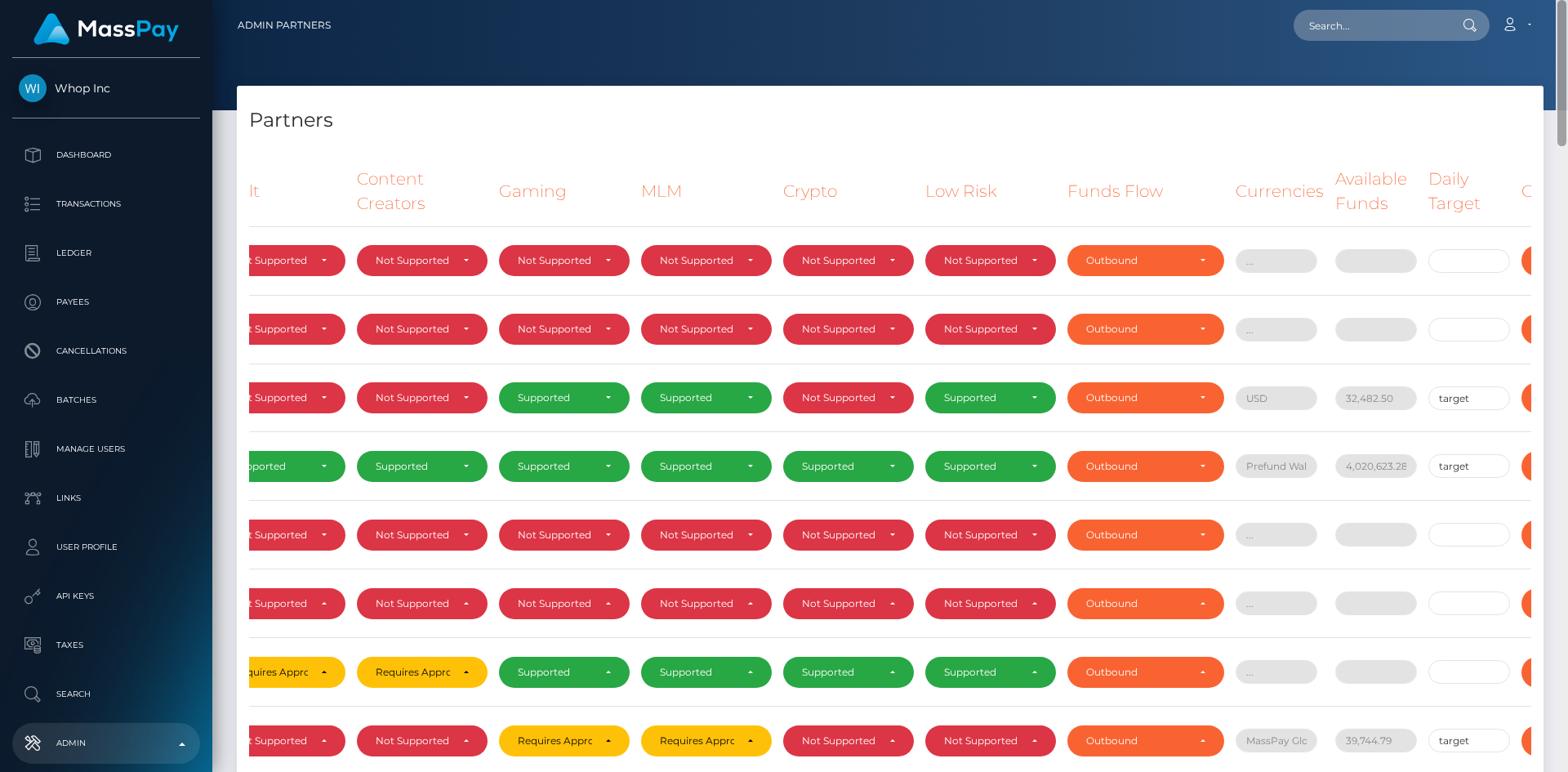
drag, startPoint x: 1564, startPoint y: 489, endPoint x: 1564, endPoint y: -34, distance: 523.0
click at [1564, 0] on html "Whop Inc Dashboard Transactions Ledger Payees Cancellations Links" at bounding box center [784, 386] width 1568 height 772
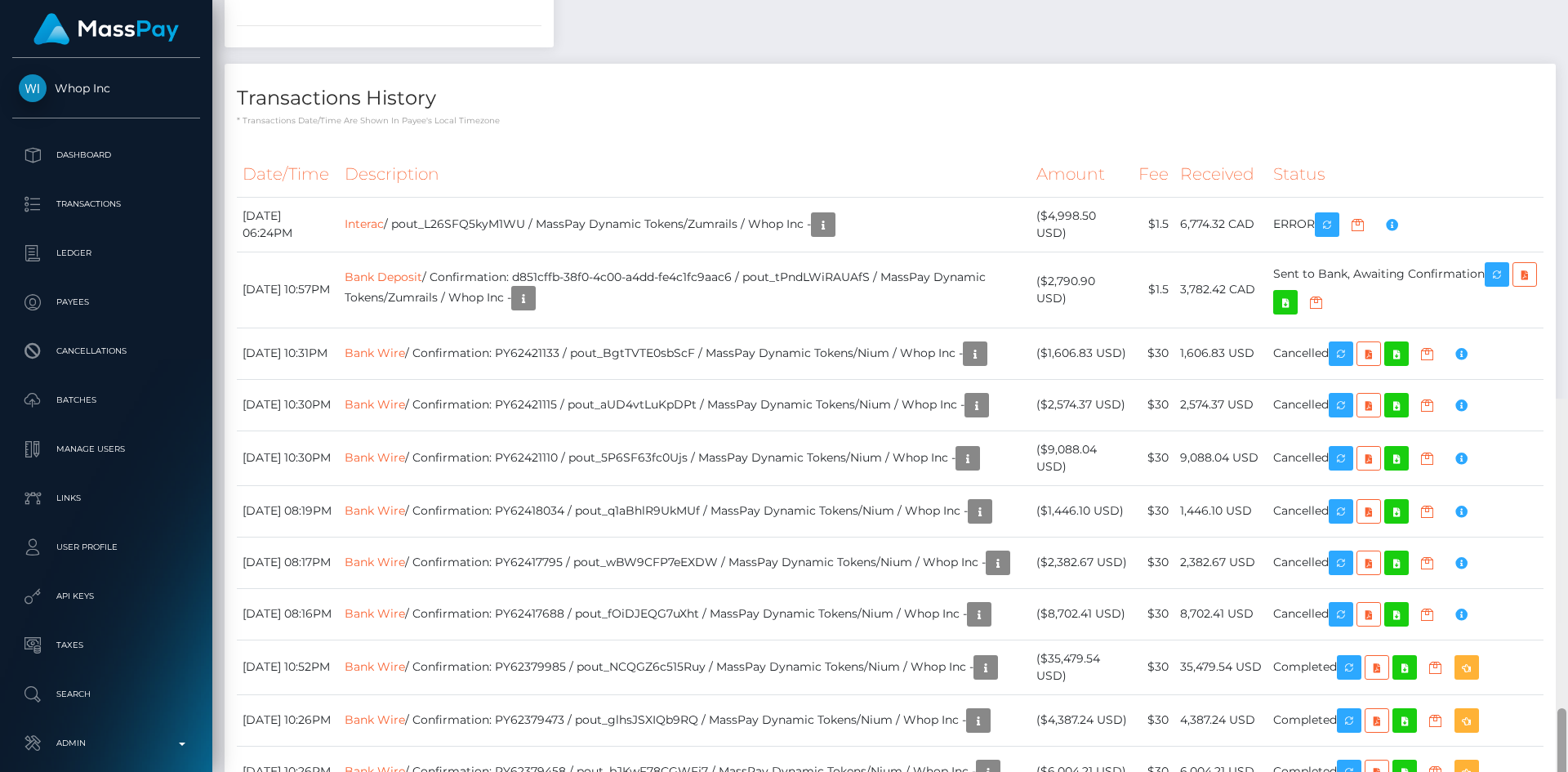
scroll to position [1897, 0]
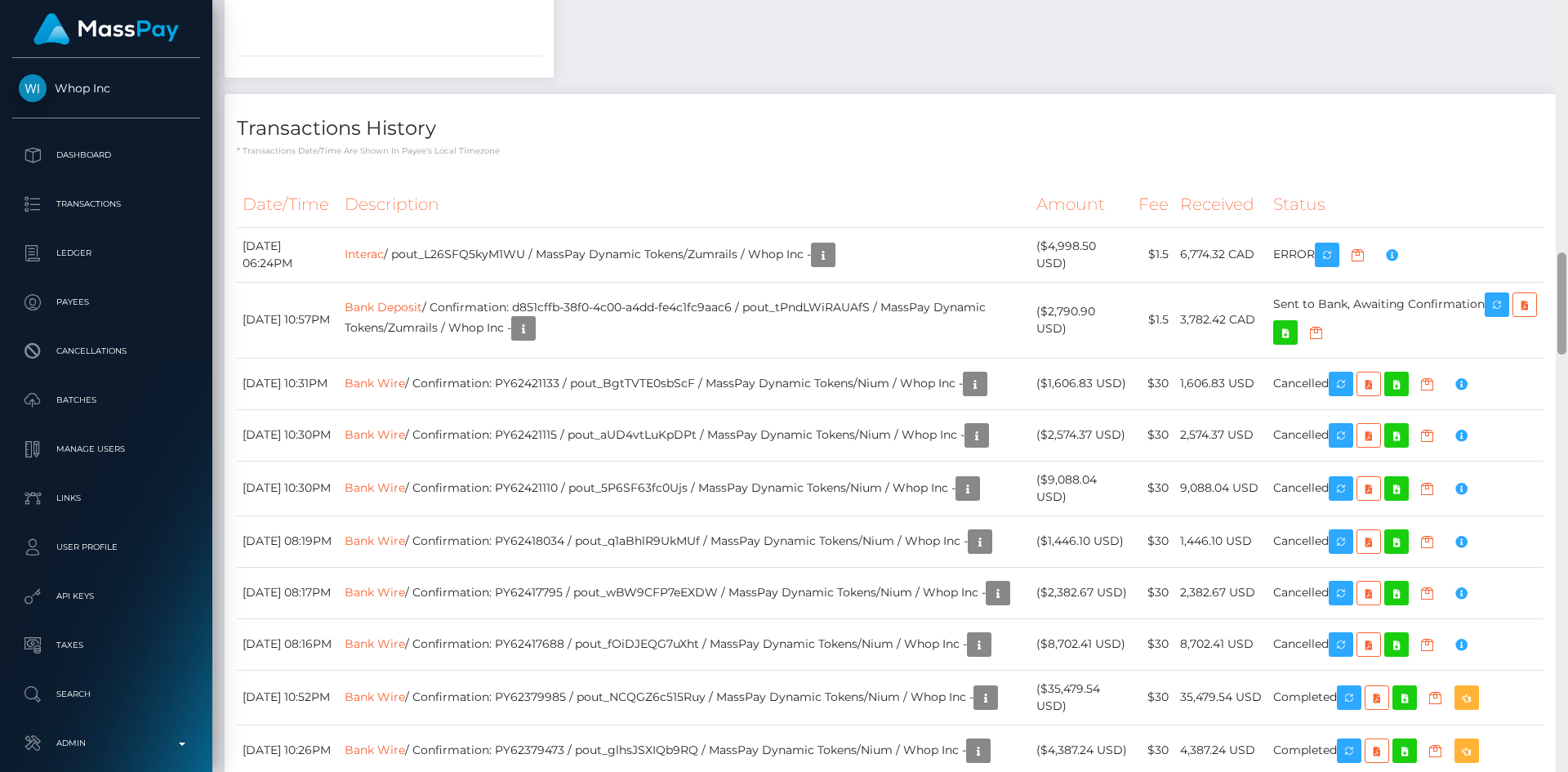
drag, startPoint x: 1560, startPoint y: 82, endPoint x: 1546, endPoint y: 323, distance: 241.4
click at [1546, 323] on div "Customer Profile Loading... Loading..." at bounding box center [890, 386] width 1356 height 772
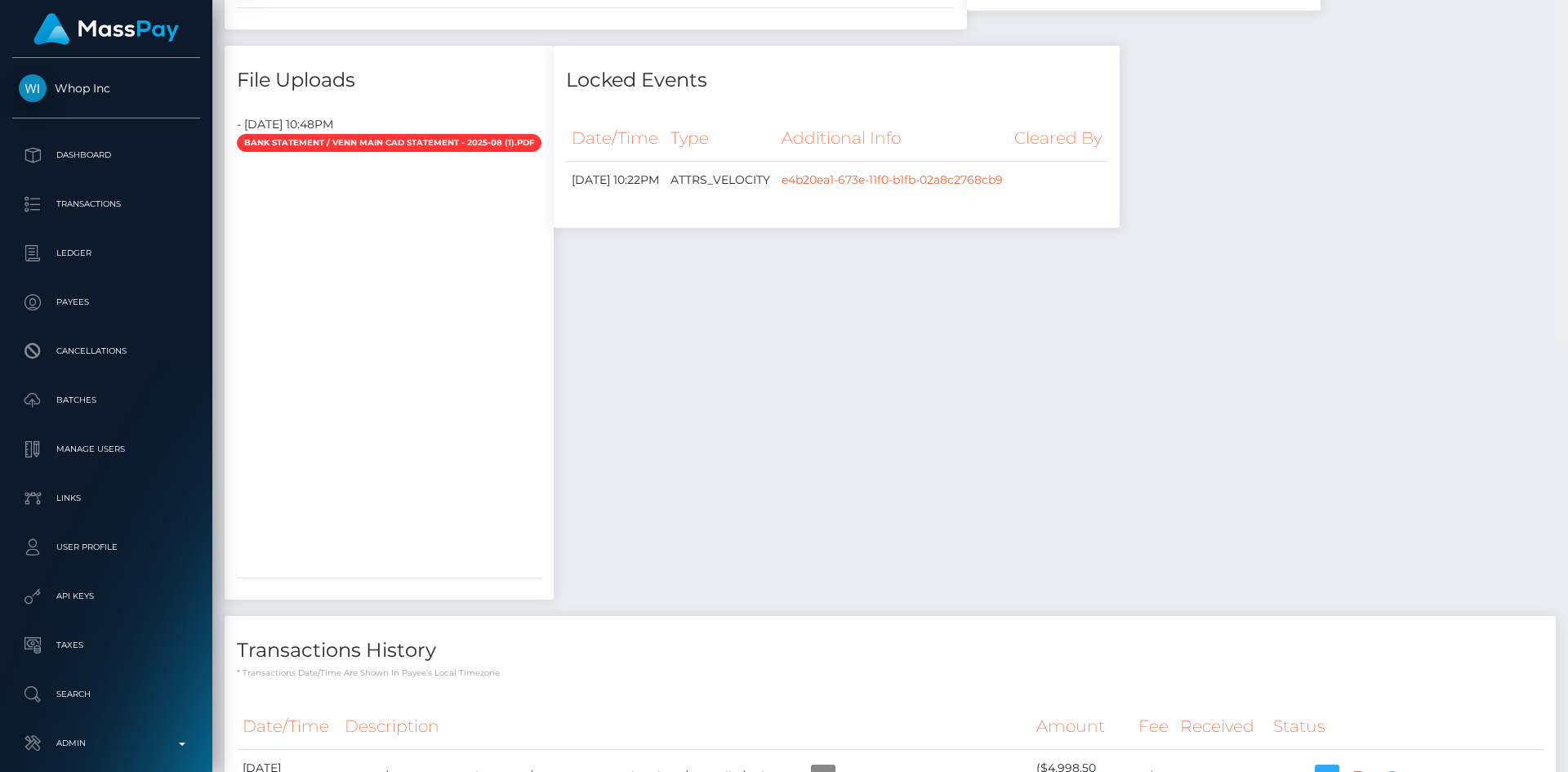
scroll to position [1407, 0]
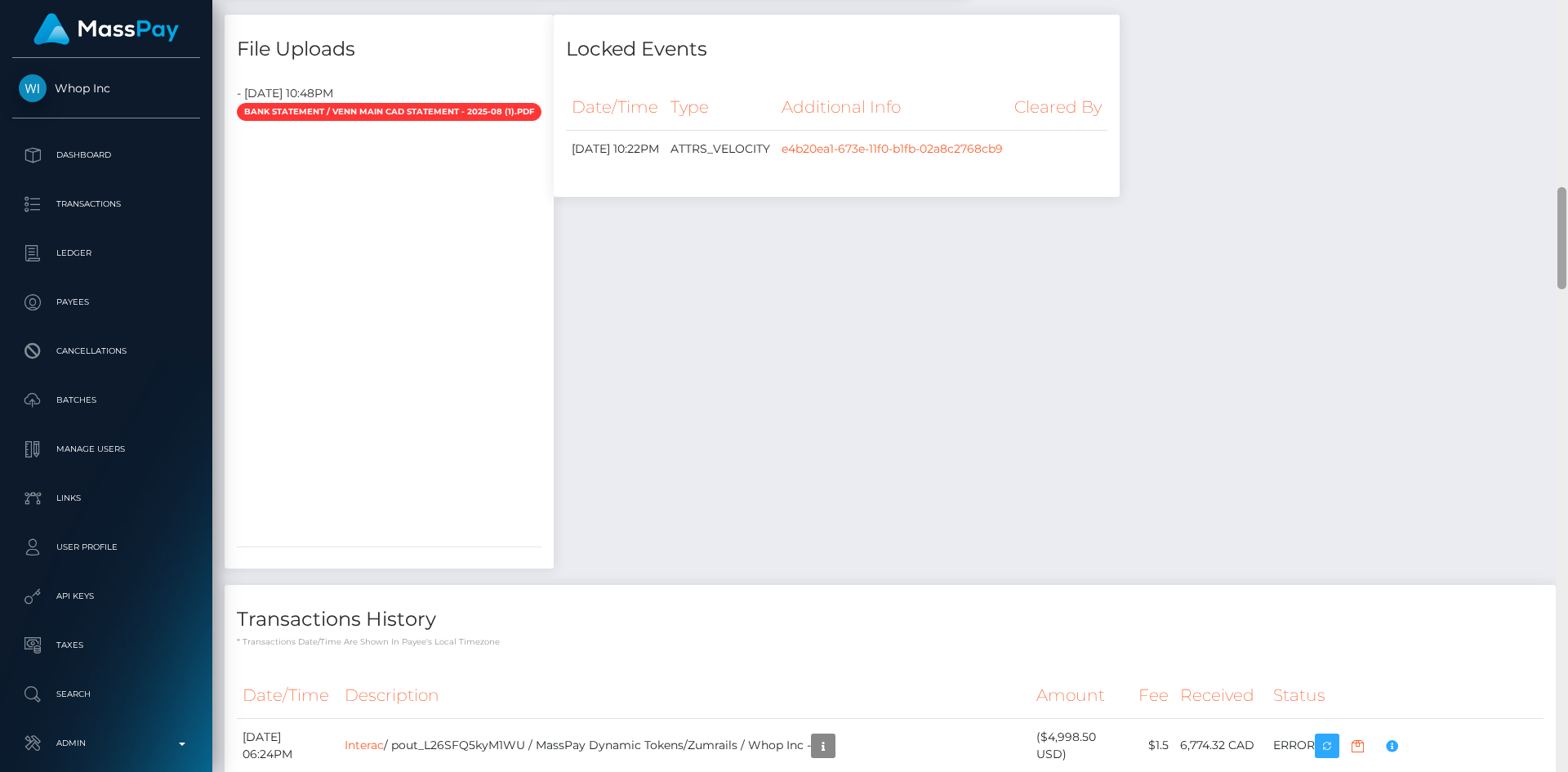
drag, startPoint x: 1563, startPoint y: 321, endPoint x: 1567, endPoint y: 256, distance: 65.1
click at [1555, 256] on div at bounding box center [1562, 386] width 12 height 772
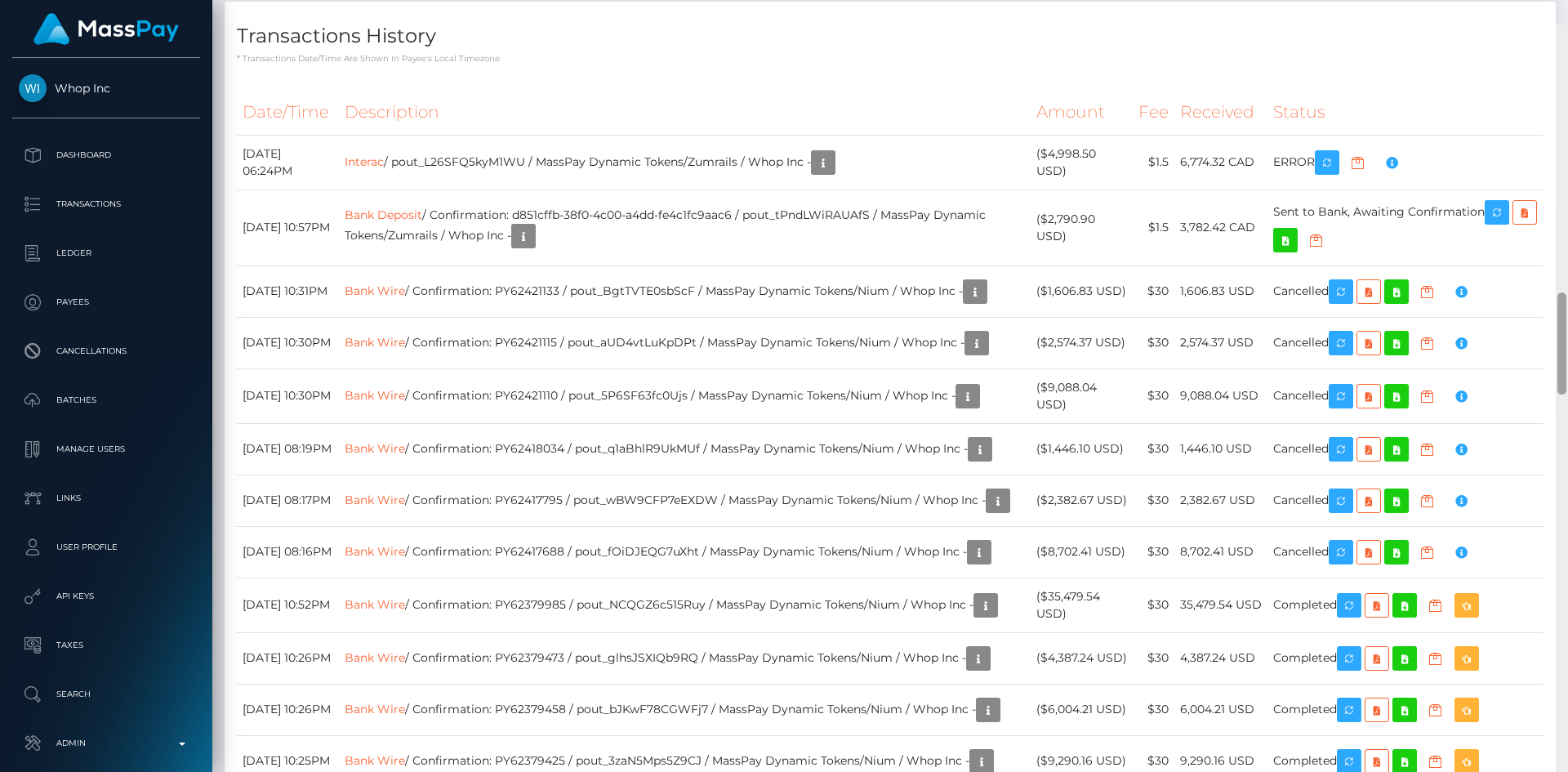
scroll to position [2015, 0]
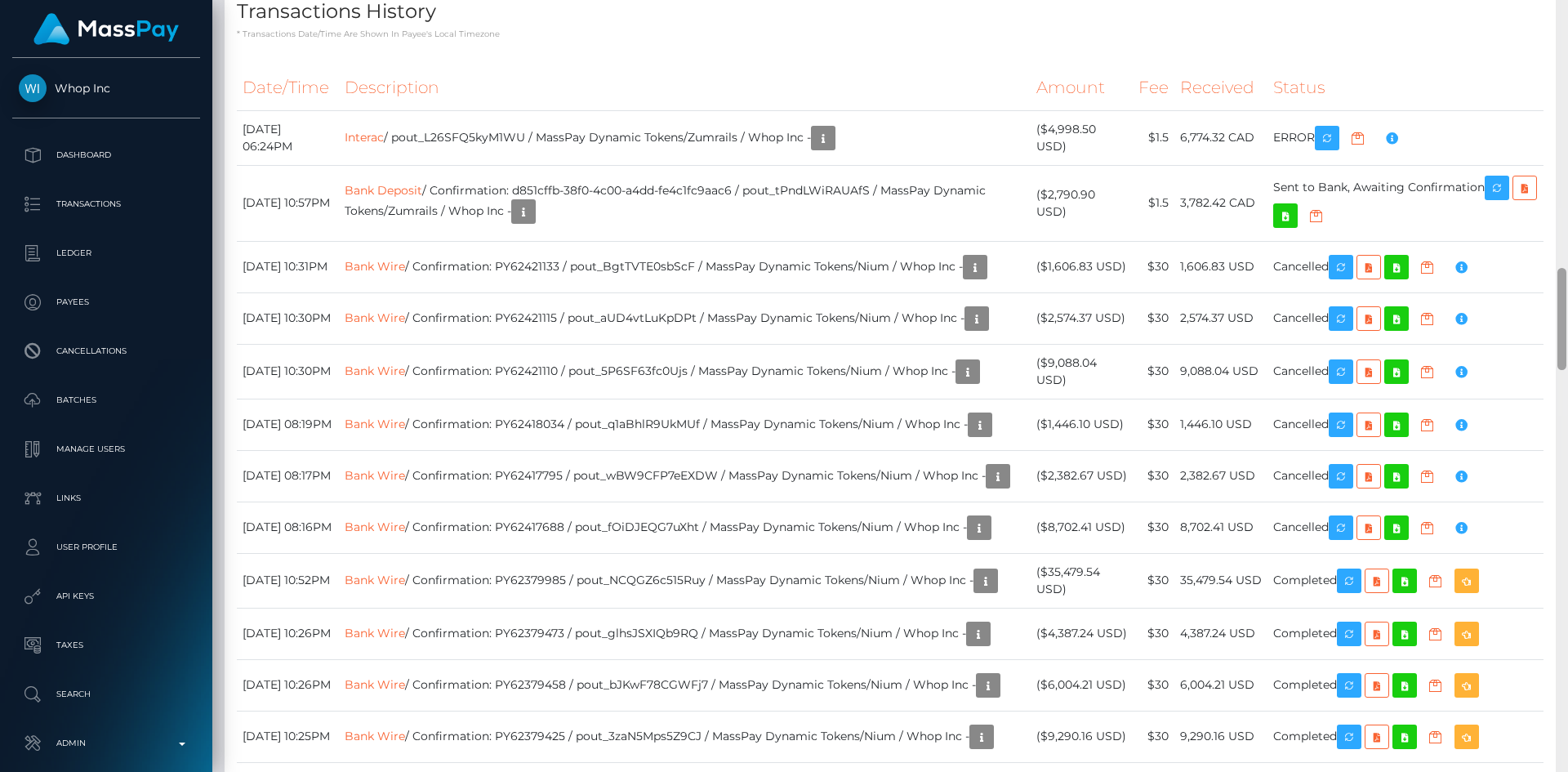
drag, startPoint x: 1564, startPoint y: 223, endPoint x: 1560, endPoint y: 295, distance: 72.1
click at [1555, 295] on div at bounding box center [1562, 318] width 9 height 102
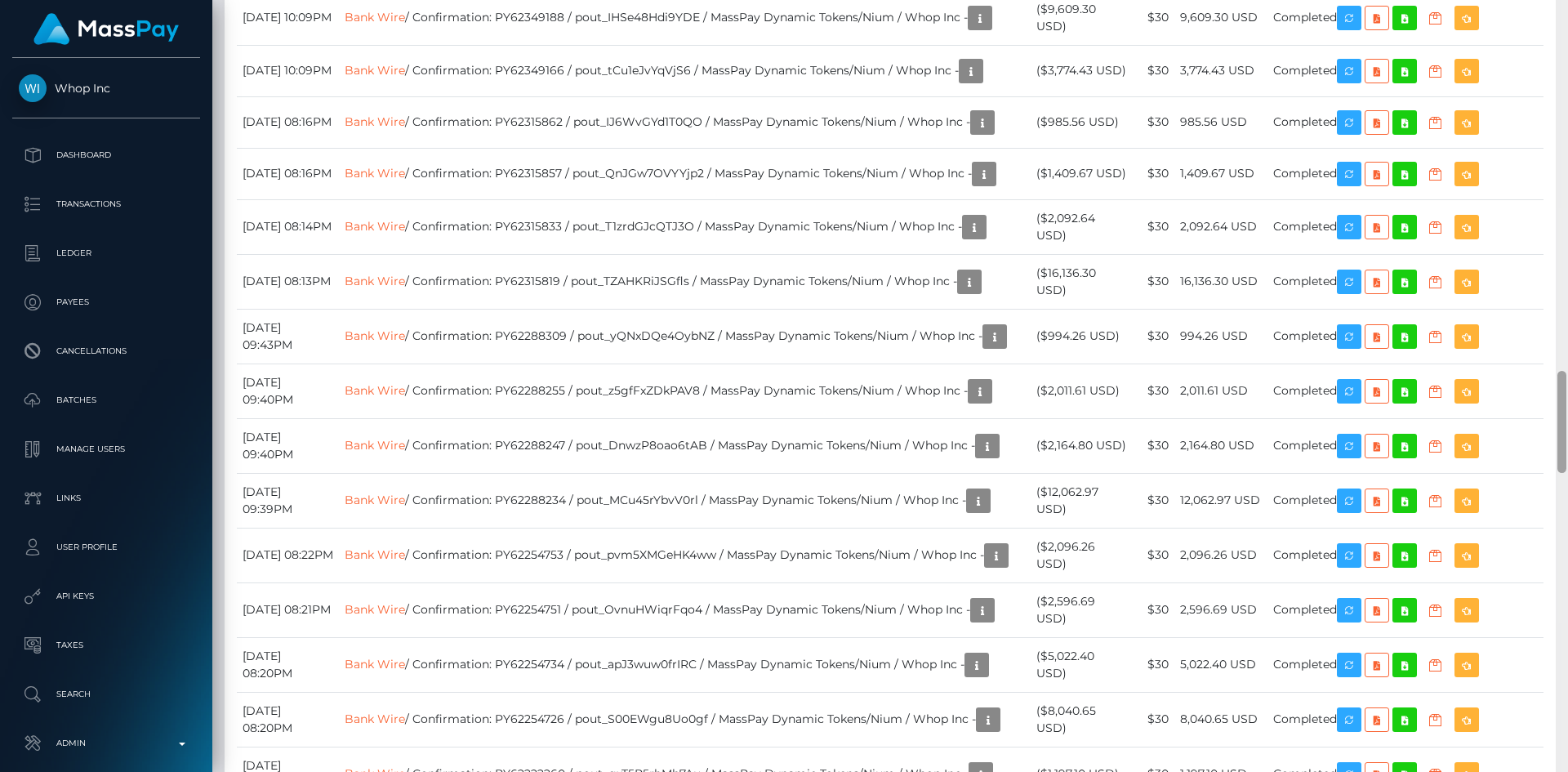
drag, startPoint x: 1566, startPoint y: 340, endPoint x: 1567, endPoint y: 271, distance: 69.0
click at [1555, 270] on div at bounding box center [1562, 386] width 12 height 772
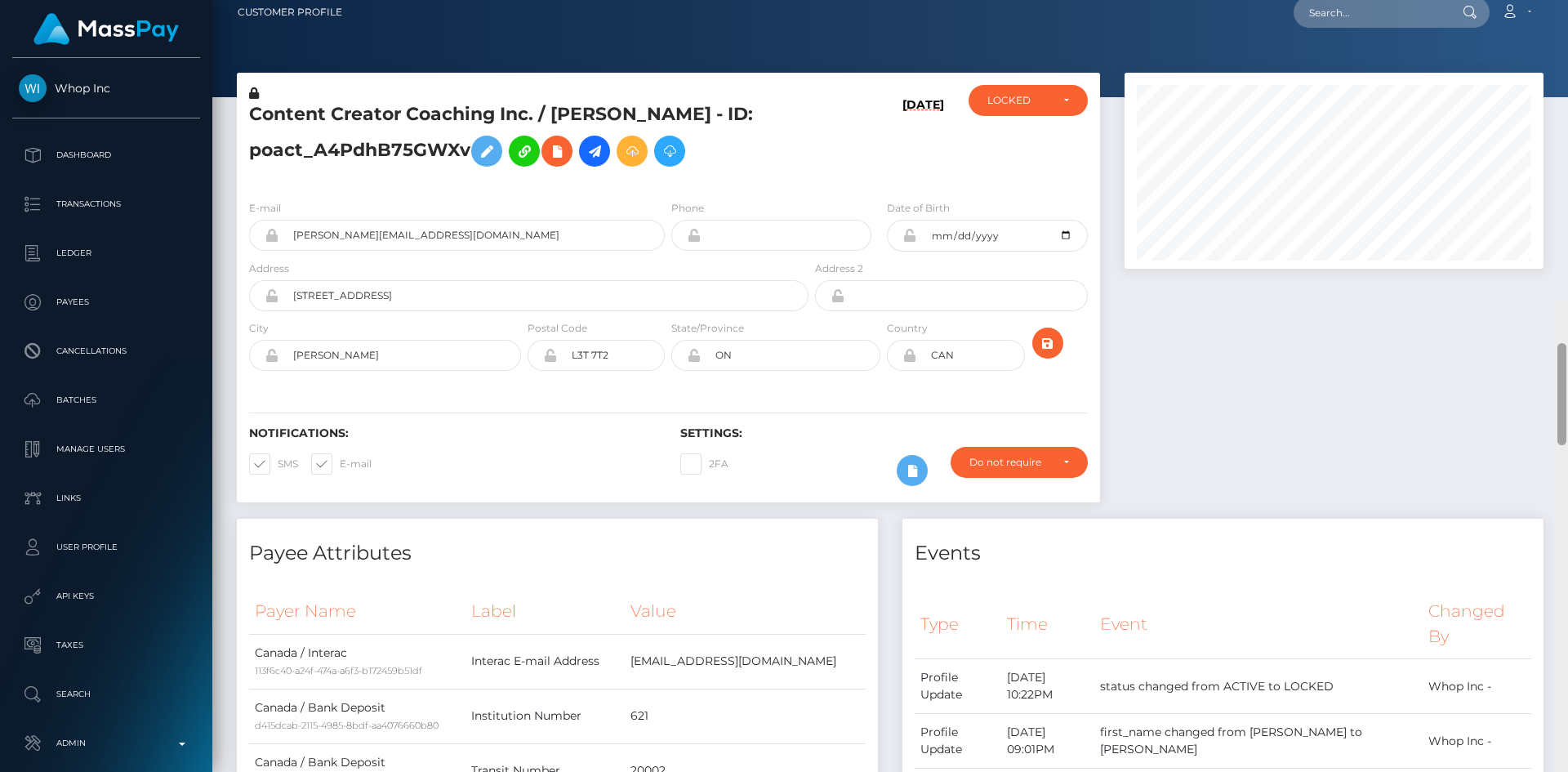
scroll to position [0, 0]
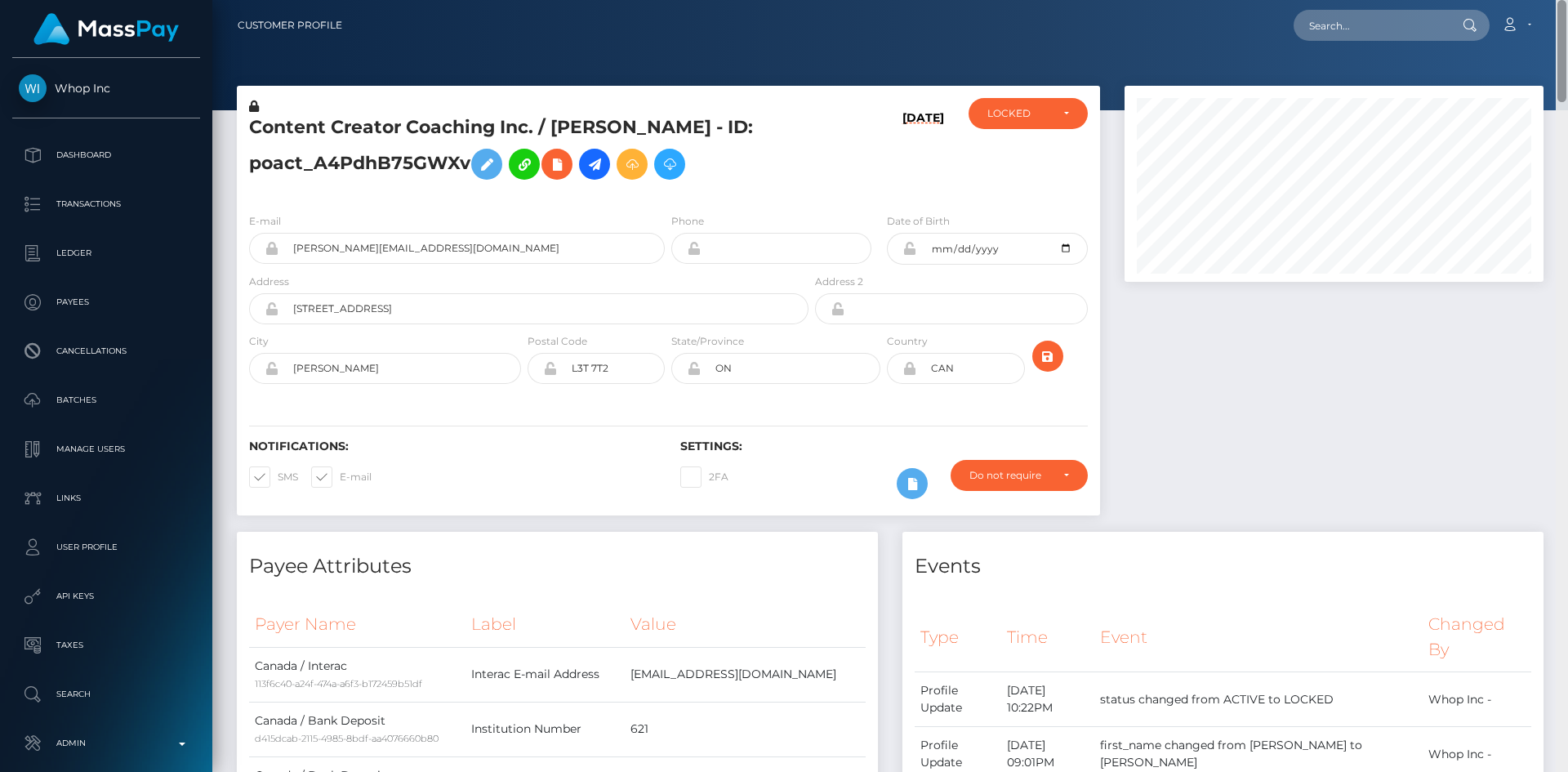
drag, startPoint x: 1558, startPoint y: 414, endPoint x: 1567, endPoint y: -4, distance: 418.1
click at [1555, 0] on html "Whop Inc Dashboard Transactions Ledger Payees Cancellations Links" at bounding box center [784, 386] width 1568 height 772
click at [1334, 27] on input "text" at bounding box center [1370, 26] width 154 height 31
paste input "pout_kfDtHIXmvbzWr"
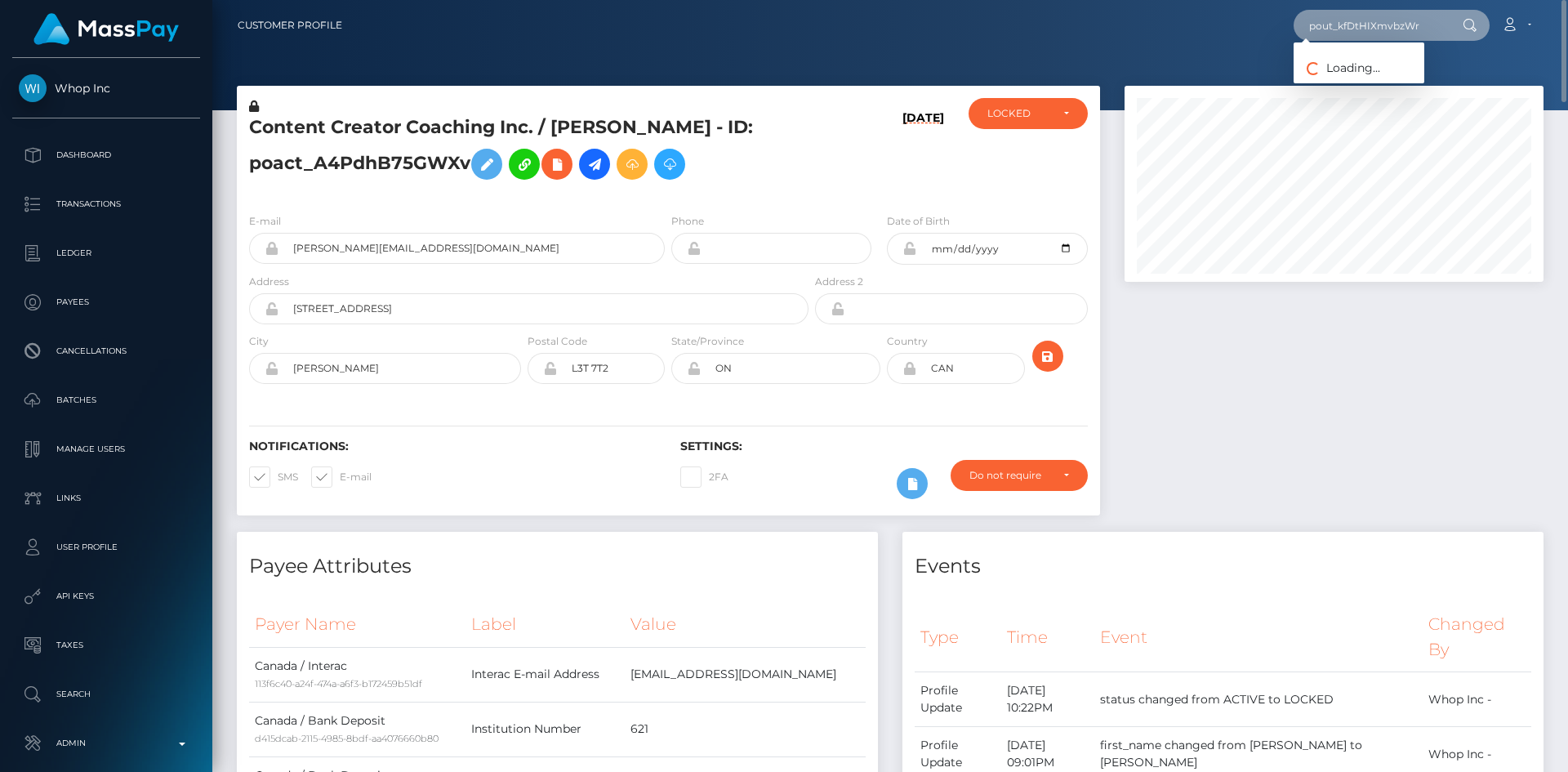
type input "pout_kfDtHIXmvbzWr"
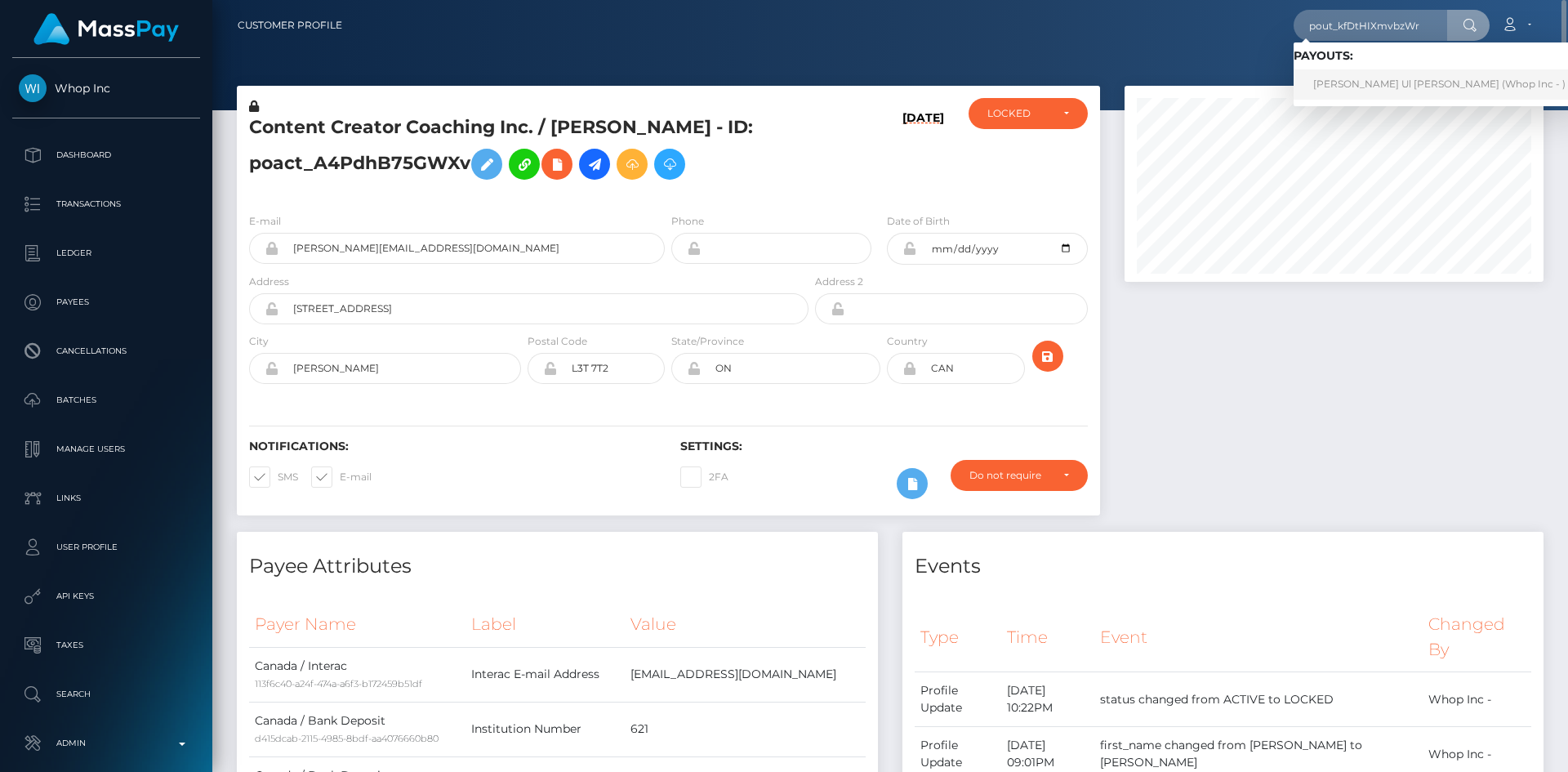
click at [1341, 92] on link "Mehmood Ul Hassan Ateeq (Whop Inc - )" at bounding box center [1439, 84] width 291 height 30
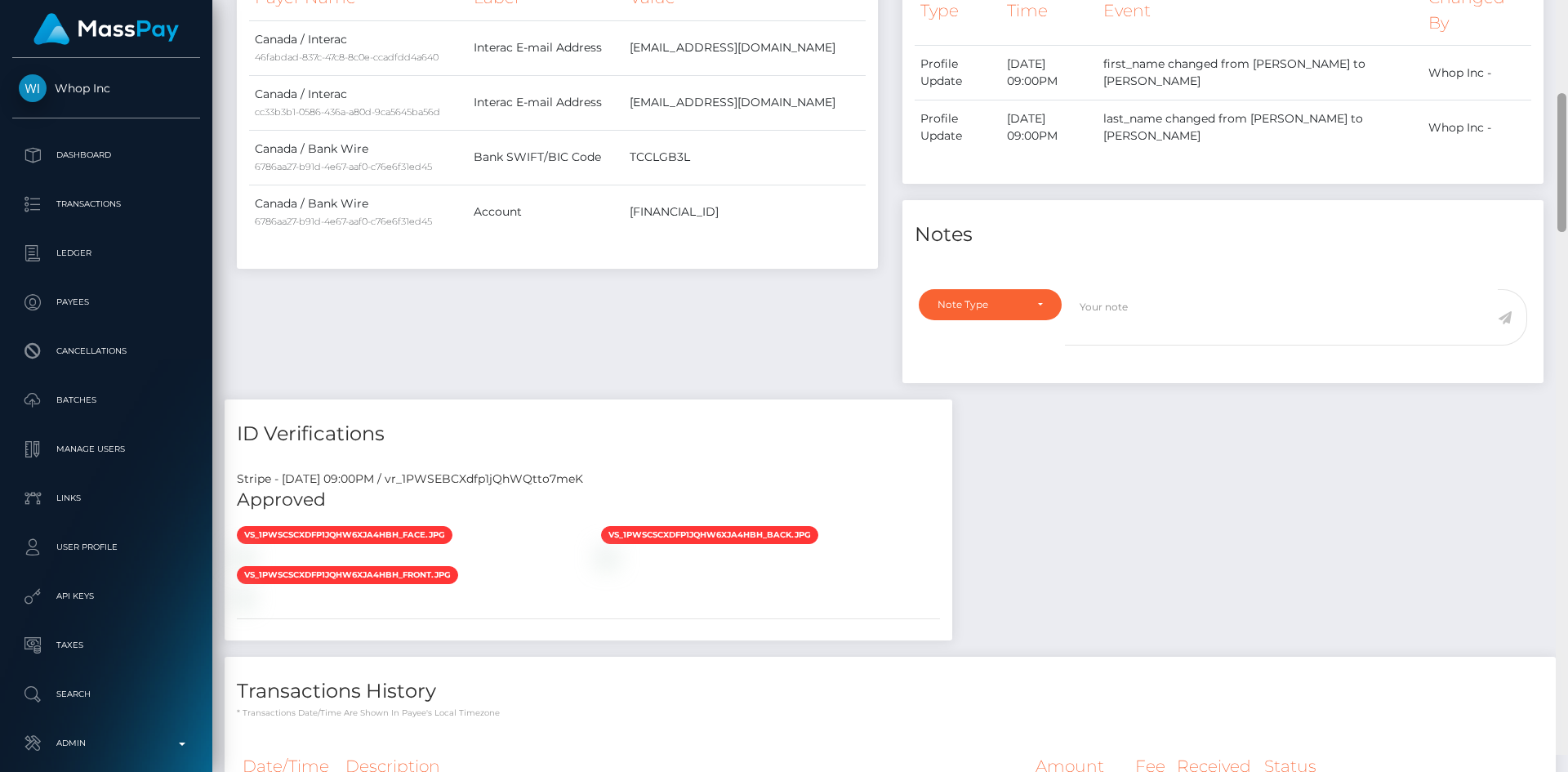
scroll to position [609, 0]
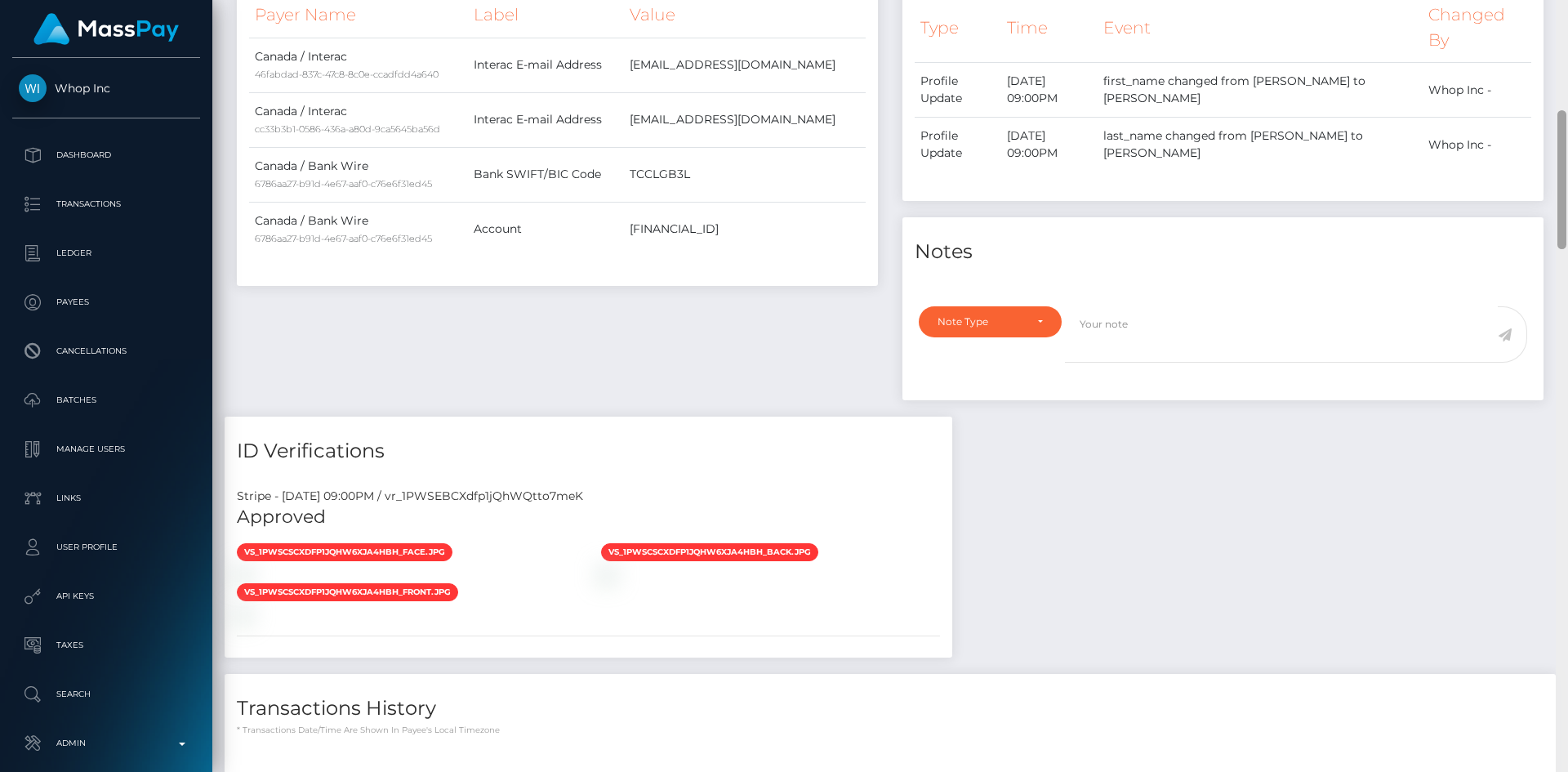
drag, startPoint x: 1564, startPoint y: 118, endPoint x: 1564, endPoint y: 214, distance: 96.0
click at [1564, 214] on div at bounding box center [1562, 179] width 9 height 139
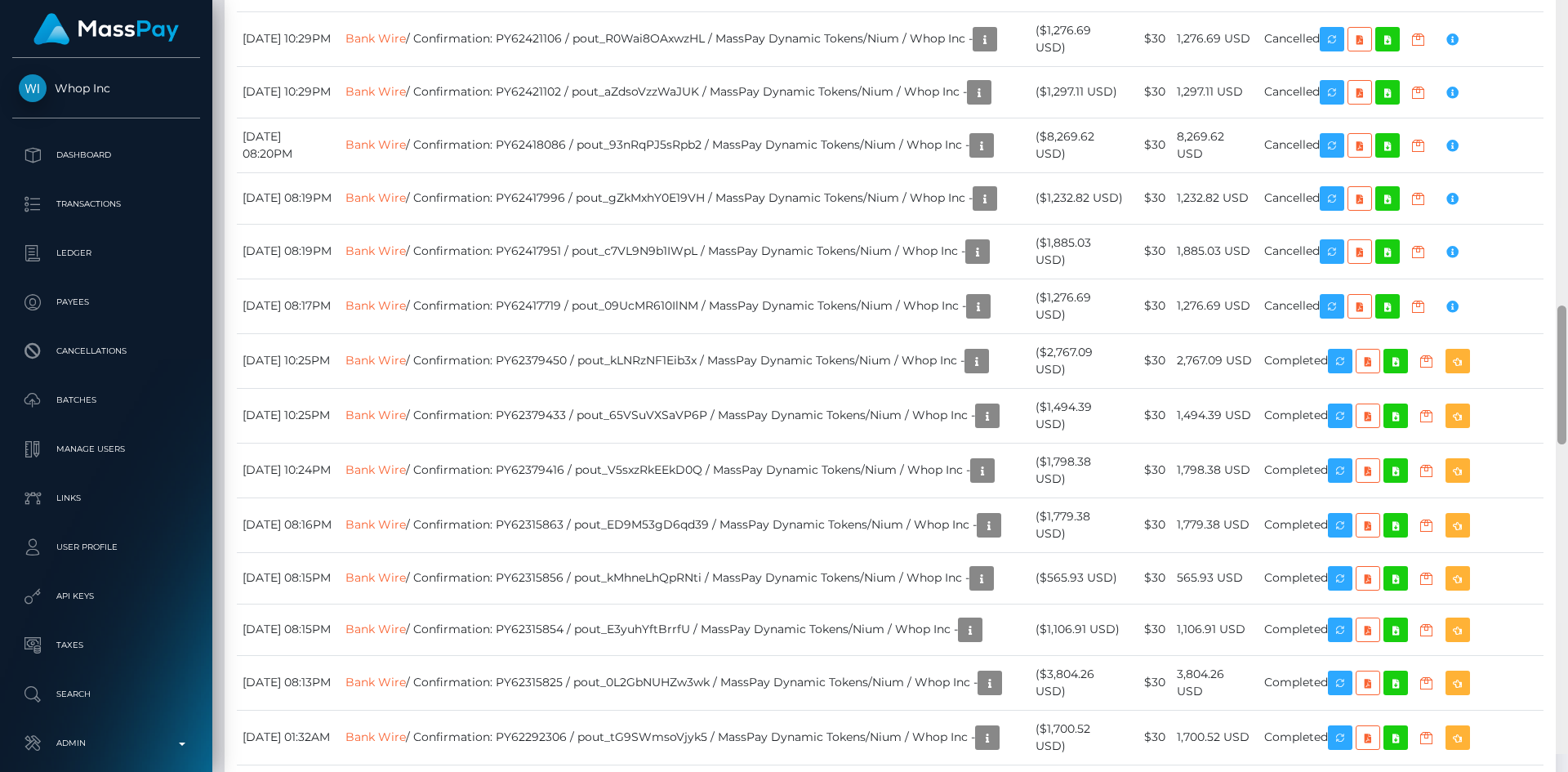
scroll to position [1742, 0]
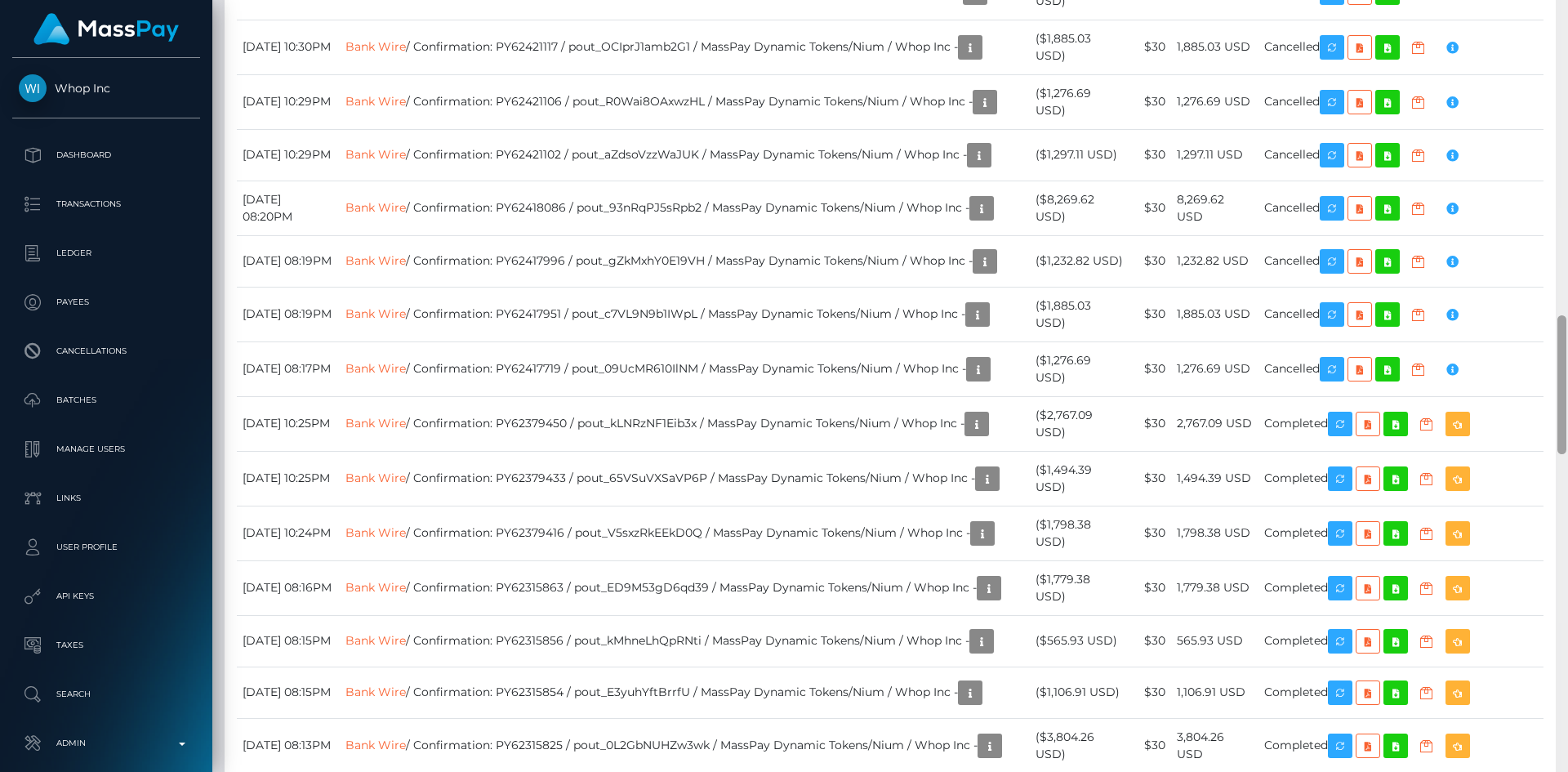
drag, startPoint x: 1563, startPoint y: 147, endPoint x: 1567, endPoint y: 343, distance: 196.0
click at [1567, 343] on div at bounding box center [1562, 386] width 12 height 772
drag, startPoint x: 561, startPoint y: 373, endPoint x: 437, endPoint y: 378, distance: 124.1
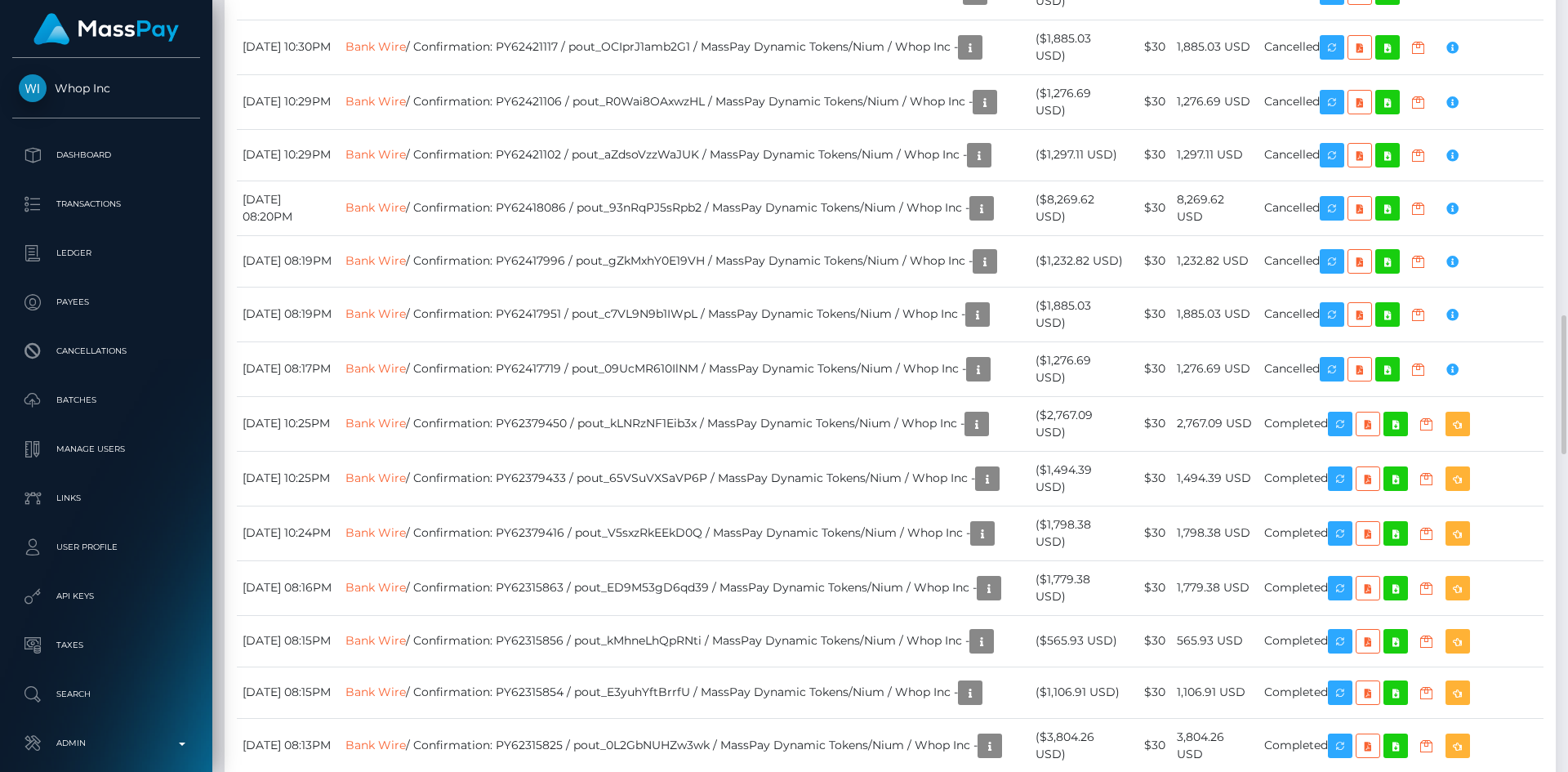
copy td "pout_WY1e4oQl0E7n0"
copy td "Interac / pout_WY1e4oQl0E7n0 / MassPay Dynamic Tokens/Zumrails / Whop Inc -"
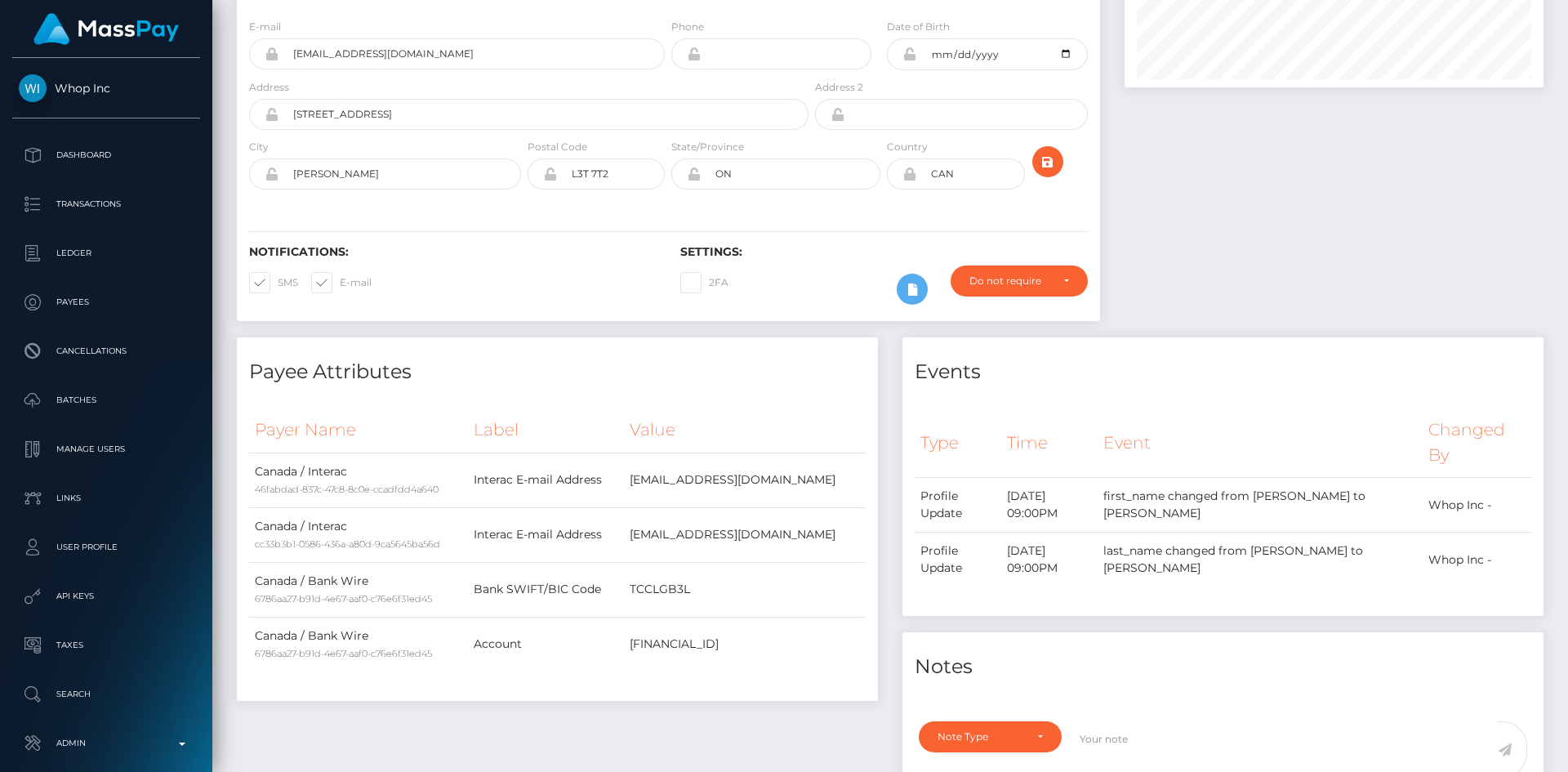
scroll to position [0, 0]
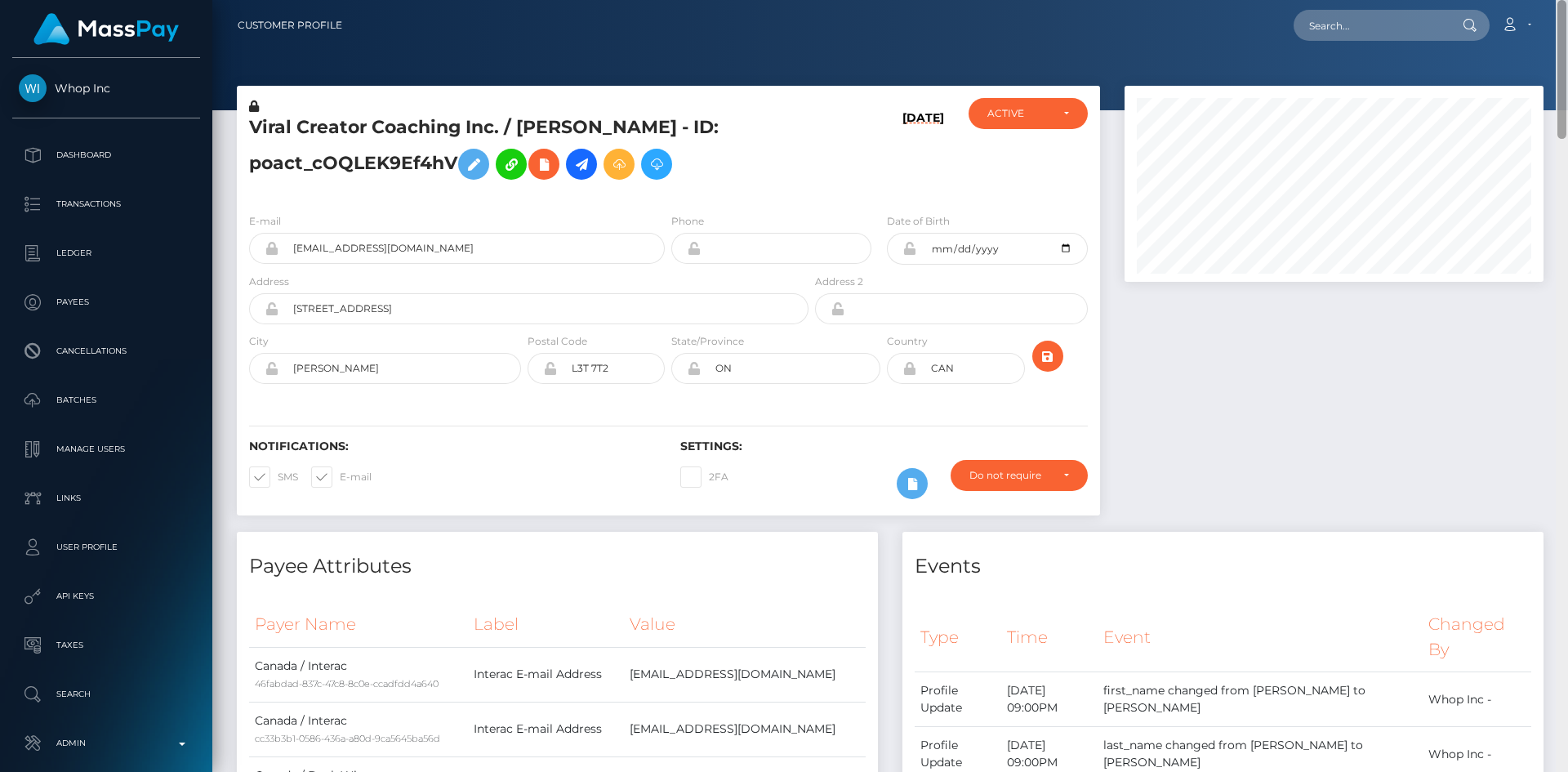
drag, startPoint x: 1563, startPoint y: 427, endPoint x: 1567, endPoint y: 75, distance: 352.0
click at [1567, 75] on div at bounding box center [1562, 386] width 12 height 772
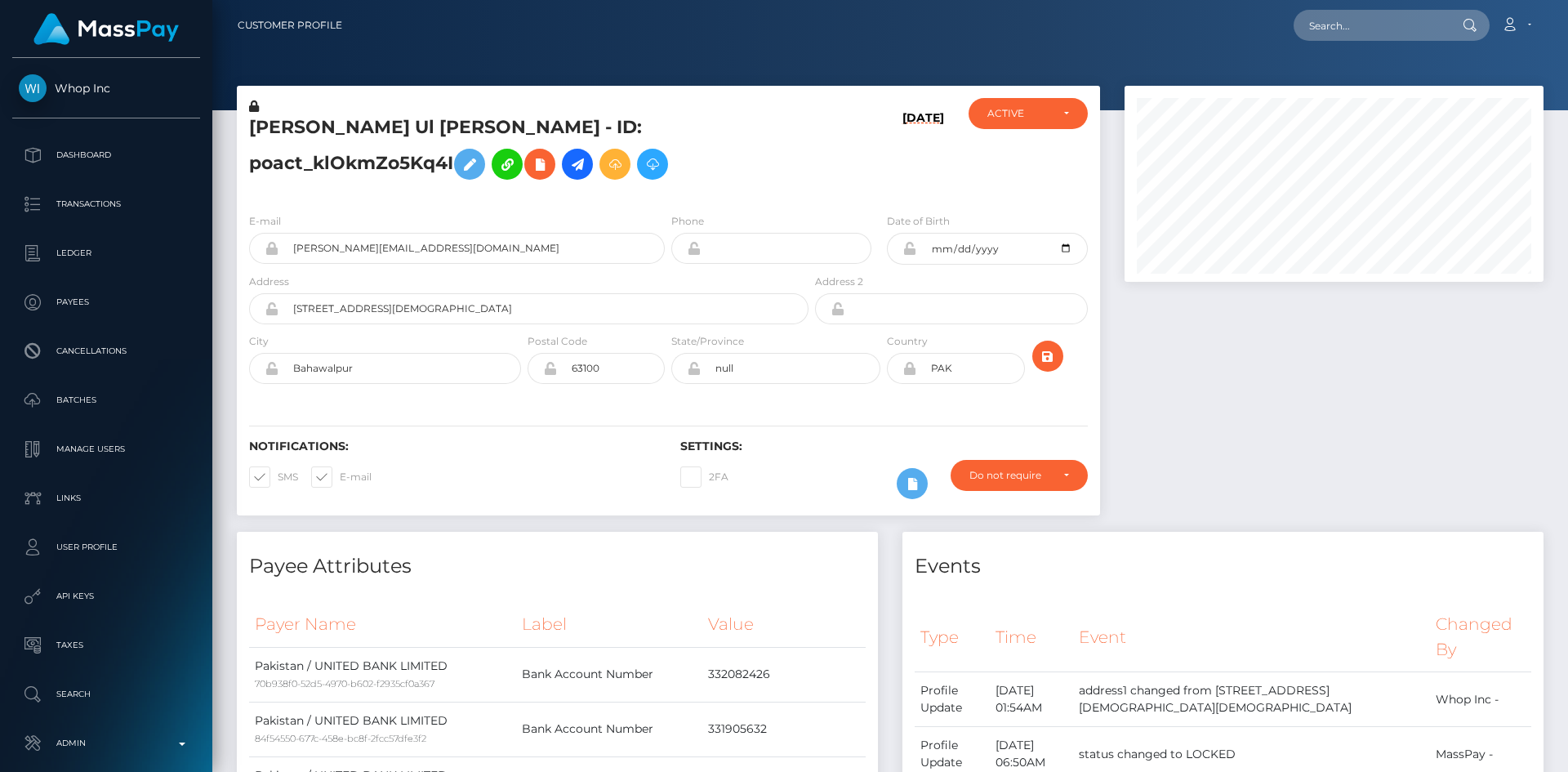
scroll to position [196, 419]
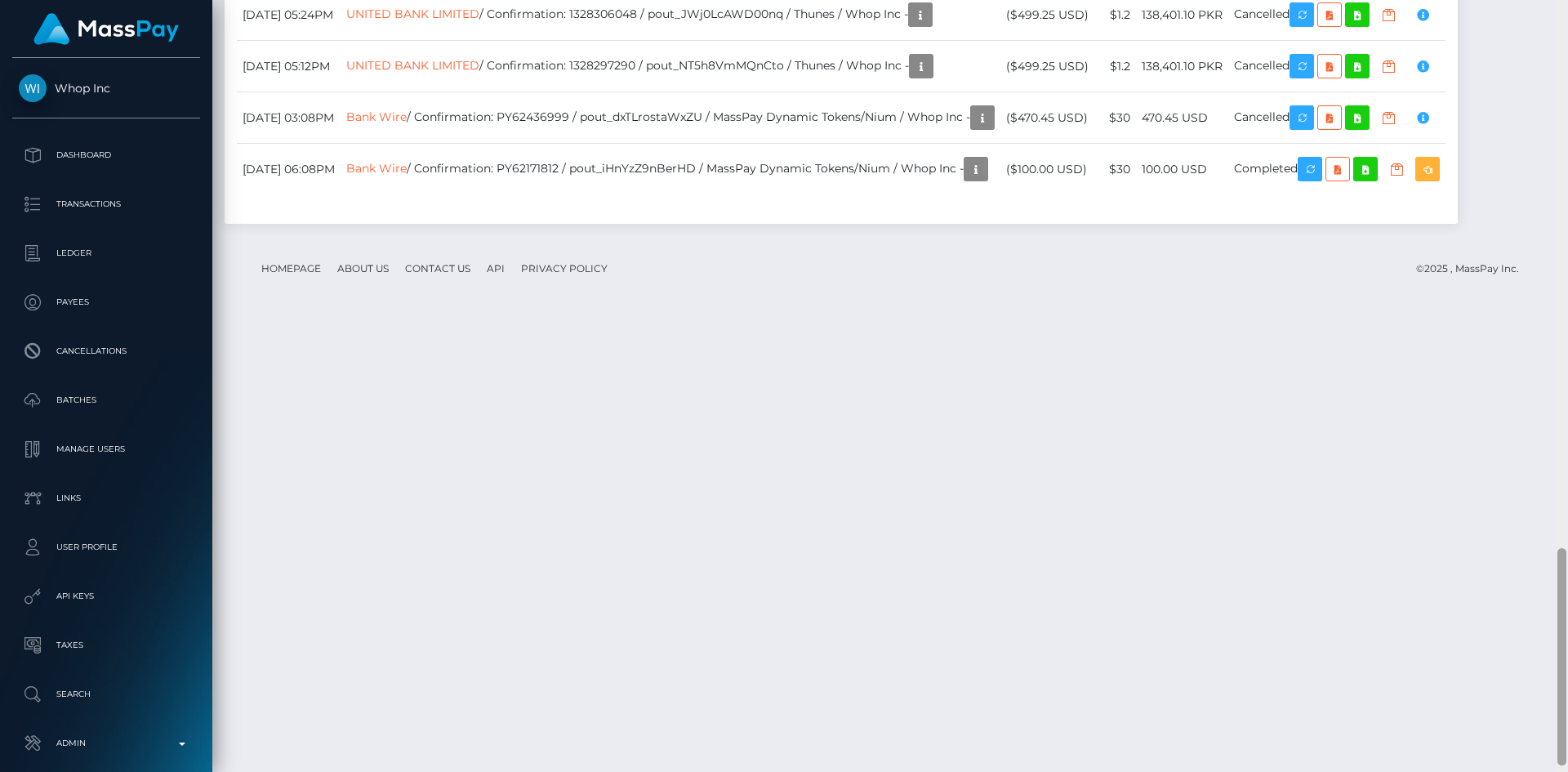
drag, startPoint x: 1564, startPoint y: 101, endPoint x: 1541, endPoint y: 561, distance: 460.6
click at [1567, 646] on div at bounding box center [1562, 386] width 12 height 772
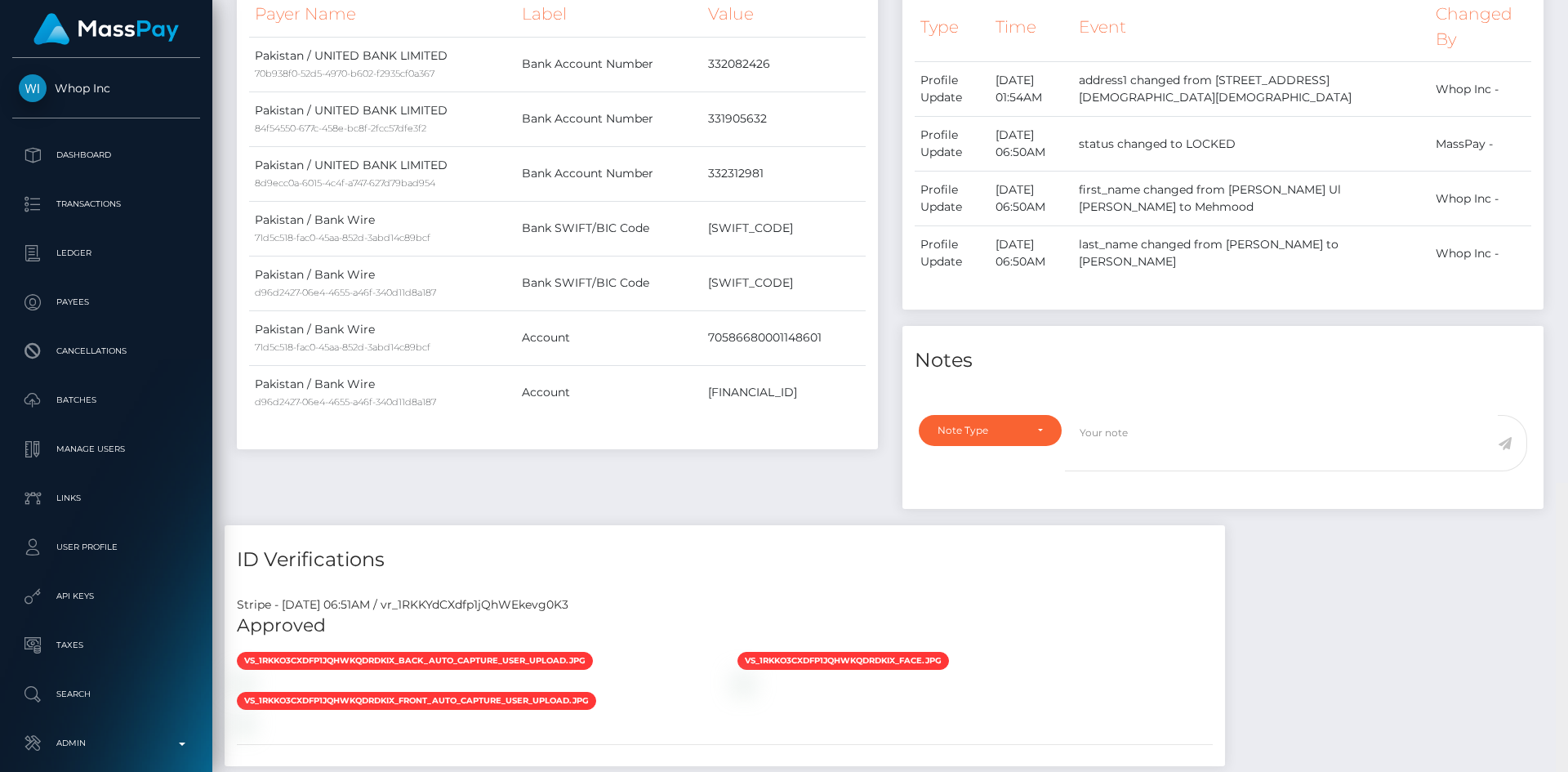
scroll to position [0, 0]
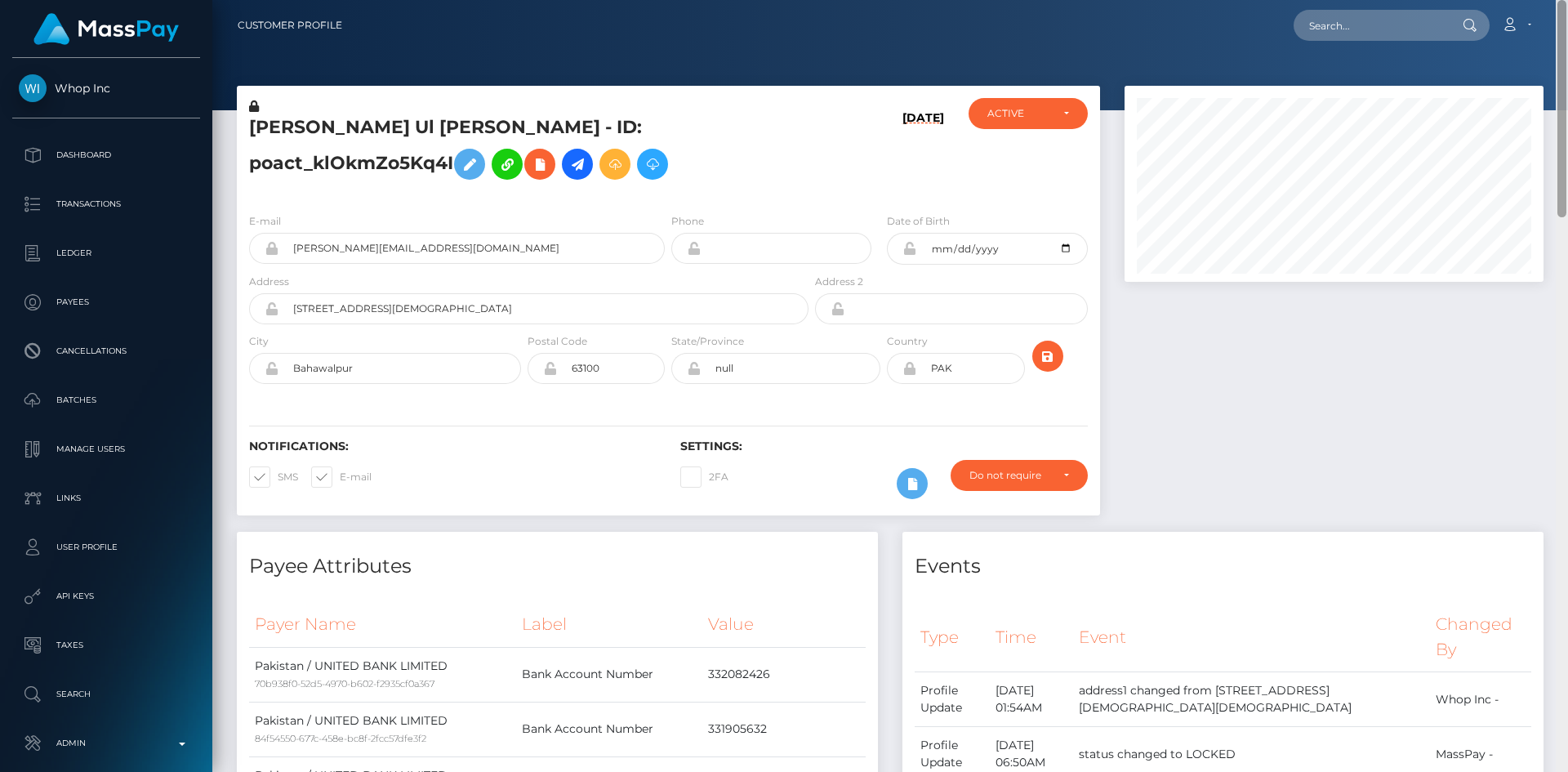
drag, startPoint x: 1563, startPoint y: 571, endPoint x: 1555, endPoint y: -20, distance: 591.1
click at [1555, 0] on html "Whop Inc Dashboard Transactions Ledger Payees Cancellations Links" at bounding box center [784, 386] width 1568 height 772
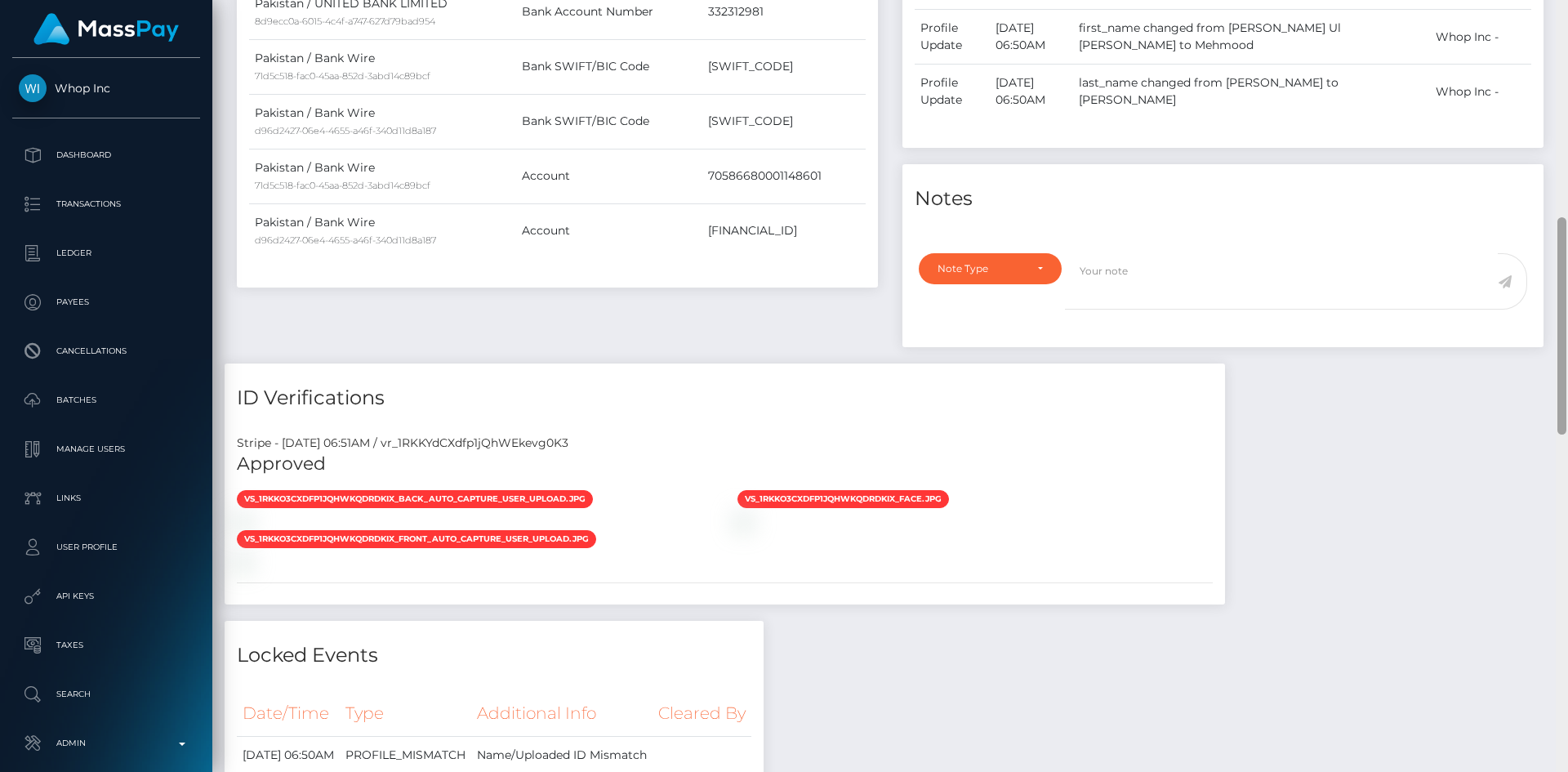
drag, startPoint x: 1566, startPoint y: 132, endPoint x: 1567, endPoint y: 185, distance: 53.0
click at [1567, 183] on div at bounding box center [1562, 386] width 12 height 772
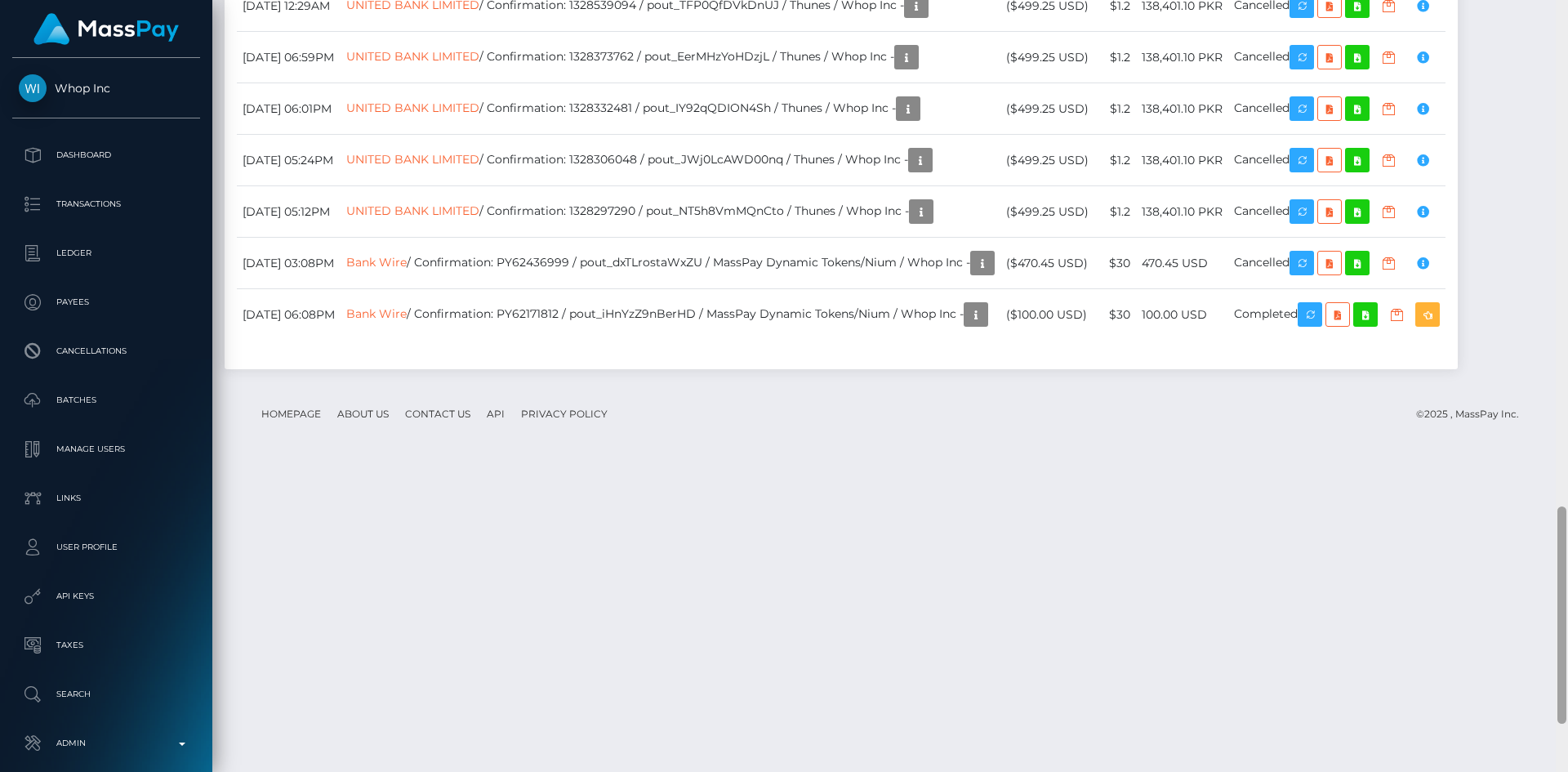
scroll to position [1942, 0]
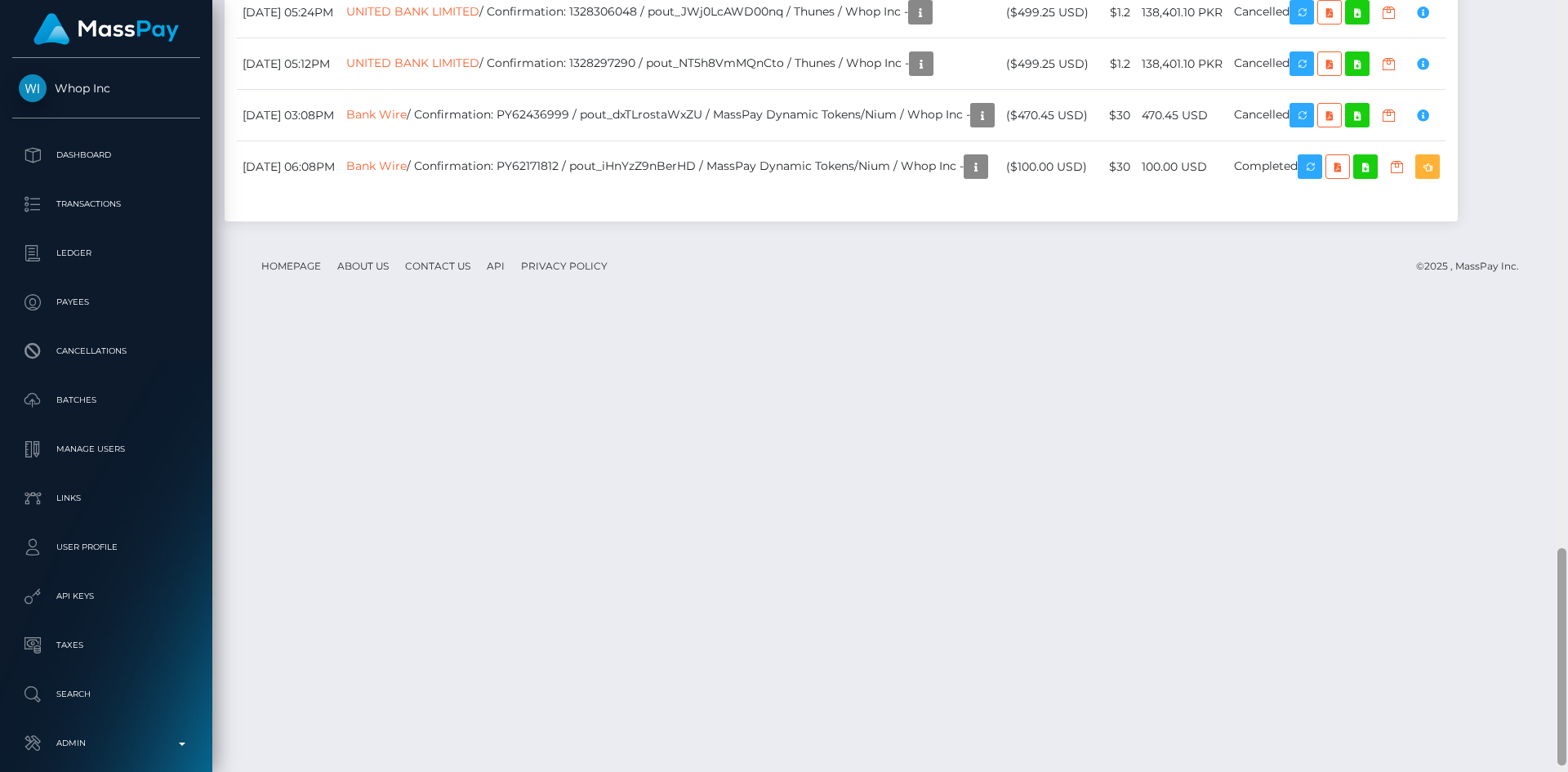
drag, startPoint x: 1565, startPoint y: 253, endPoint x: 1567, endPoint y: 577, distance: 324.0
click at [1567, 577] on div at bounding box center [1562, 386] width 12 height 772
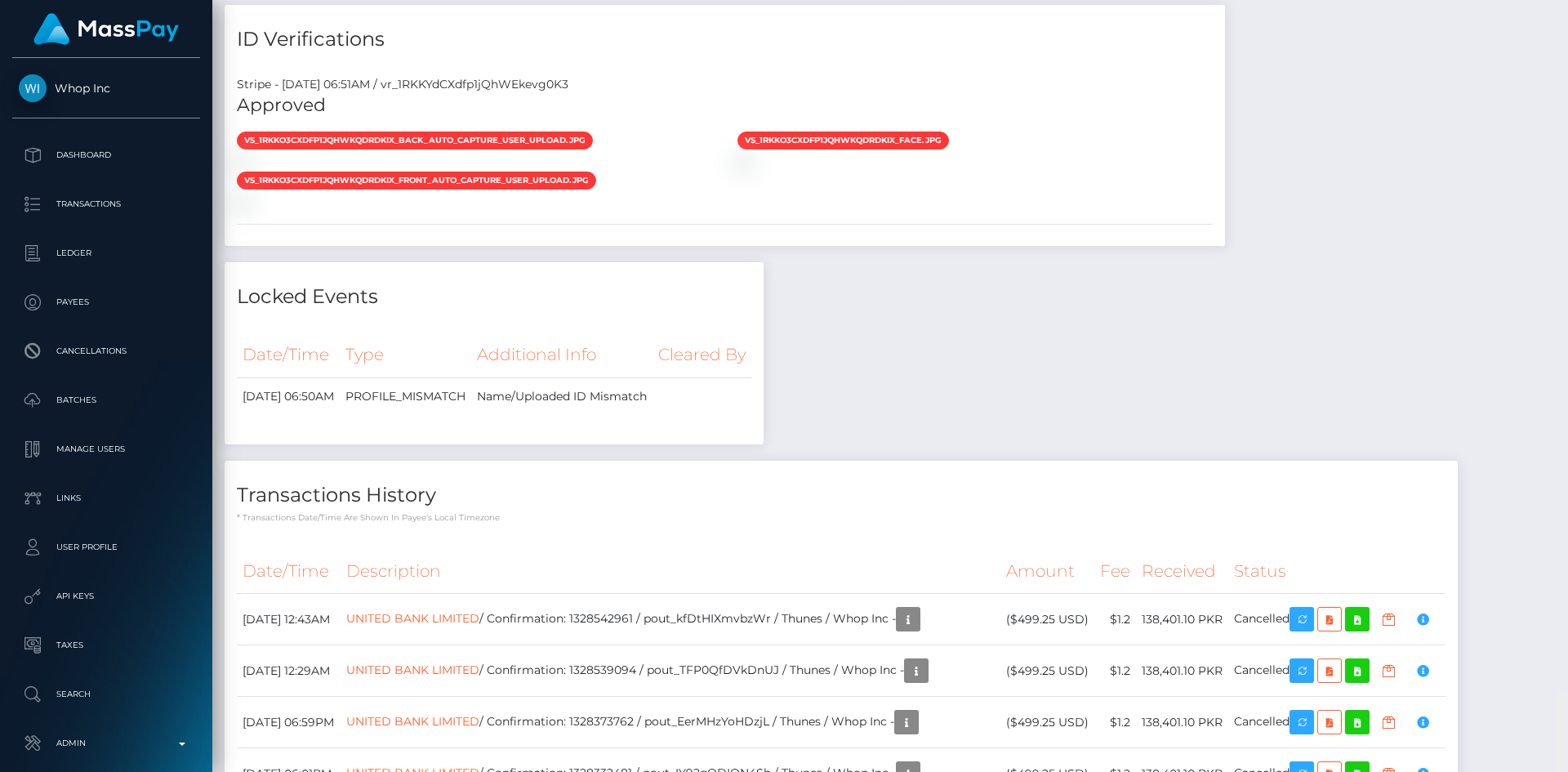
scroll to position [0, 0]
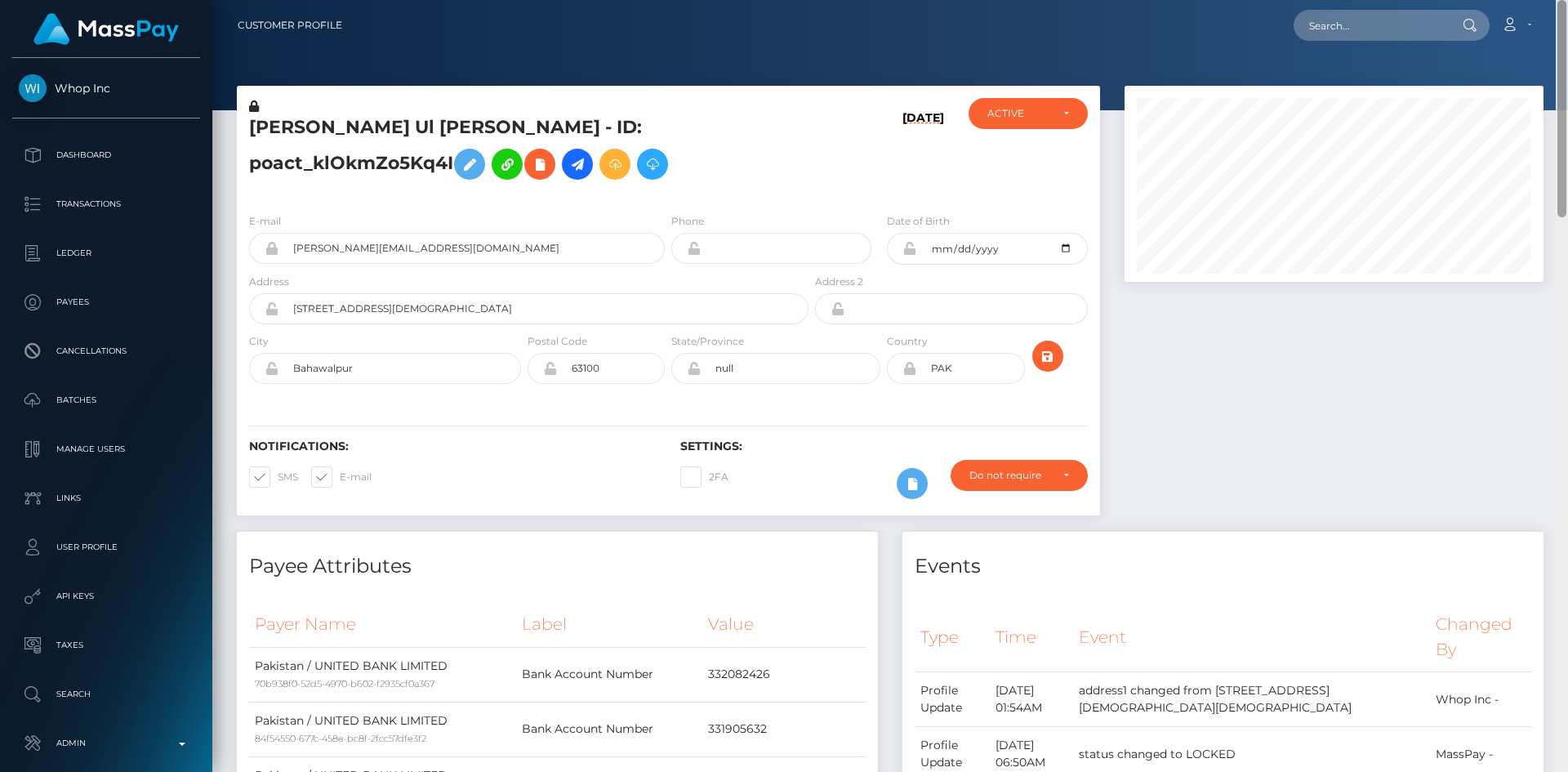
drag, startPoint x: 1561, startPoint y: 568, endPoint x: 1441, endPoint y: 7, distance: 573.7
click at [1564, 0] on html "Whop Inc Dashboard Transactions Ledger Payees Cancellations Links" at bounding box center [784, 386] width 1568 height 772
drag, startPoint x: 551, startPoint y: 139, endPoint x: 757, endPoint y: 132, distance: 206.1
click at [757, 132] on h5 "[PERSON_NAME] Ul [PERSON_NAME] - ID: poact_klOkmZo5Kq4I" at bounding box center [524, 151] width 550 height 72
copy h5 "poact_klOkmZo5Kq4I"
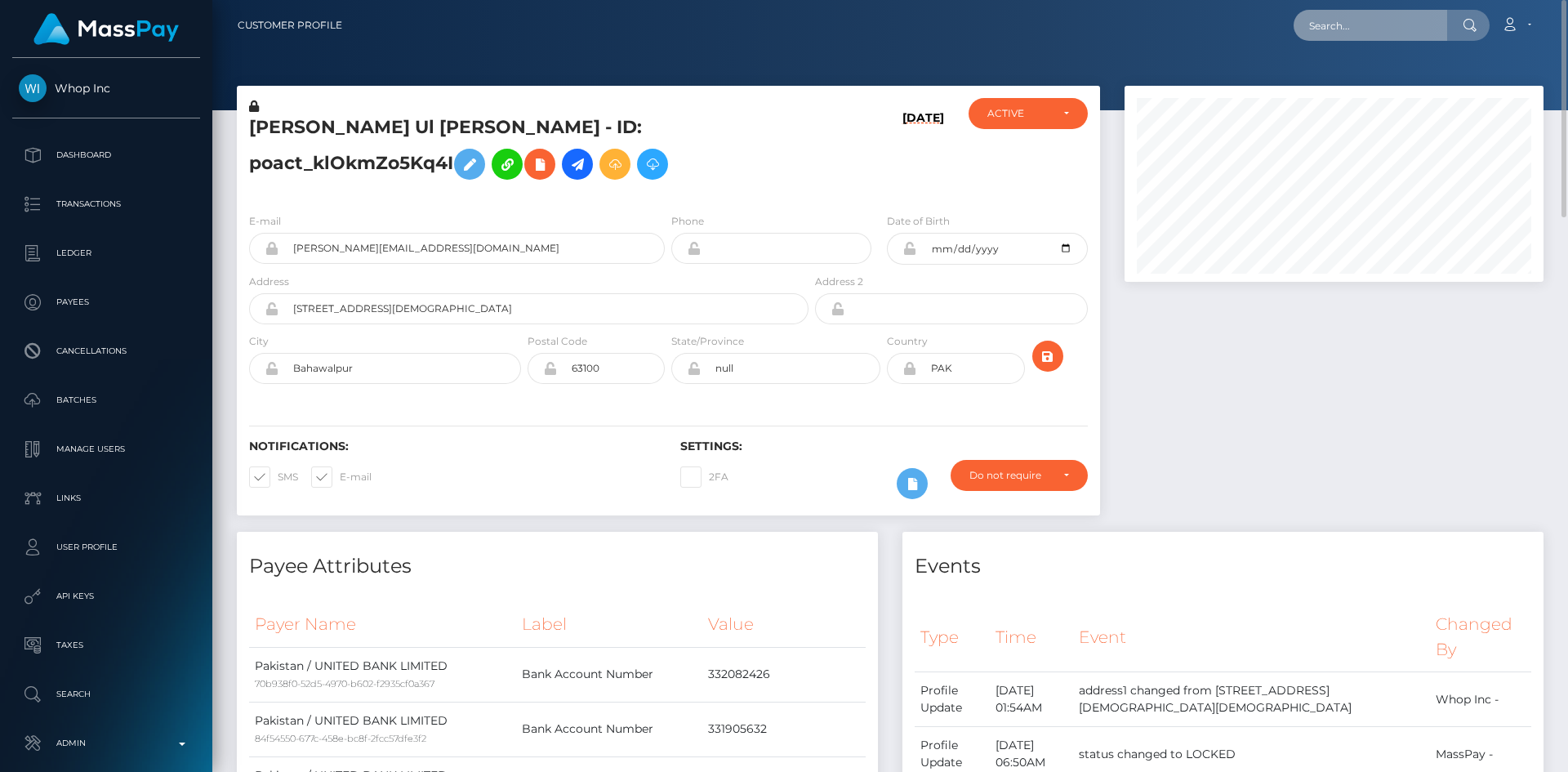
click at [1368, 27] on input "text" at bounding box center [1370, 26] width 154 height 31
paste input "stac_rJaRSXP9L1Rqt"
click at [1367, 22] on input "stac_rJaRSXP9L1Rqt" at bounding box center [1370, 26] width 154 height 31
paste input "[EMAIL_ADDRESS][DOMAIN_NAME]"
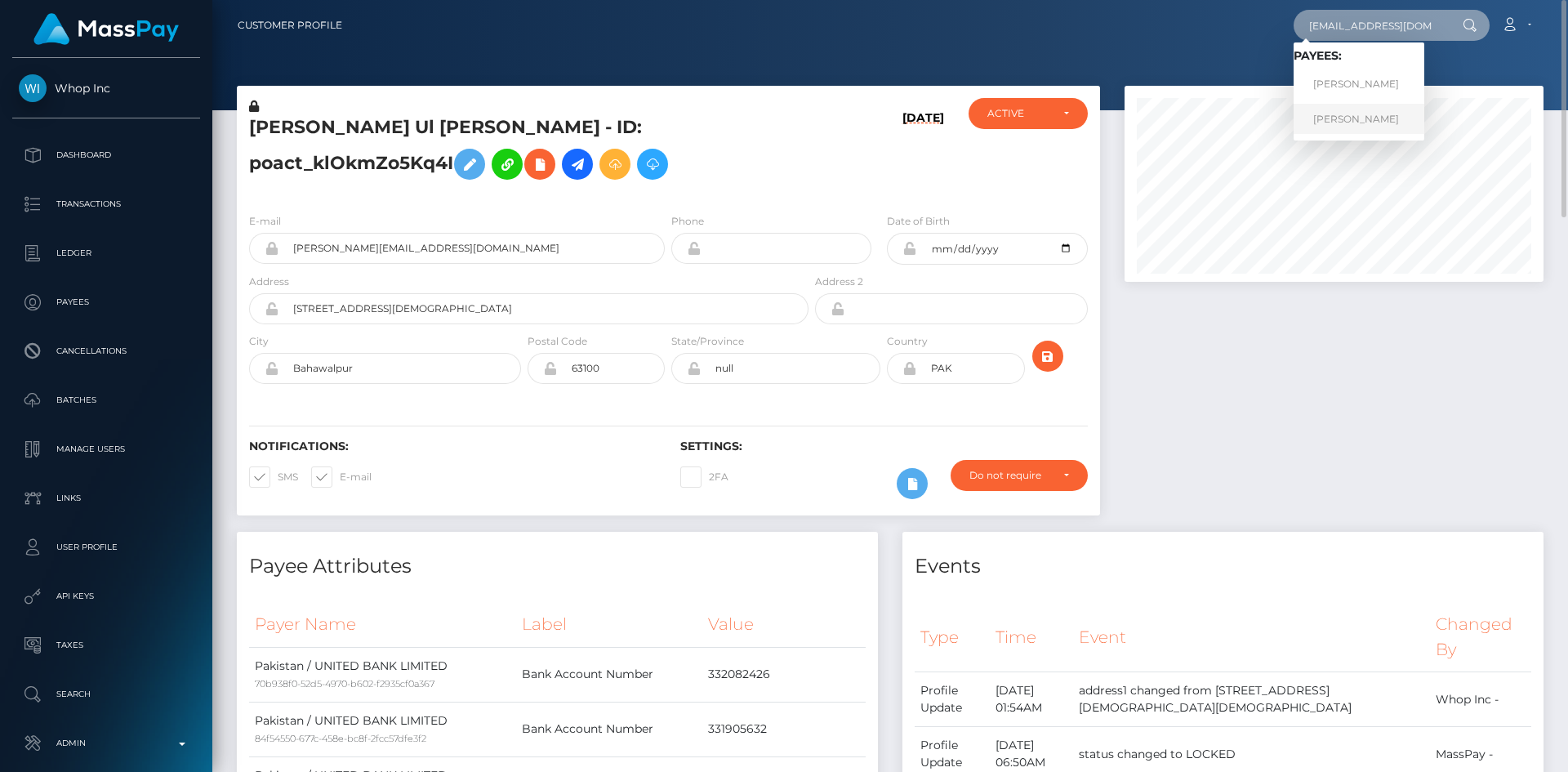
type input "[EMAIL_ADDRESS][DOMAIN_NAME]"
click at [1356, 120] on link "[PERSON_NAME]" at bounding box center [1358, 118] width 131 height 30
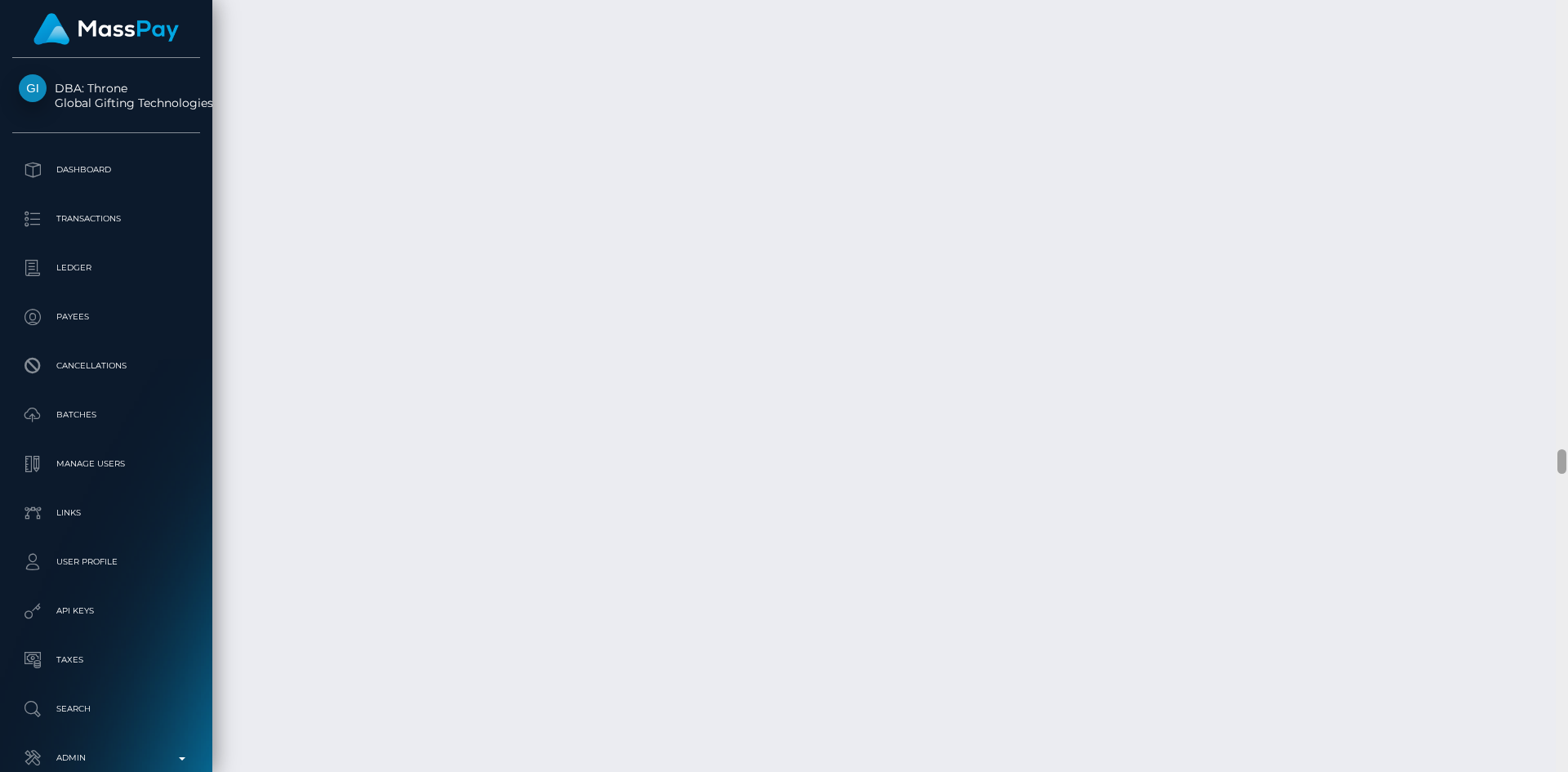
scroll to position [14236, 0]
drag, startPoint x: 1562, startPoint y: 25, endPoint x: 1515, endPoint y: 693, distance: 669.7
click at [1511, 709] on div "Customer Profile Loading... Loading..." at bounding box center [890, 386] width 1356 height 772
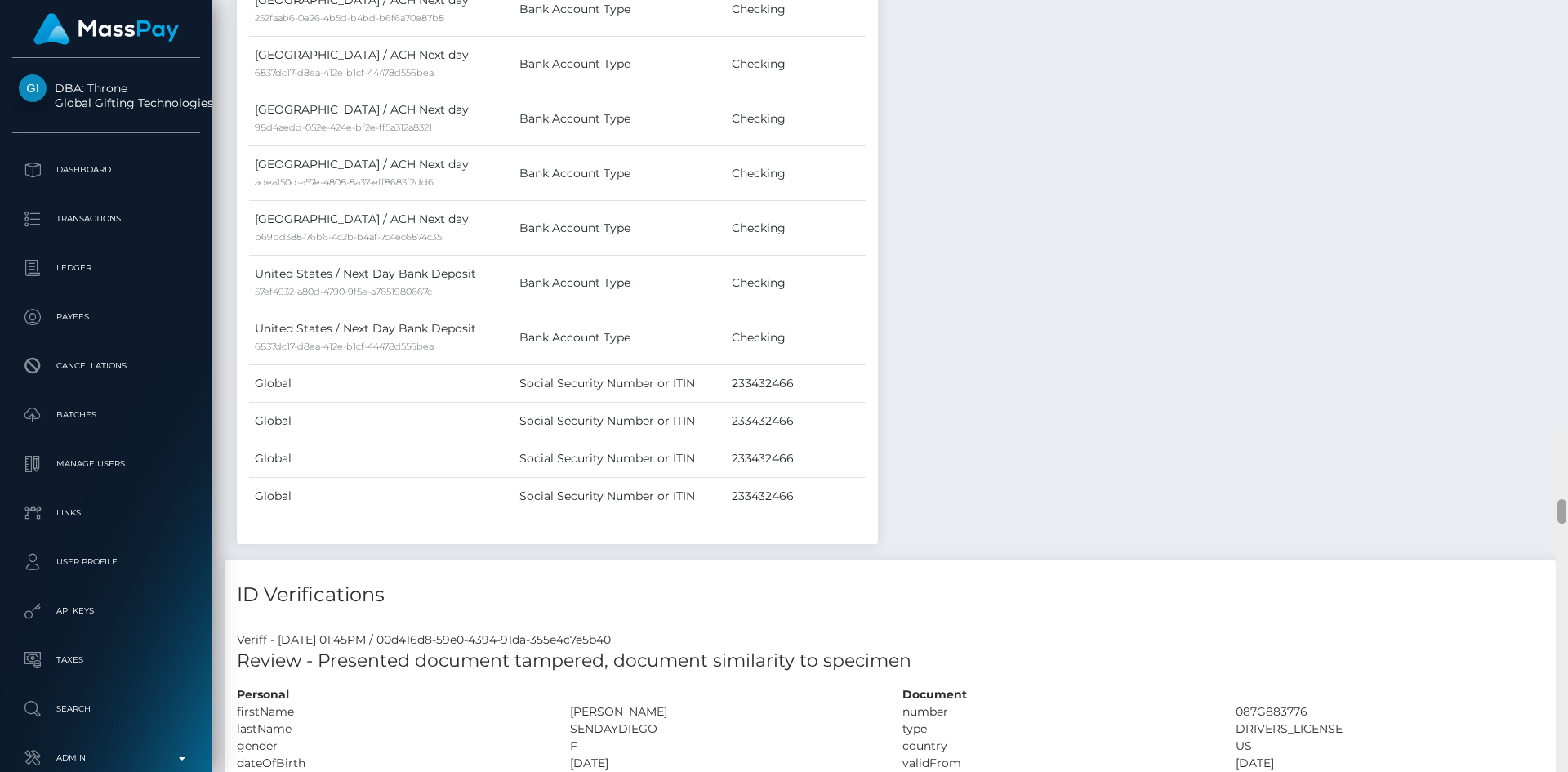
scroll to position [0, 0]
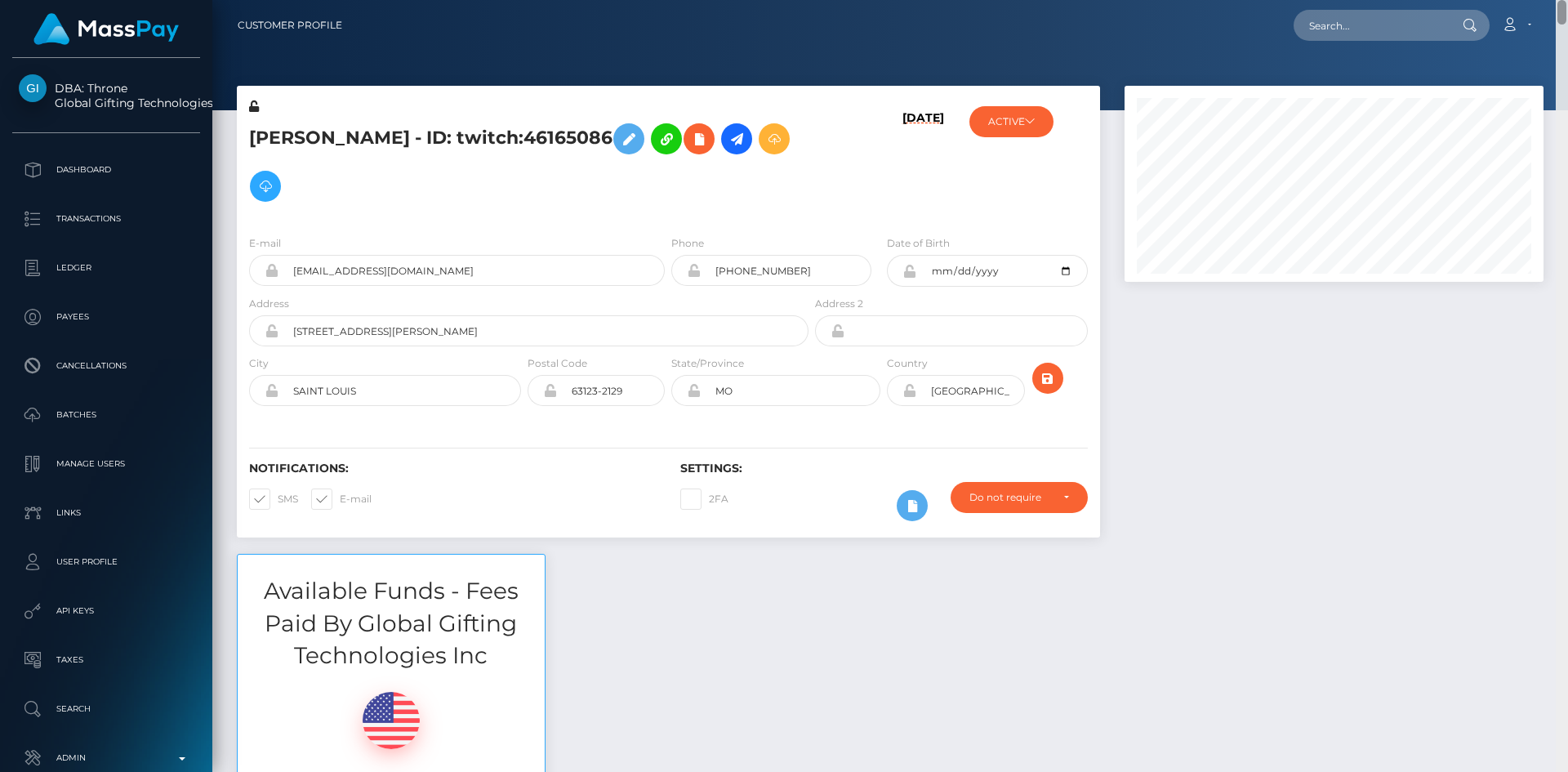
drag, startPoint x: 1563, startPoint y: 473, endPoint x: 1561, endPoint y: -22, distance: 495.0
click at [1561, 0] on html "DBA: Throne Global Gifting Technologies Inc Dashboard Transactions Ledger Payee…" at bounding box center [784, 386] width 1568 height 772
click at [1354, 34] on input "text" at bounding box center [1370, 26] width 154 height 31
paste input "tjcarroll021@gmail.com"
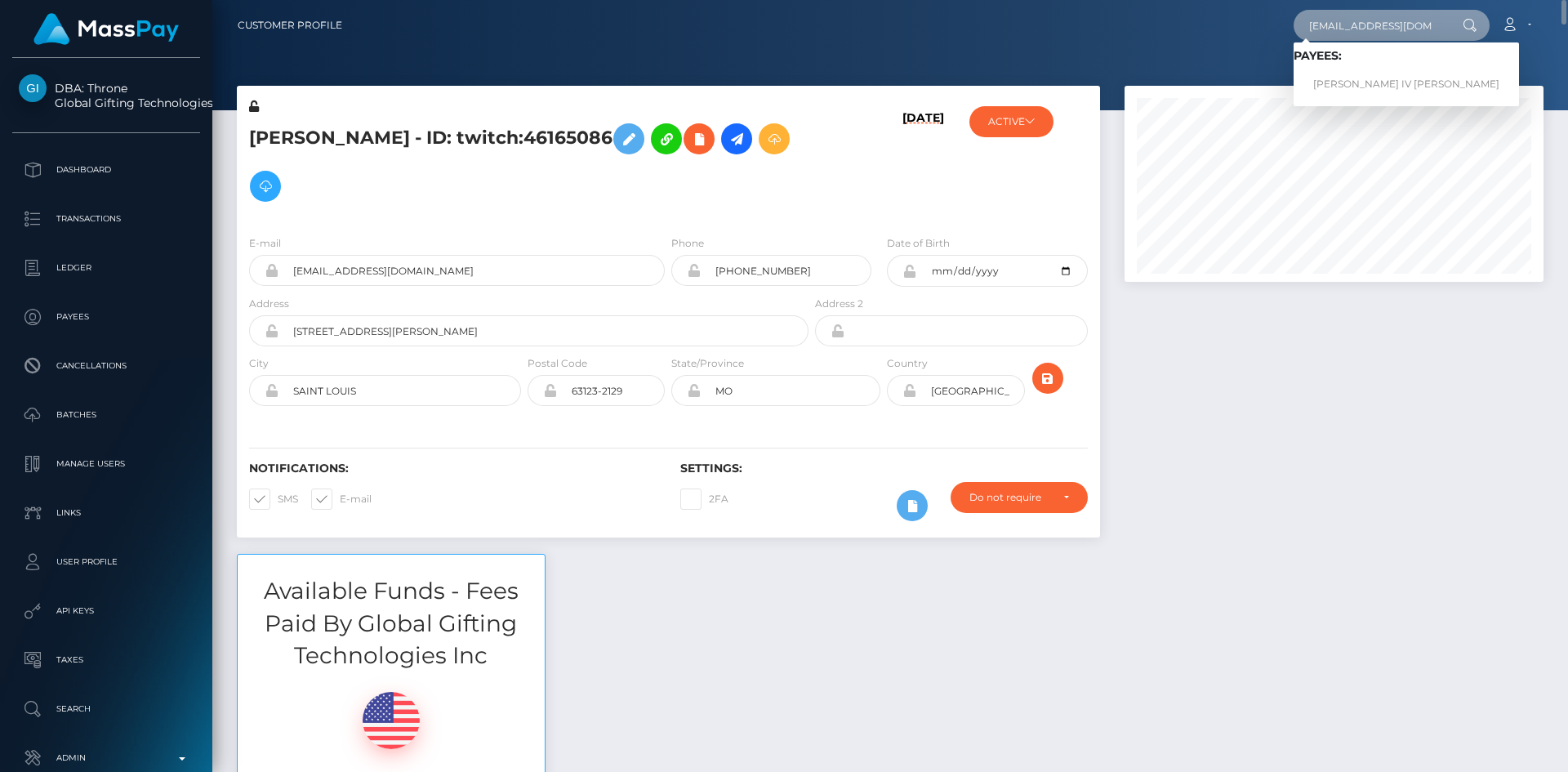
type input "tjcarroll021@gmail.com"
drag, startPoint x: 1328, startPoint y: 80, endPoint x: 1291, endPoint y: 96, distance: 40.3
click at [1328, 80] on link "THOMAS JOSEPH IV CARROLL" at bounding box center [1406, 84] width 225 height 30
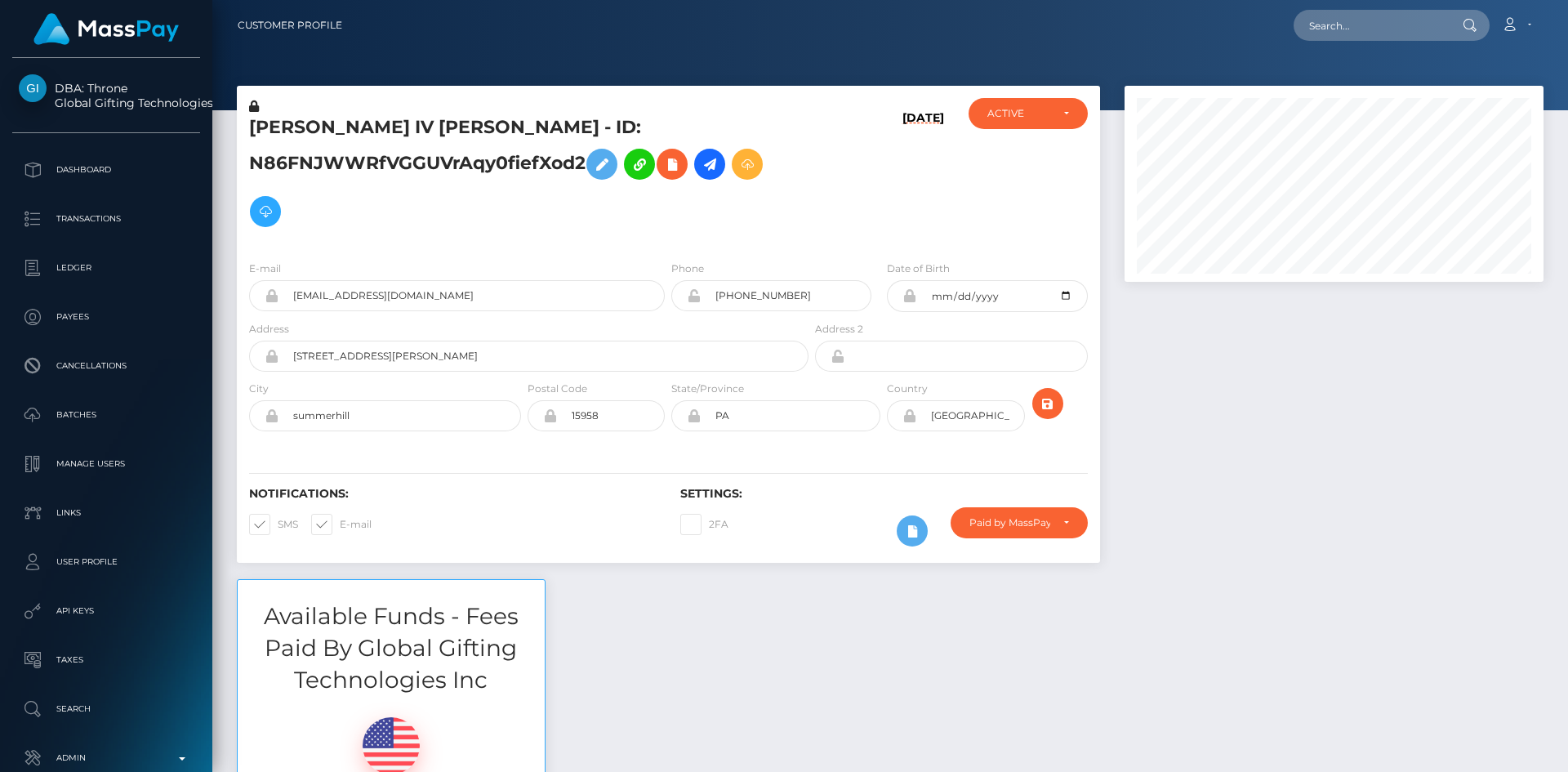
scroll to position [196, 419]
click at [302, 128] on h5 "[PERSON_NAME] IV [PERSON_NAME] - ID: N86FNJWWRfVGGUVrAqy0fiefXod2" at bounding box center [524, 175] width 550 height 120
click at [302, 128] on h5 "THOMAS JOSEPH IV CARROLL - ID: N86FNJWWRfVGGUVrAqy0fiefXod2" at bounding box center [524, 175] width 550 height 120
copy h5 "THOMAS"
click at [1334, 20] on input "text" at bounding box center [1370, 26] width 154 height 31
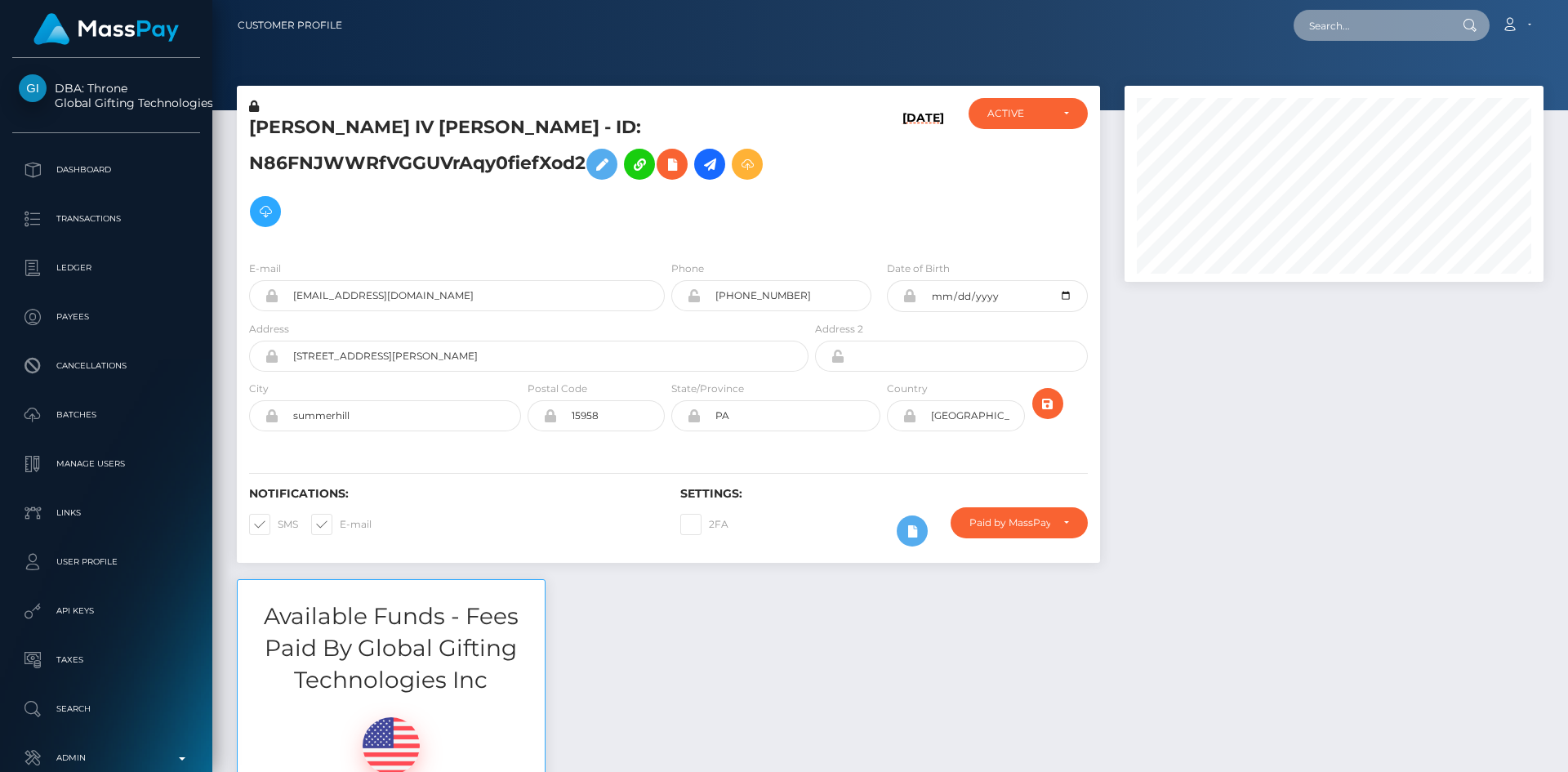
paste input "[EMAIL_ADDRESS][DOMAIN_NAME]"
type input "[EMAIL_ADDRESS][DOMAIN_NAME]"
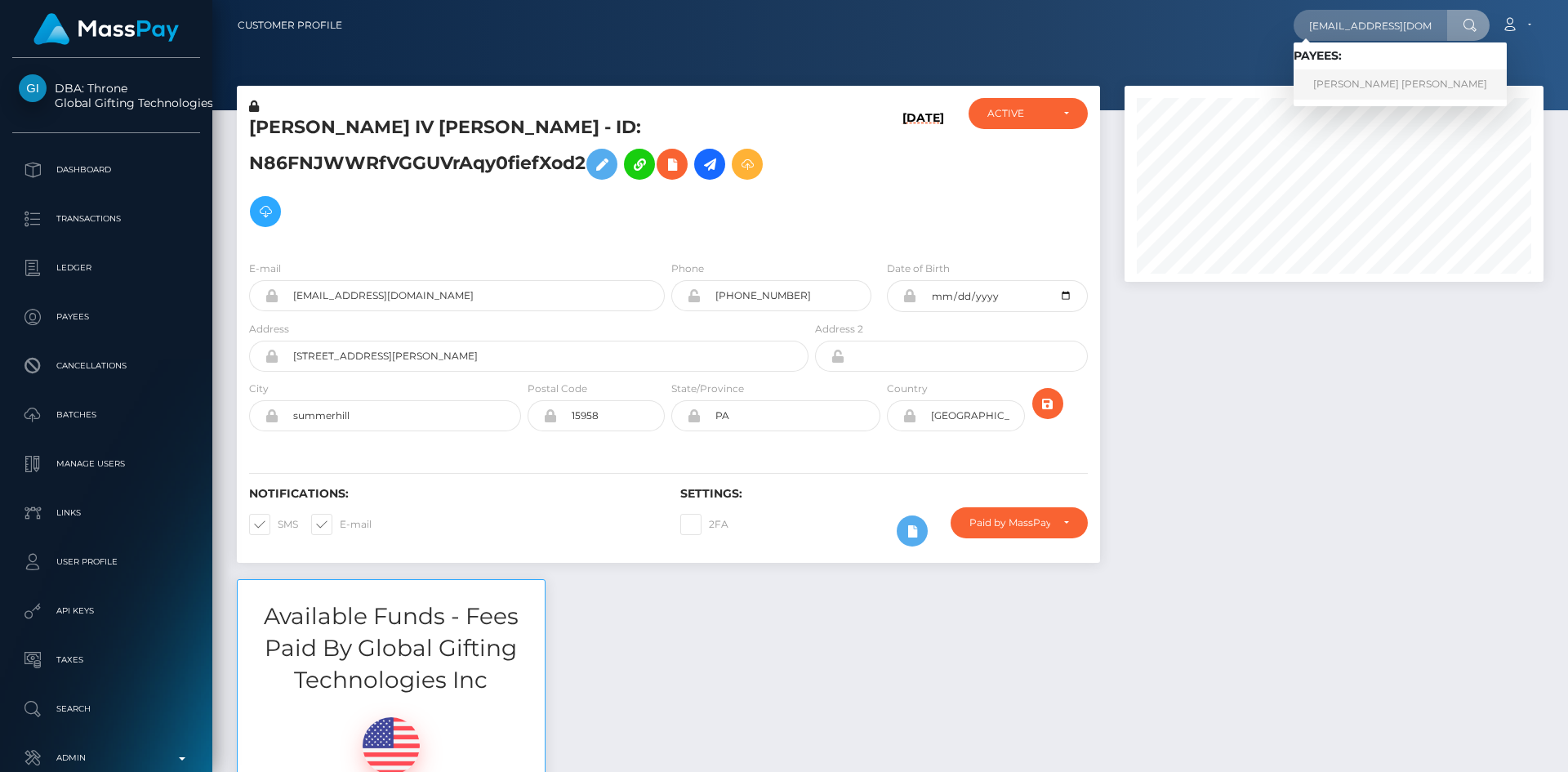
click at [1376, 81] on link "KAYLA FRANCES SCHNEIDER" at bounding box center [1399, 84] width 213 height 30
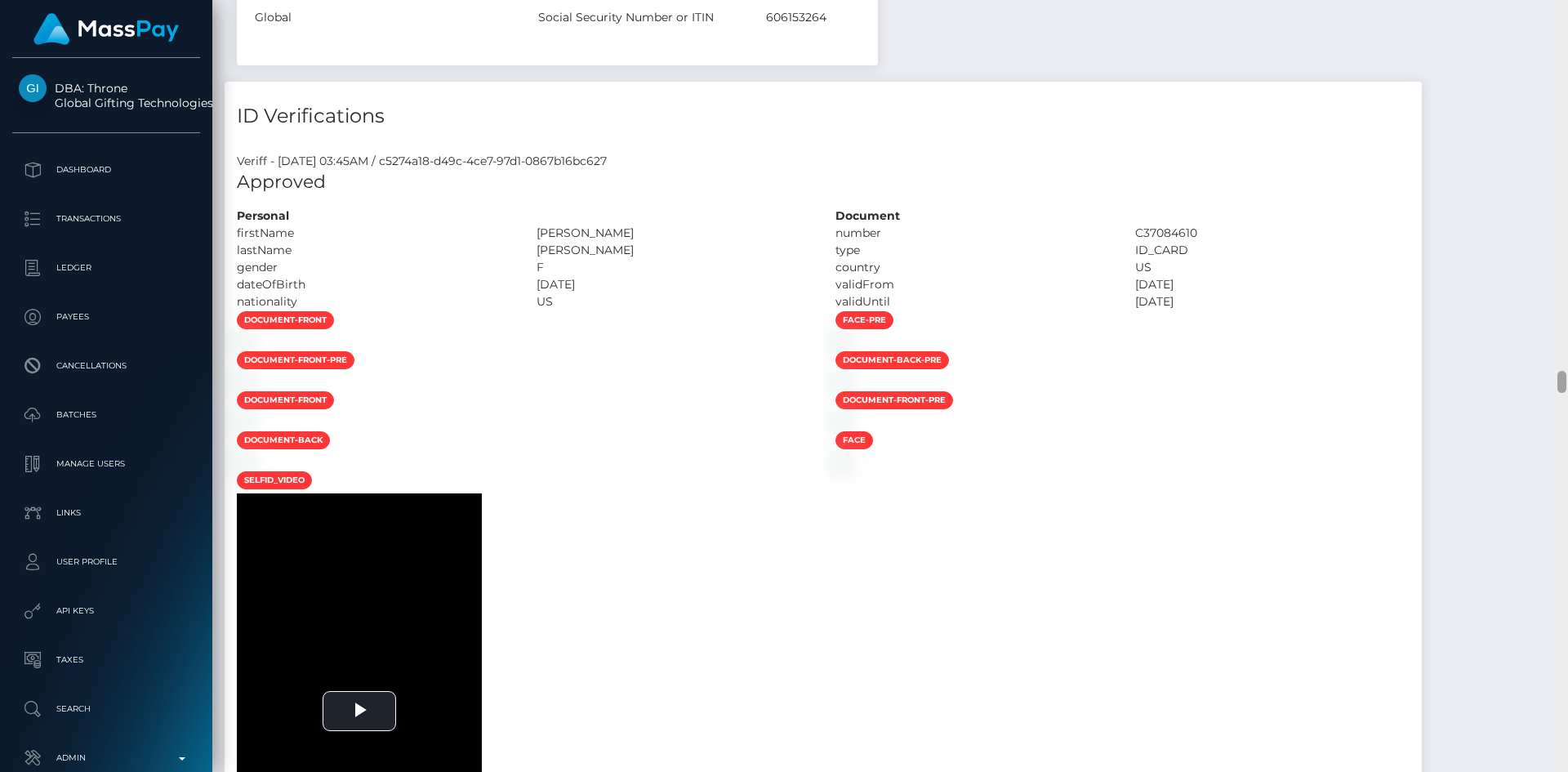
scroll to position [12751, 0]
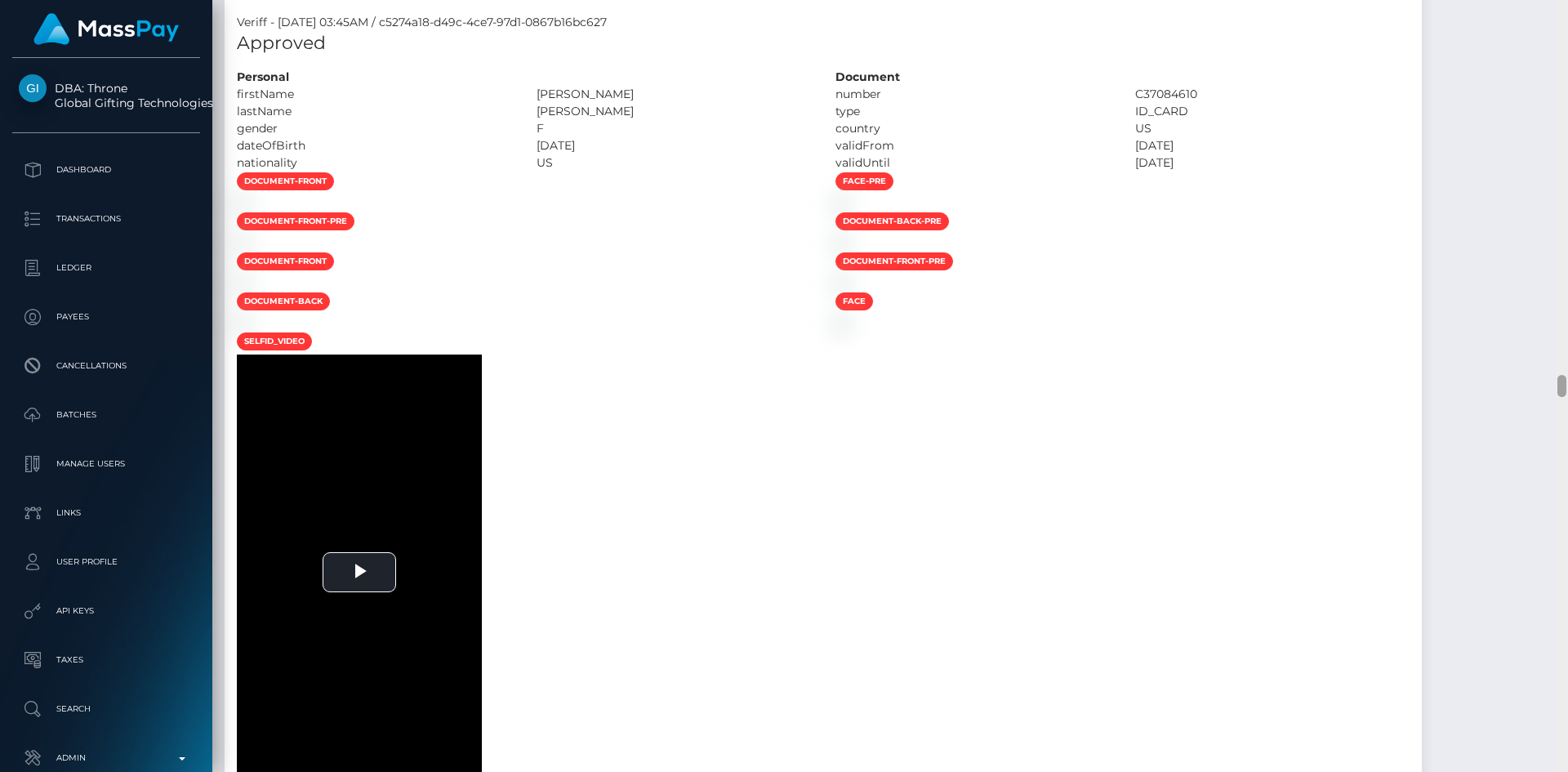
drag, startPoint x: 1563, startPoint y: 14, endPoint x: 1553, endPoint y: 387, distance: 373.1
click at [1553, 387] on div "Customer Profile Loading... Loading..." at bounding box center [890, 386] width 1356 height 772
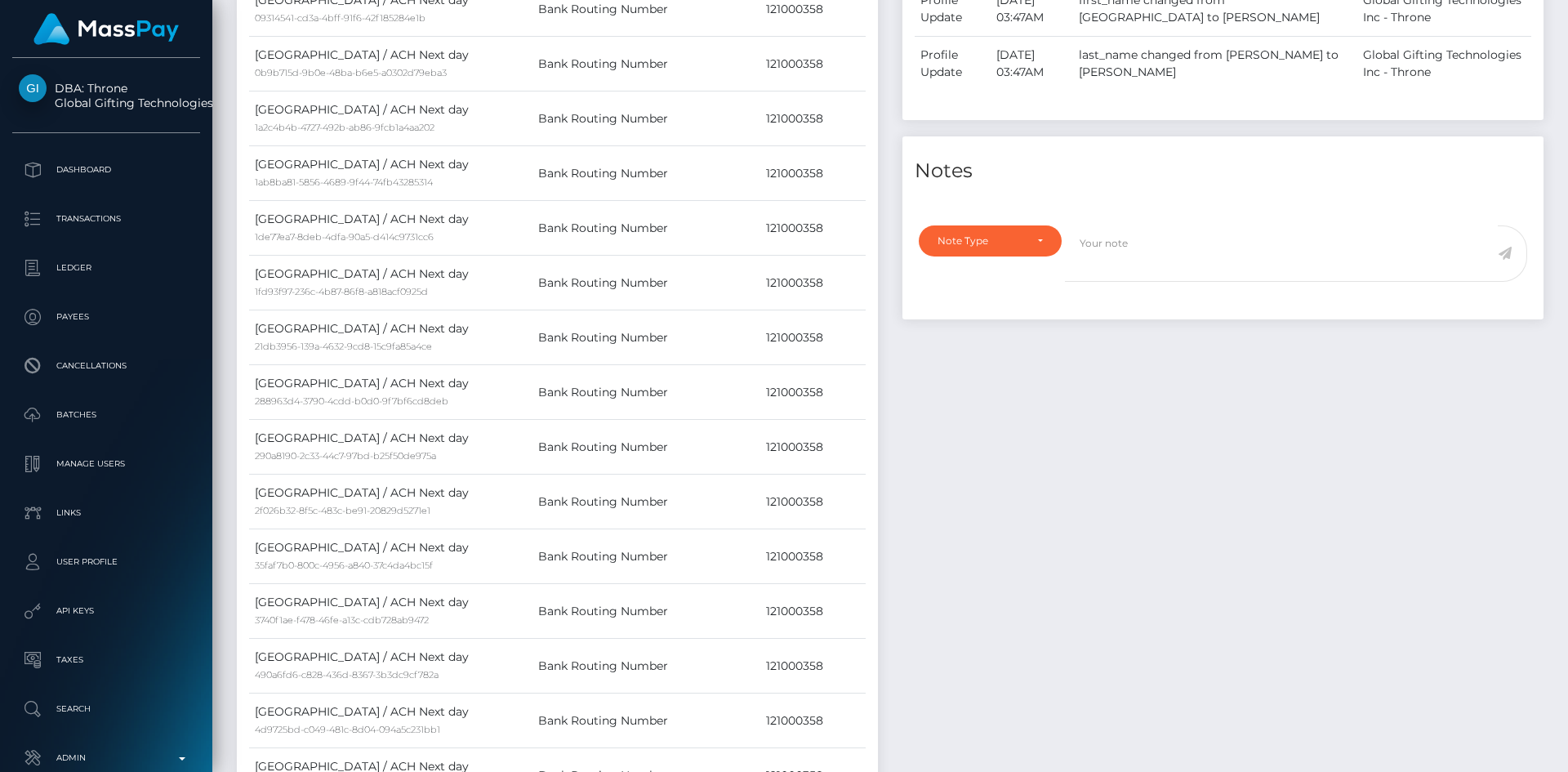
scroll to position [0, 0]
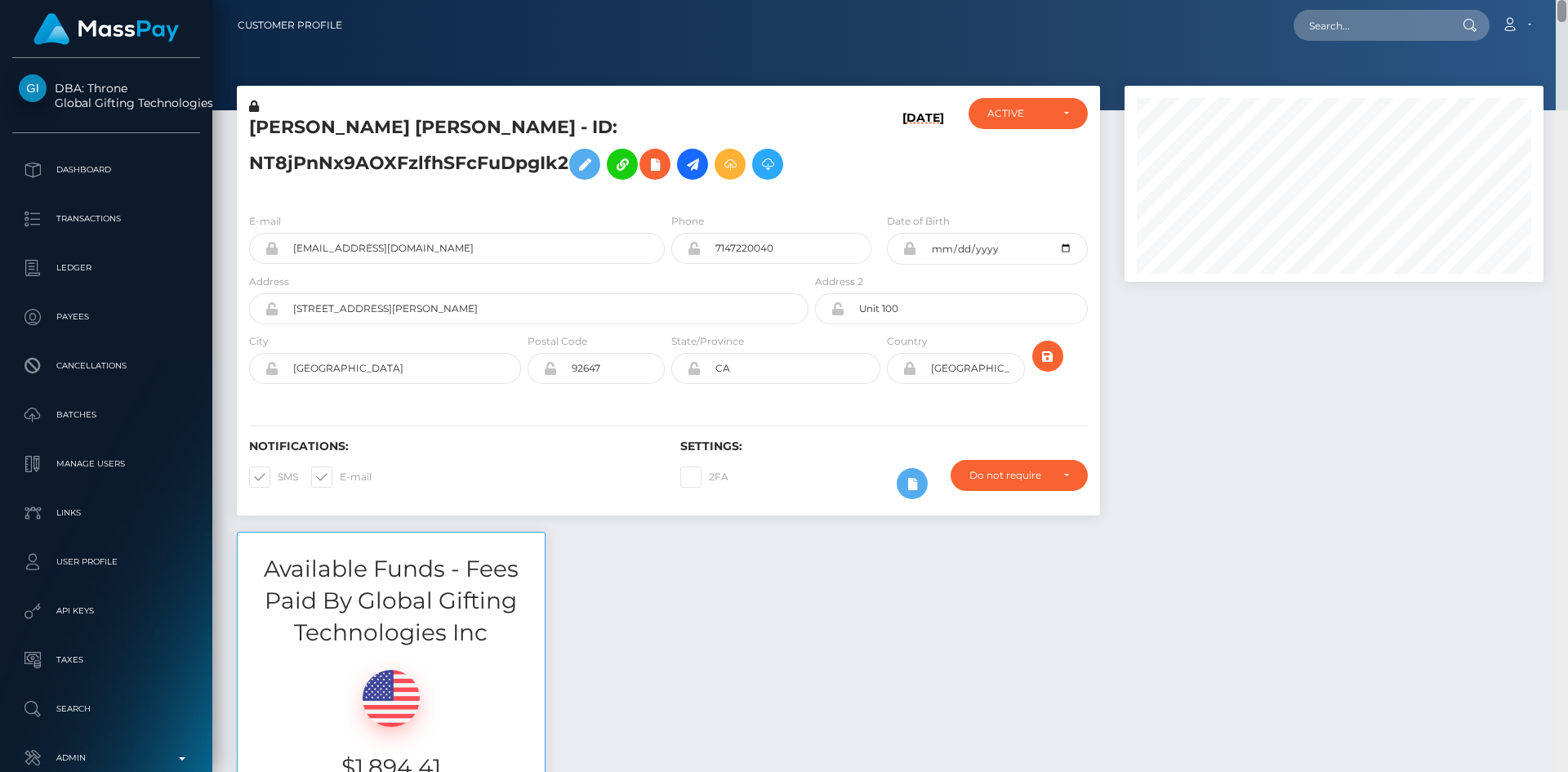
drag, startPoint x: 1561, startPoint y: 388, endPoint x: 1567, endPoint y: -9, distance: 397.0
click at [1567, 0] on html "DBA: Throne Global Gifting Technologies Inc Dashboard Transactions Ledger Payee…" at bounding box center [784, 386] width 1568 height 772
